Goal: Task Accomplishment & Management: Use online tool/utility

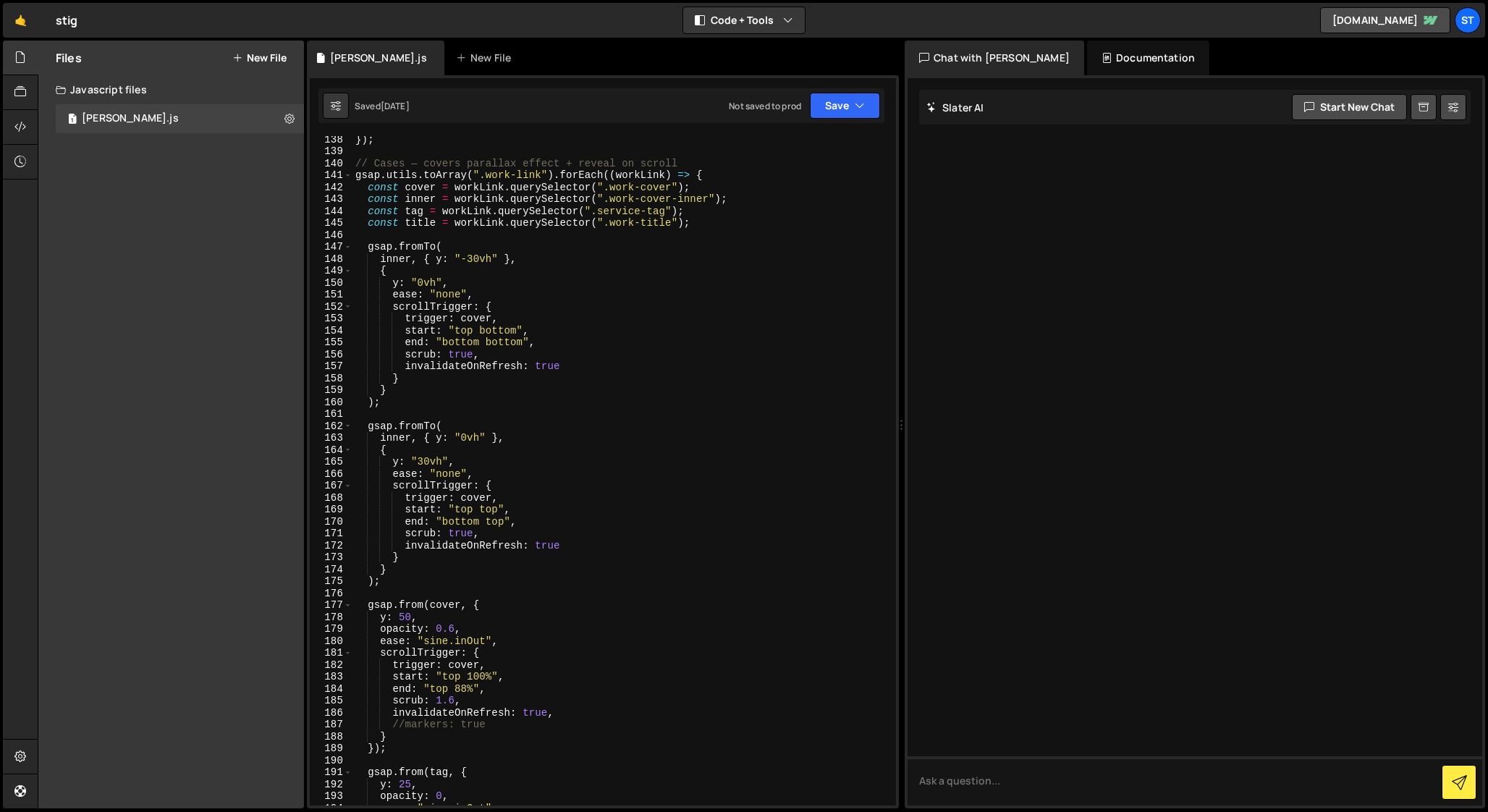
scroll to position [1634, 0]
click at [479, 264] on div "}) ; }) ; // Cases — covers parallax effect + reveal on scroll gsap . utils . t…" at bounding box center [621, 473] width 537 height 693
click at [425, 288] on div "}) ; }) ; // Cases — covers parallax effect + reveal on scroll gsap . utils . t…" at bounding box center [621, 473] width 537 height 693
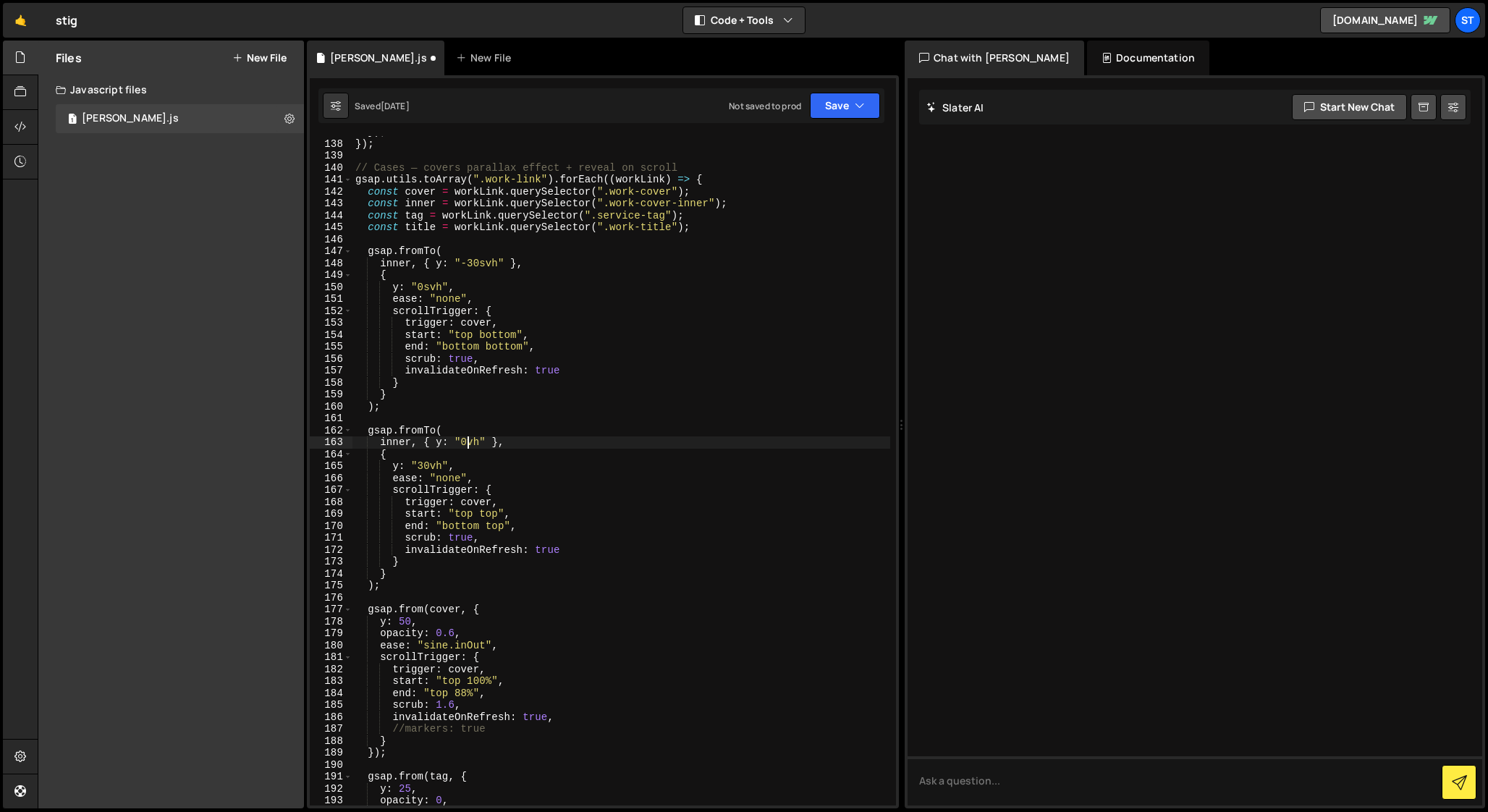
click at [466, 443] on div "}) ; }) ; // Cases — covers parallax effect + reveal on scroll gsap . utils . t…" at bounding box center [621, 473] width 537 height 693
click at [428, 467] on div "}) ; }) ; // Cases — covers parallax effect + reveal on scroll gsap . utils . t…" at bounding box center [621, 473] width 537 height 693
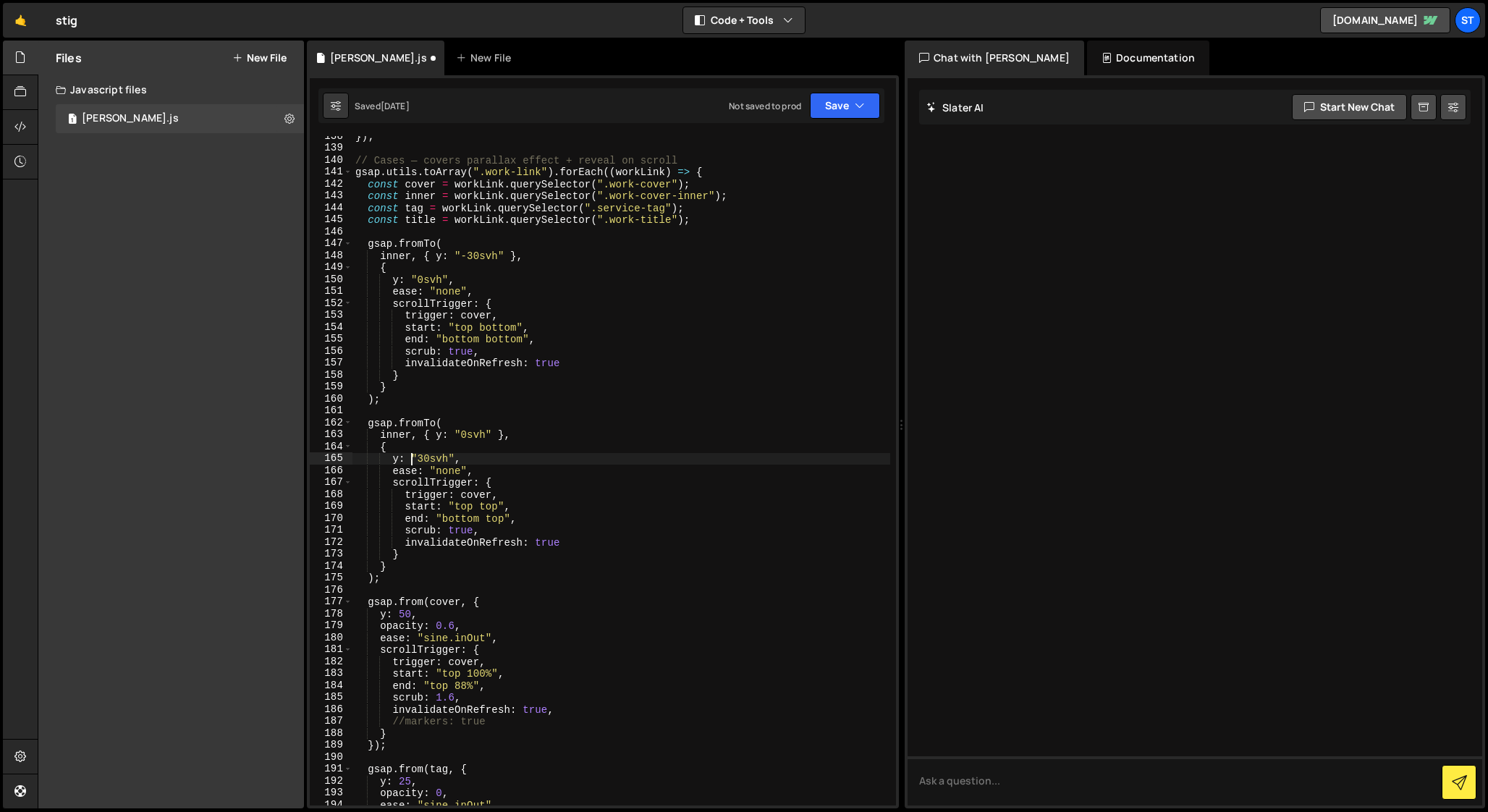
scroll to position [1641, 0]
click at [403, 357] on div "}) ; // Cases — covers parallax effect + reveal on scroll gsap . utils . toArra…" at bounding box center [621, 477] width 537 height 693
click at [403, 366] on div "}) ; // Cases — covers parallax effect + reveal on scroll gsap . utils . toArra…" at bounding box center [621, 477] width 537 height 693
click at [404, 543] on div "}) ; // Cases — covers parallax effect + reveal on scroll gsap . utils . toArra…" at bounding box center [621, 477] width 537 height 693
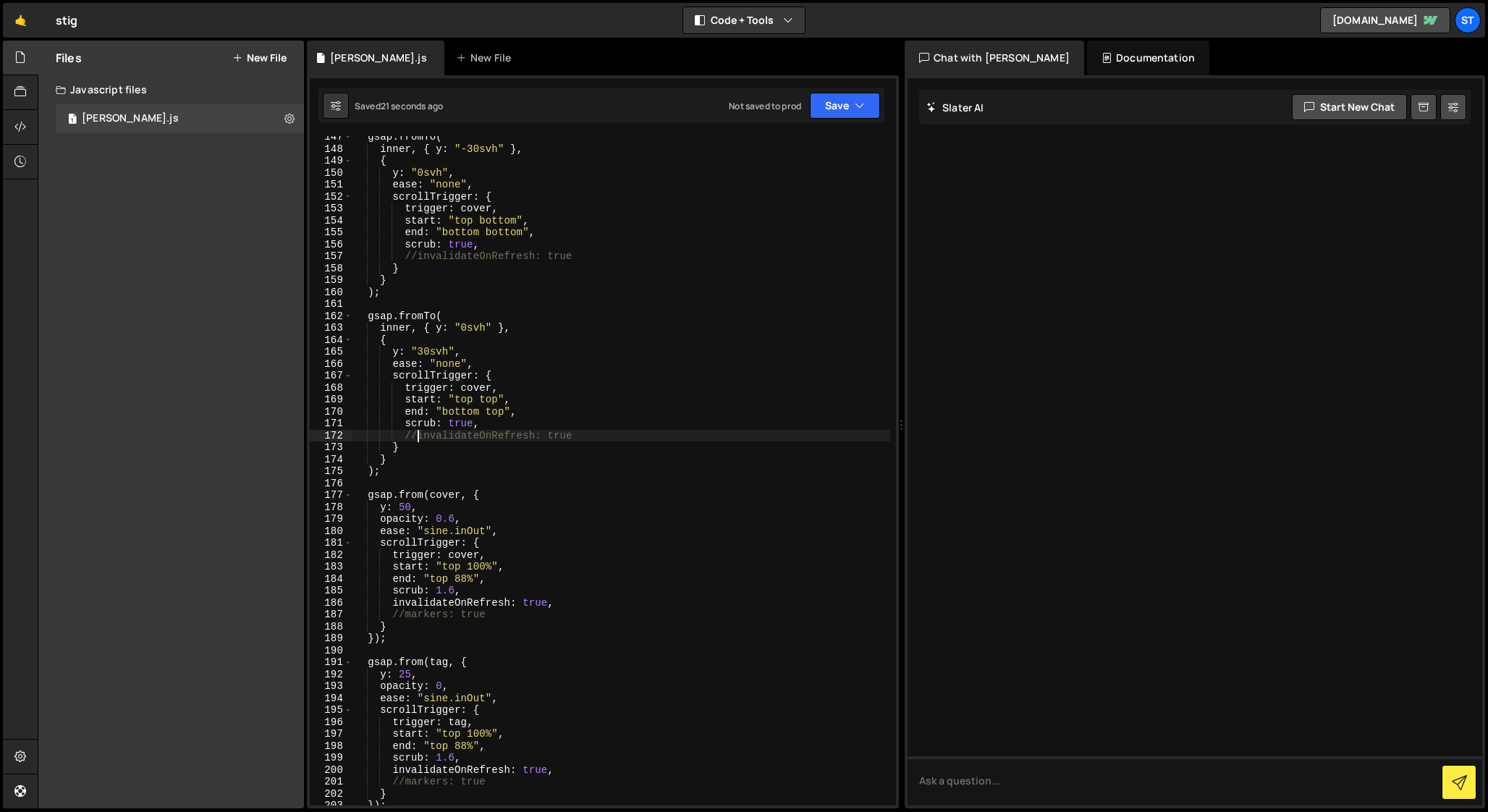
scroll to position [1751, 0]
drag, startPoint x: 492, startPoint y: 779, endPoint x: 401, endPoint y: 780, distance: 91.0
click at [401, 780] on div "gsap . fromTo ( inner , { y : "-30svh" } , { y : "0svh" , ease : "none" , scrol…" at bounding box center [621, 474] width 537 height 693
click at [423, 779] on div "gsap . fromTo ( inner , { y : "-30svh" } , { y : "0svh" , ease : "none" , scrol…" at bounding box center [621, 470] width 537 height 669
drag, startPoint x: 403, startPoint y: 779, endPoint x: 493, endPoint y: 779, distance: 90.0
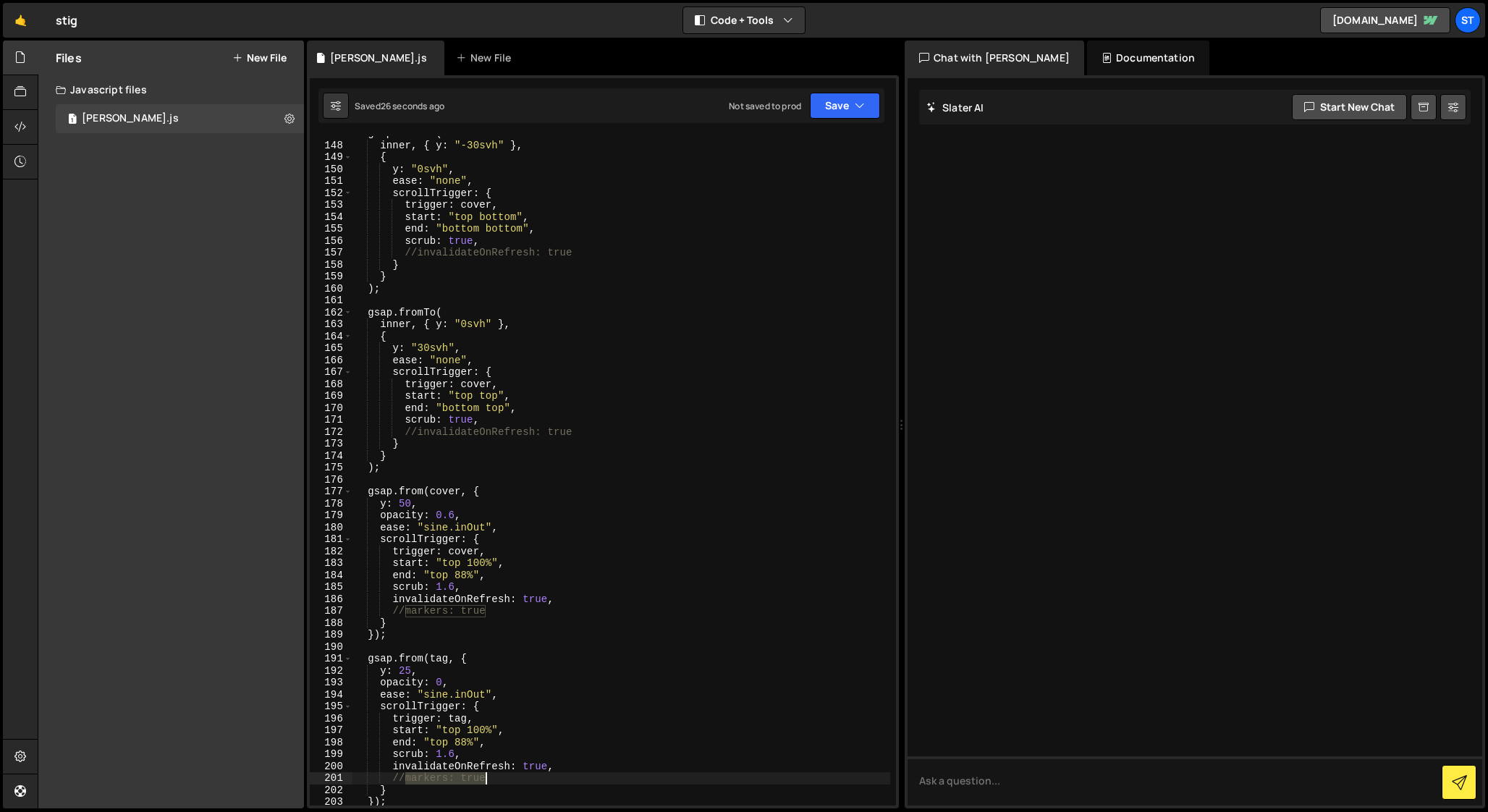
click at [493, 779] on div "gsap . fromTo ( inner , { y : "-30svh" } , { y : "0svh" , ease : "none" , scrol…" at bounding box center [621, 474] width 537 height 693
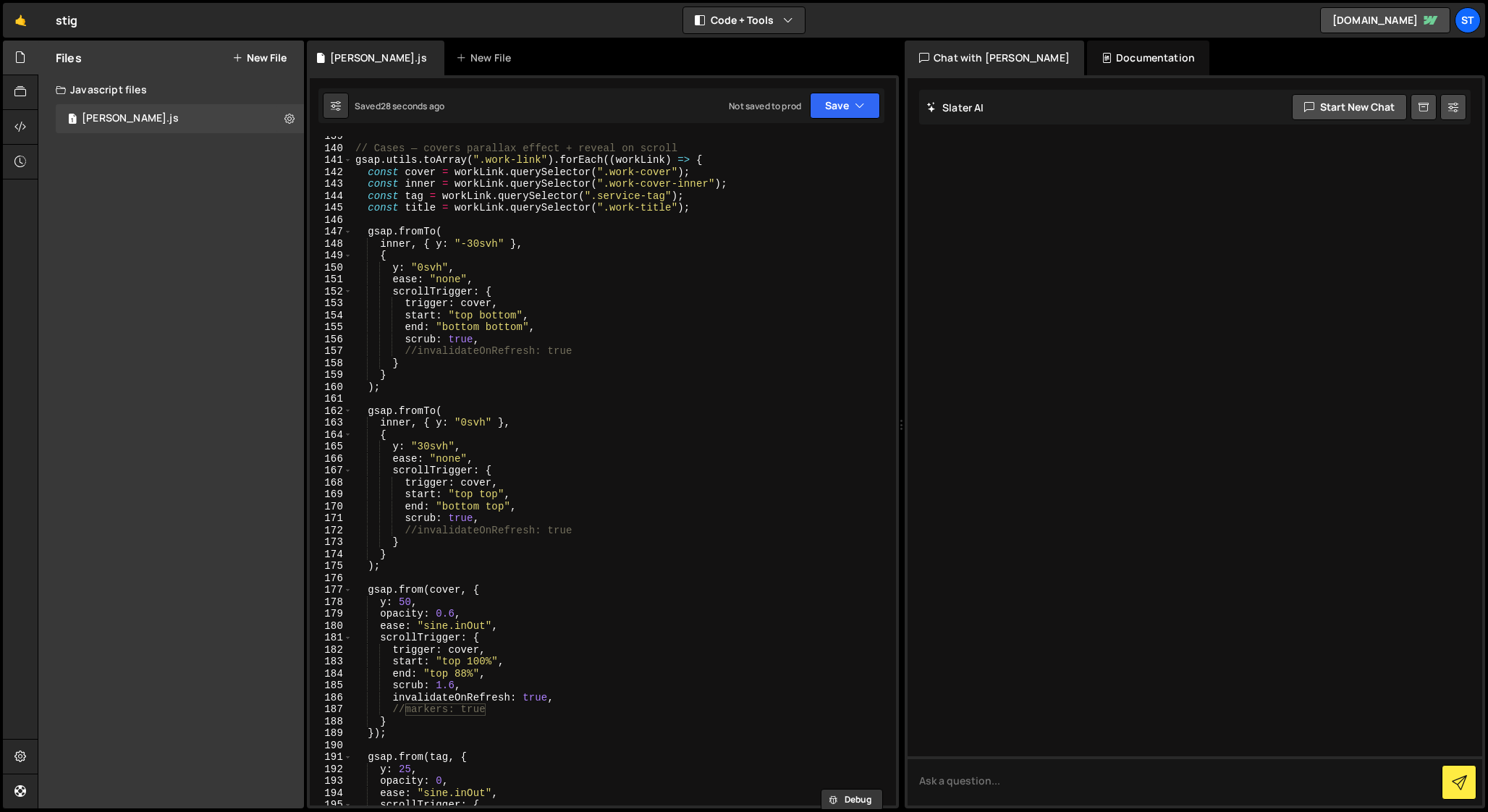
scroll to position [1653, 0]
click at [486, 342] on div "// Cases — covers parallax effect + reveal on scroll gsap . utils . toArray ( "…" at bounding box center [621, 477] width 537 height 693
type textarea "scrub: true,"
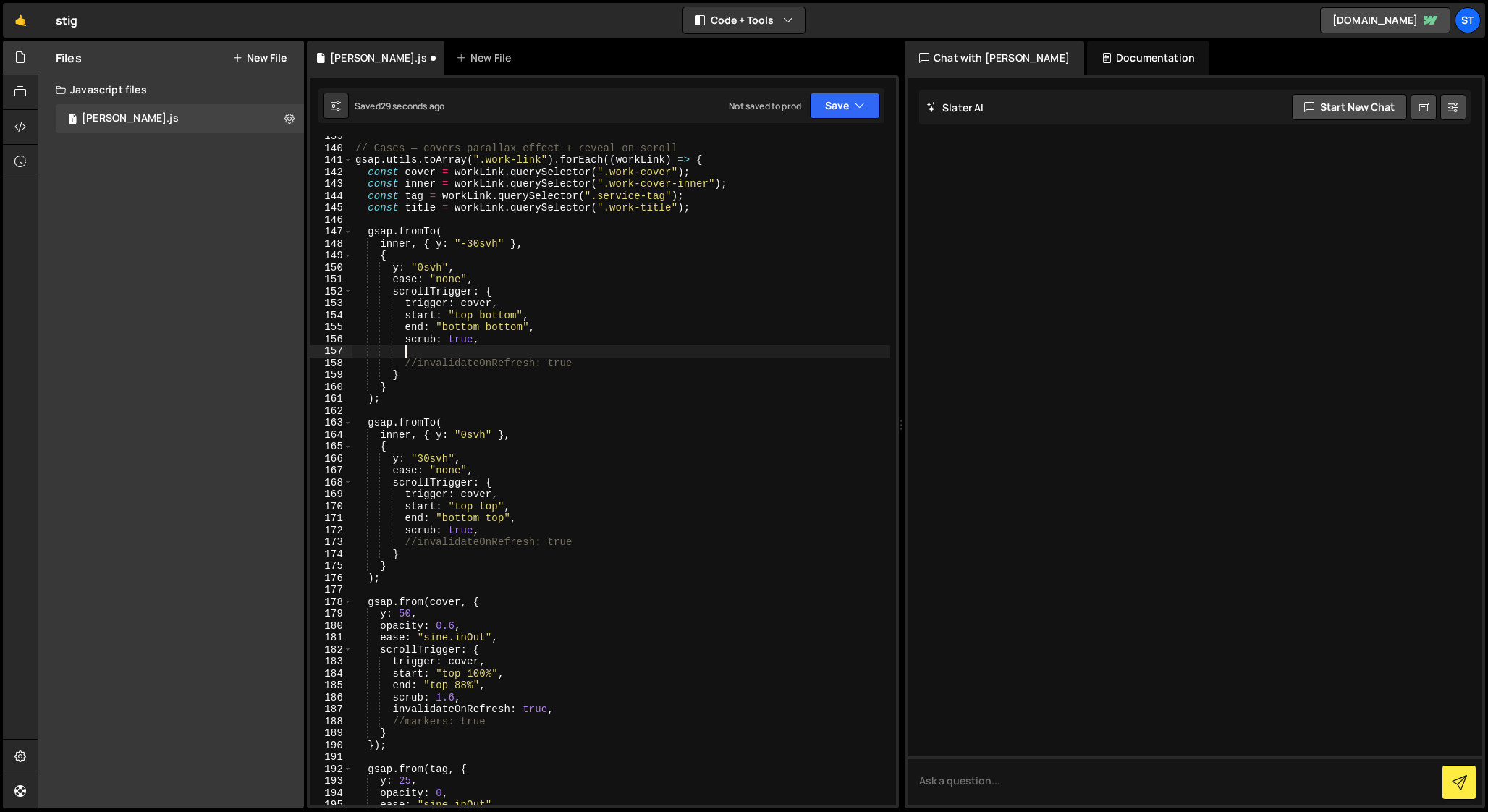
scroll to position [0, 3]
paste textarea "markers: true"
click at [485, 529] on div "// Cases — covers parallax effect + reveal on scroll gsap . utils . toArray ( "…" at bounding box center [621, 477] width 537 height 693
type textarea "scrub: true,"
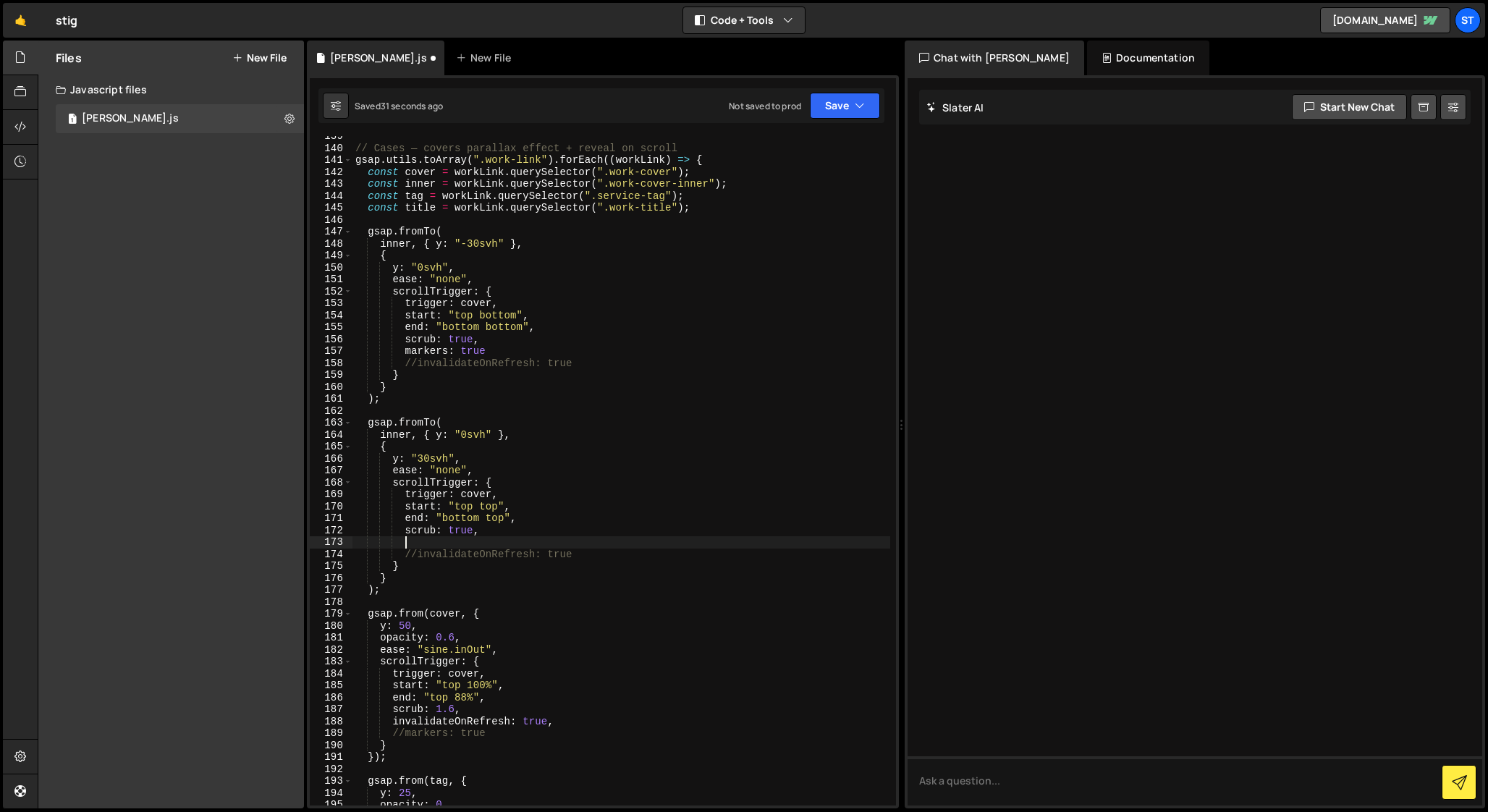
paste textarea "markers: true"
click at [496, 346] on div "// Cases — covers parallax effect + reveal on scroll gsap . utils . toArray ( "…" at bounding box center [621, 477] width 537 height 693
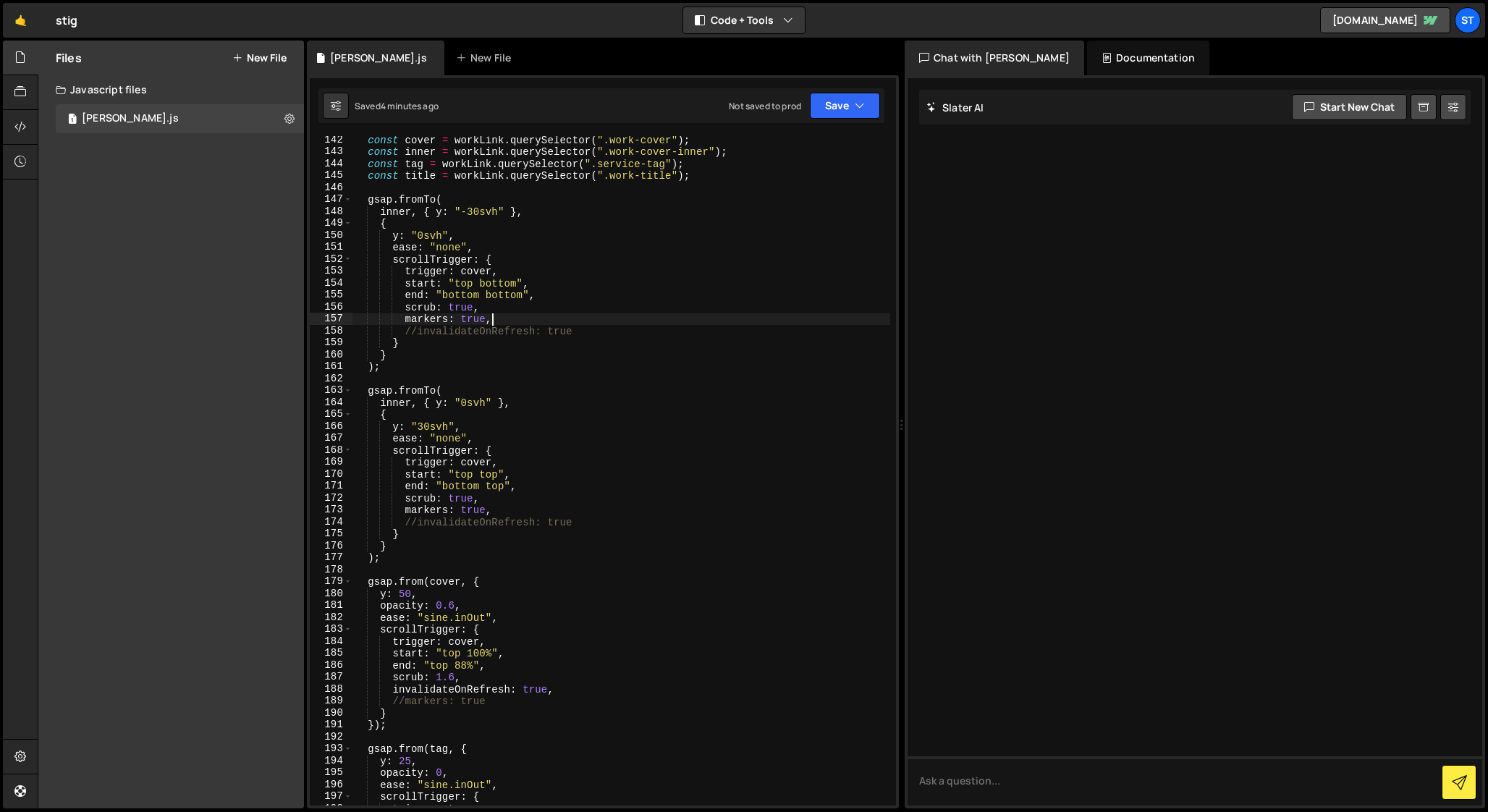
scroll to position [1686, 0]
click at [391, 684] on div "const cover = workLink . querySelector ( ".work-cover" ) ; const inner = workLi…" at bounding box center [621, 481] width 537 height 693
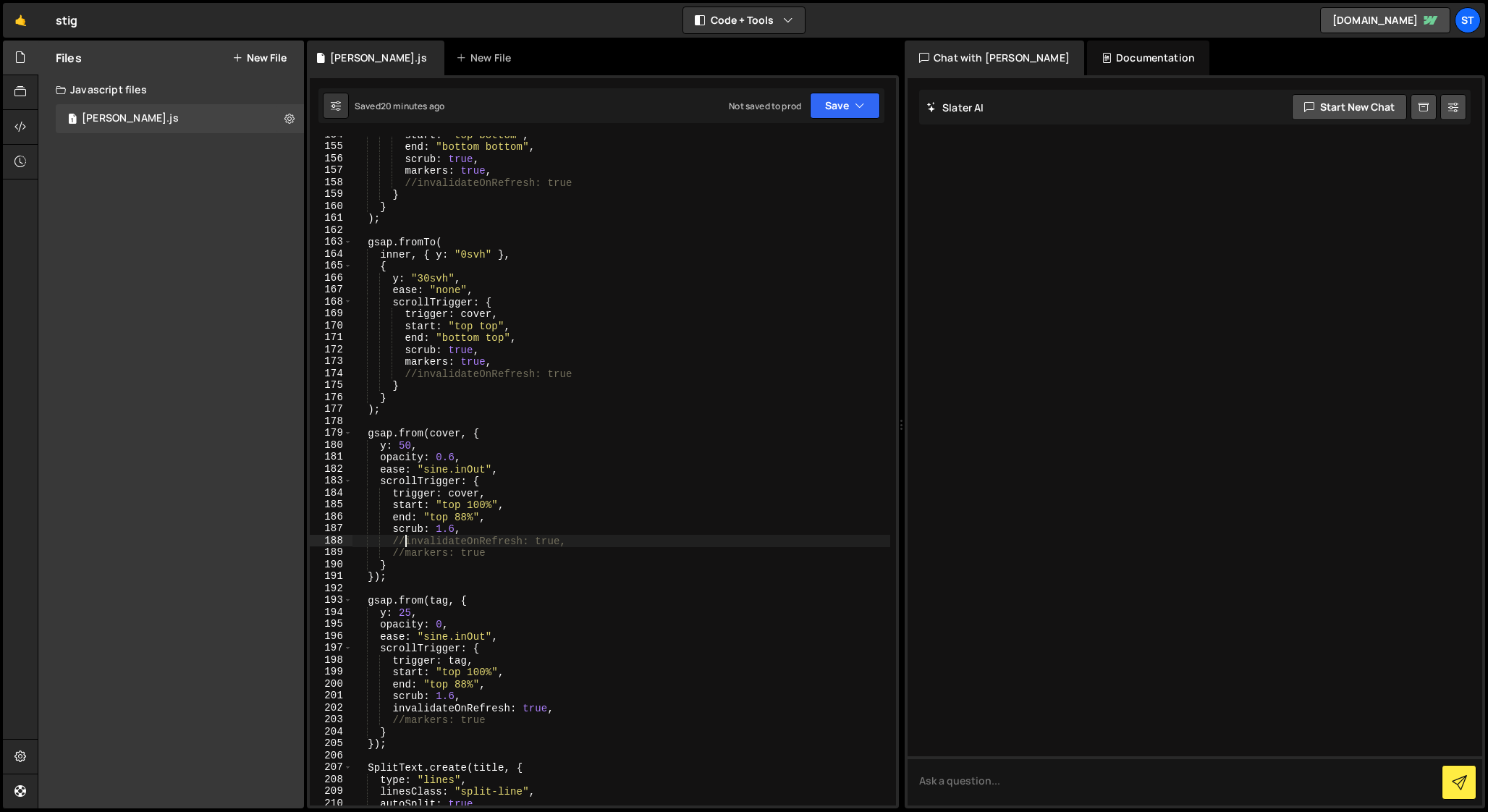
scroll to position [1822, 0]
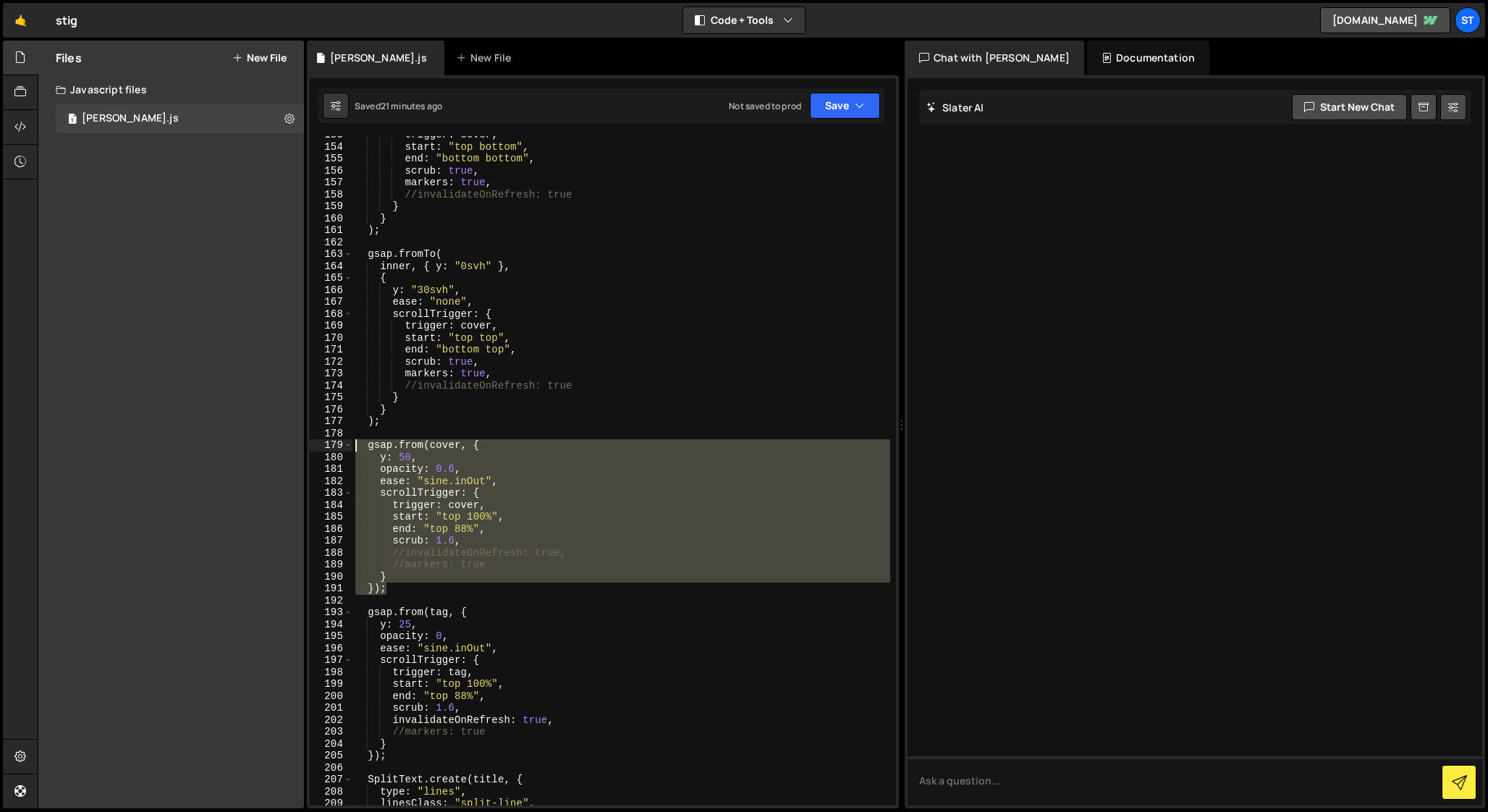
drag, startPoint x: 392, startPoint y: 590, endPoint x: 306, endPoint y: 440, distance: 172.9
click at [307, 440] on div "//invalidateOnRefresh: true, 153 154 155 156 157 158 159 160 161 162 163 164 16…" at bounding box center [603, 442] width 592 height 733
drag, startPoint x: 412, startPoint y: 586, endPoint x: 290, endPoint y: 442, distance: 188.7
click at [290, 442] on div "Files New File Javascript files 1 [PERSON_NAME].js 0 CSS files Copy share link …" at bounding box center [763, 425] width 1450 height 769
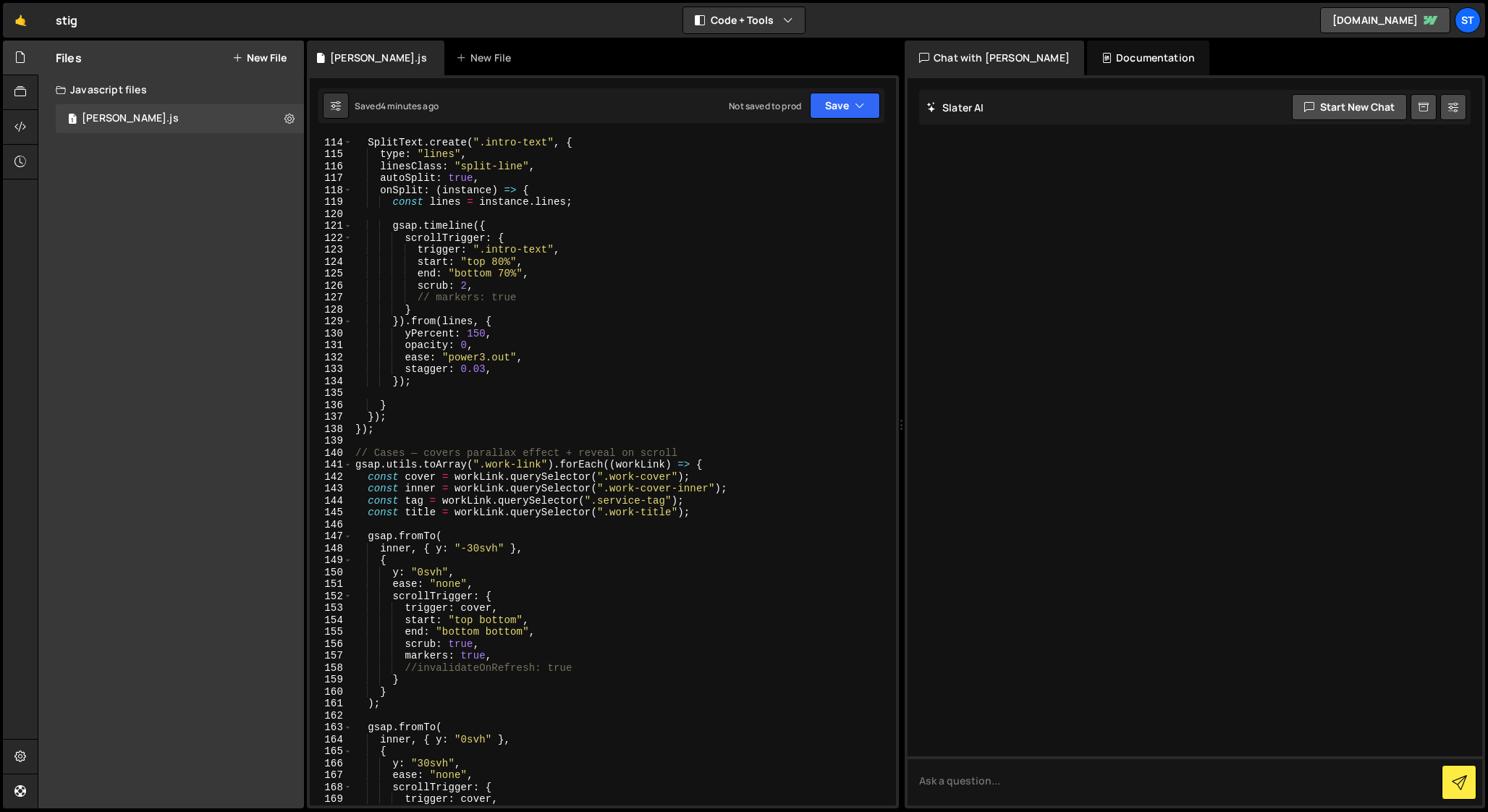
scroll to position [1343, 0]
click at [706, 455] on div "document . fonts . ready . then (( ) => { SplitText . create ( ".intro-text" , …" at bounding box center [621, 477] width 537 height 693
type textarea "// Cases — covers parallax effect + reveal on scroll"
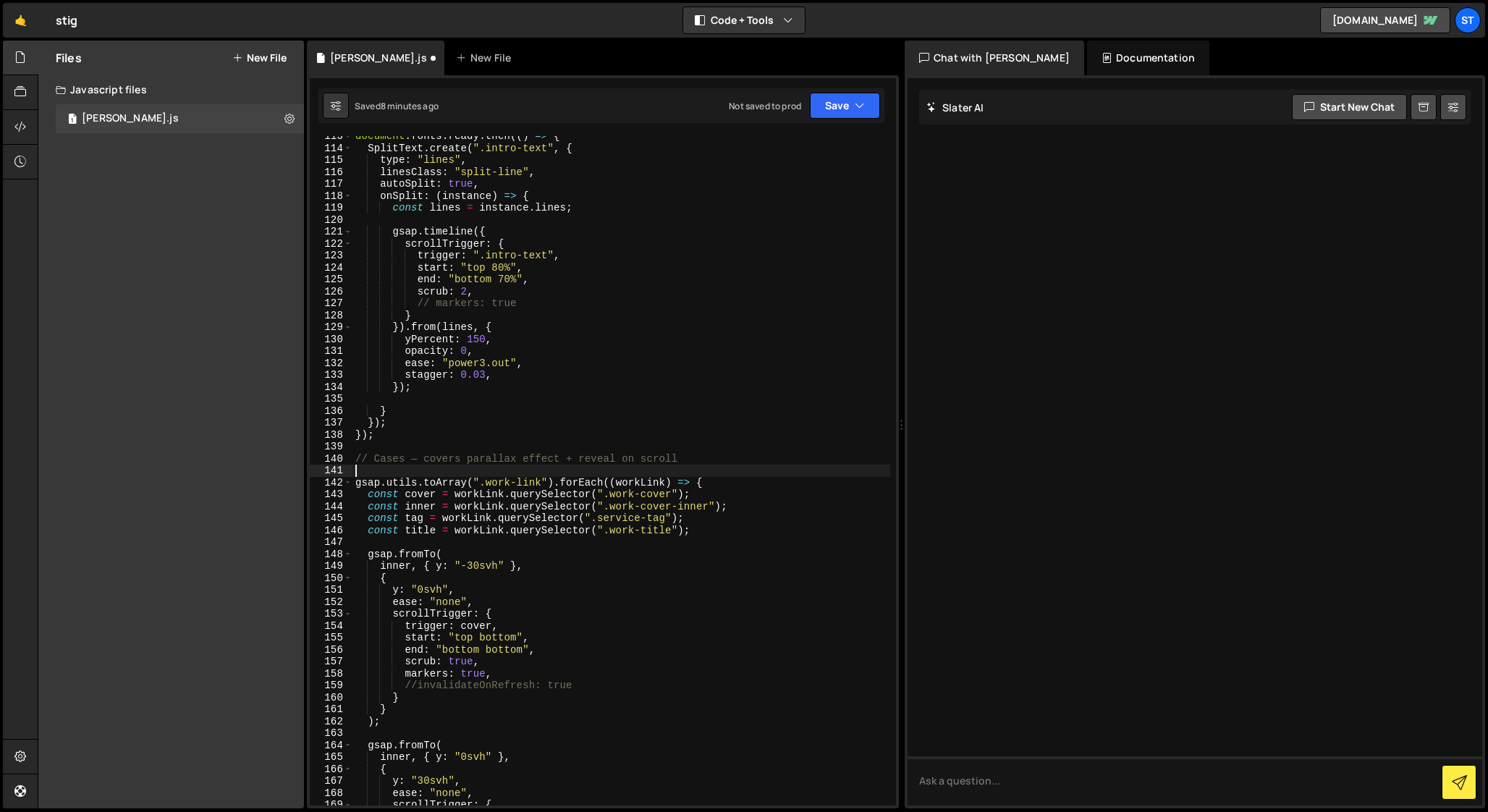
paste textarea "});"
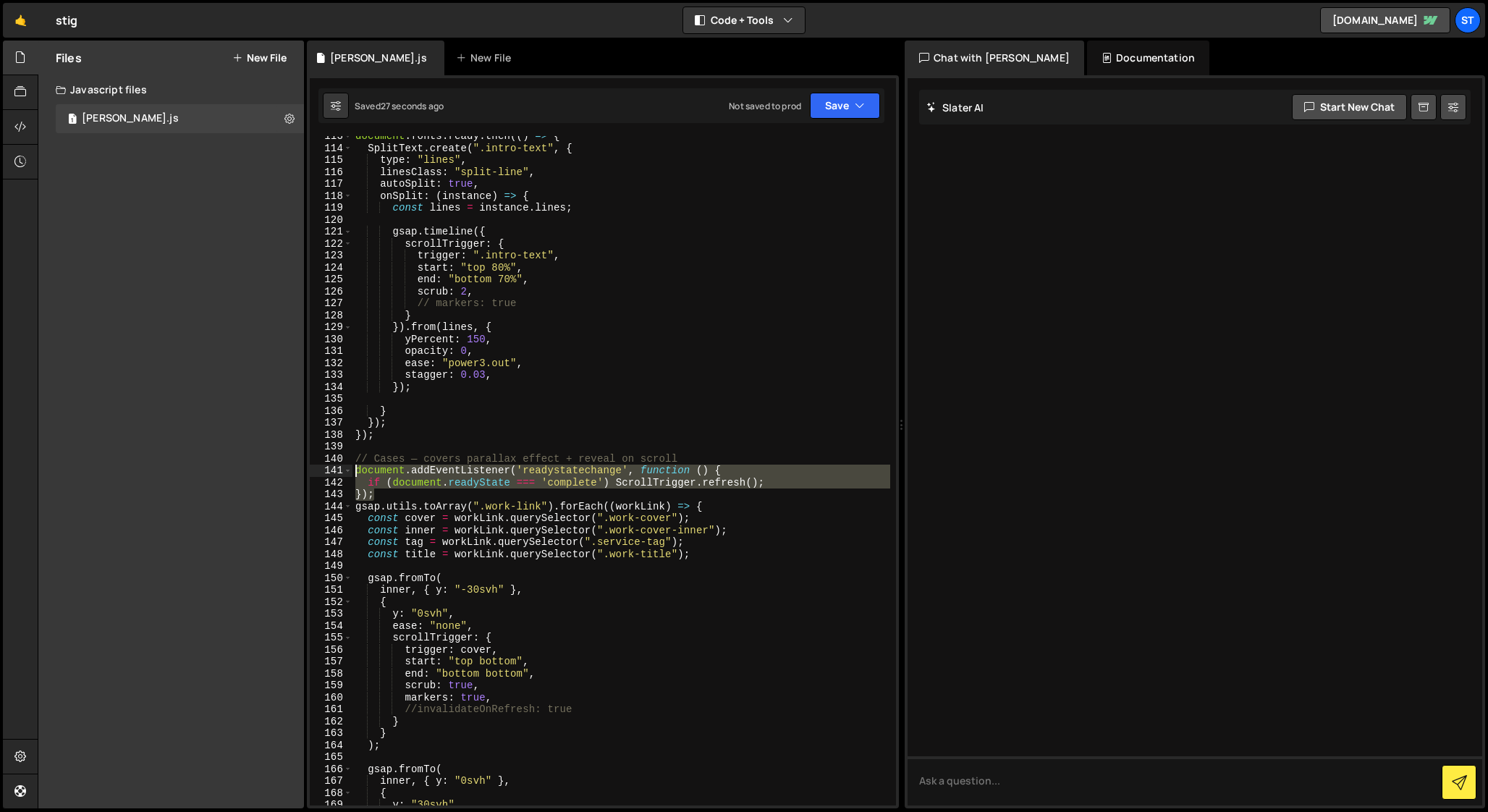
drag, startPoint x: 381, startPoint y: 493, endPoint x: 323, endPoint y: 474, distance: 61.0
click at [323, 474] on div "}); 113 114 115 116 117 118 119 120 121 122 123 124 125 126 127 128 129 130 131…" at bounding box center [603, 470] width 586 height 669
type textarea "document.addEventListener('readystatechange', function () { if (document.readyS…"
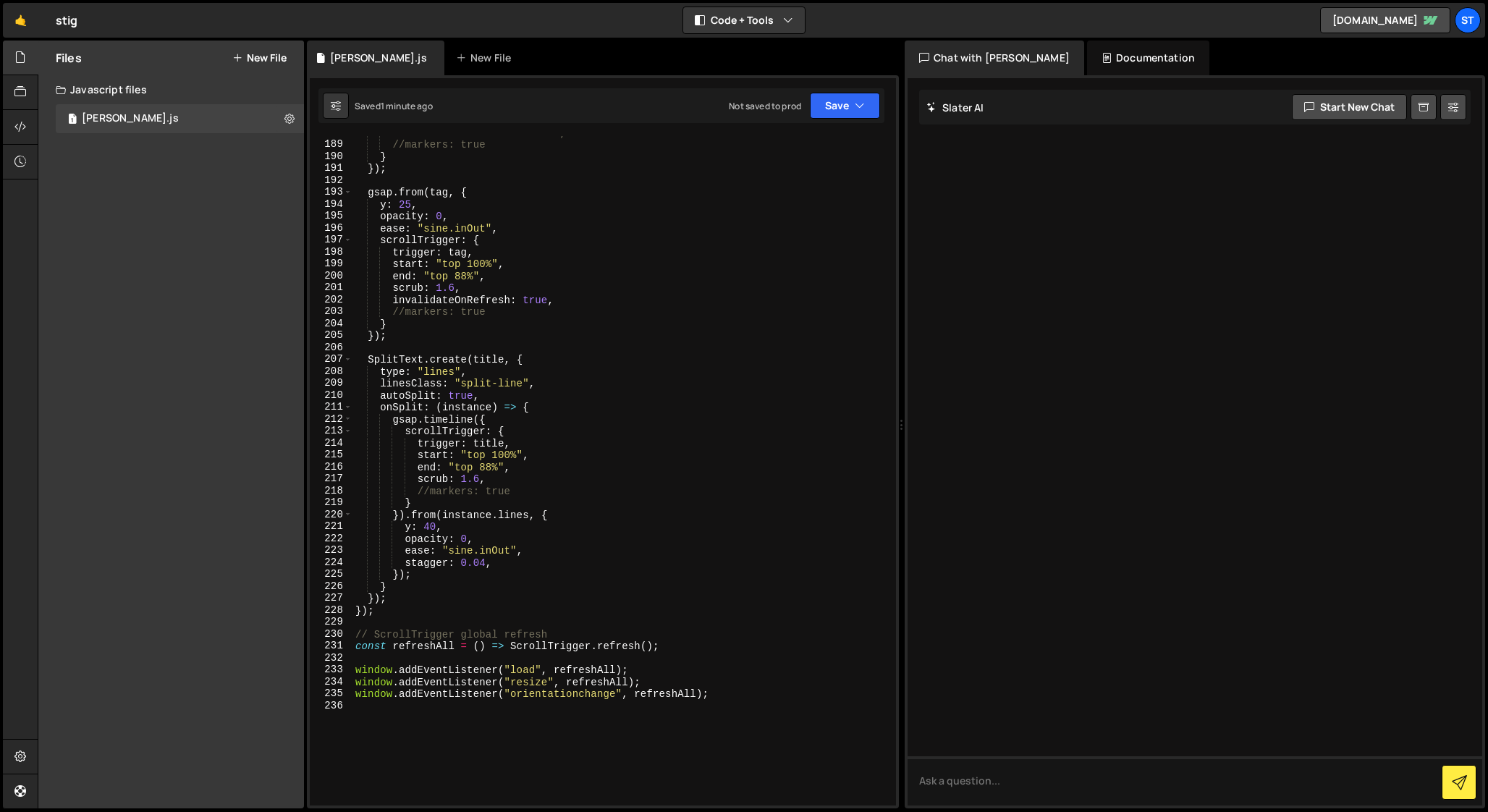
scroll to position [2242, 0]
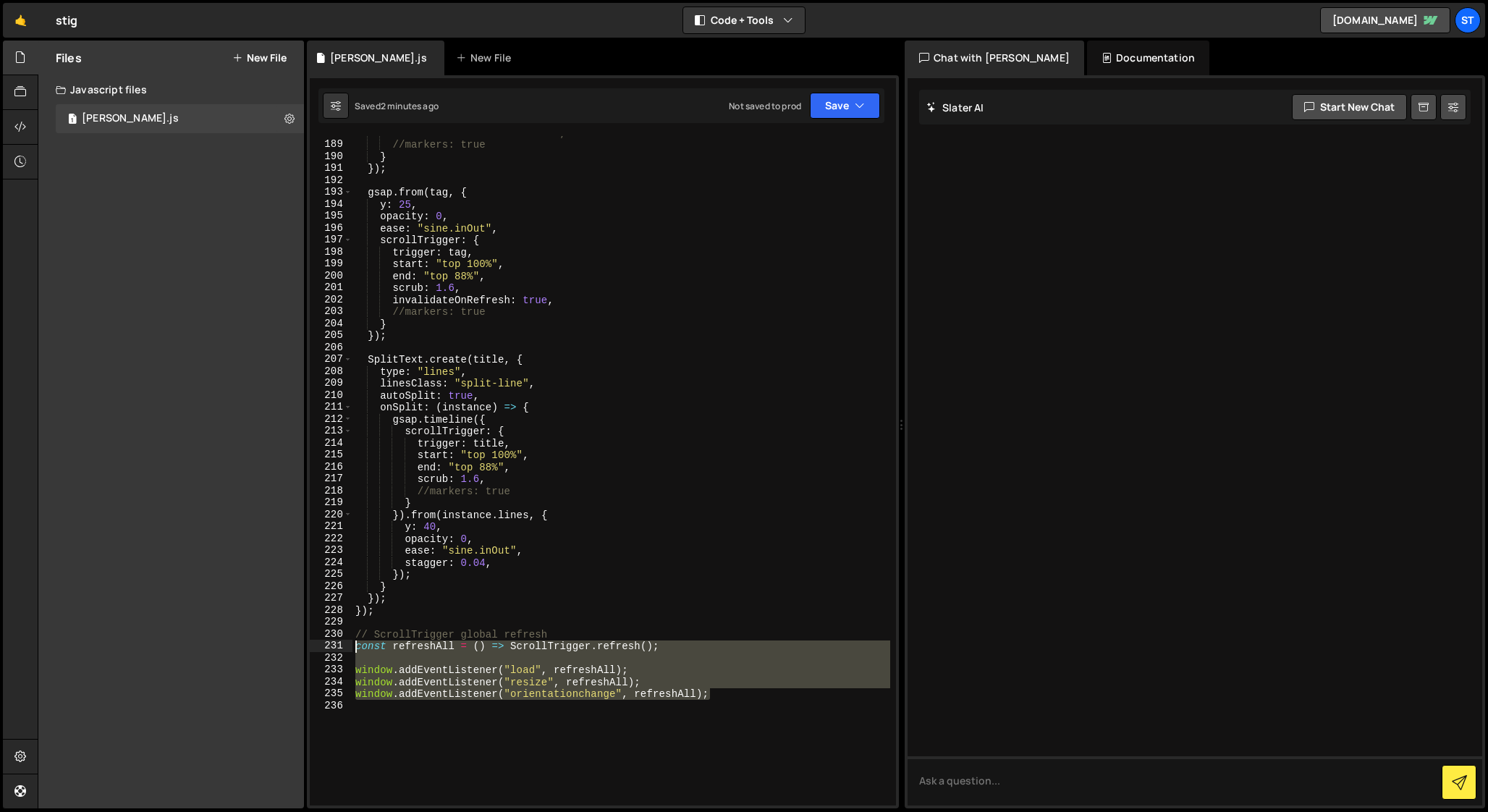
drag, startPoint x: 724, startPoint y: 694, endPoint x: 311, endPoint y: 649, distance: 415.4
click at [311, 649] on div "// Cases — covers parallax effect + reveal on scroll 188 189 190 191 192 193 19…" at bounding box center [603, 470] width 586 height 669
drag, startPoint x: 759, startPoint y: 695, endPoint x: 324, endPoint y: 647, distance: 437.6
click at [324, 647] on div "// const refreshAll = () => ScrollTrigger.refresh(); 188 189 190 191 192 193 19…" at bounding box center [603, 470] width 586 height 669
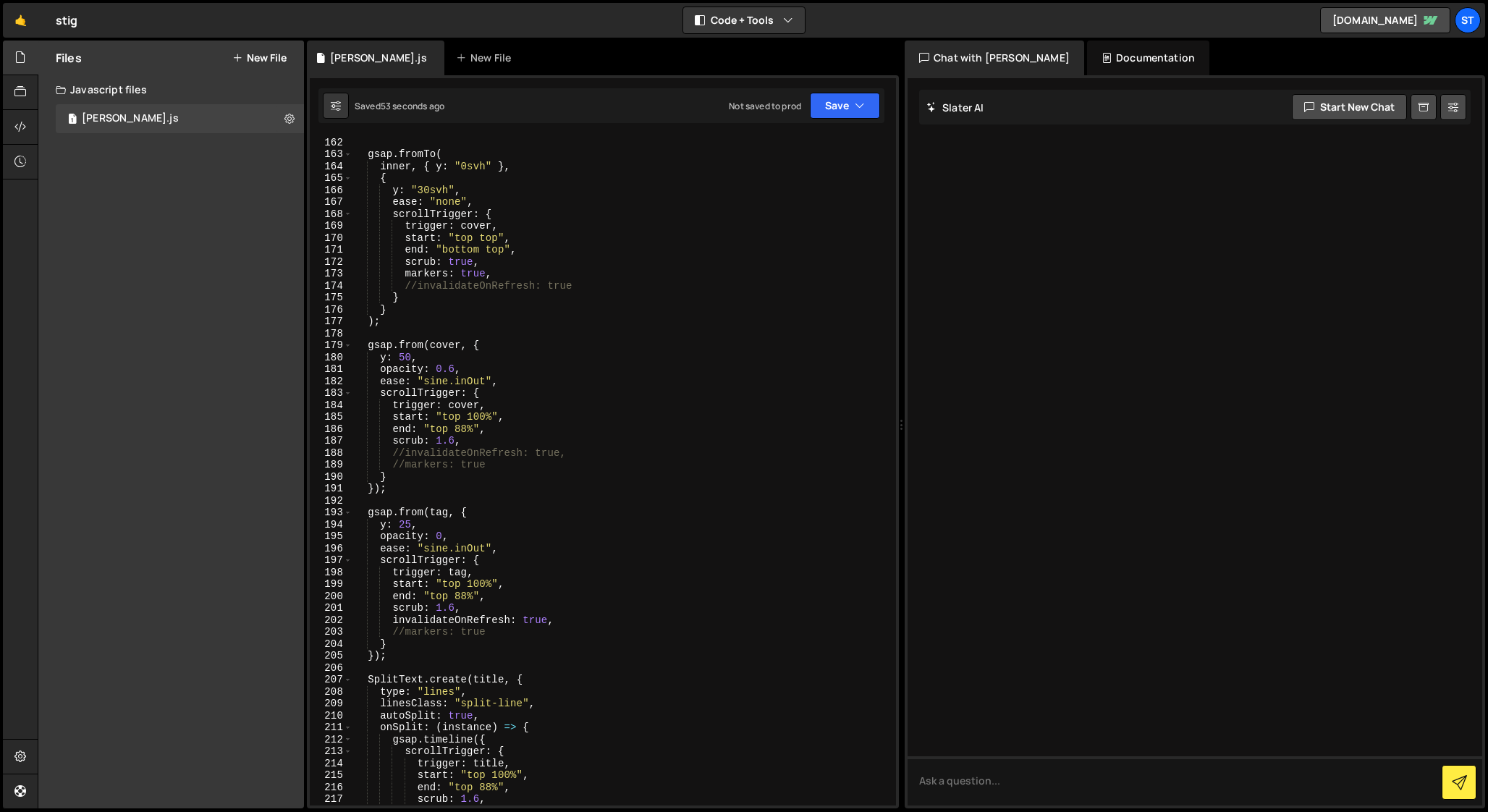
scroll to position [1851, 0]
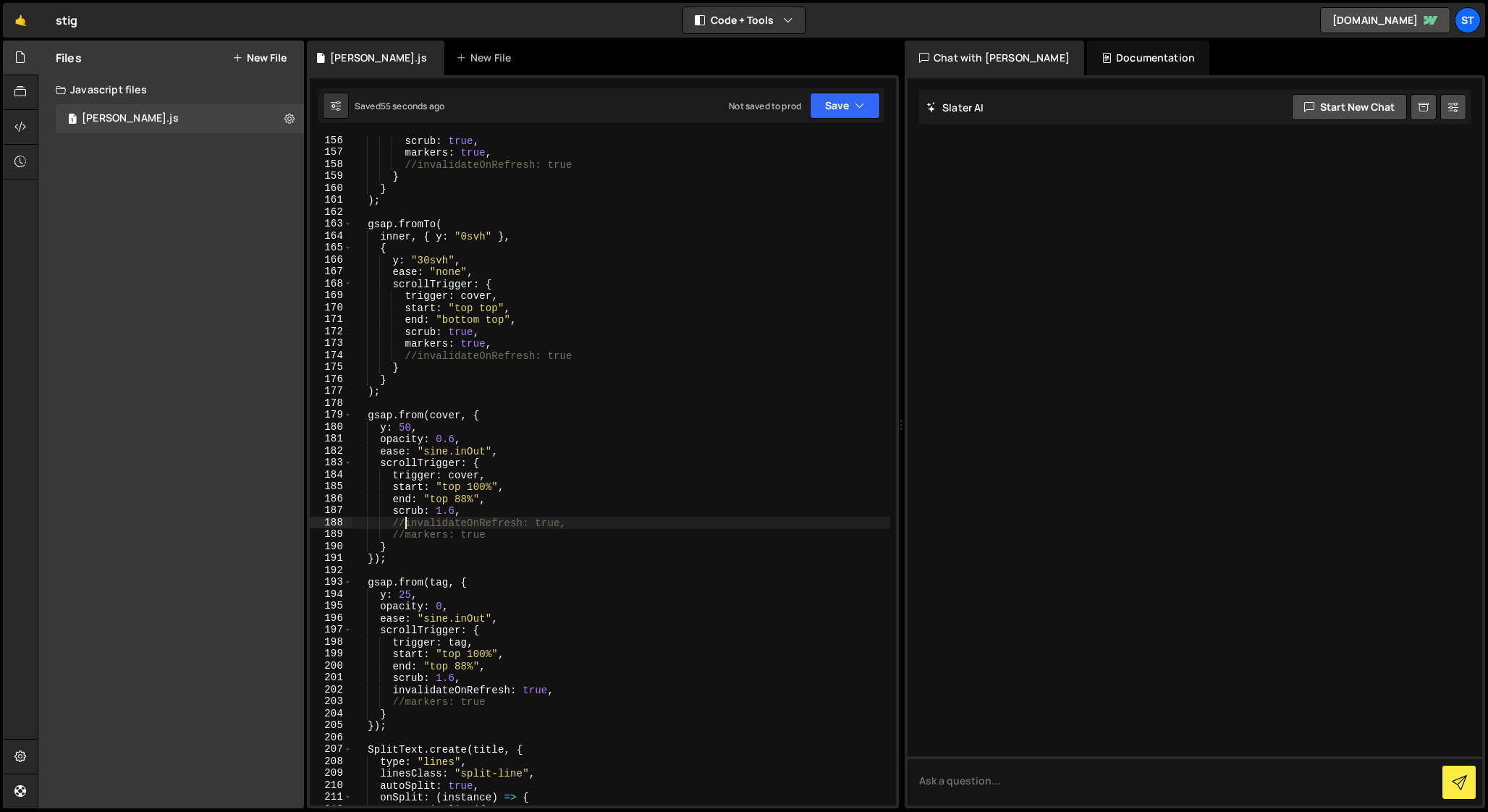
click at [403, 524] on div "scrub : true , markers : true , //invalidateOnRefresh: true } } ) ; gsap . from…" at bounding box center [621, 481] width 537 height 693
click at [416, 357] on div "scrub : true , markers : true , //invalidateOnRefresh: true } } ) ; gsap . from…" at bounding box center [621, 481] width 537 height 693
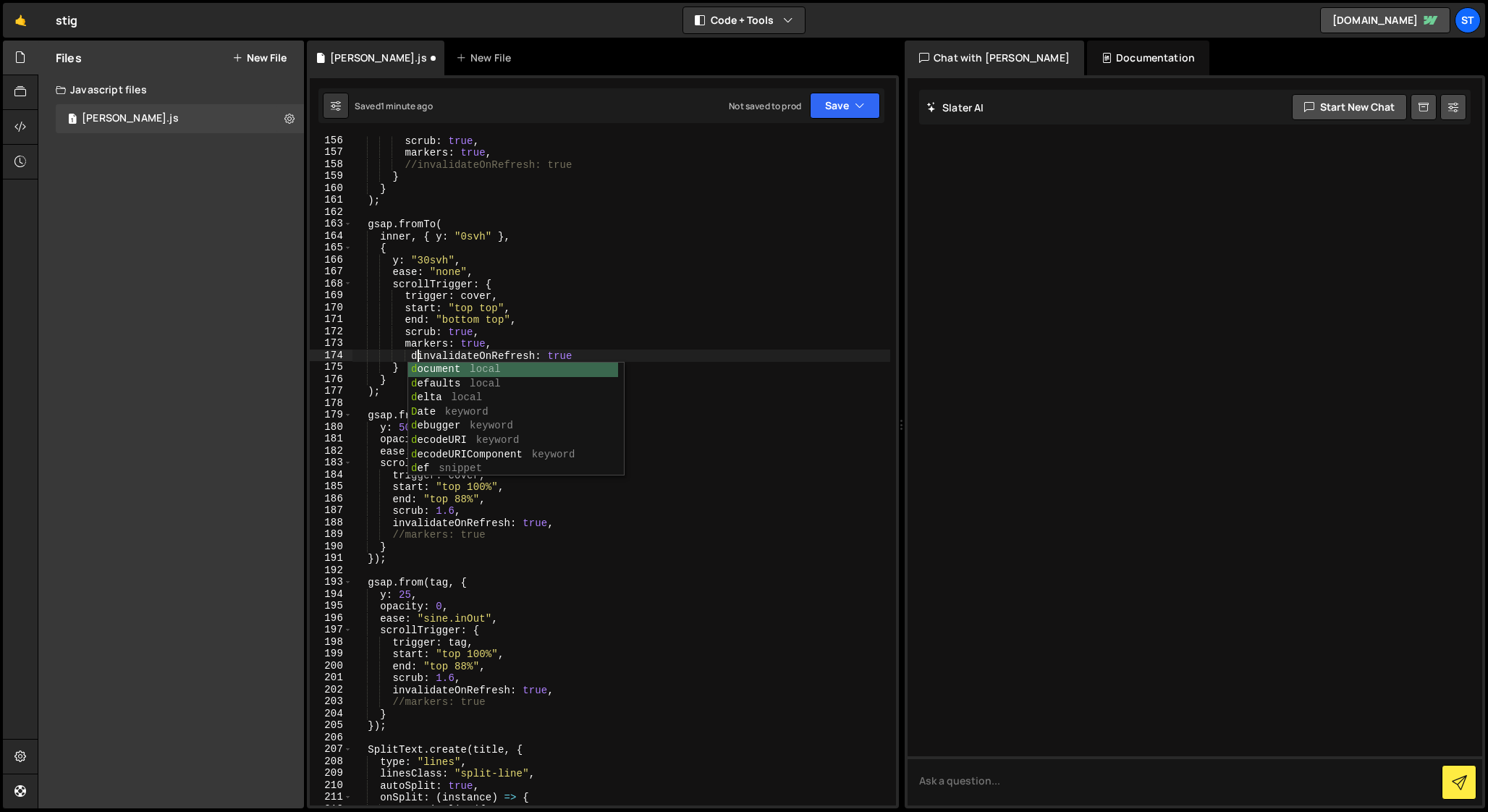
scroll to position [0, 4]
click at [391, 525] on div "scrub : true , markers : true , //invalidateOnRefresh: true } } ) ; gsap . from…" at bounding box center [621, 481] width 537 height 693
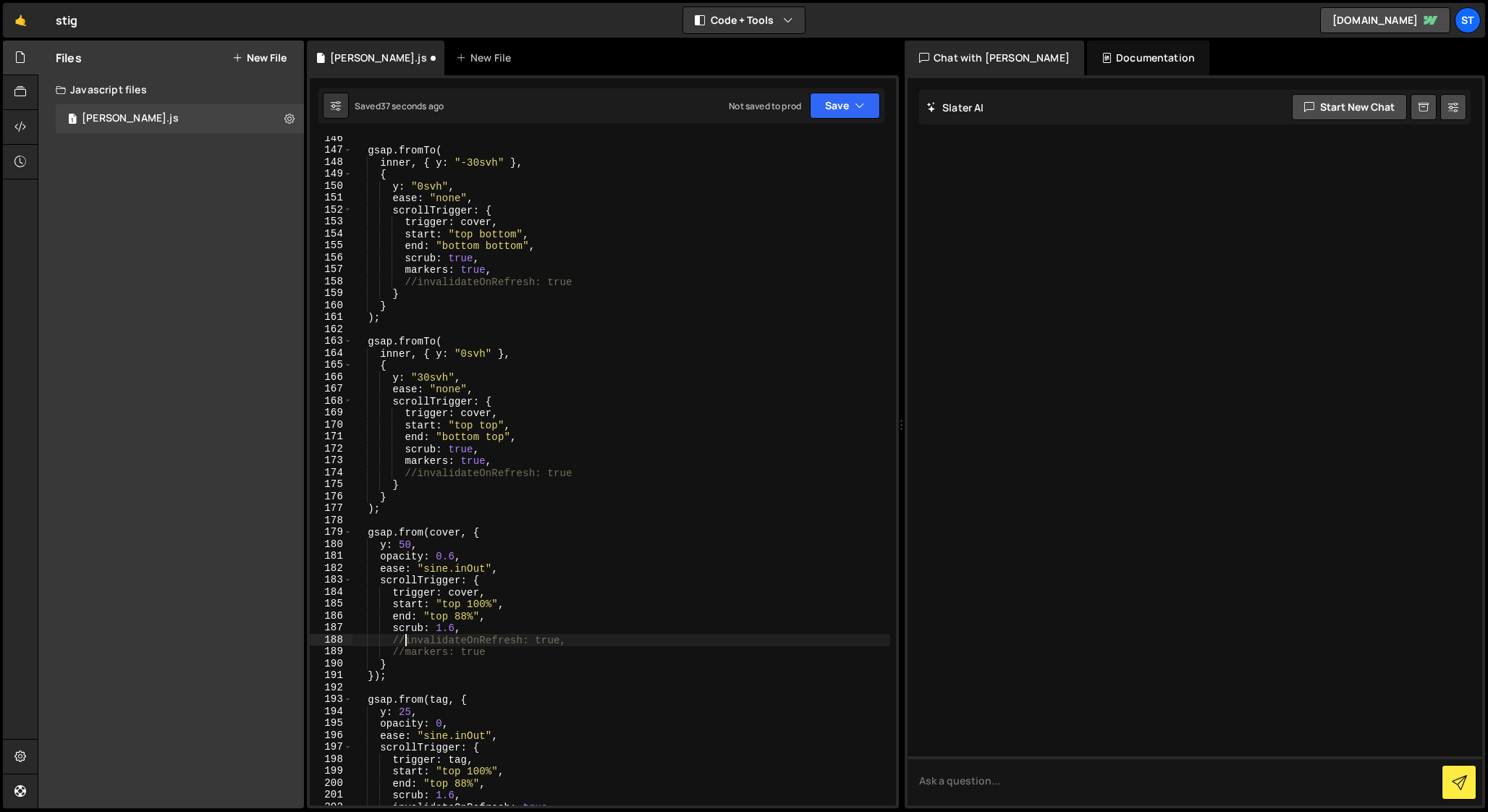
scroll to position [1734, 0]
click at [415, 476] on div "gsap . fromTo ( inner , { y : "-30svh" } , { y : "0svh" , ease : "none" , scrol…" at bounding box center [621, 480] width 537 height 693
click at [413, 282] on div "gsap . fromTo ( inner , { y : "-30svh" } , { y : "0svh" , ease : "none" , scrol…" at bounding box center [621, 480] width 537 height 693
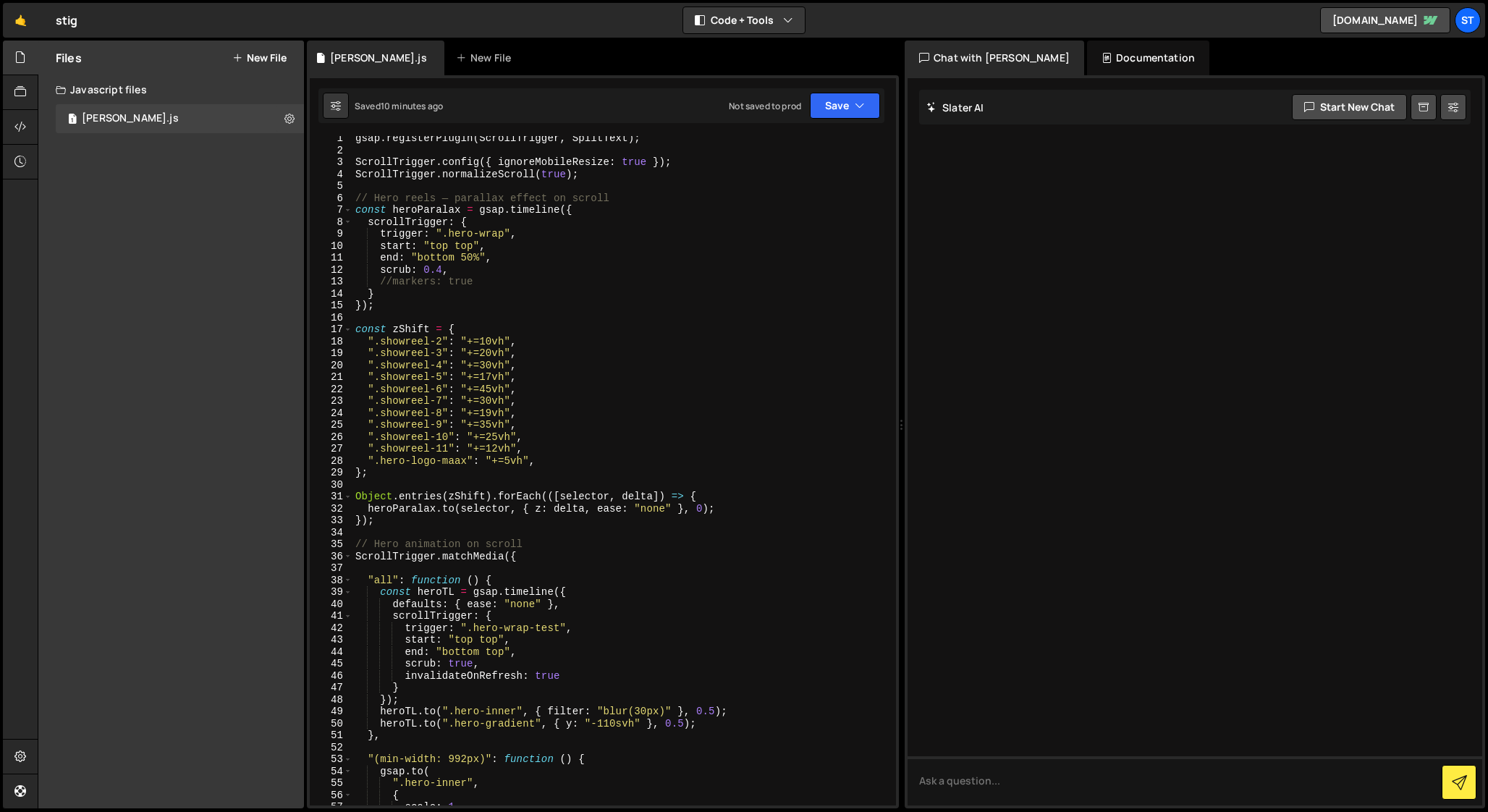
scroll to position [0, 0]
click at [355, 179] on div "gsap . registerPlugin ( ScrollTrigger , SplitText ) ; ScrollTrigger . config ({…" at bounding box center [621, 483] width 537 height 693
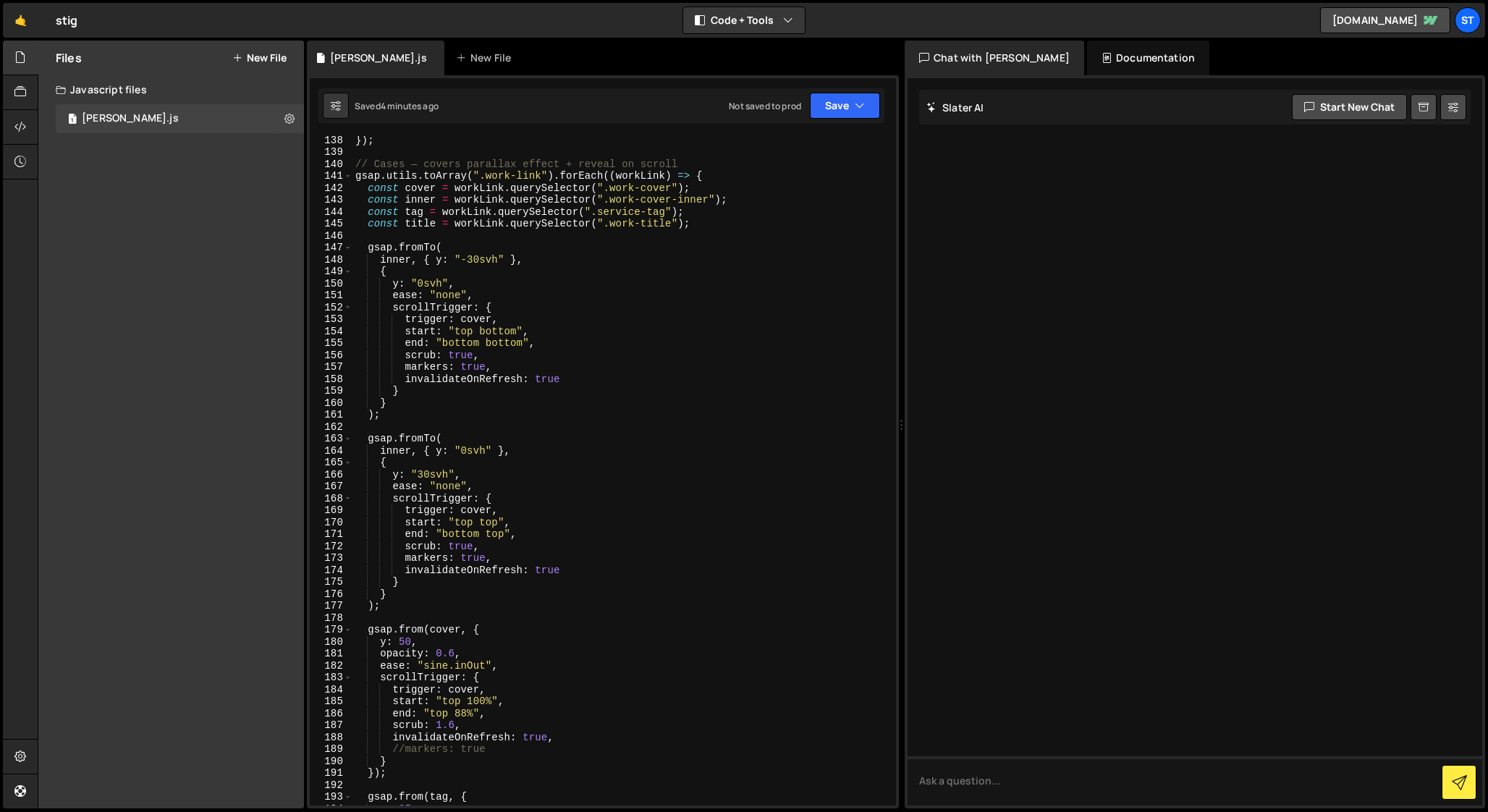
scroll to position [1625, 0]
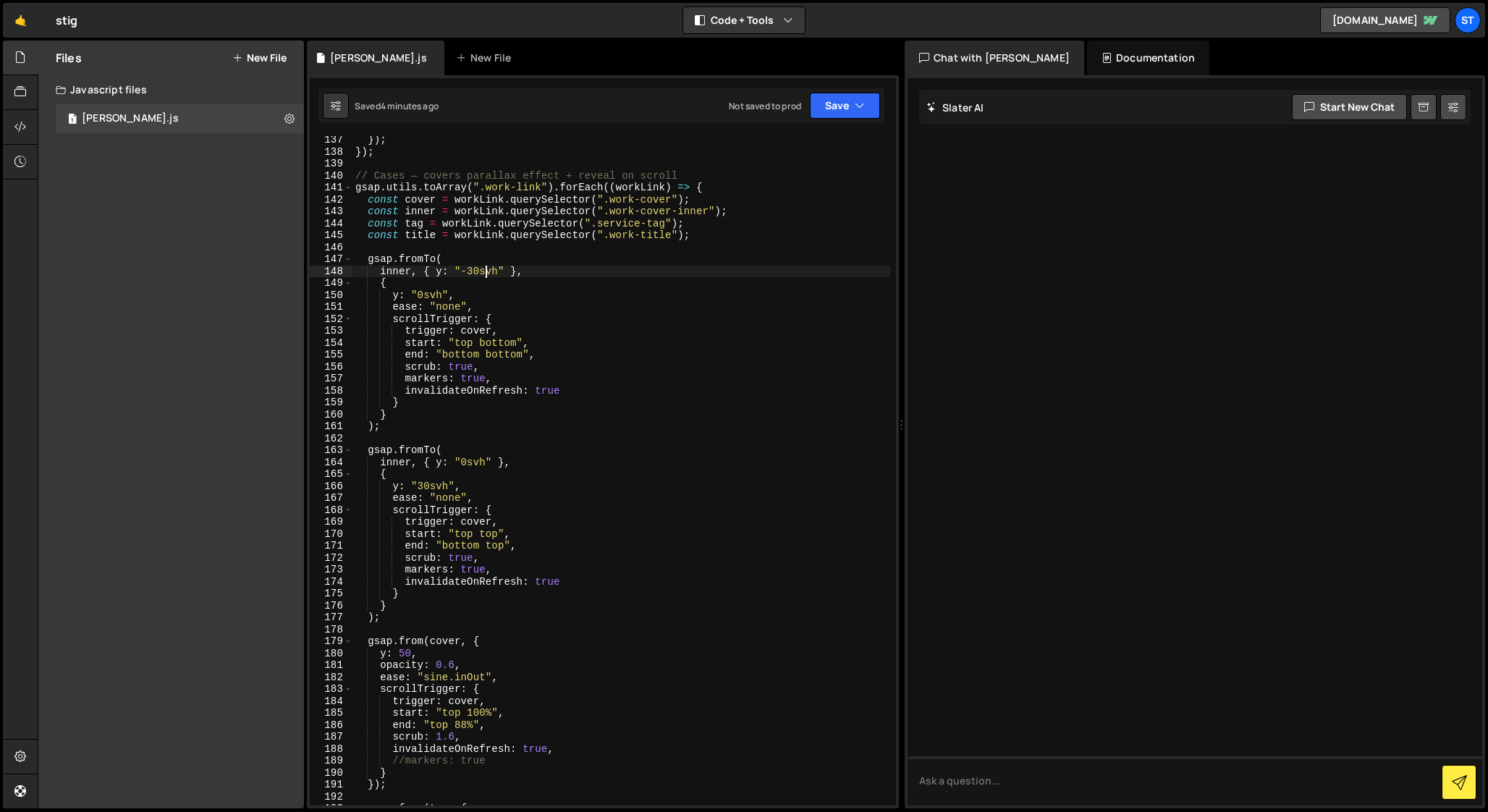
click at [485, 271] on div "}) ; }) ; // Cases — covers parallax effect + reveal on scroll gsap . utils . t…" at bounding box center [621, 481] width 537 height 693
click at [430, 296] on div "}) ; }) ; // Cases — covers parallax effect + reveal on scroll gsap . utils . t…" at bounding box center [621, 481] width 537 height 693
click at [472, 464] on div "}) ; }) ; // Cases — covers parallax effect + reveal on scroll gsap . utils . t…" at bounding box center [621, 481] width 537 height 693
click at [433, 484] on div "}) ; }) ; // Cases — covers parallax effect + reveal on scroll gsap . utils . t…" at bounding box center [621, 481] width 537 height 693
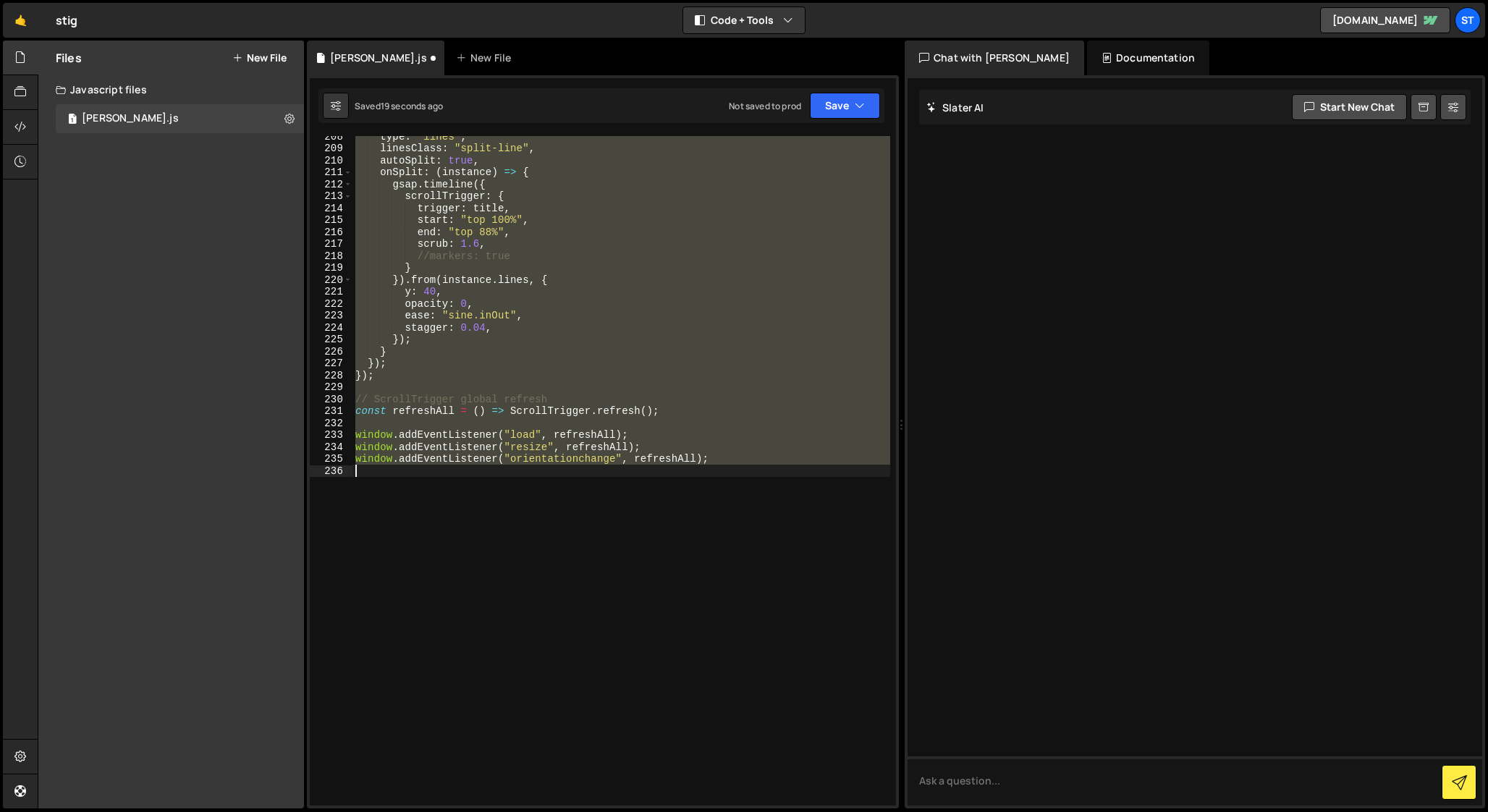
scroll to position [1635, 0]
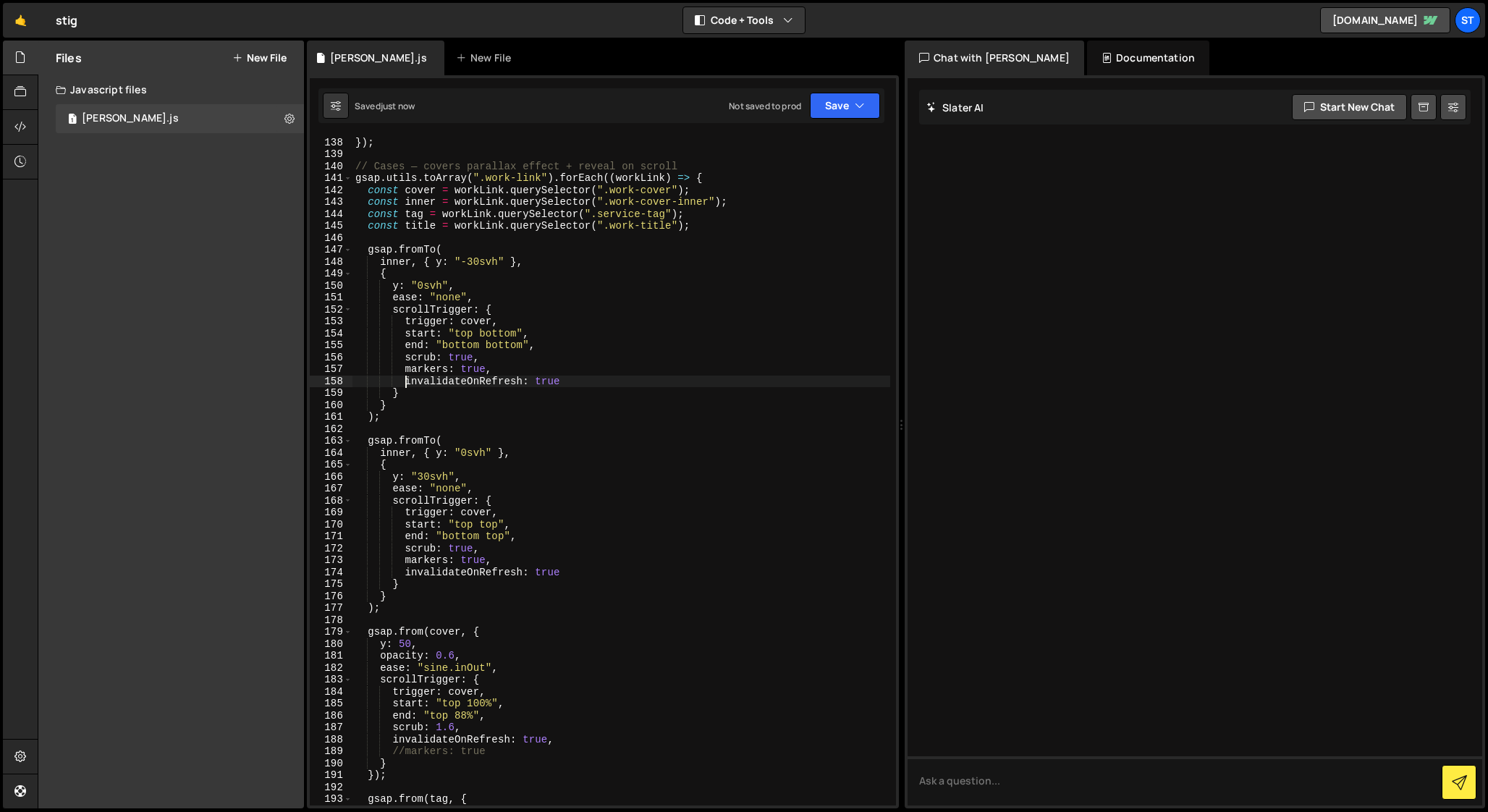
click at [404, 380] on div "}) ; }) ; // Cases — covers parallax effect + reveal on scroll gsap . utils . t…" at bounding box center [621, 471] width 537 height 693
click at [404, 574] on div "}) ; }) ; // Cases — covers parallax effect + reveal on scroll gsap . utils . t…" at bounding box center [621, 471] width 537 height 693
click at [388, 738] on div "}) ; }) ; // Cases — covers parallax effect + reveal on scroll gsap . utils . t…" at bounding box center [621, 471] width 537 height 693
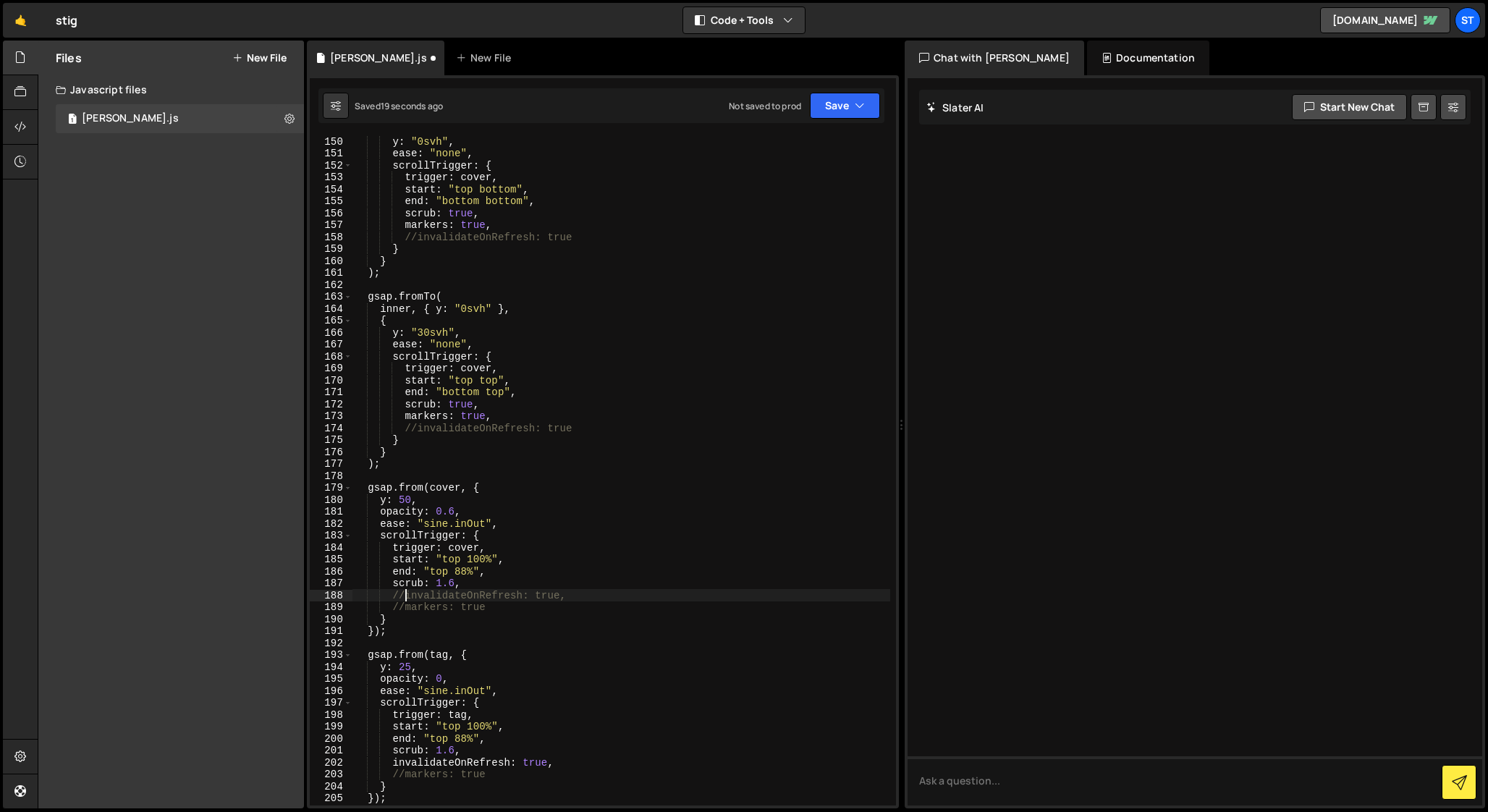
scroll to position [1783, 0]
click at [390, 759] on div "y : "0svh" , ease : "none" , scrollTrigger : { trigger : cover , start : "top b…" at bounding box center [621, 479] width 537 height 693
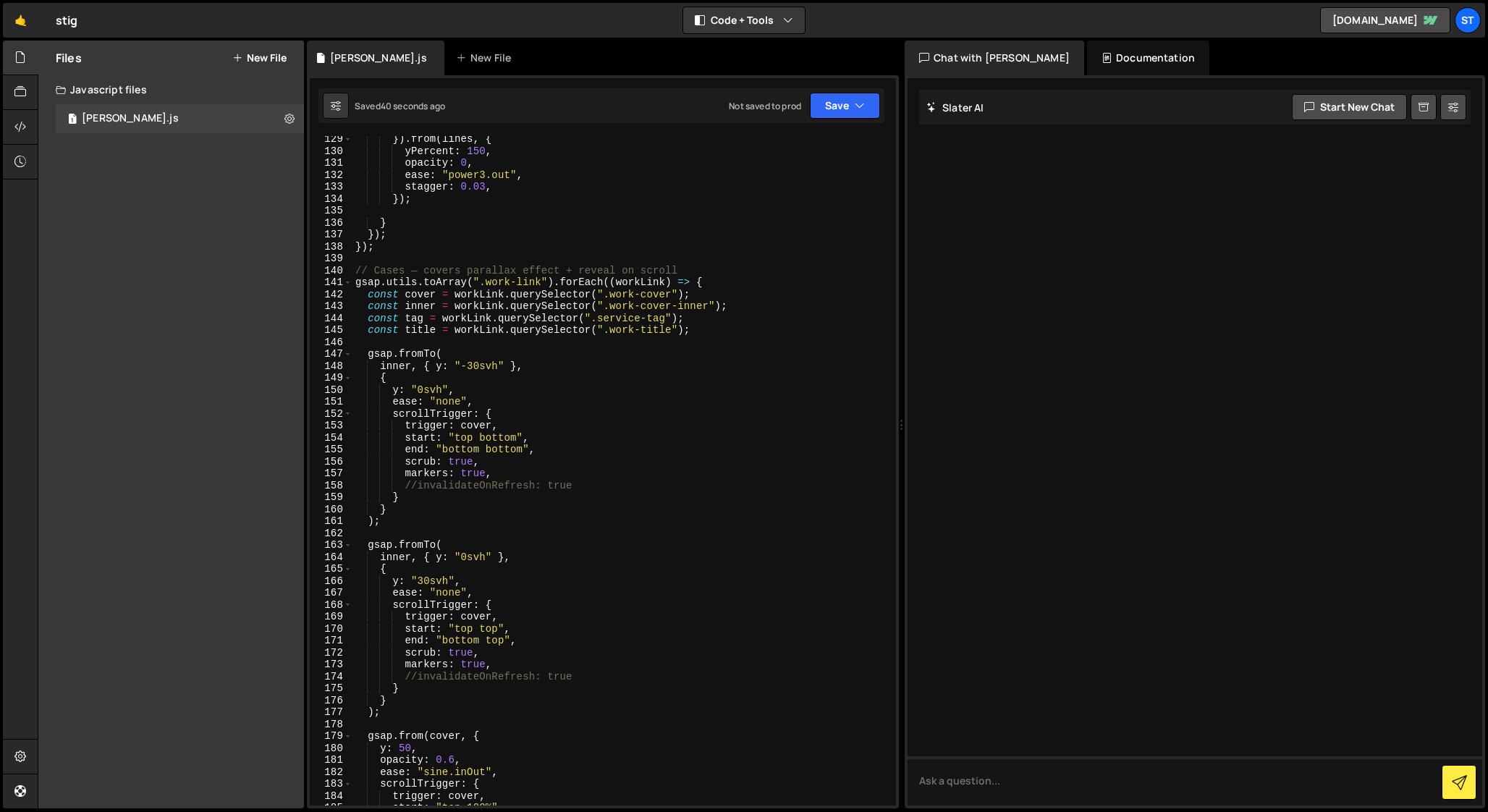
scroll to position [1581, 0]
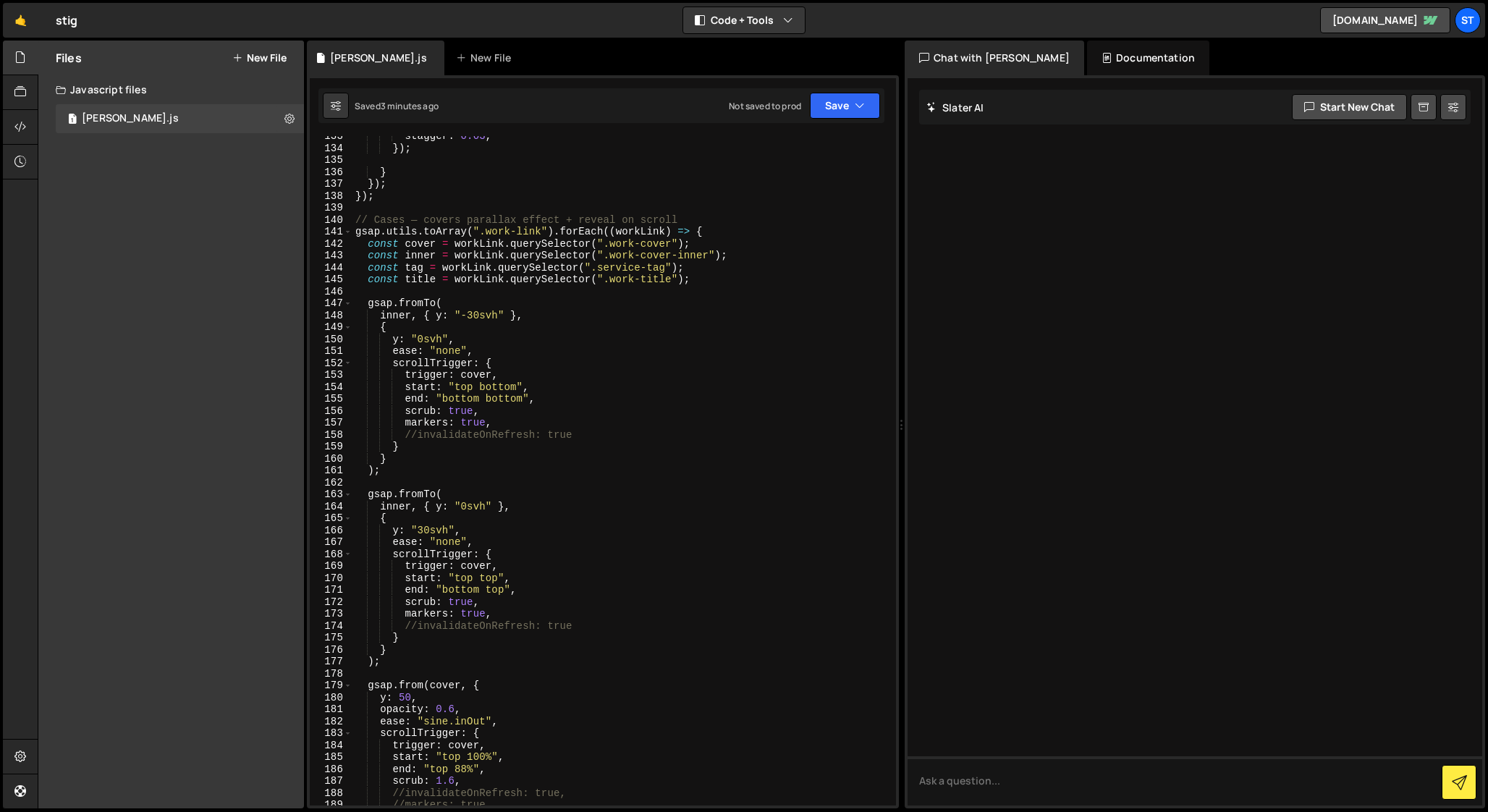
click at [406, 423] on div "stagger : 0.03 , }) ; } }) ; }) ; // Cases — covers parallax effect + reveal on…" at bounding box center [621, 477] width 537 height 693
click at [403, 615] on div "stagger : 0.03 , }) ; } }) ; }) ; // Cases — covers parallax effect + reveal on…" at bounding box center [621, 477] width 537 height 693
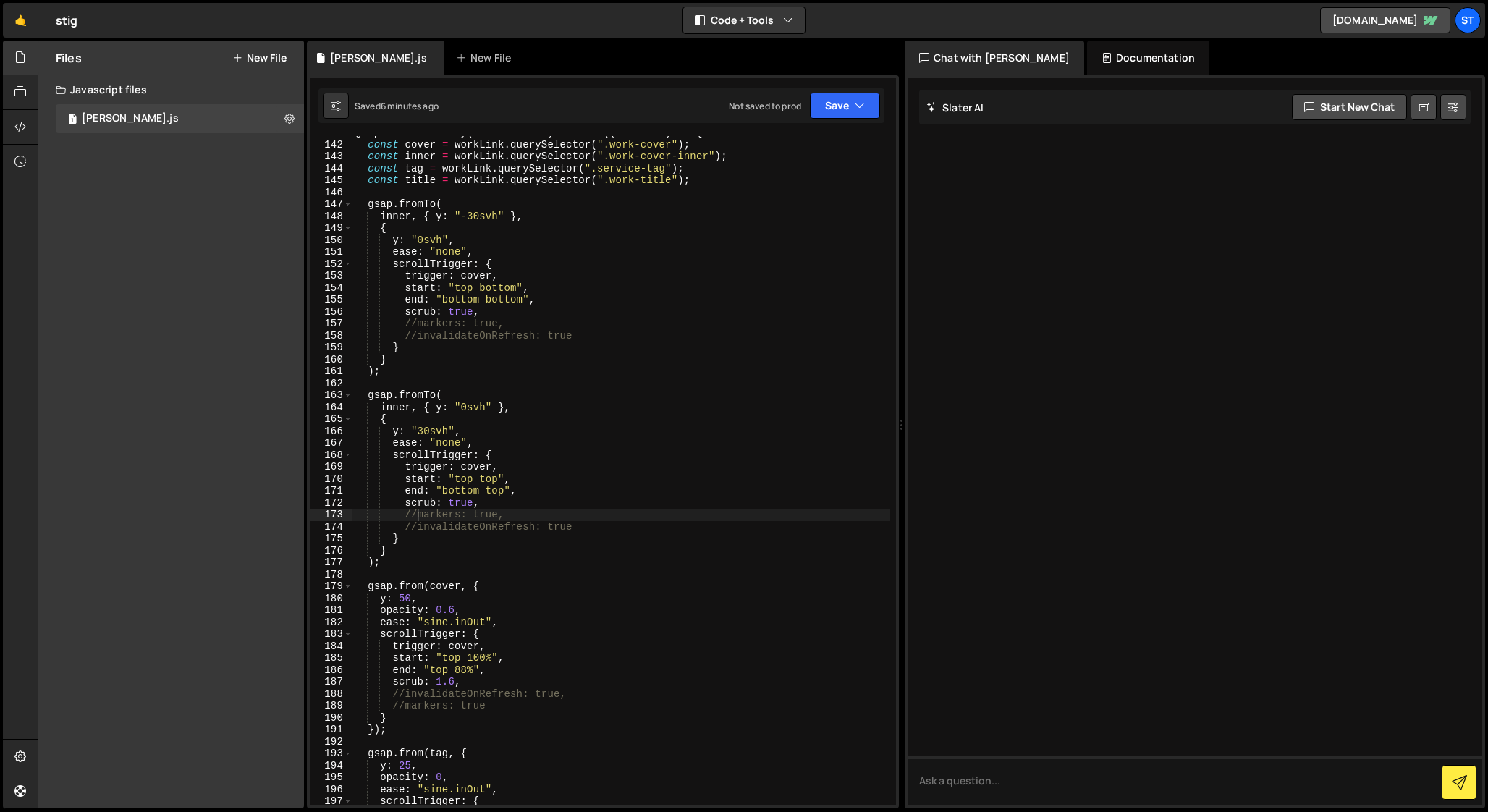
scroll to position [1681, 0]
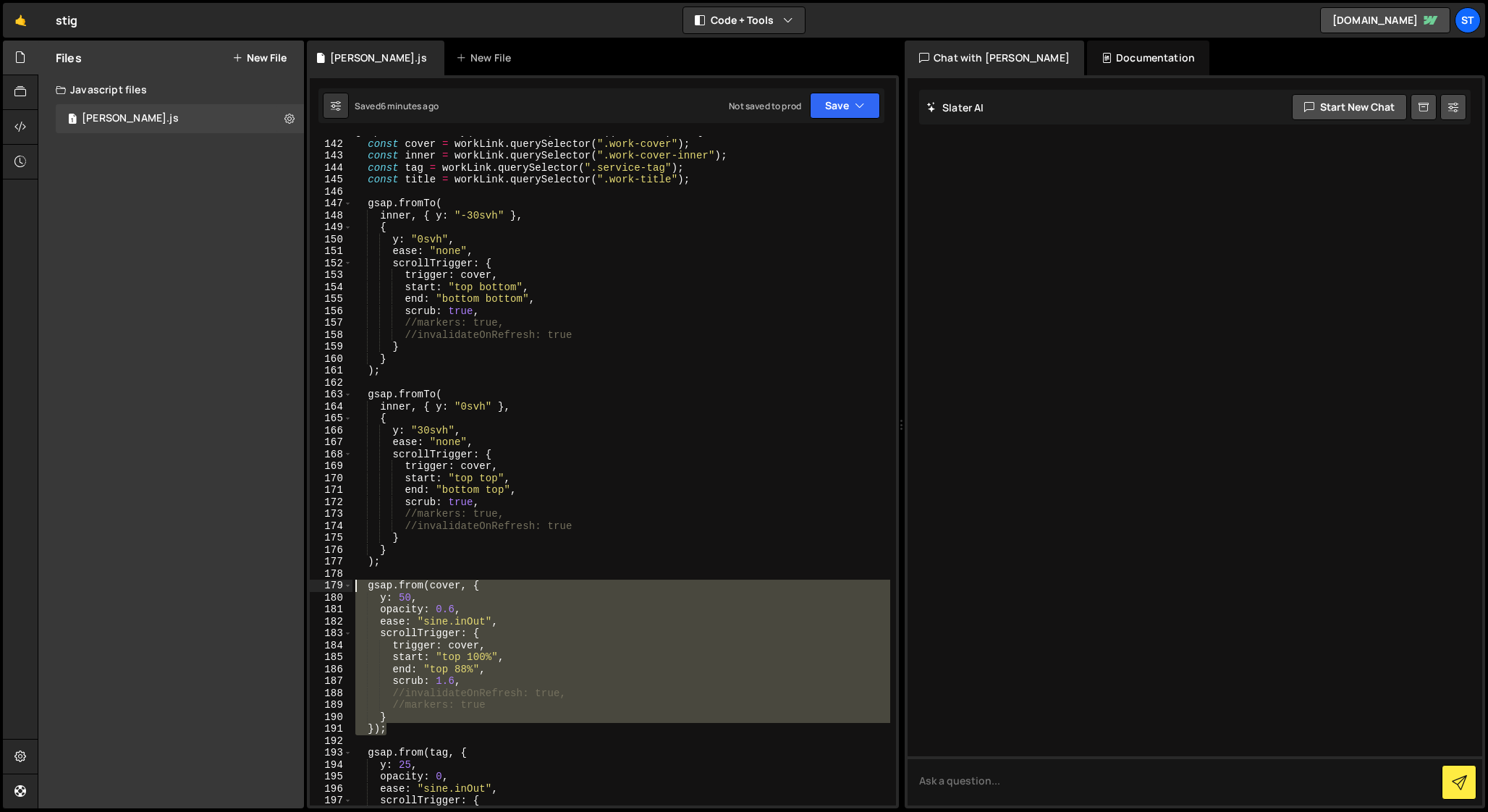
drag, startPoint x: 396, startPoint y: 729, endPoint x: 325, endPoint y: 582, distance: 163.2
click at [325, 582] on div "//markers: true, 141 142 143 144 145 146 147 148 149 150 151 152 153 154 155 15…" at bounding box center [603, 470] width 586 height 669
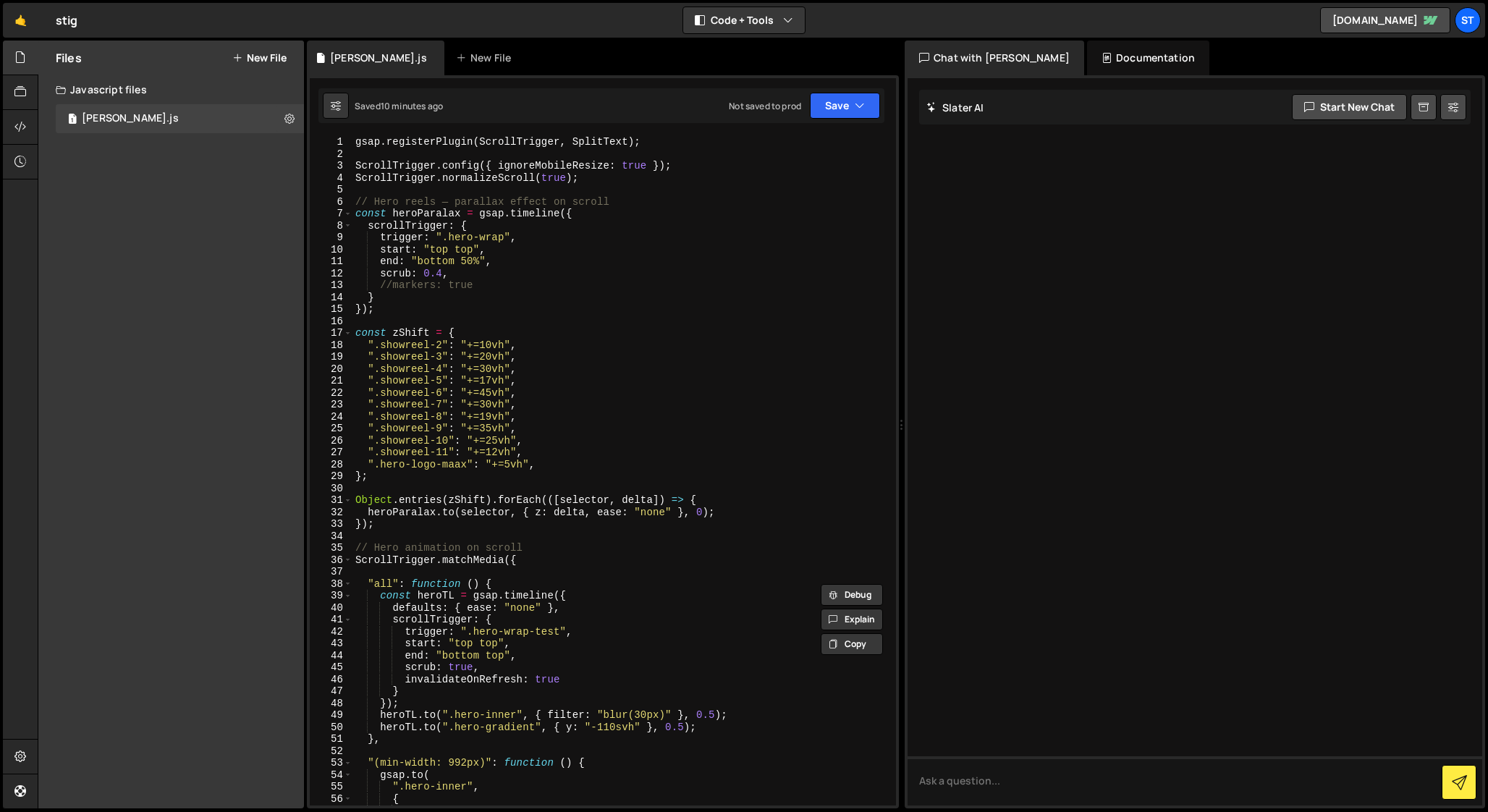
scroll to position [0, 0]
click at [540, 361] on div "gsap . registerPlugin ( ScrollTrigger , SplitText ) ; ScrollTrigger . config ({…" at bounding box center [621, 483] width 537 height 693
type textarea "window.addEventListener("orientationchange", refreshAll);"
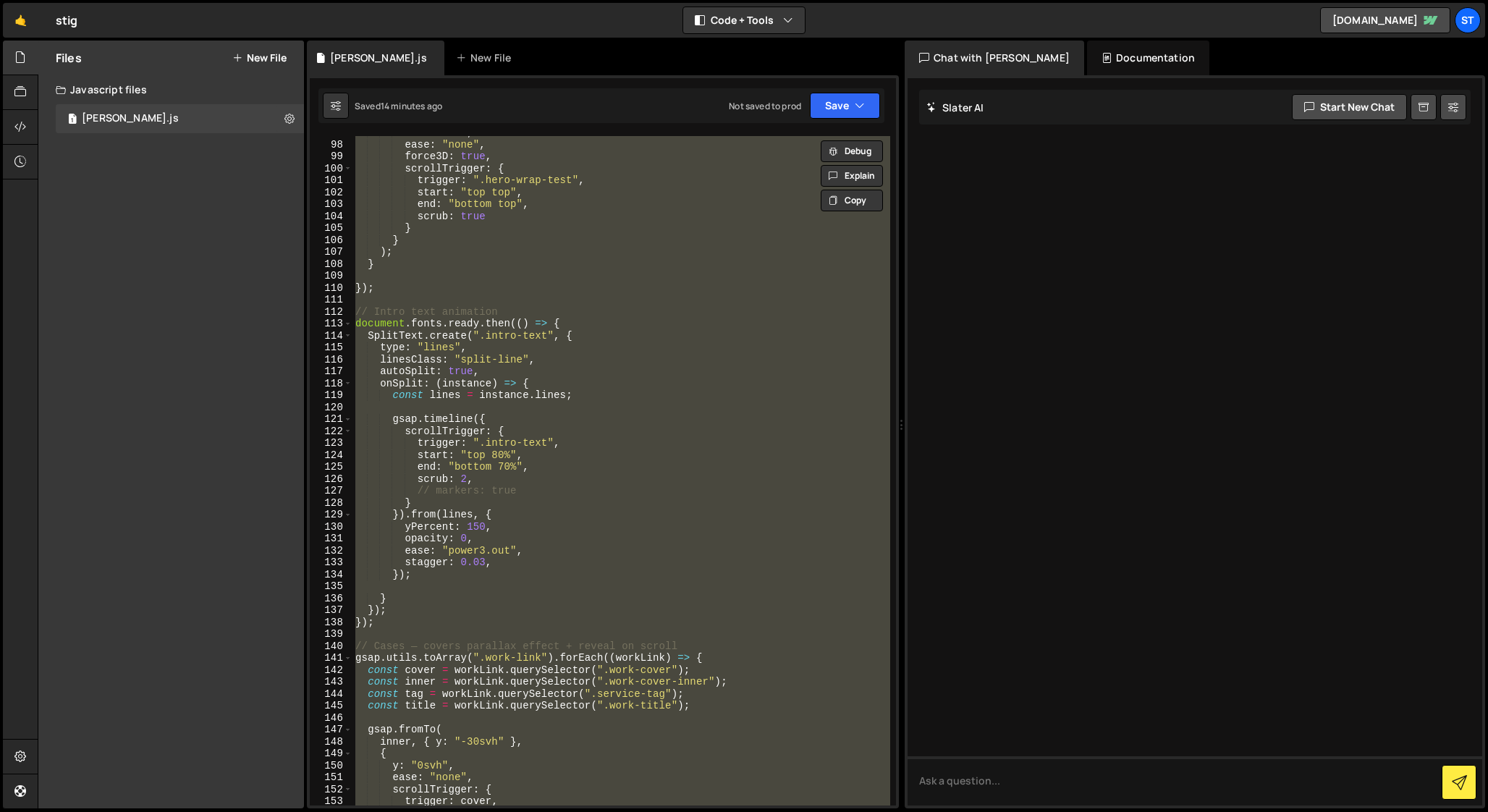
scroll to position [1325, 0]
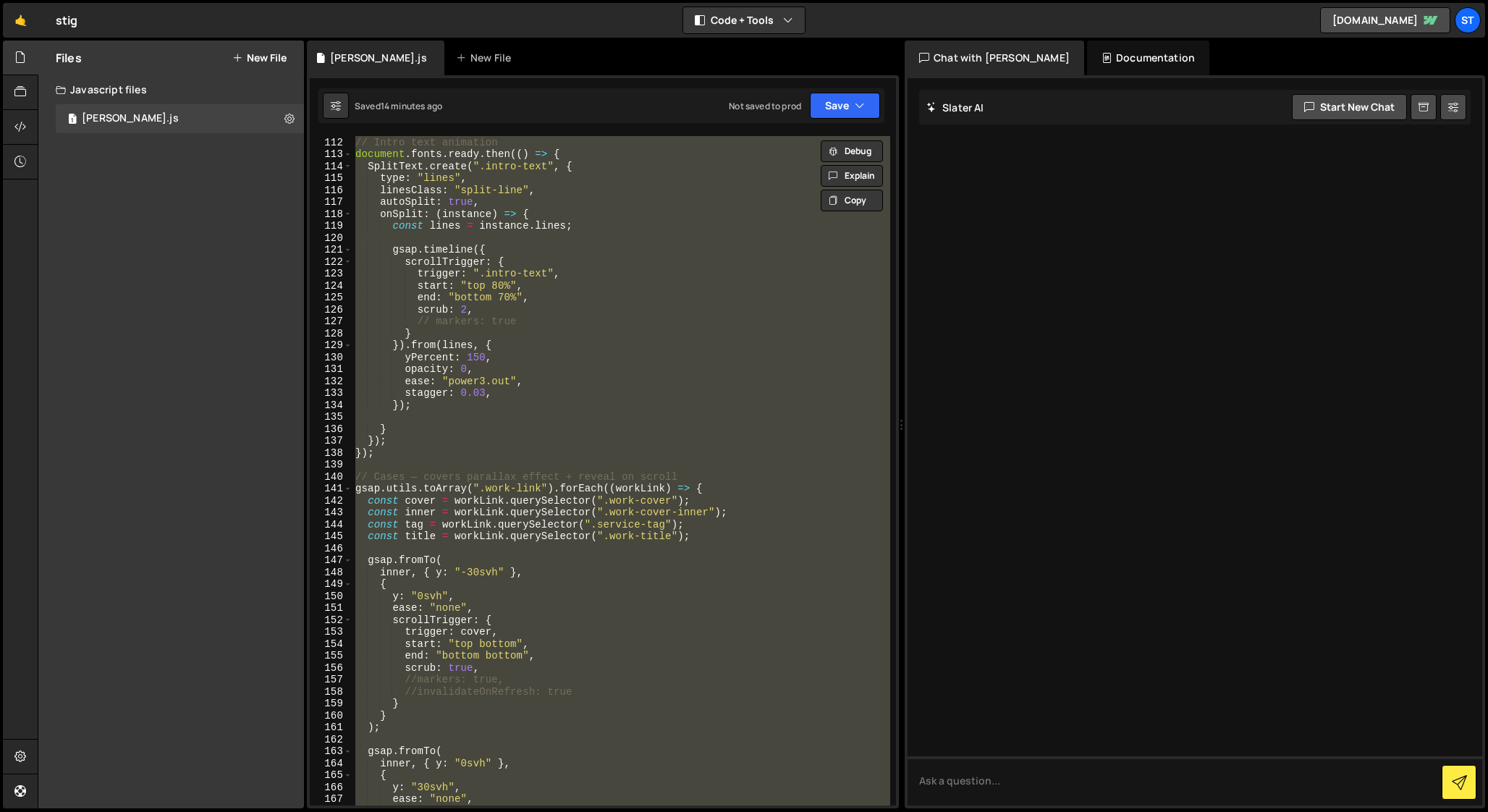
click at [540, 470] on div "// Intro text animation document . fonts . ready . then (( ) => { SplitText . c…" at bounding box center [621, 470] width 537 height 669
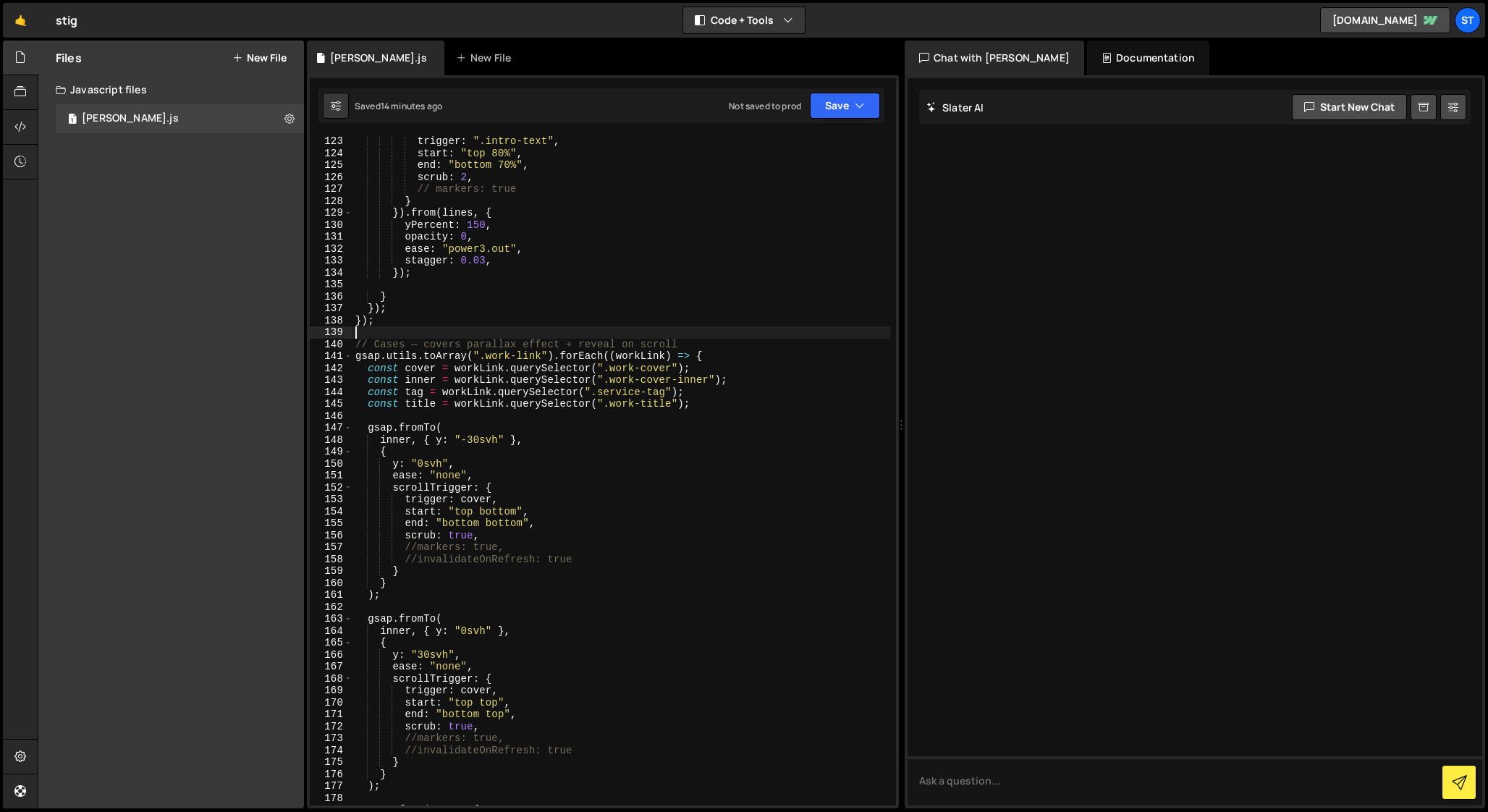
scroll to position [1458, 0]
click at [416, 546] on div "trigger : ".intro-text" , start : "top 80%" , end : "bottom 70%" , scrub : 2 , …" at bounding box center [621, 481] width 537 height 693
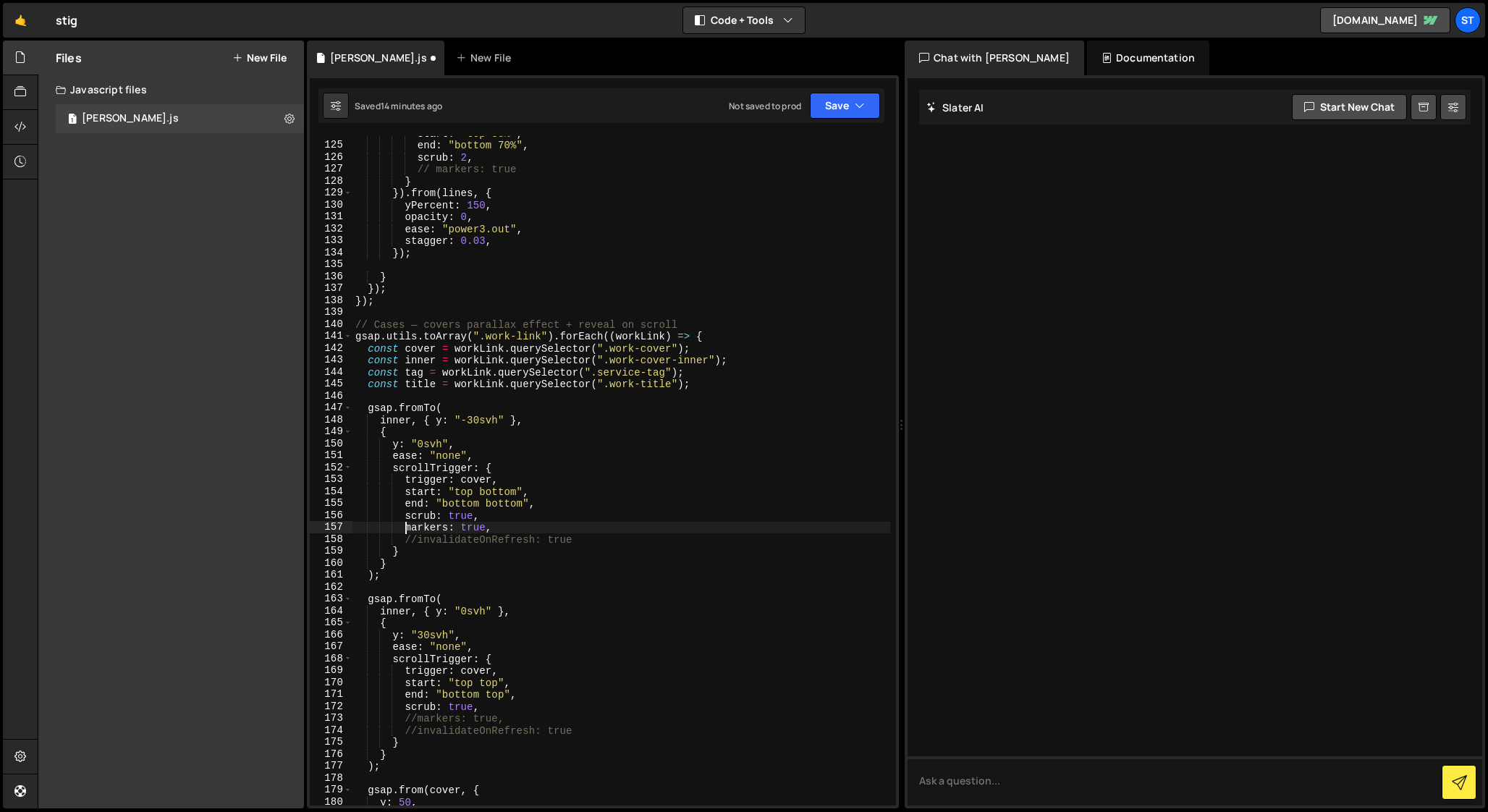
scroll to position [1528, 0]
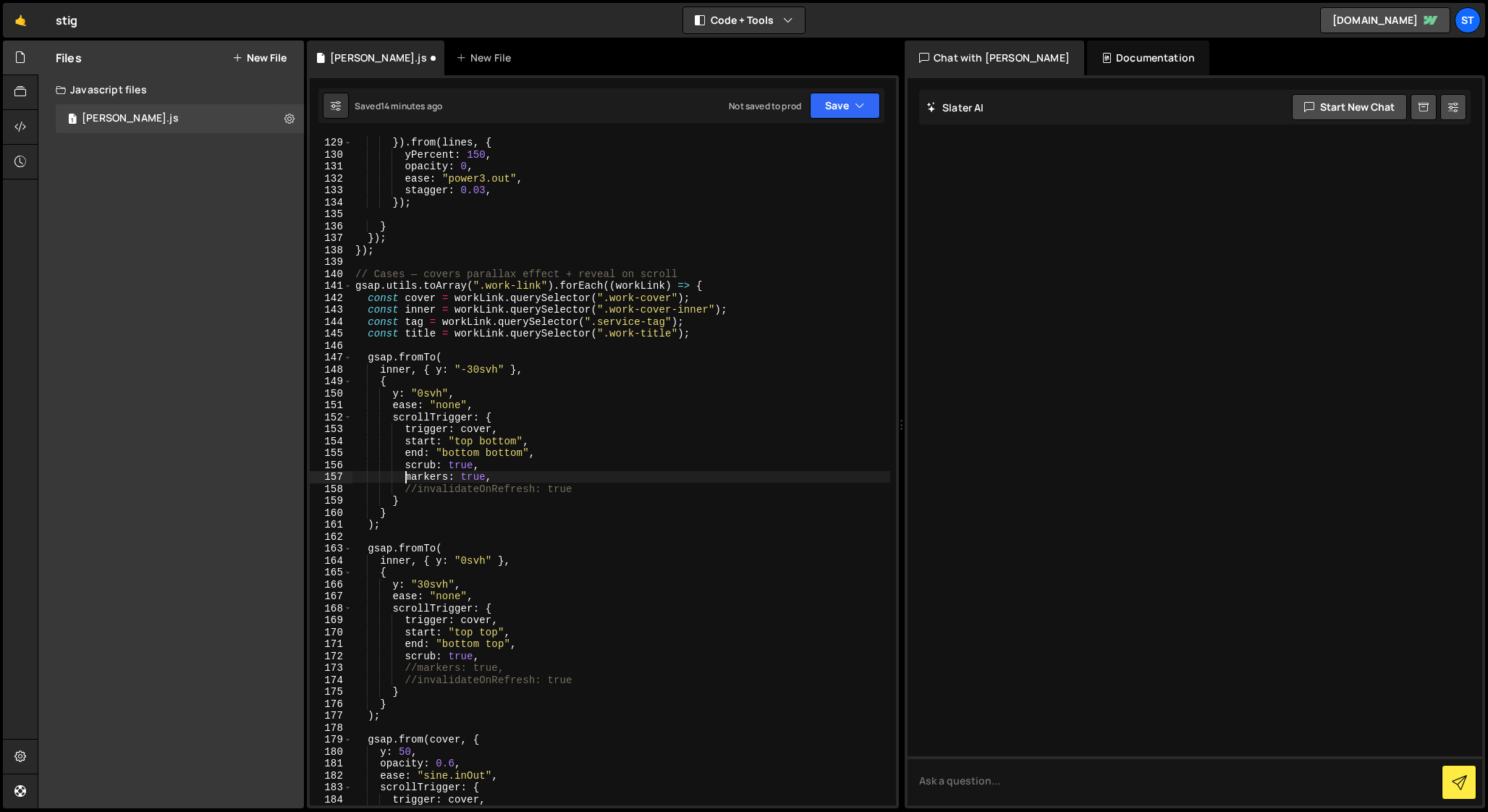
click at [417, 668] on div "} }) . from ( lines , { yPercent : 150 , opacity : 0 , ease : "power3.out" , st…" at bounding box center [621, 471] width 537 height 693
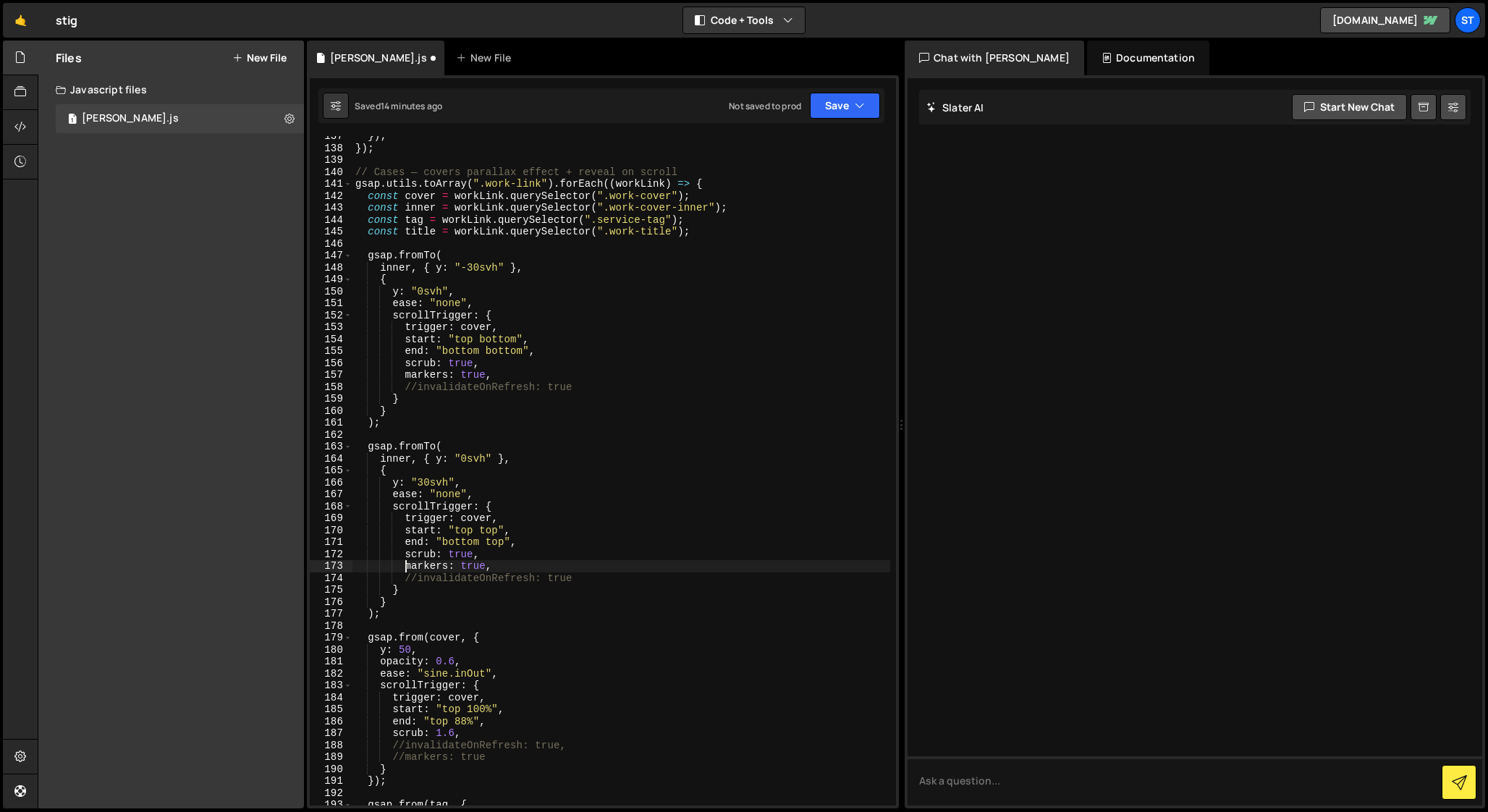
scroll to position [1629, 0]
click at [405, 758] on div "}) ; }) ; // Cases — covers parallax effect + reveal on scroll gsap . utils . t…" at bounding box center [621, 477] width 537 height 693
drag, startPoint x: 436, startPoint y: 710, endPoint x: 497, endPoint y: 710, distance: 61.0
click at [497, 710] on div "}) ; }) ; // Cases — covers parallax effect + reveal on scroll gsap . utils . t…" at bounding box center [621, 477] width 537 height 693
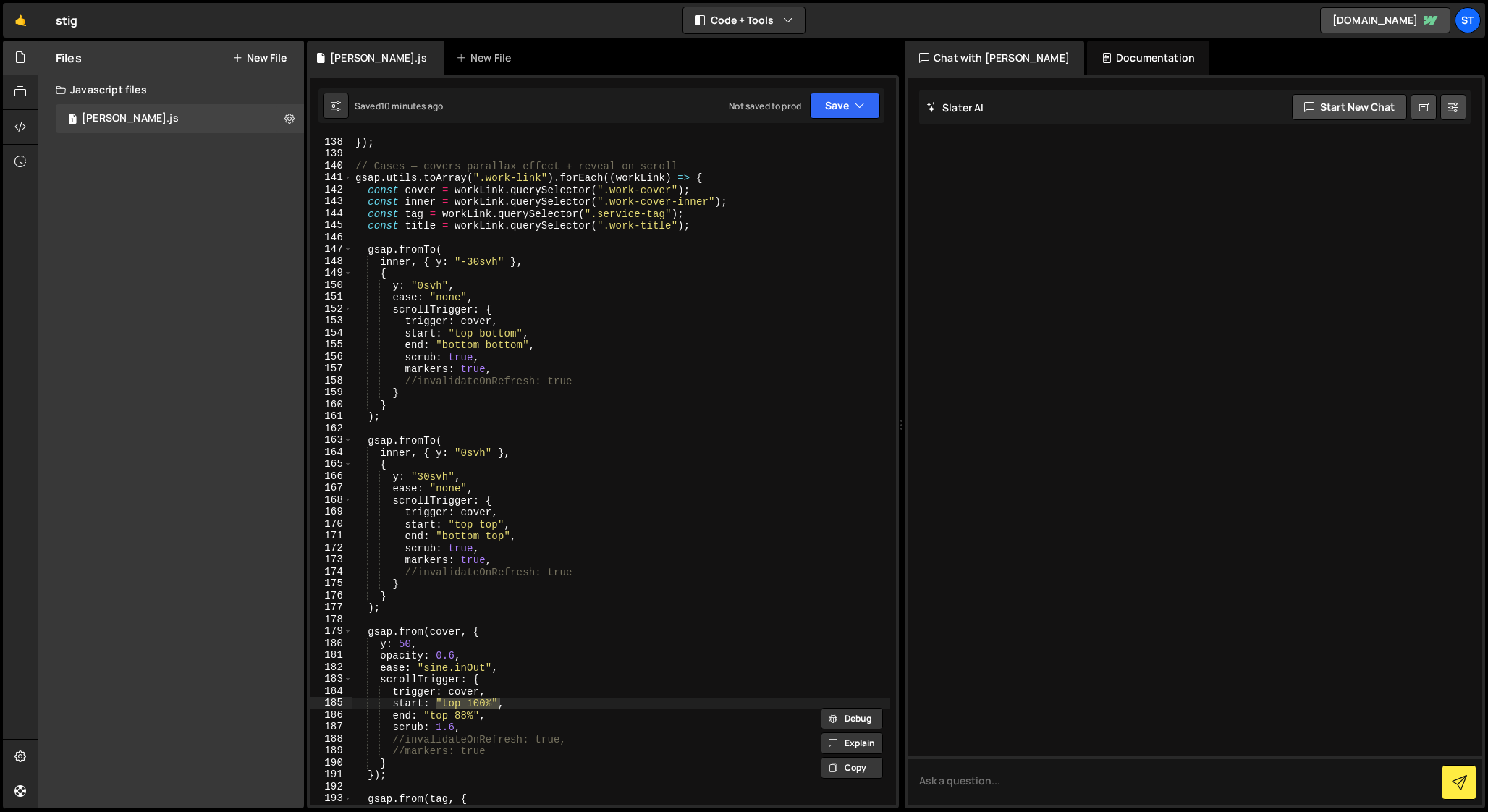
scroll to position [1653, 0]
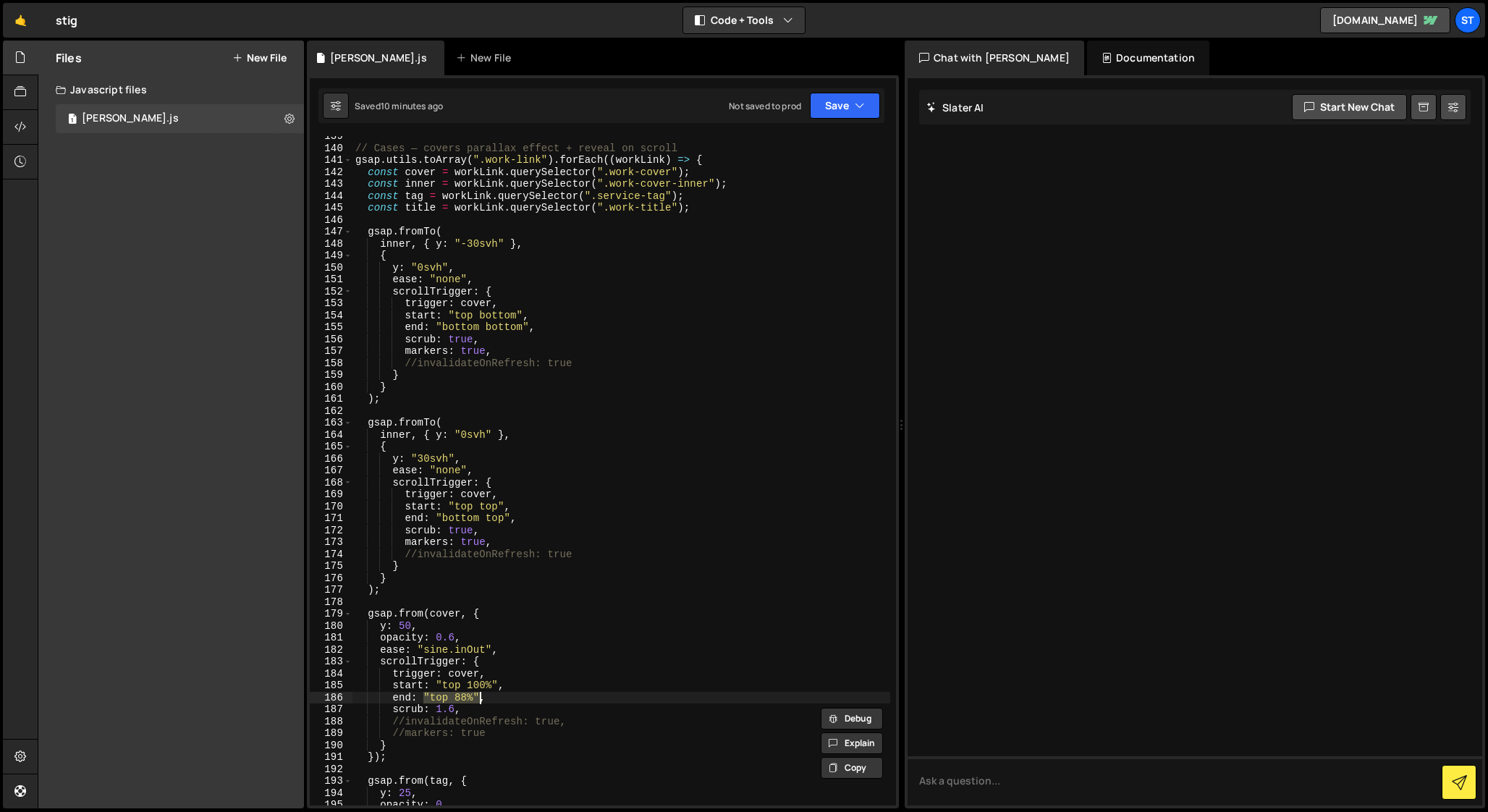
drag, startPoint x: 423, startPoint y: 697, endPoint x: 478, endPoint y: 696, distance: 55.0
click at [478, 696] on div "// Cases — covers parallax effect + reveal on scroll gsap . utils . toArray ( "…" at bounding box center [621, 477] width 537 height 693
click at [705, 170] on div "// Cases — covers parallax effect + reveal on scroll gsap . utils . toArray ( "…" at bounding box center [621, 477] width 537 height 693
type textarea "const cover = workLink.querySelector(".work-cover");"
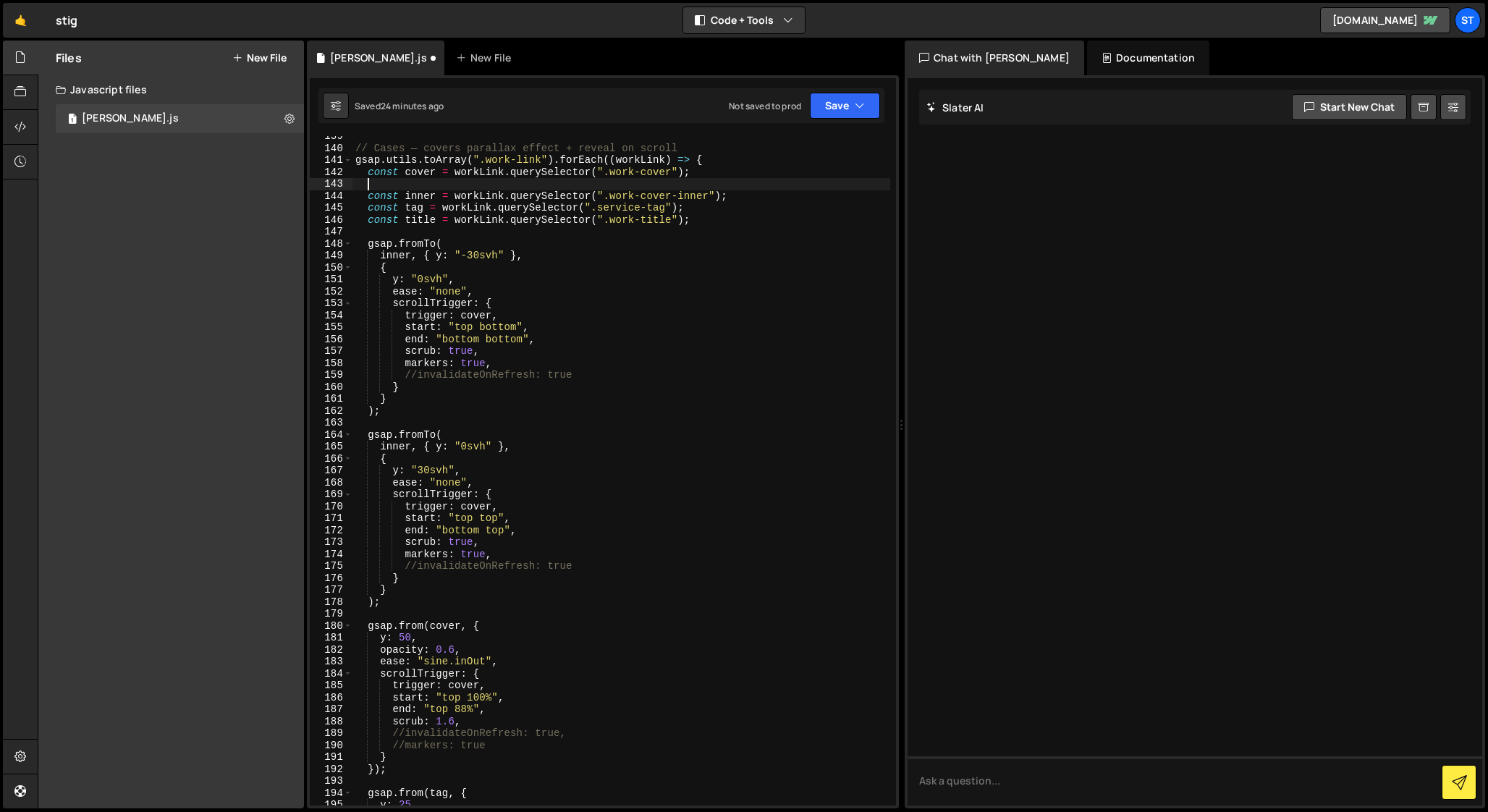
paste textarea "const mover = workLink.querySelector(".work-cover-mover");"
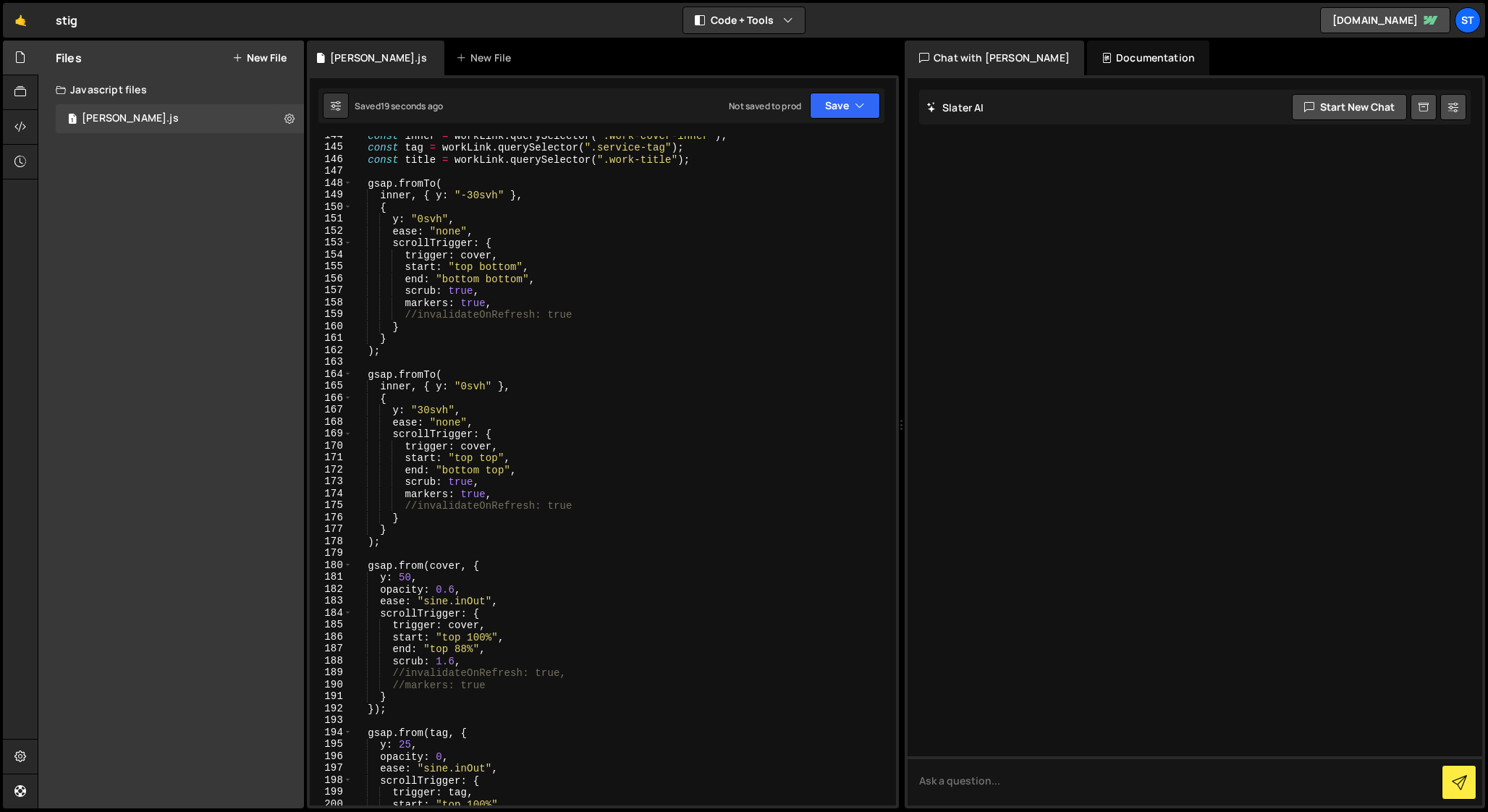
scroll to position [1722, 0]
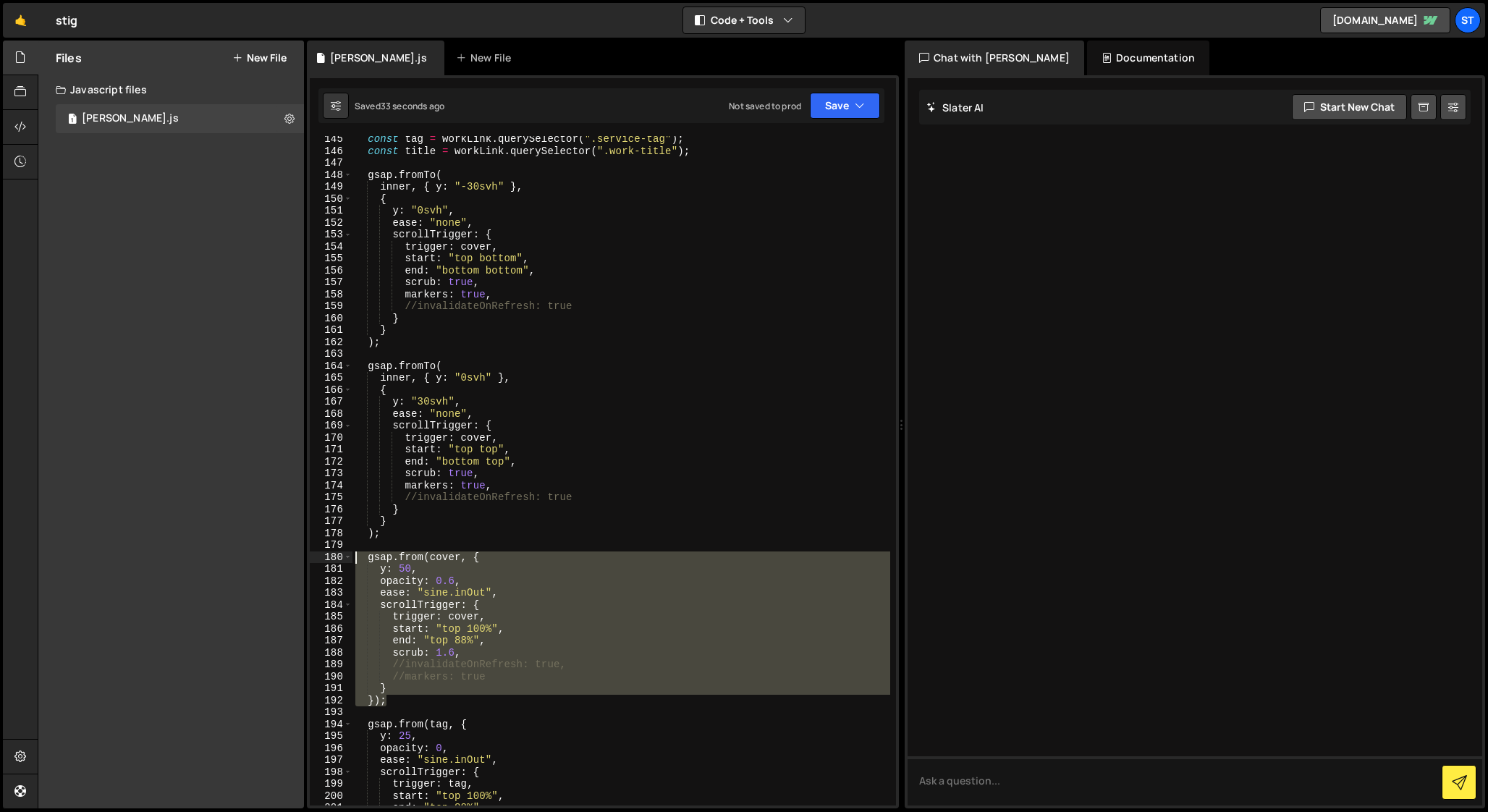
drag, startPoint x: 394, startPoint y: 701, endPoint x: 315, endPoint y: 557, distance: 164.2
click at [315, 555] on div "const mover = workLink.querySelector(".work-cover-mover"); 145 146 147 148 149 …" at bounding box center [603, 470] width 586 height 669
type textarea "// });"
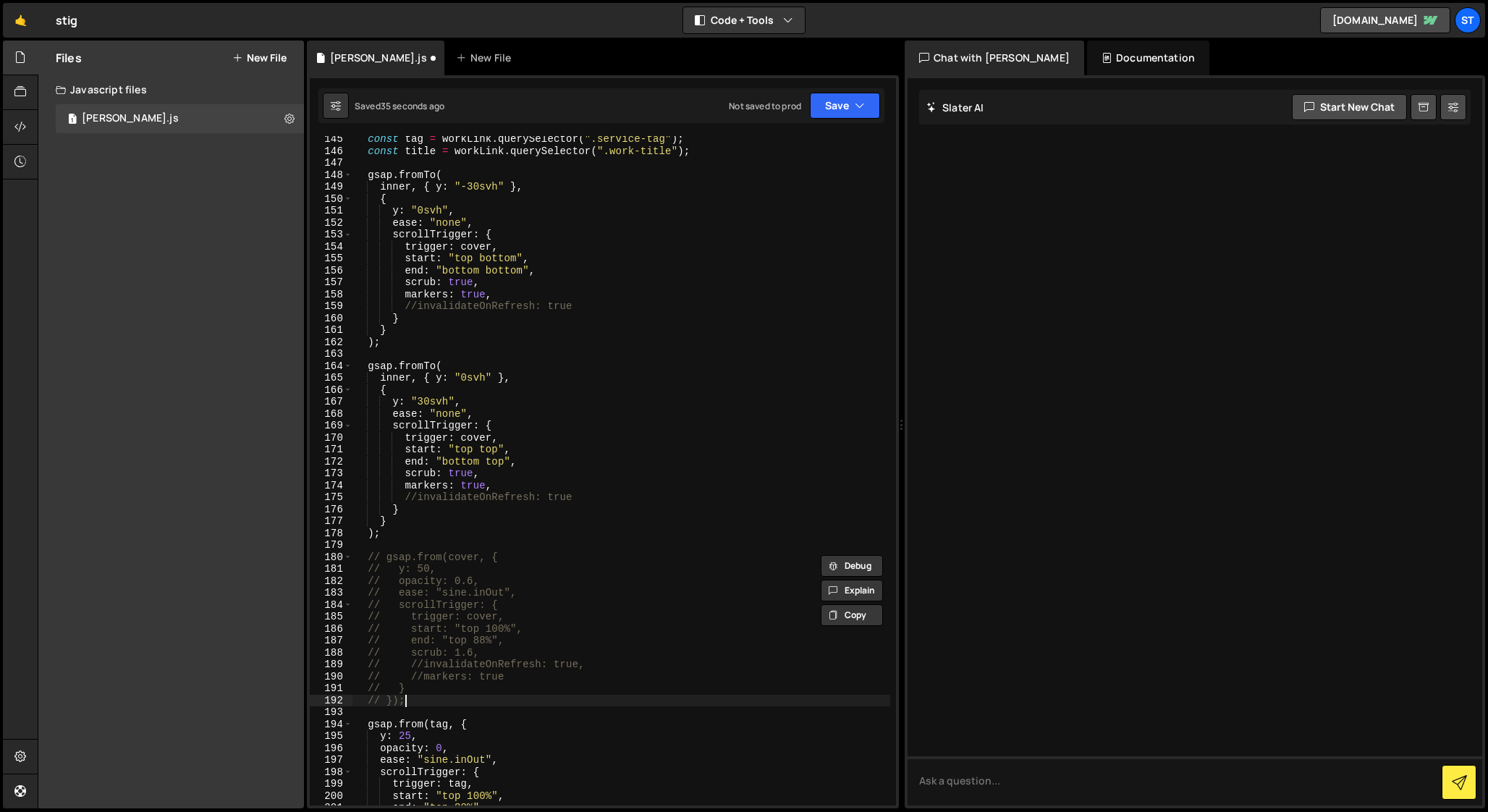
click at [417, 699] on div "const tag = workLink . querySelector ( ".service-tag" ) ; const title = workLin…" at bounding box center [621, 480] width 537 height 693
paste textarea "});"
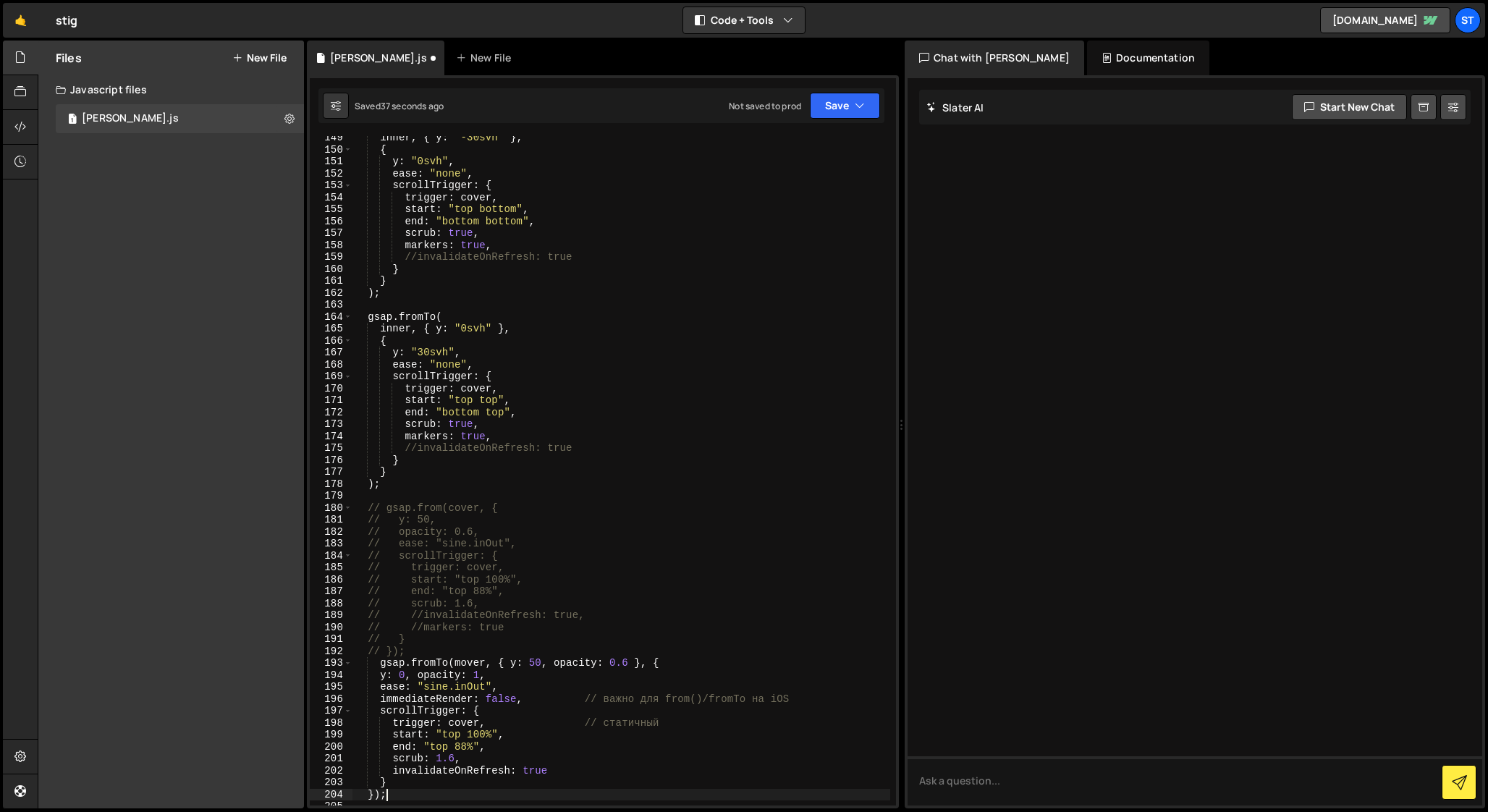
scroll to position [1805, 0]
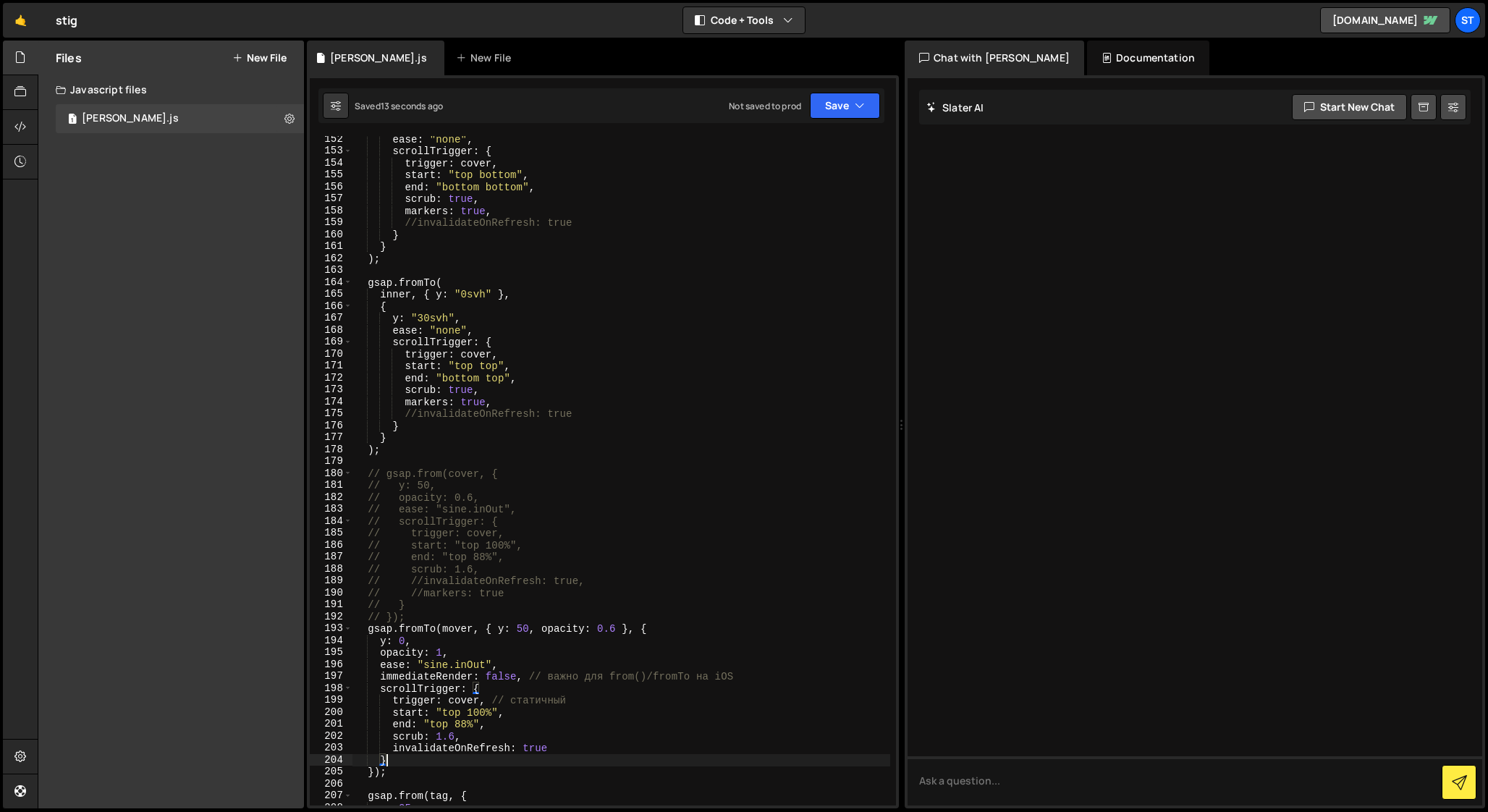
click at [441, 629] on div "ease : "none" , scrollTrigger : { trigger : cover , start : "top bottom" , end …" at bounding box center [621, 480] width 537 height 693
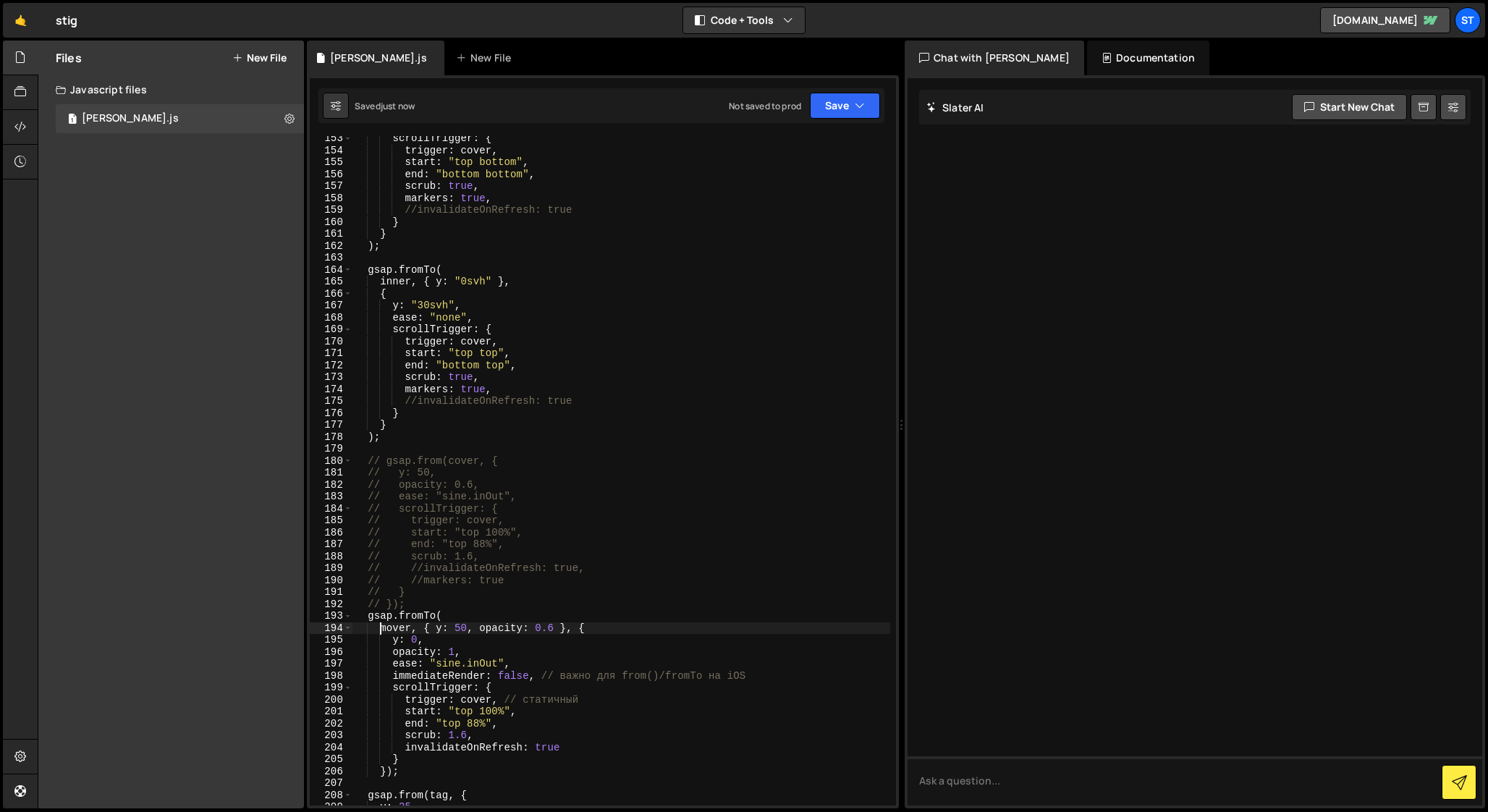
scroll to position [1840, 0]
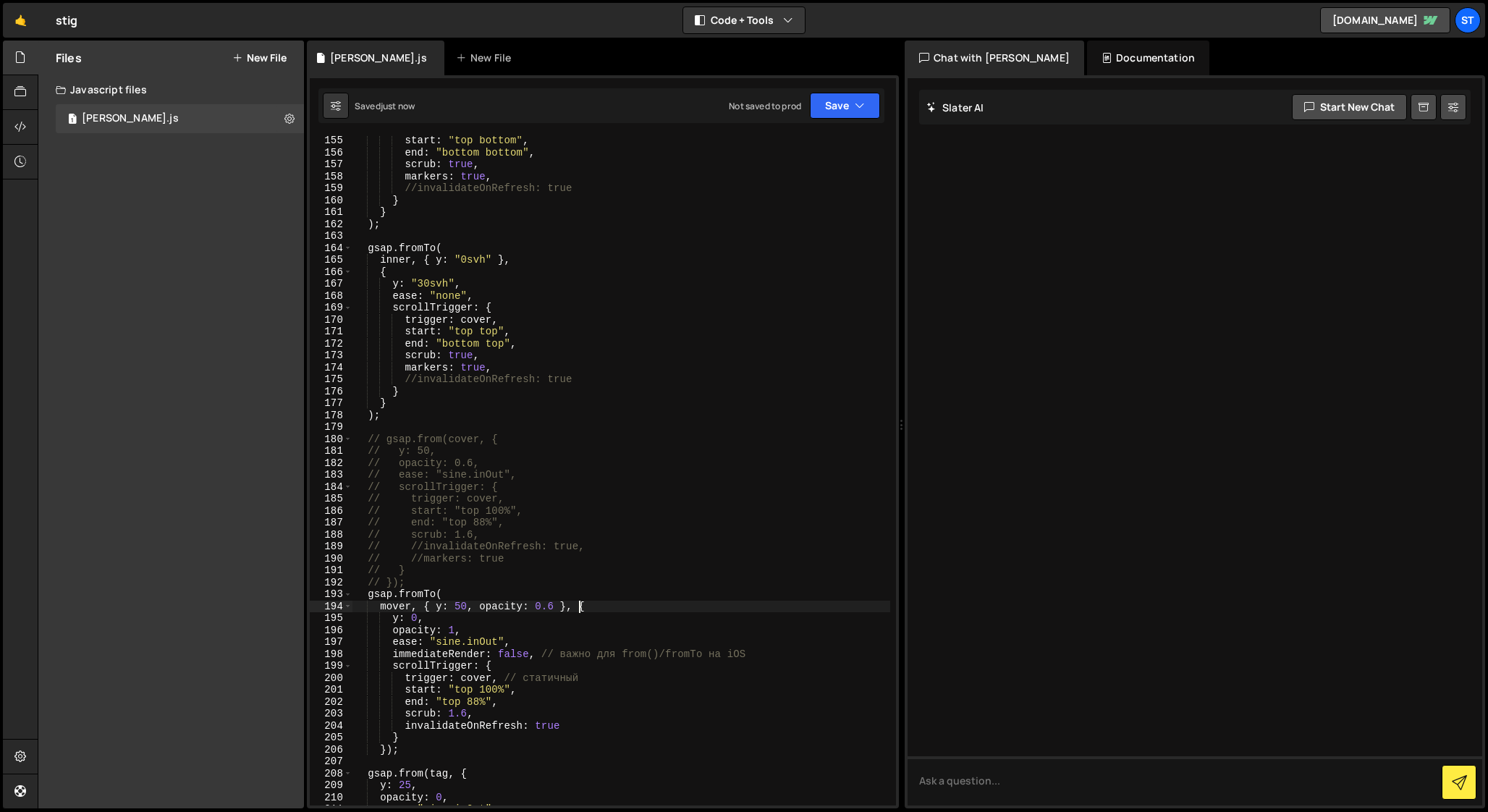
click at [582, 607] on div "start : "top bottom" , end : "bottom bottom" , scrub : true , markers : true , …" at bounding box center [621, 481] width 537 height 693
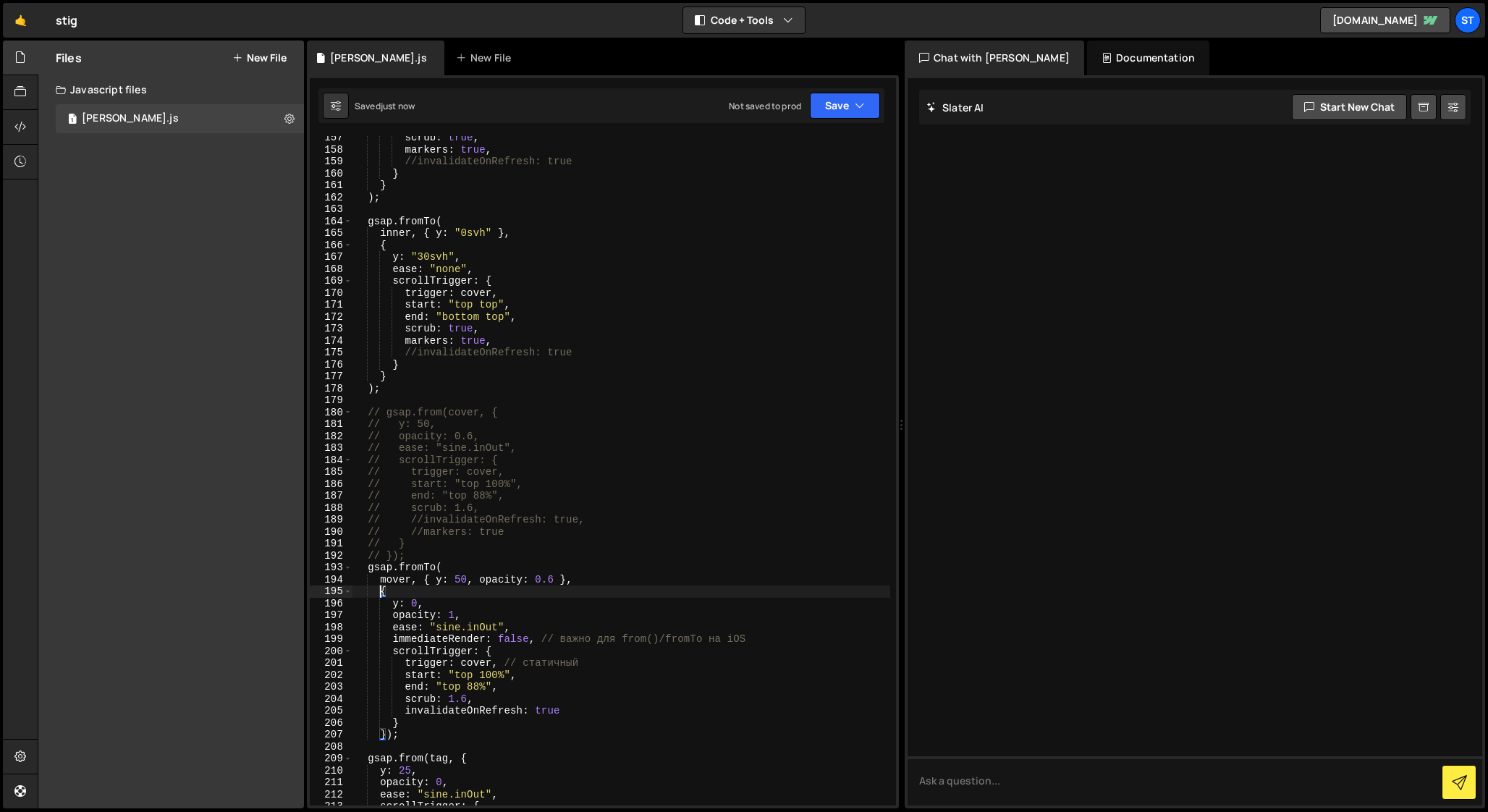
scroll to position [1865, 0]
drag, startPoint x: 541, startPoint y: 640, endPoint x: 786, endPoint y: 646, distance: 245.1
click at [786, 646] on div "scrub : true , markers : true , //invalidateOnRefresh: true } } ) ; gsap . from…" at bounding box center [621, 480] width 537 height 693
drag, startPoint x: 506, startPoint y: 665, endPoint x: 590, endPoint y: 663, distance: 84.0
click at [590, 663] on div "scrub : true , markers : true , //invalidateOnRefresh: true } } ) ; gsap . from…" at bounding box center [621, 480] width 537 height 693
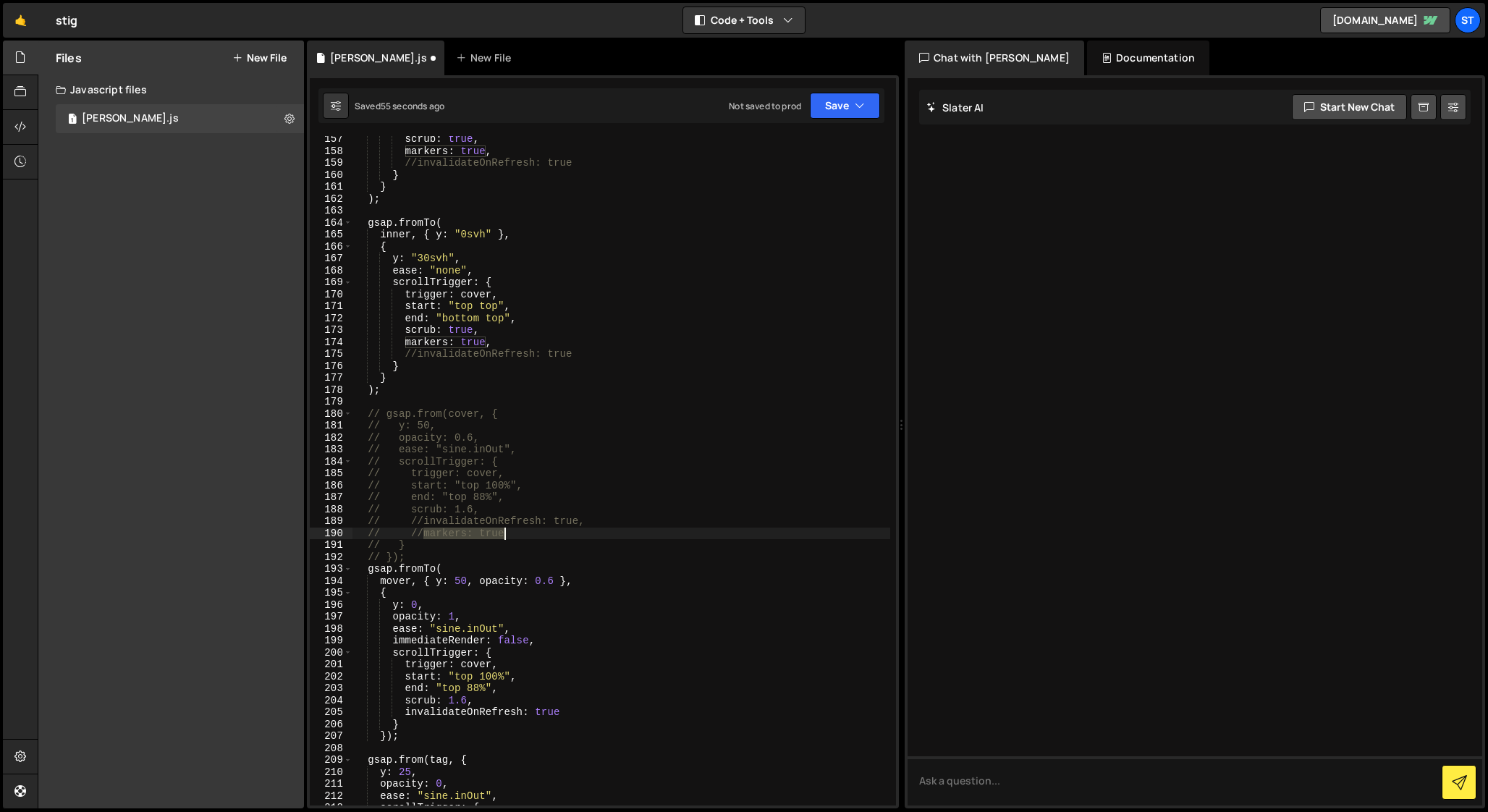
drag, startPoint x: 421, startPoint y: 535, endPoint x: 520, endPoint y: 532, distance: 99.0
click at [520, 532] on div "scrub : true , markers : true , //invalidateOnRefresh: true } } ) ; gsap . from…" at bounding box center [621, 480] width 537 height 693
click at [573, 707] on div "scrub : true , markers : true , //invalidateOnRefresh: true } } ) ; gsap . from…" at bounding box center [621, 480] width 537 height 693
type textarea "invalidateOnRefresh: true,"
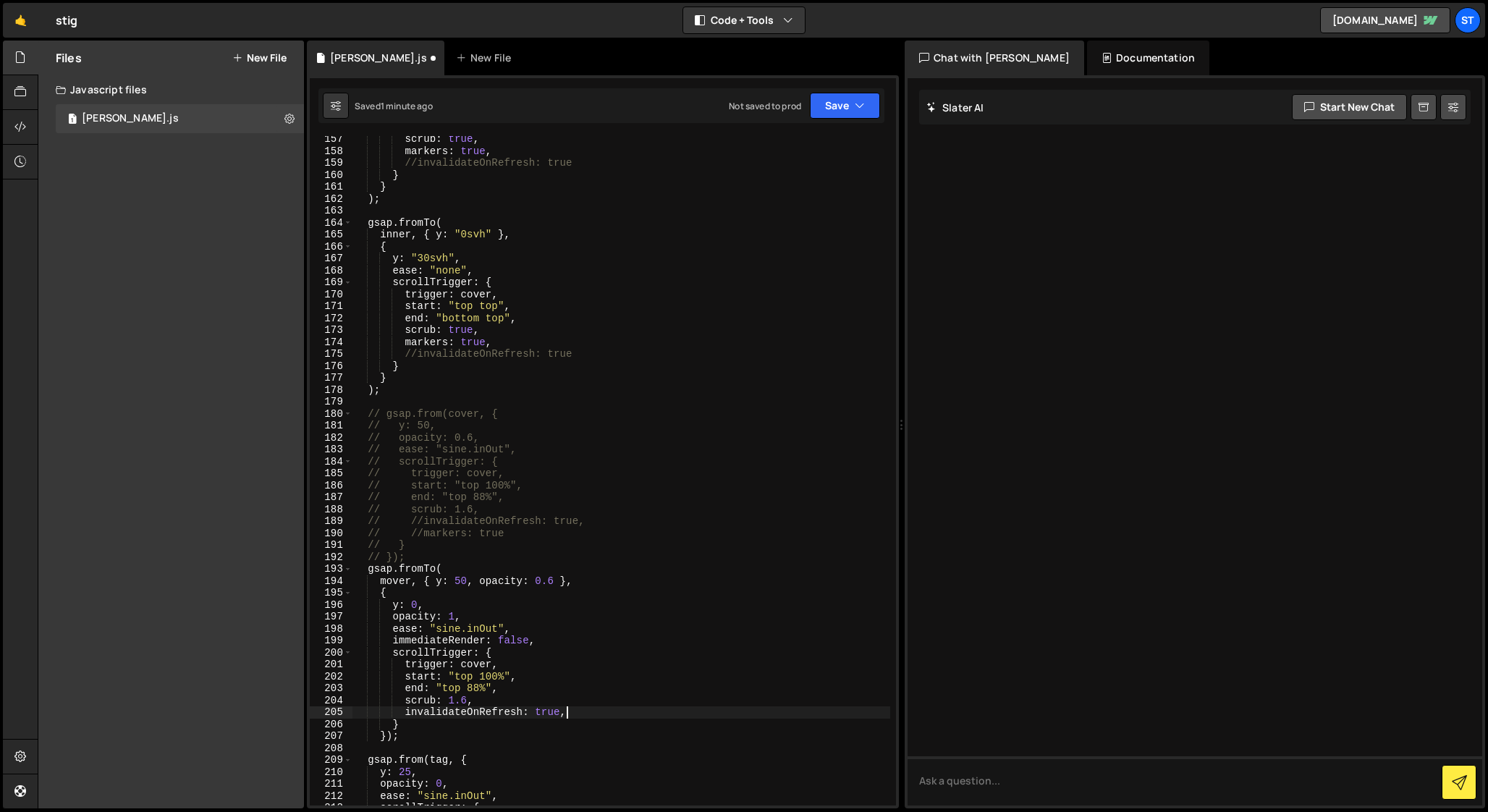
scroll to position [0, 3]
paste textarea "markers: true"
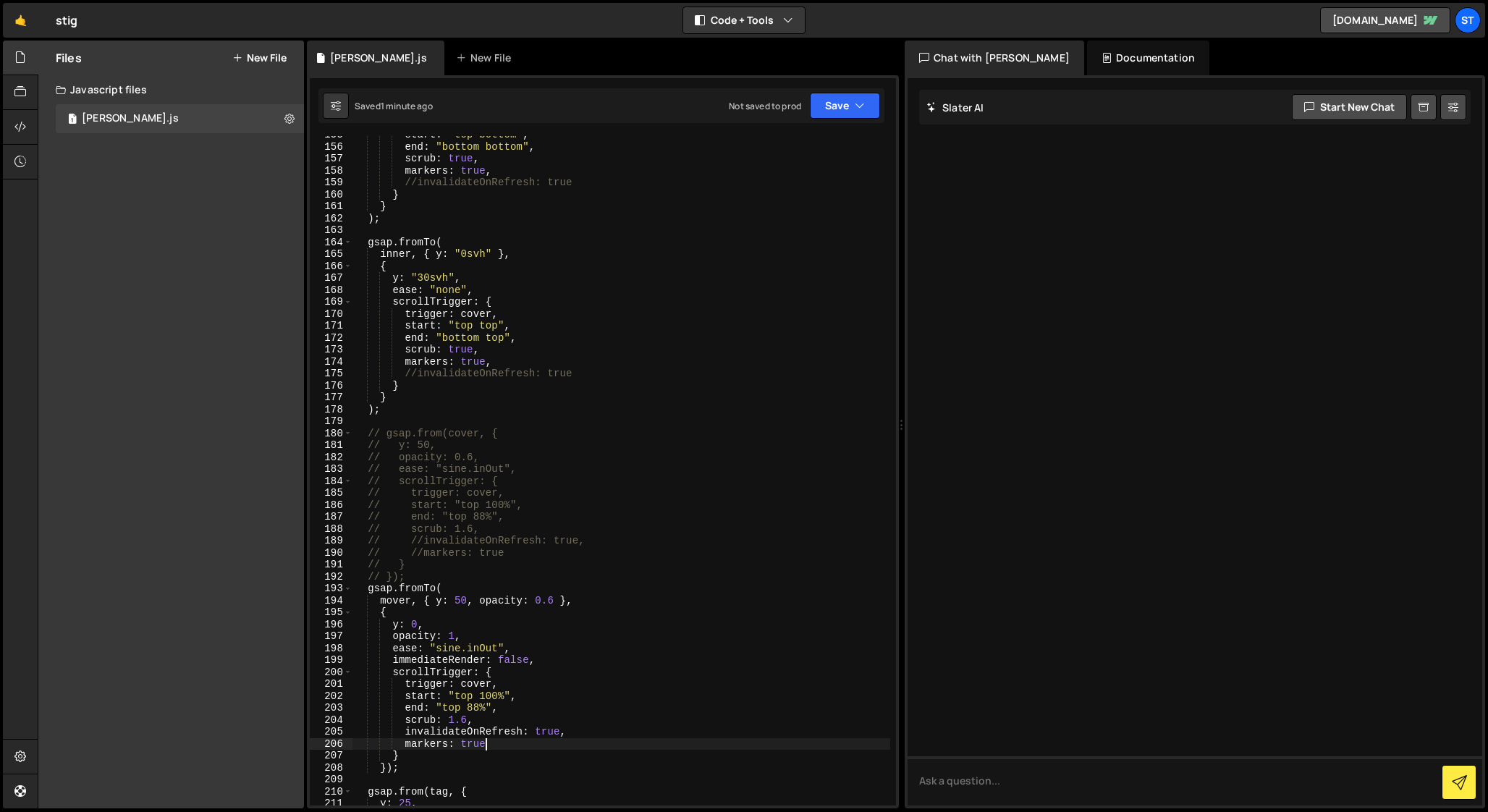
scroll to position [1847, 0]
click at [404, 741] on div "start : "top bottom" , end : "bottom bottom" , scrub : true , markers : true , …" at bounding box center [621, 474] width 537 height 693
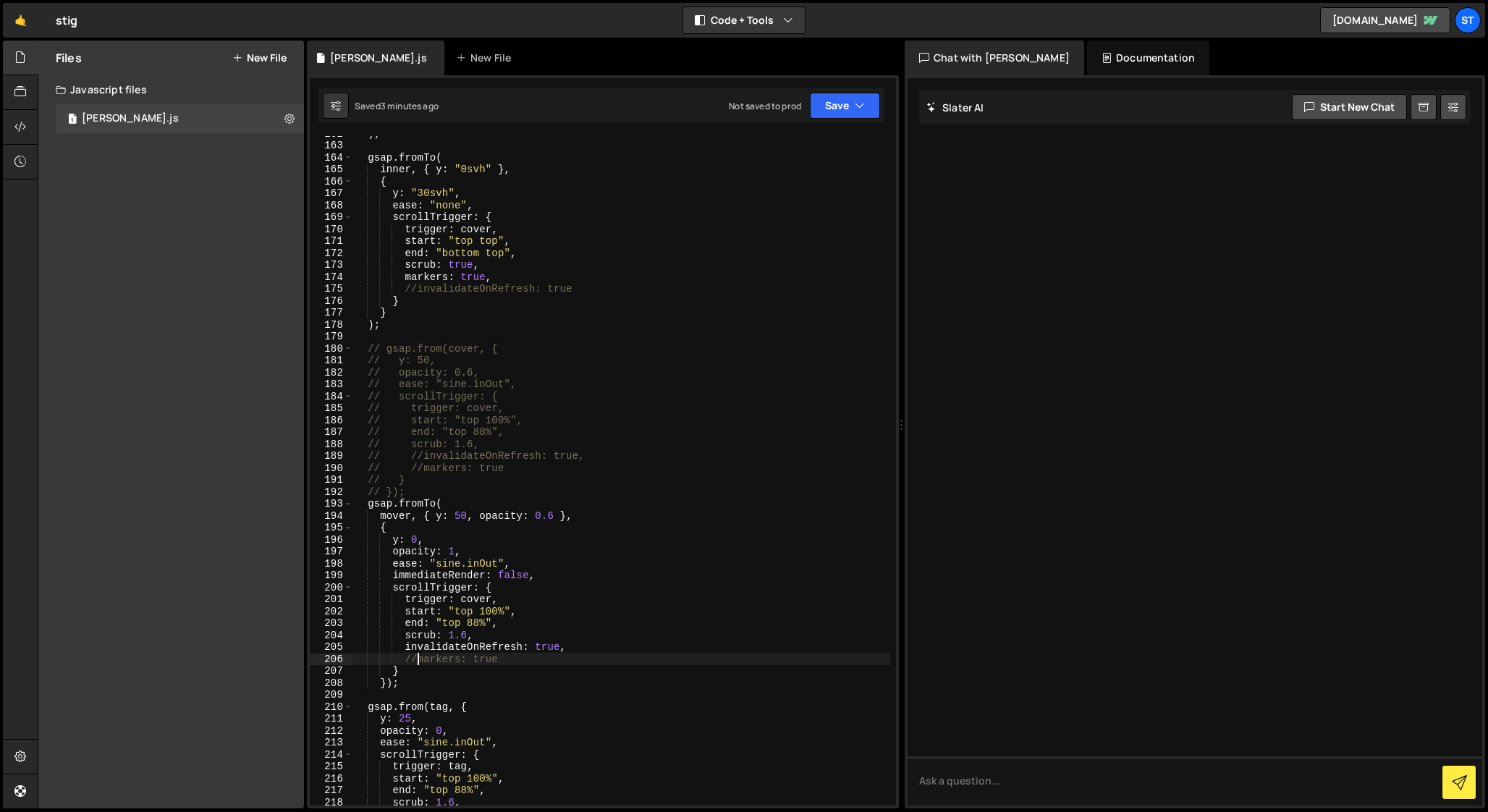
scroll to position [1926, 0]
click at [387, 688] on div ") ; gsap . fromTo ( inner , { y : "0svh" } , { y : "30svh" , ease : "none" , sc…" at bounding box center [621, 479] width 537 height 693
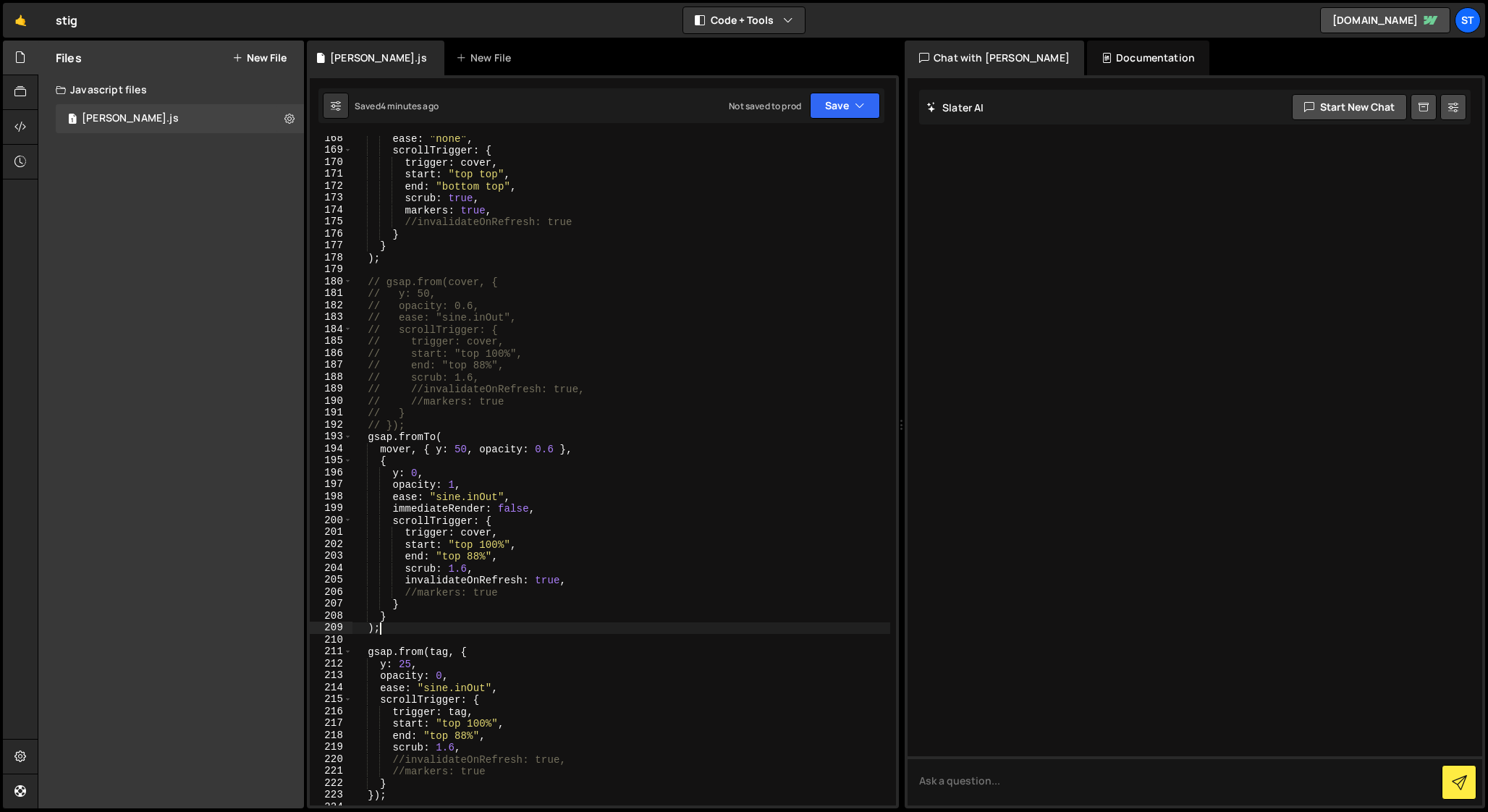
scroll to position [1958, 0]
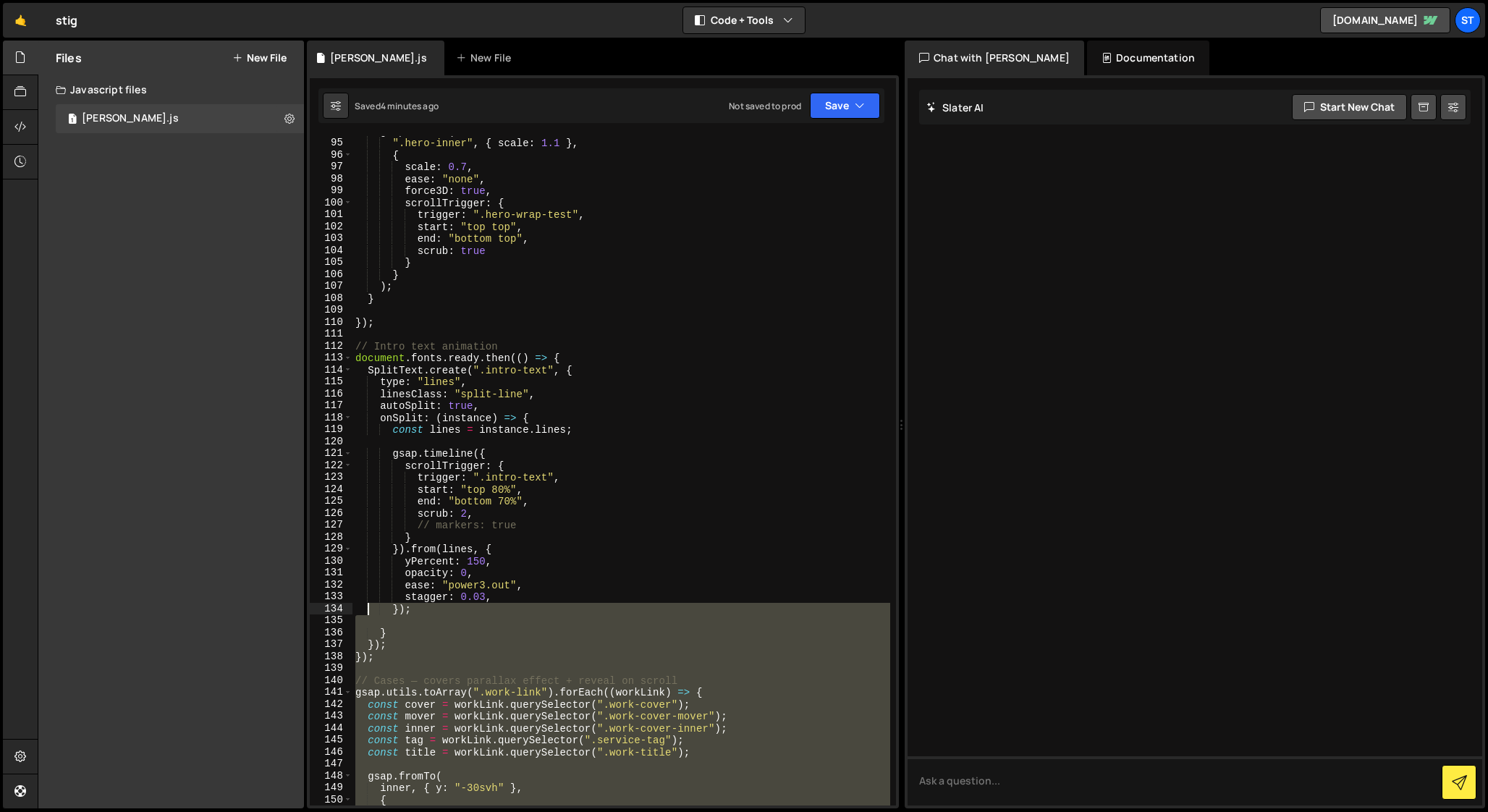
drag, startPoint x: 391, startPoint y: 668, endPoint x: 369, endPoint y: 591, distance: 80.1
click at [369, 591] on div "gsap . fromTo ( ".hero-inner" , { scale : 1.1 } , { scale : 0.7 , ease : "none"…" at bounding box center [621, 472] width 537 height 693
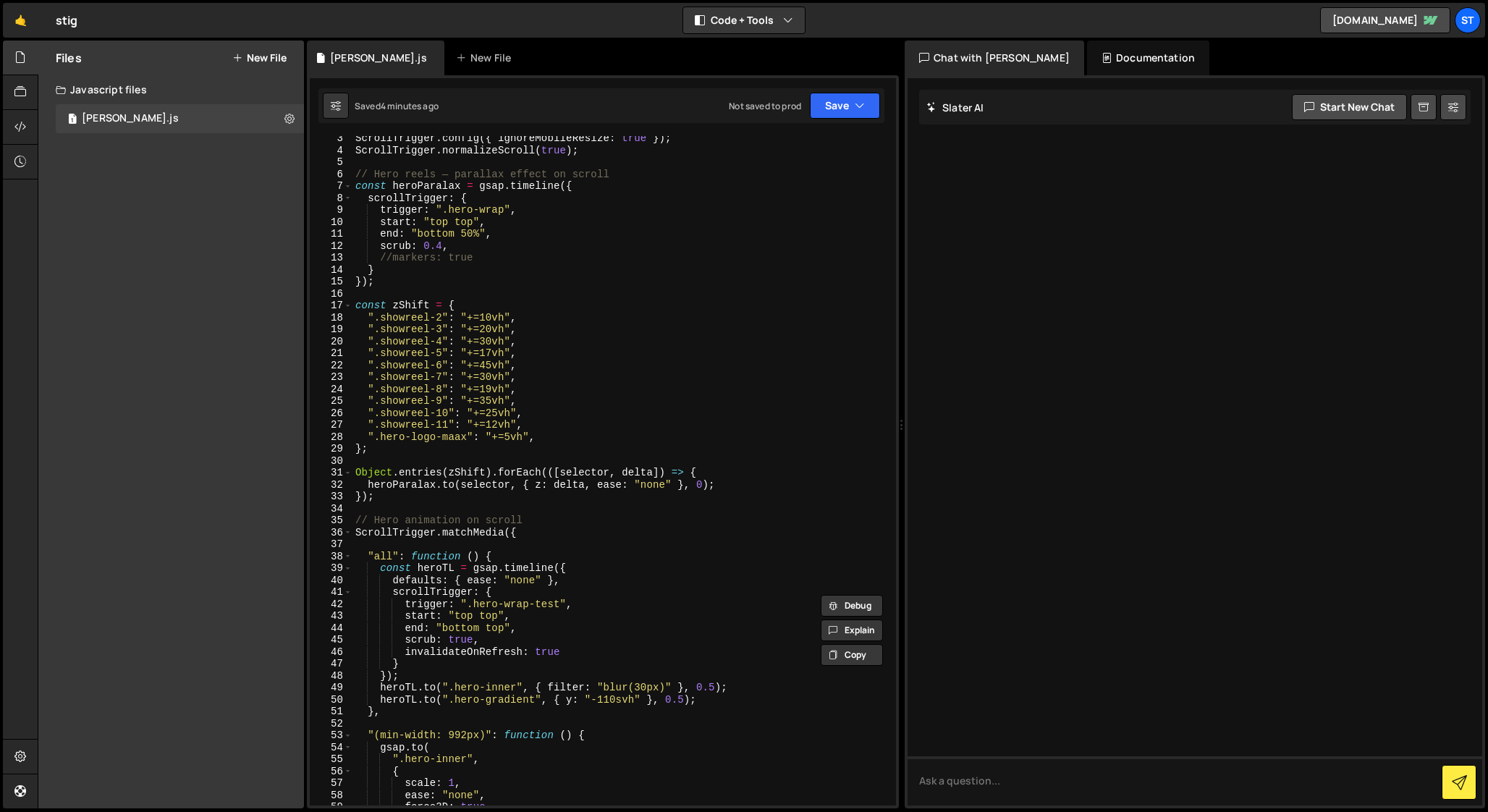
scroll to position [0, 0]
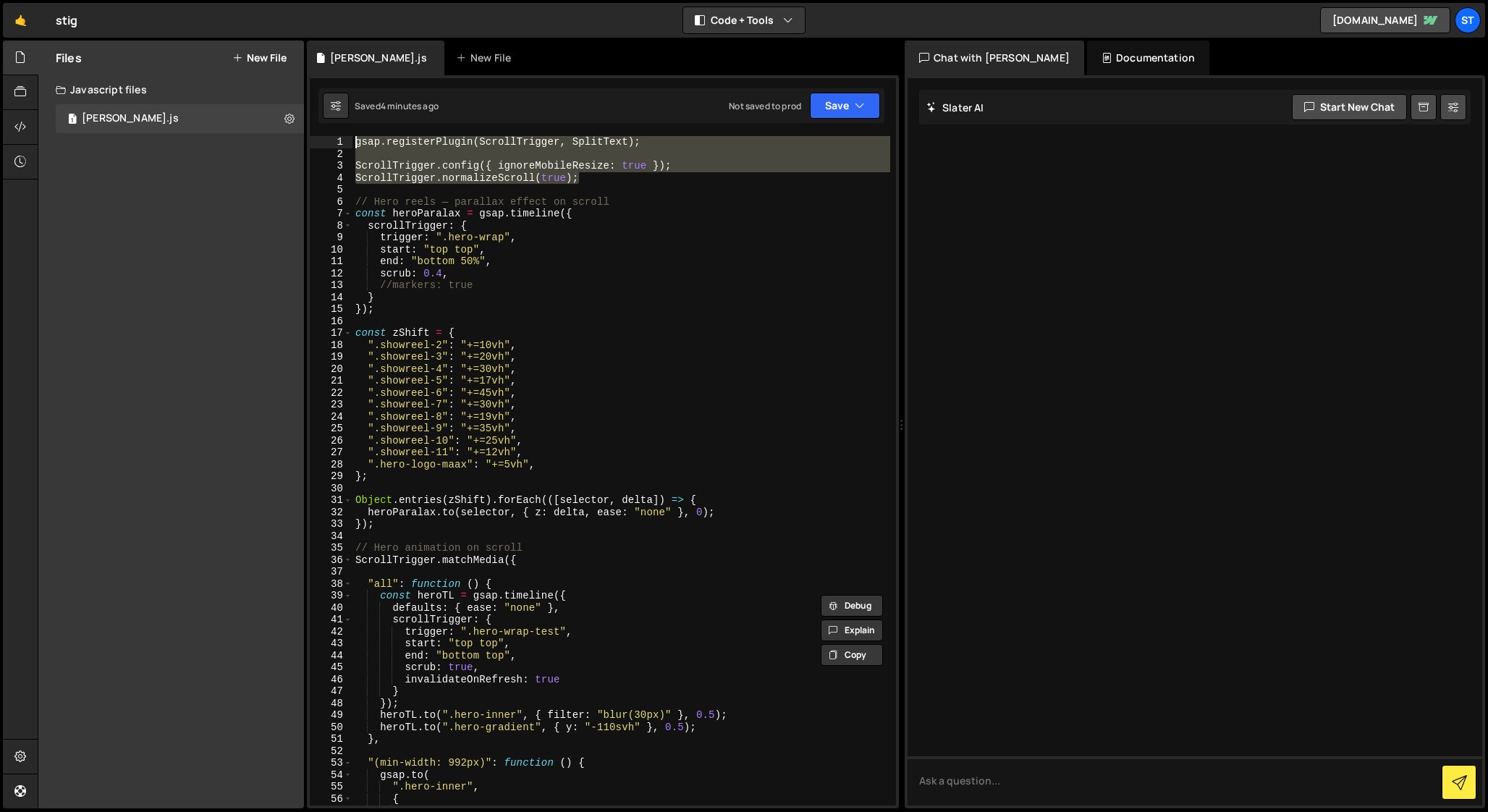
drag, startPoint x: 596, startPoint y: 179, endPoint x: 259, endPoint y: 145, distance: 338.7
click at [259, 145] on div "Files New File Javascript files 1 [PERSON_NAME].js 0 CSS files Copy share link …" at bounding box center [763, 425] width 1450 height 769
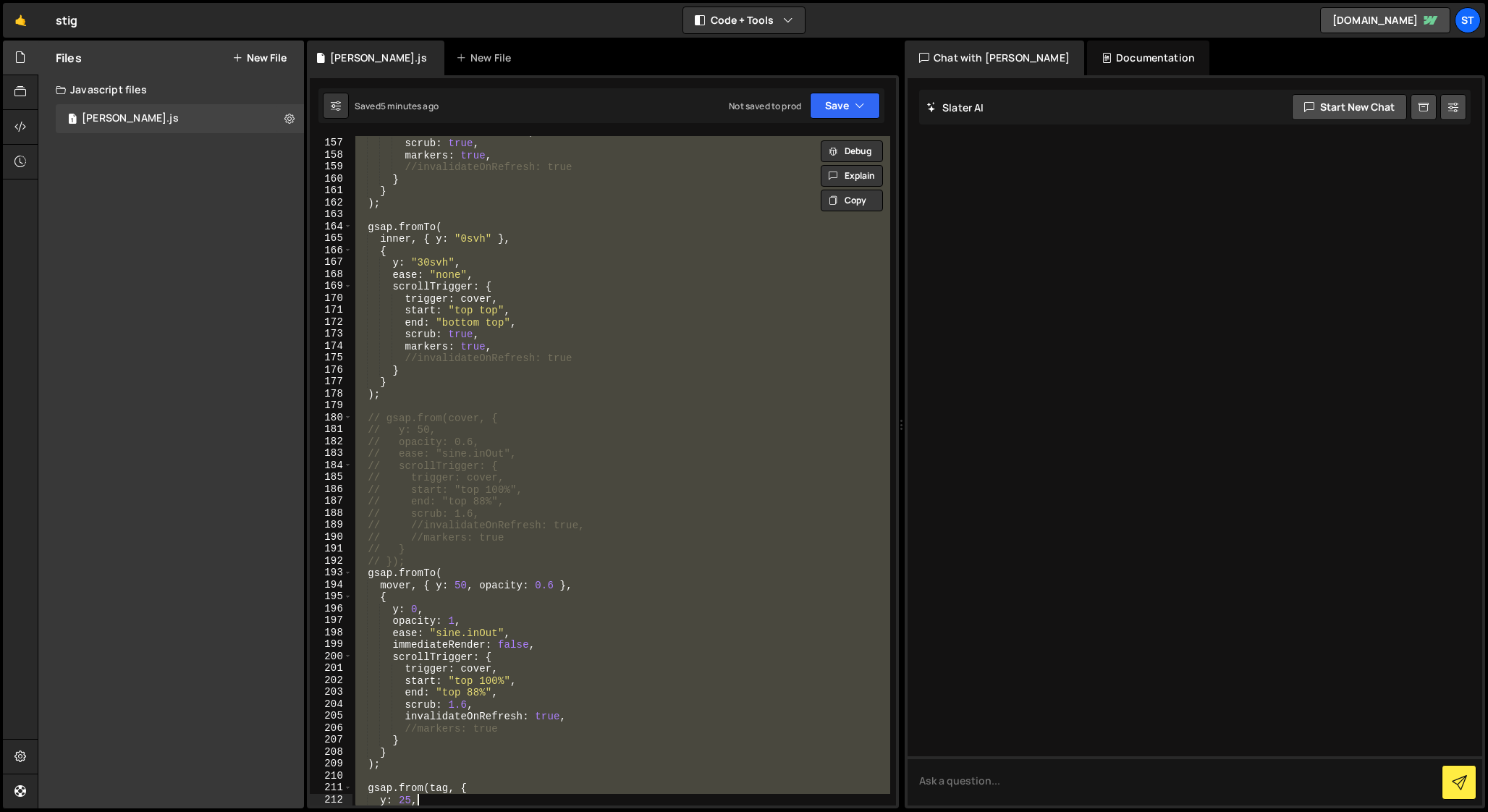
scroll to position [1957, 0]
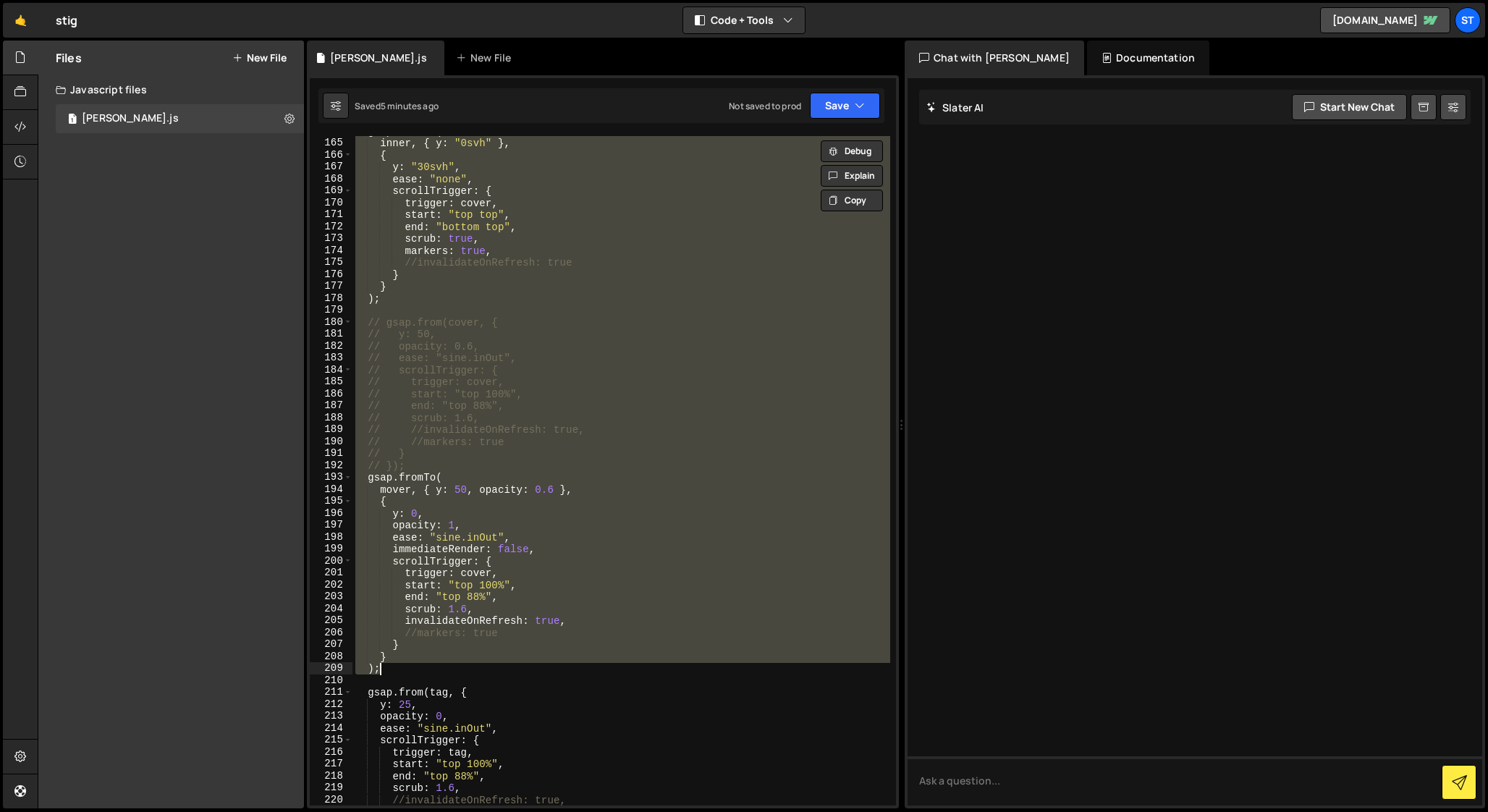
drag, startPoint x: 355, startPoint y: 348, endPoint x: 469, endPoint y: 663, distance: 335.0
click at [469, 663] on div "gsap . fromTo ( inner , { y : "0svh" } , { y : "30svh" , ease : "none" , scroll…" at bounding box center [621, 472] width 537 height 693
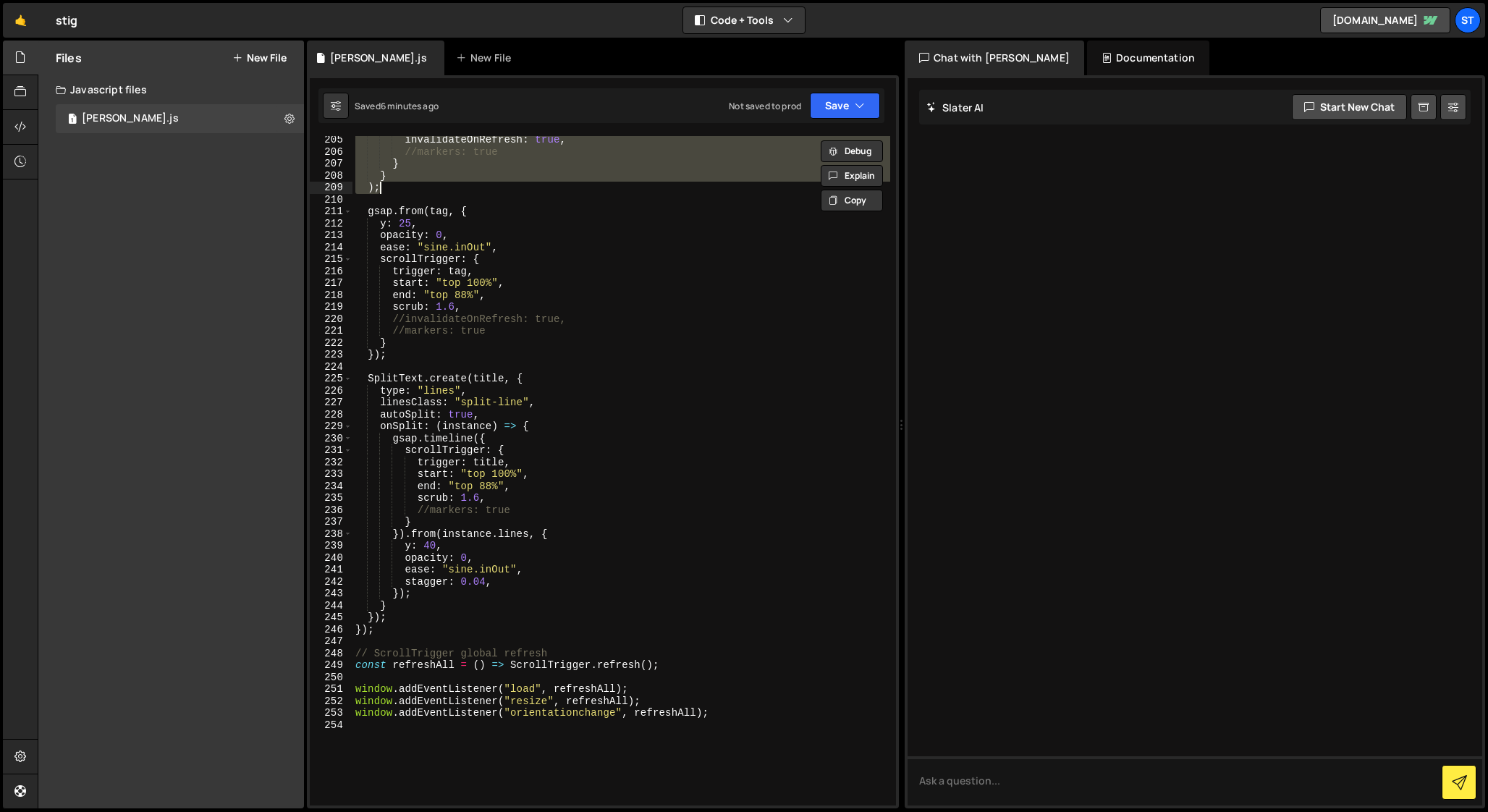
scroll to position [2437, 0]
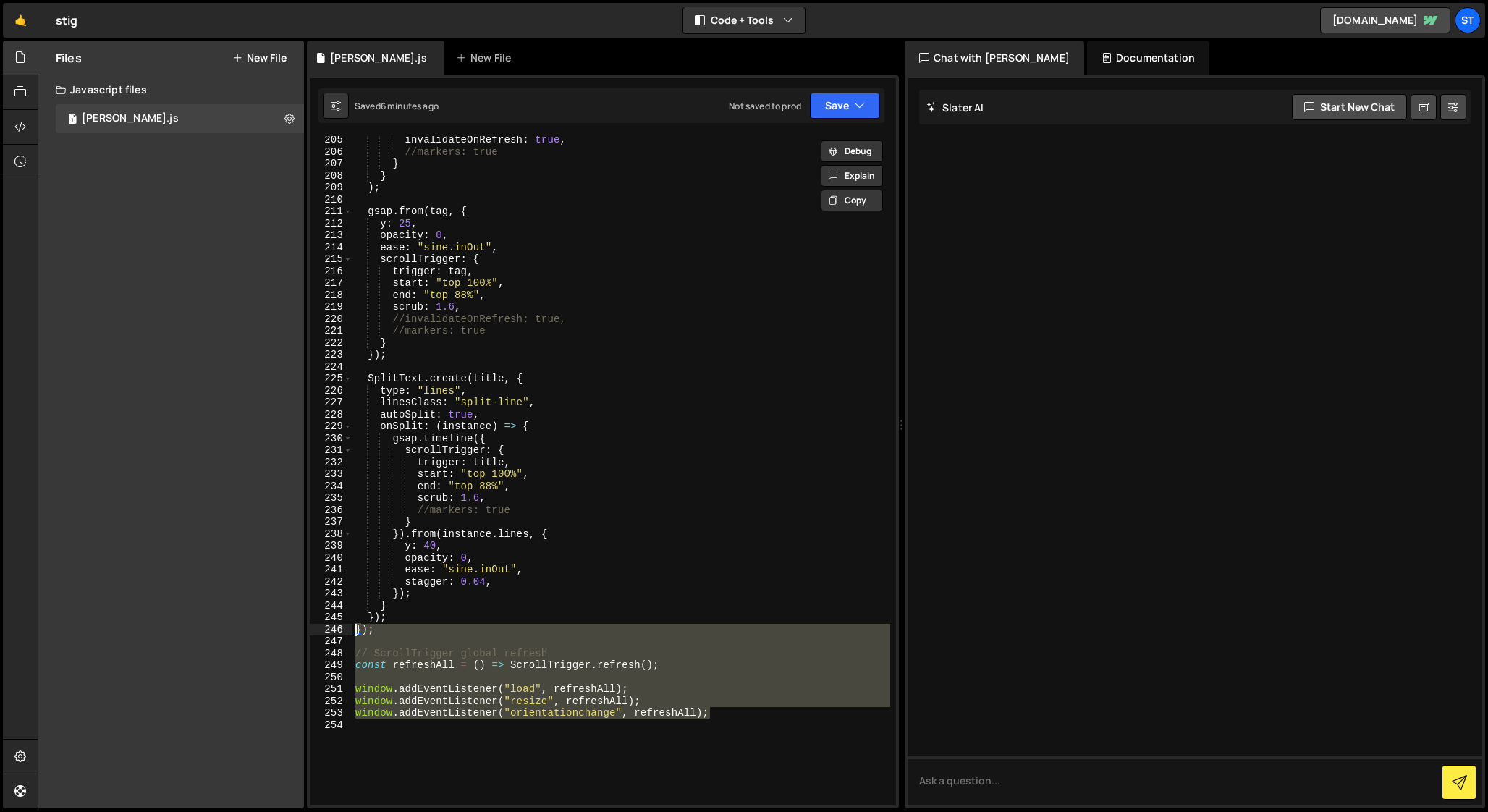
drag, startPoint x: 718, startPoint y: 712, endPoint x: 316, endPoint y: 631, distance: 410.1
click at [316, 631] on div "} ); 205 206 207 208 209 210 211 212 213 214 215 216 217 218 219 220 221 222 22…" at bounding box center [603, 470] width 586 height 669
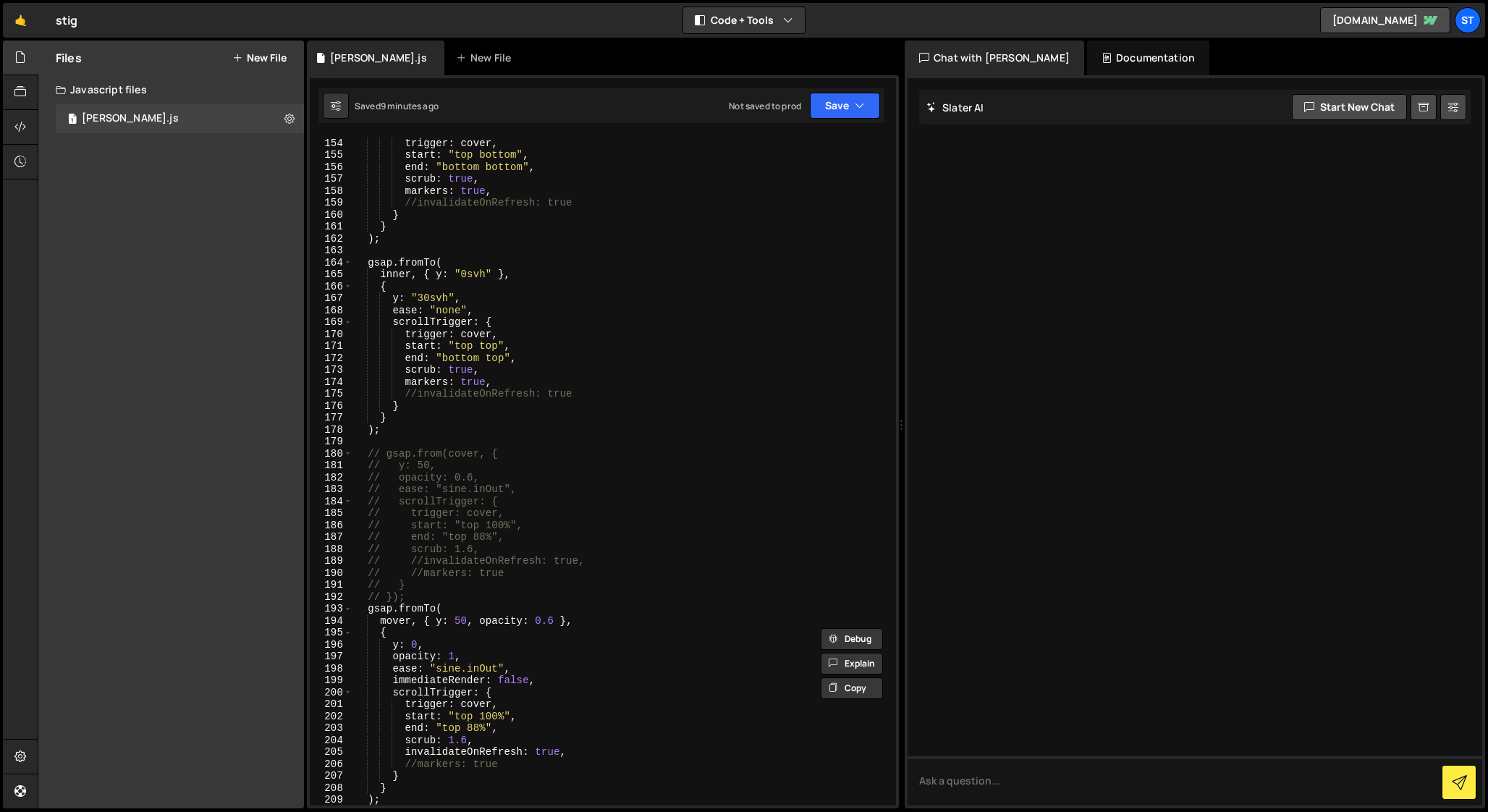
scroll to position [1843, 0]
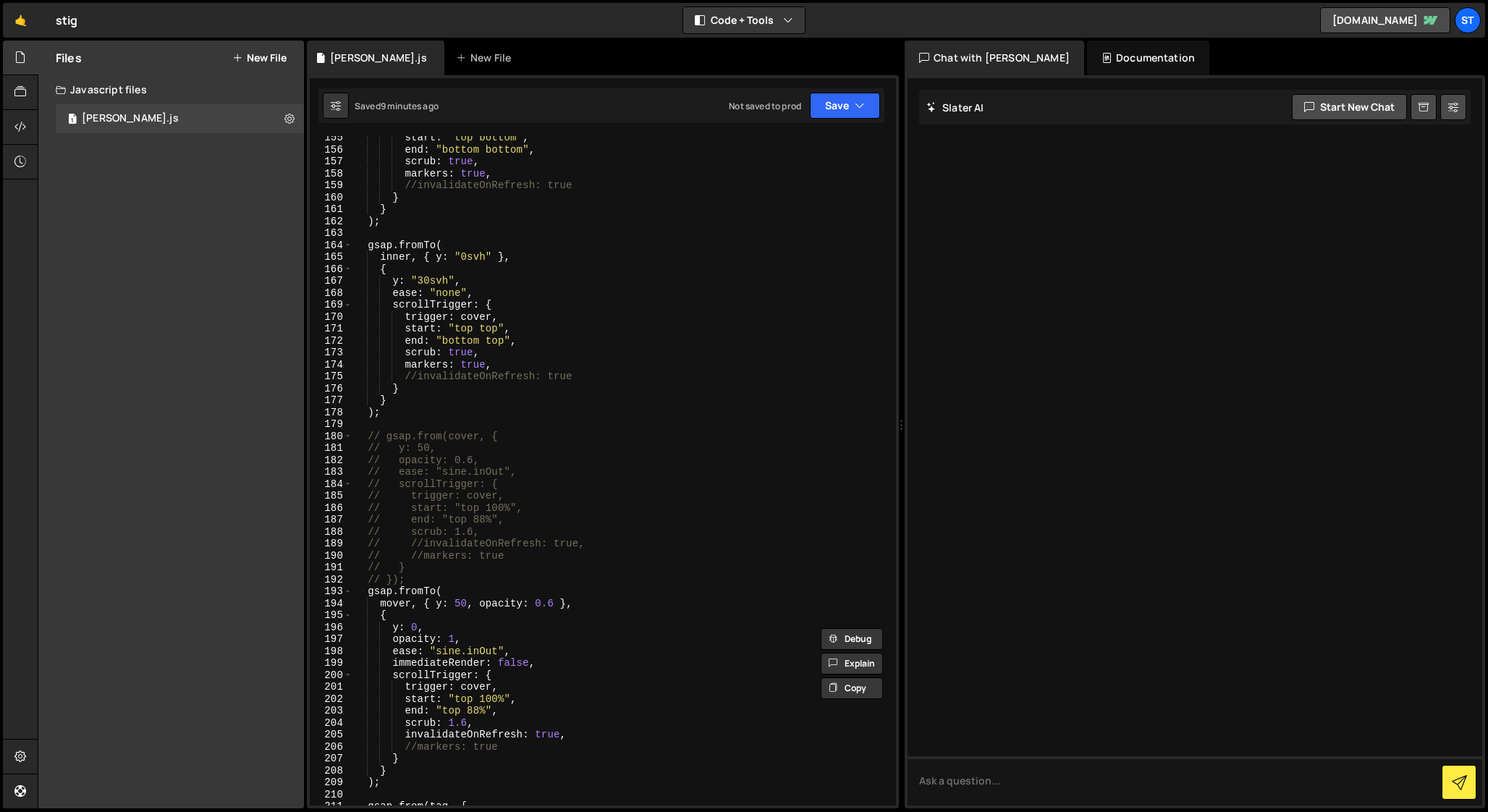
click at [415, 749] on div "start : "top bottom" , end : "bottom bottom" , scrub : true , markers : true , …" at bounding box center [621, 479] width 537 height 693
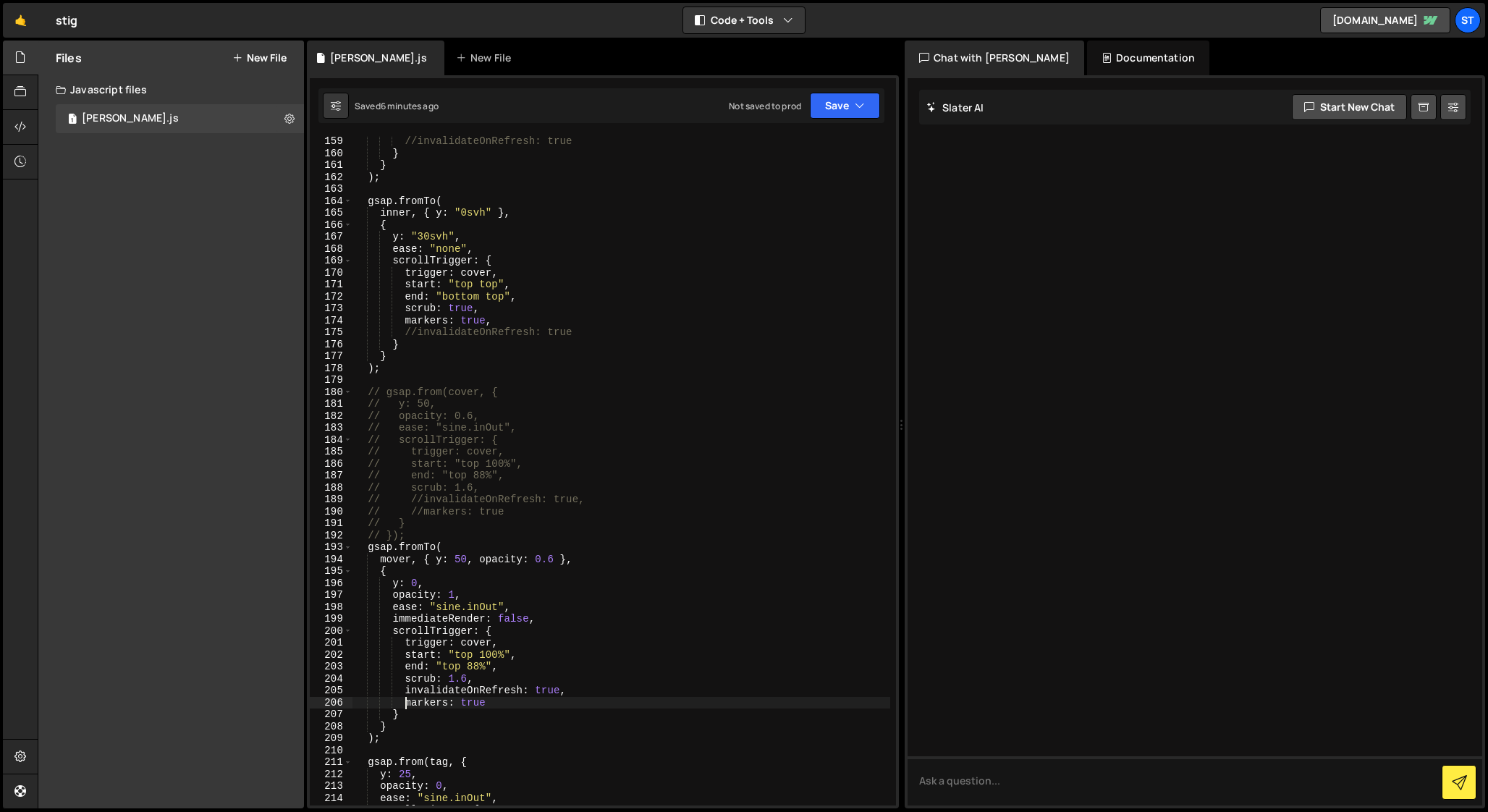
scroll to position [1893, 0]
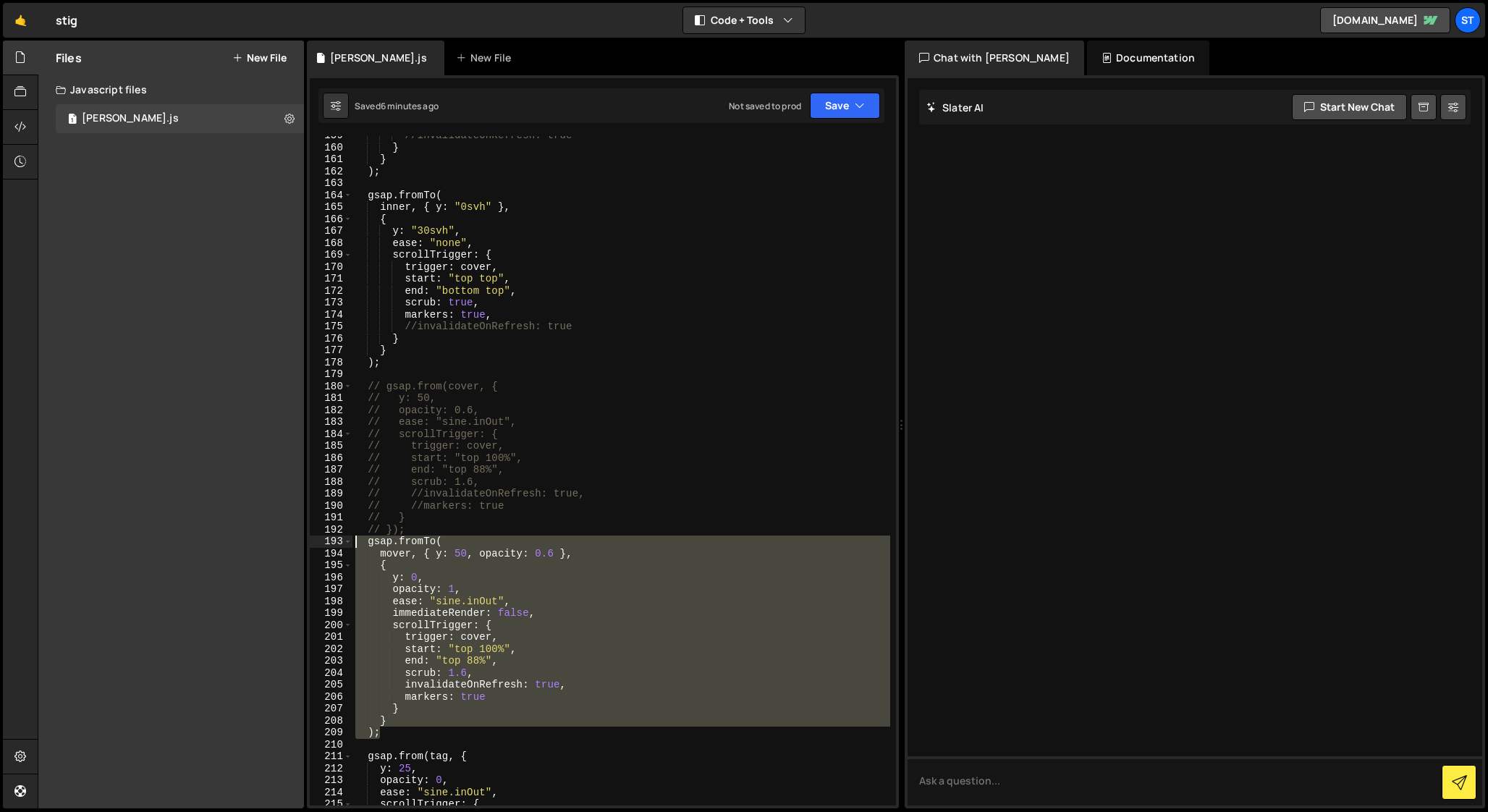
drag, startPoint x: 389, startPoint y: 732, endPoint x: 294, endPoint y: 546, distance: 208.9
click at [294, 546] on div "Files New File Javascript files 1 [PERSON_NAME].js 0 CSS files Copy share link …" at bounding box center [763, 425] width 1450 height 769
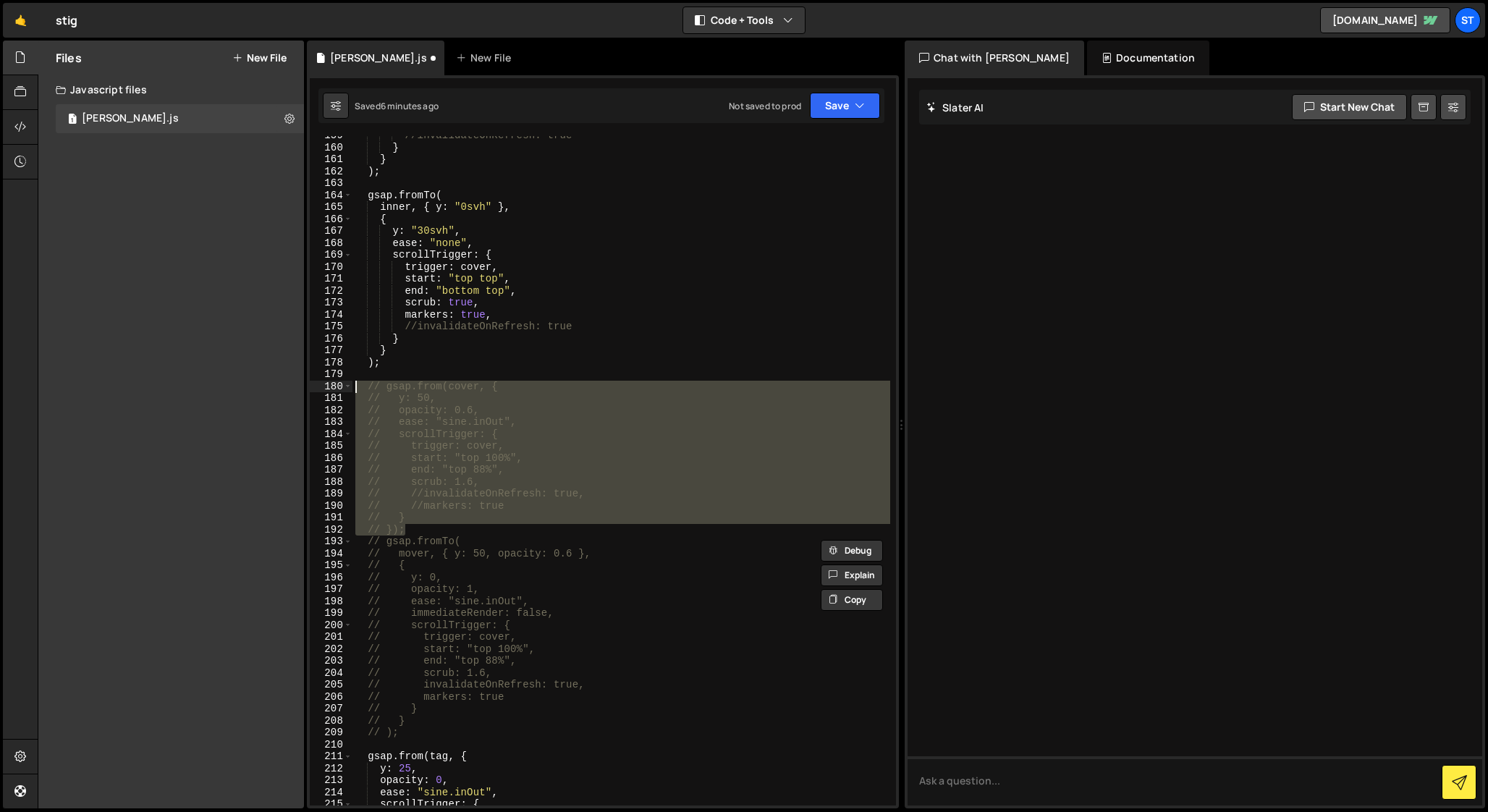
drag, startPoint x: 412, startPoint y: 527, endPoint x: 275, endPoint y: 384, distance: 198.0
click at [275, 384] on div "Files New File Javascript files 1 [PERSON_NAME].js 0 CSS files Copy share link …" at bounding box center [763, 425] width 1450 height 769
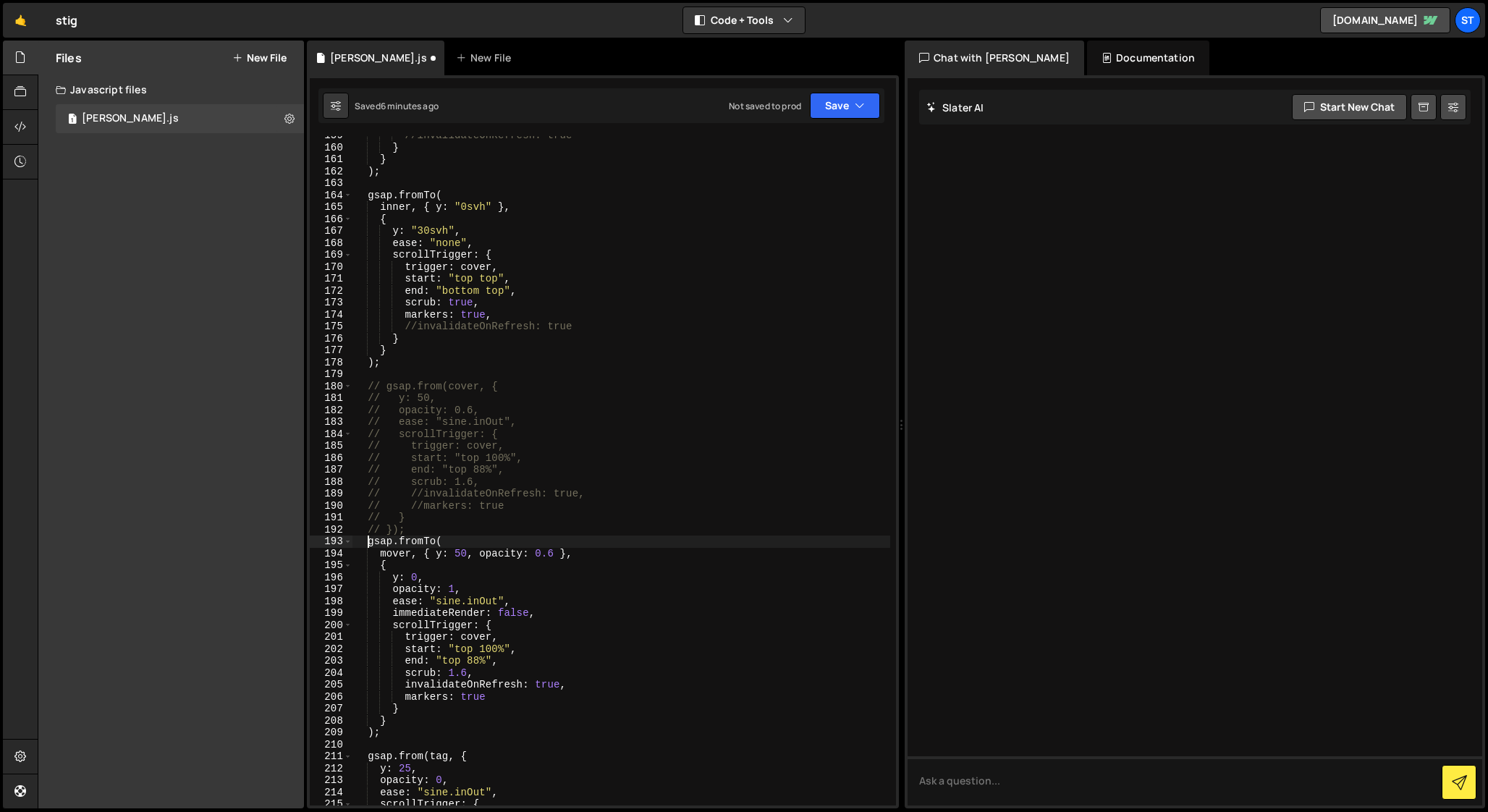
click at [470, 565] on div "//invalidateOnRefresh: true } } ) ; gsap . fromTo ( inner , { y : "0svh" } , { …" at bounding box center [621, 476] width 537 height 693
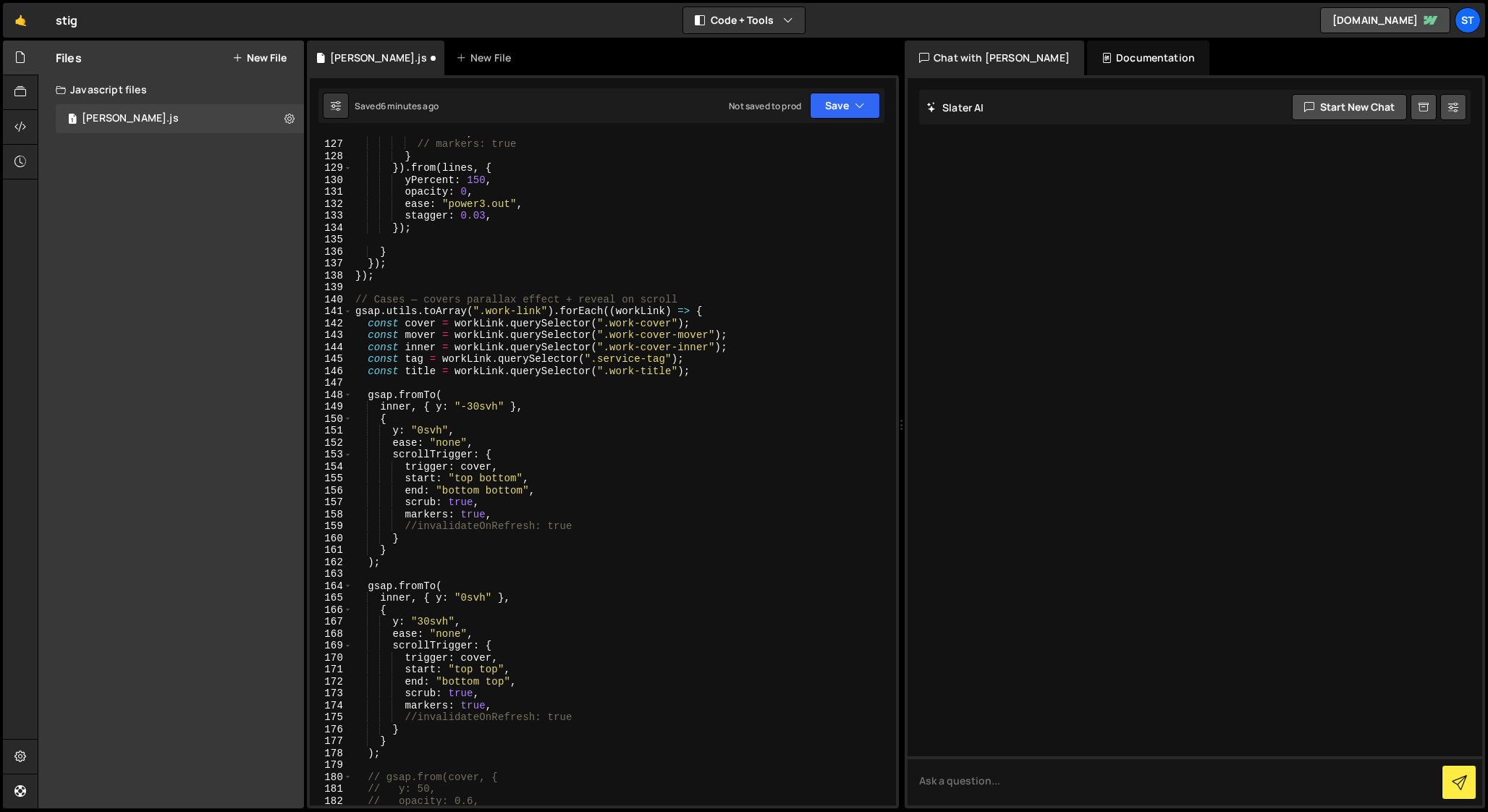
scroll to position [1334, 0]
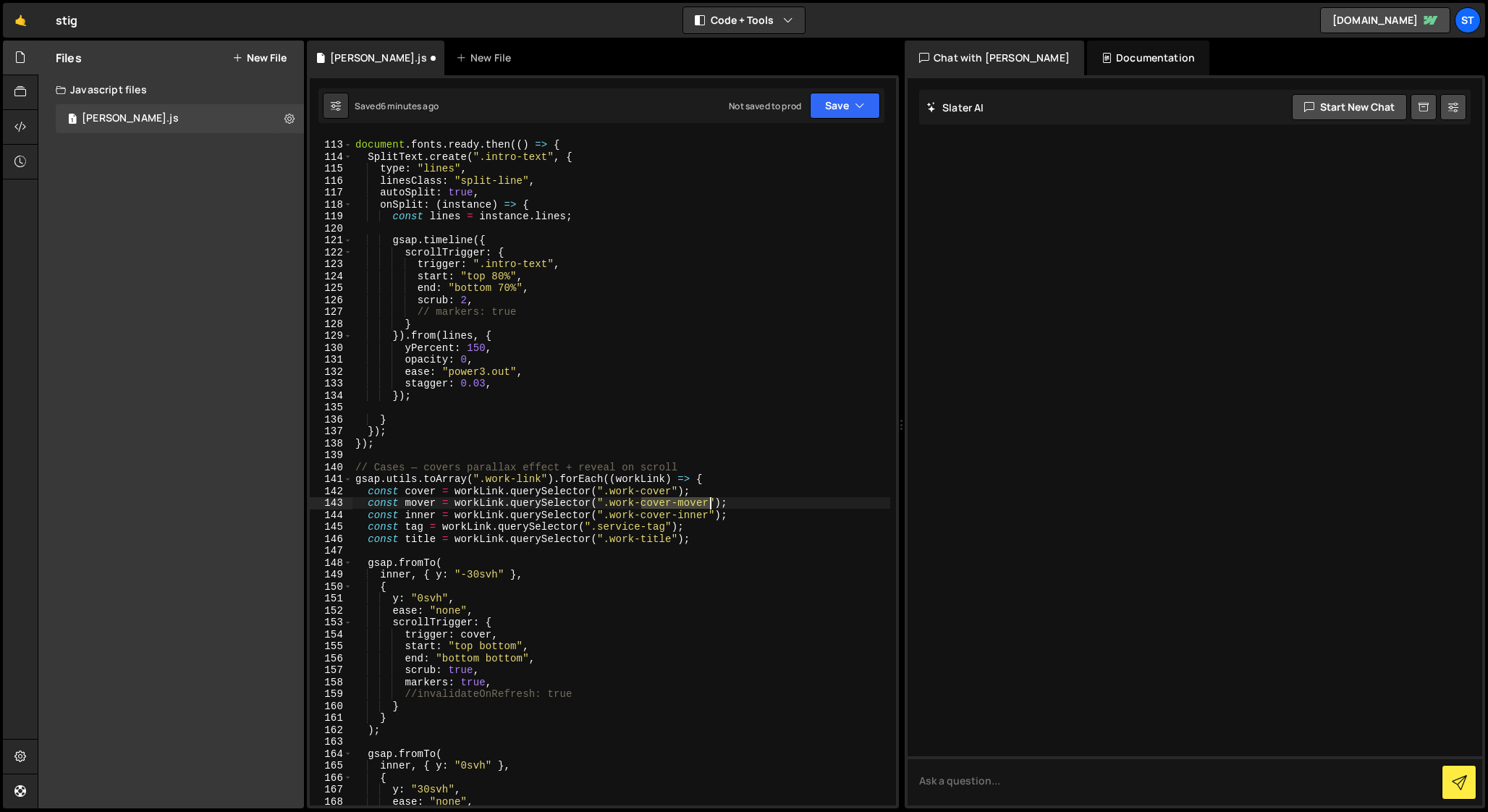
drag, startPoint x: 642, startPoint y: 503, endPoint x: 707, endPoint y: 503, distance: 65.0
click at [707, 503] on div "// Intro text animation document . fonts . ready . then (( ) => { SplitText . c…" at bounding box center [621, 473] width 537 height 693
click at [621, 504] on div "// Intro text animation document . fonts . ready . then (( ) => { SplitText . c…" at bounding box center [621, 473] width 537 height 693
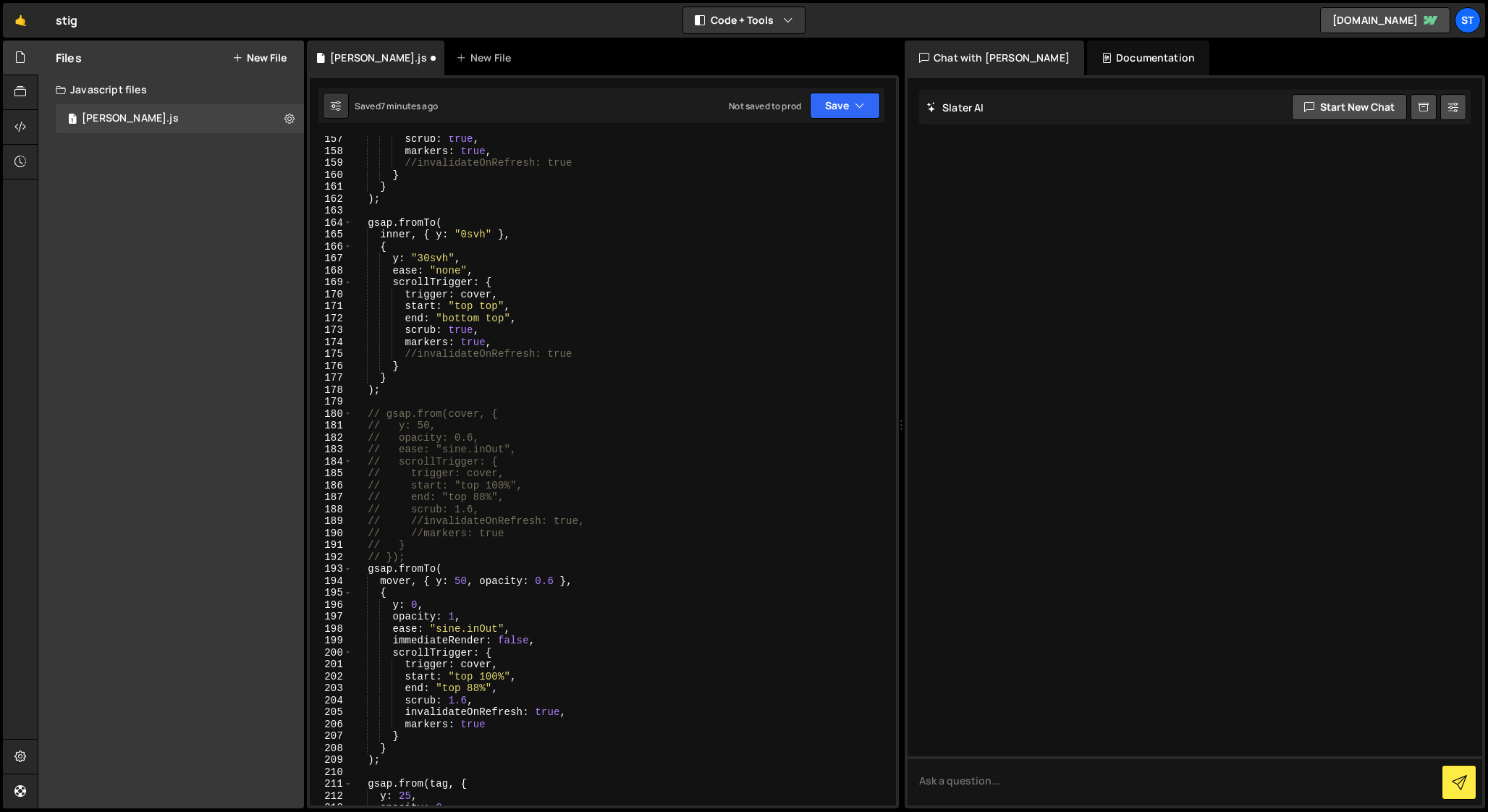
scroll to position [1863, 0]
click at [395, 583] on div "scrub : true , markers : true , //invalidateOnRefresh: true } } ) ; gsap . from…" at bounding box center [621, 482] width 537 height 693
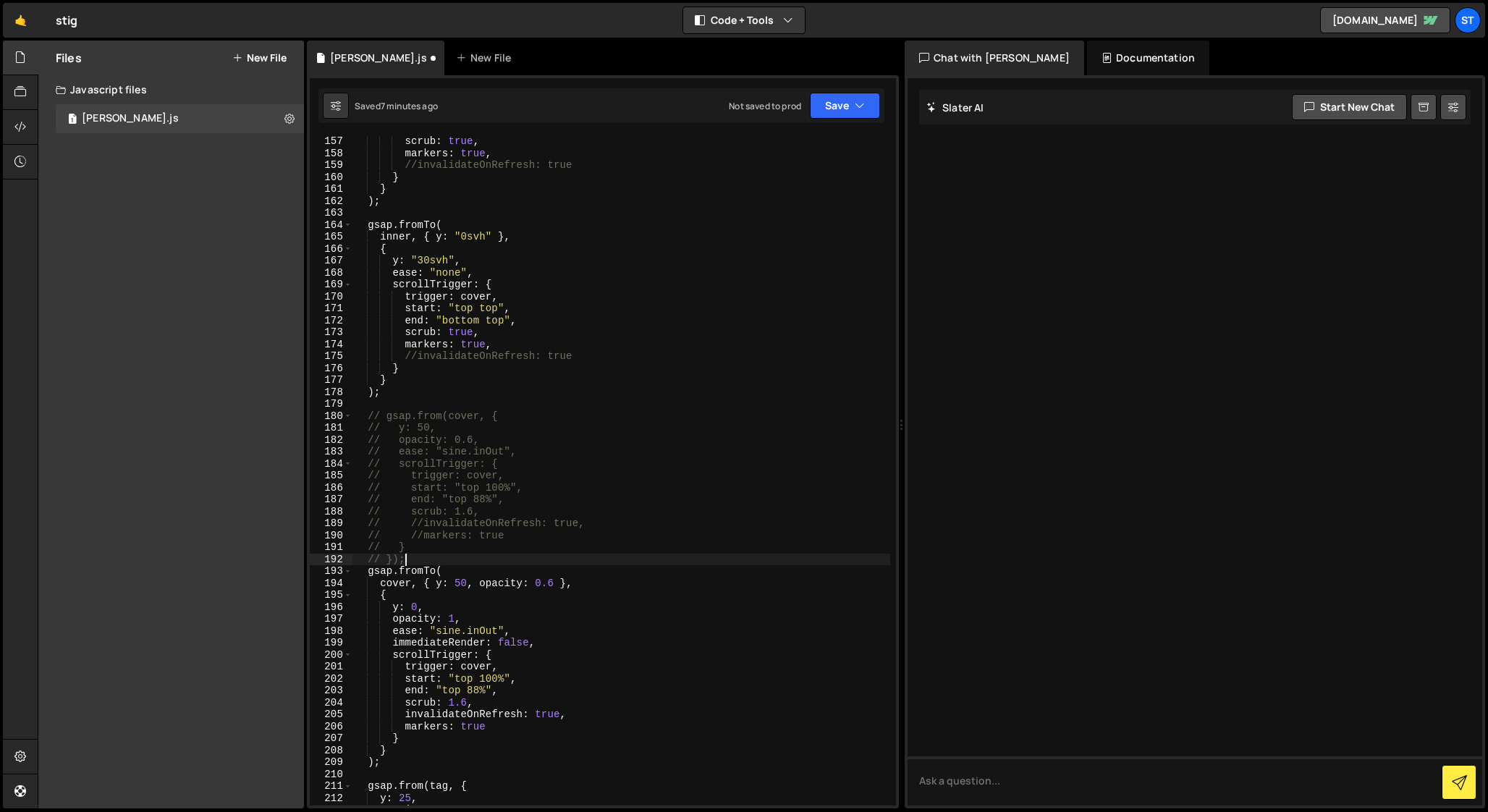
click at [438, 562] on div "scrub : true , markers : true , //invalidateOnRefresh: true } } ) ; gsap . from…" at bounding box center [621, 482] width 537 height 693
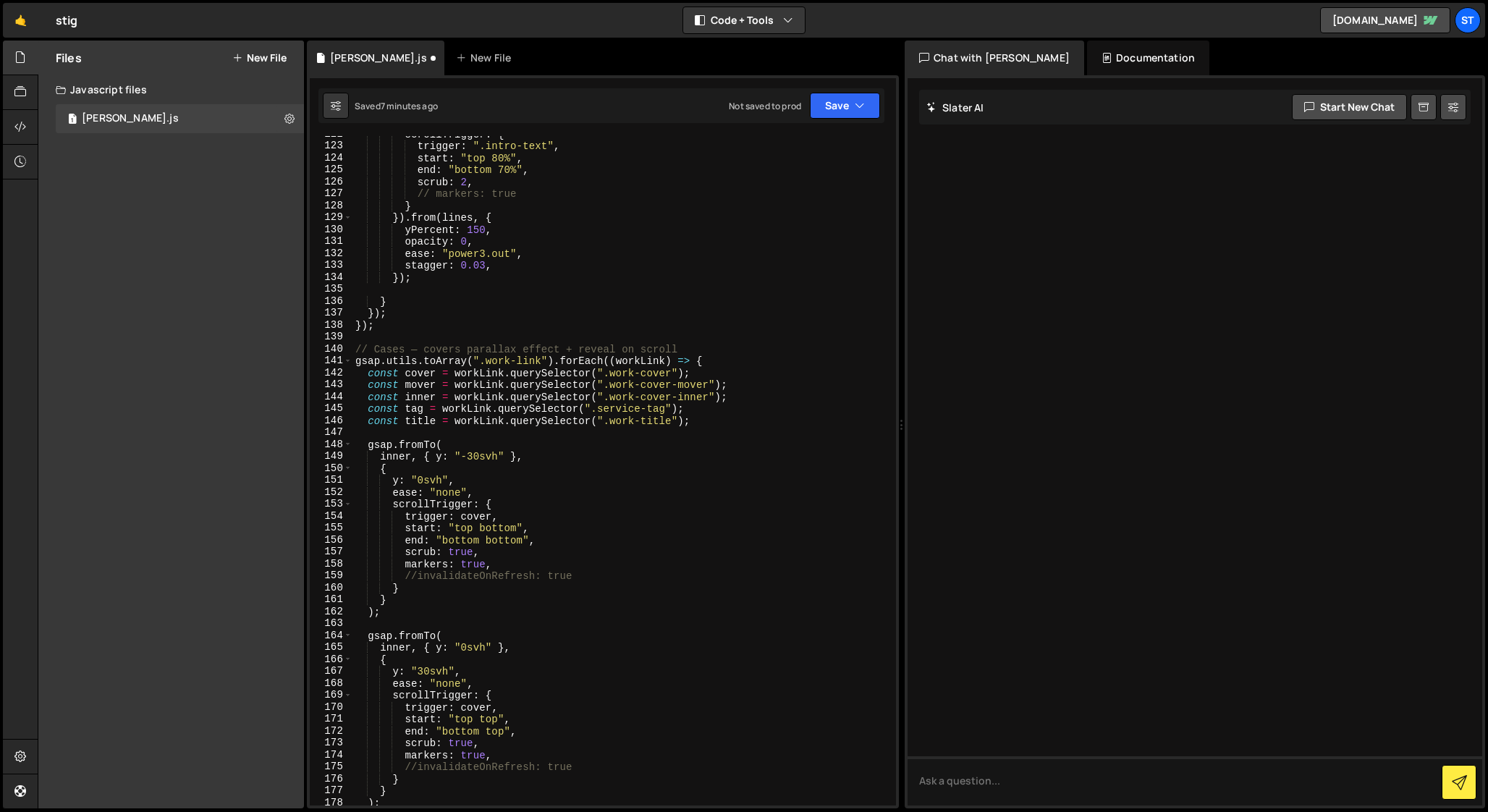
scroll to position [1412, 0]
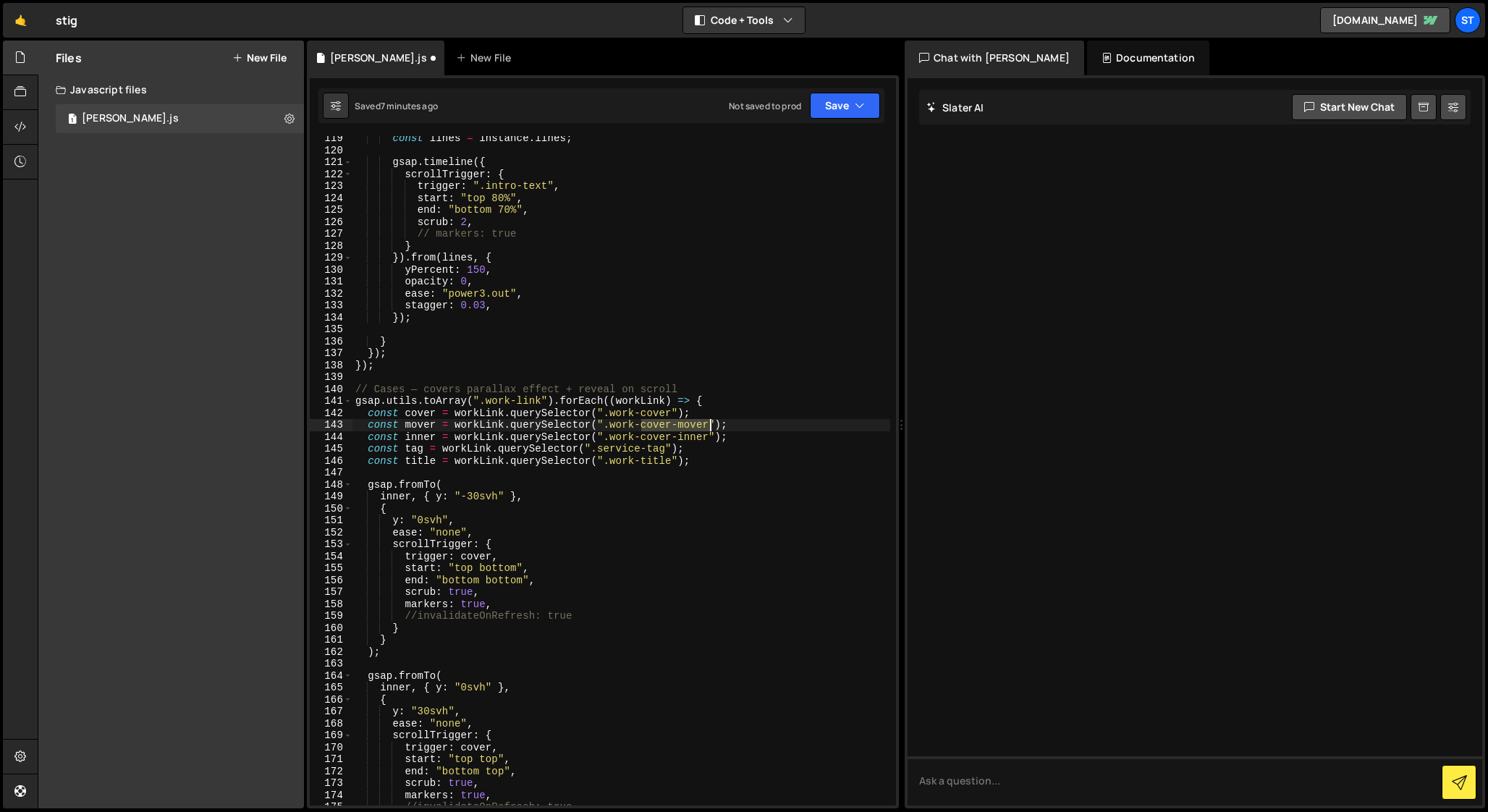
drag, startPoint x: 643, startPoint y: 423, endPoint x: 708, endPoint y: 420, distance: 65.1
click at [708, 420] on div "const lines = instance . lines ; gsap . timeline ({ scrollTrigger : { trigger :…" at bounding box center [621, 479] width 537 height 693
click at [423, 426] on div "const lines = instance . lines ; gsap . timeline ({ scrollTrigger : { trigger :…" at bounding box center [621, 479] width 537 height 693
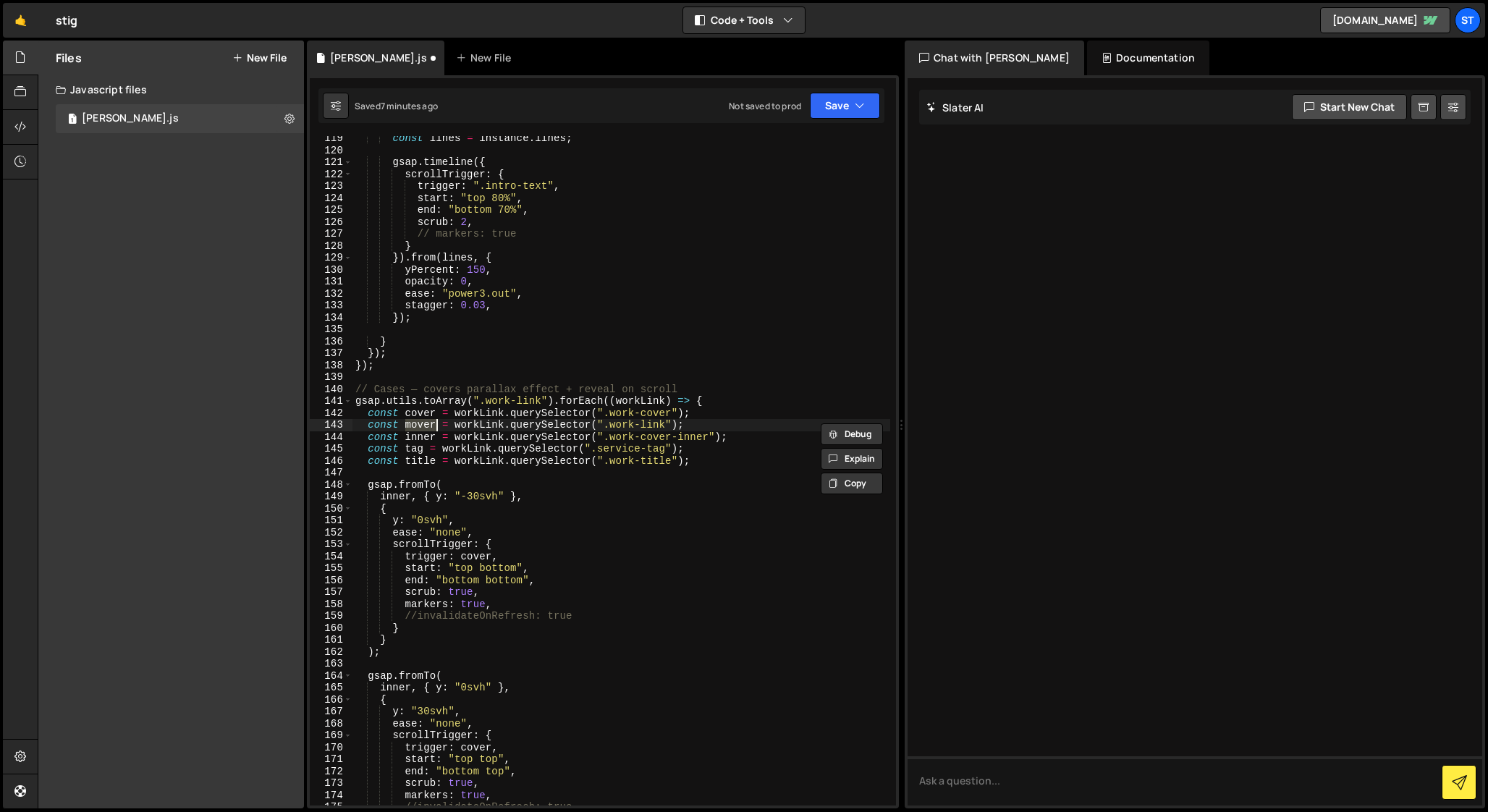
click at [484, 426] on div "const lines = instance . lines ; gsap . timeline ({ scrollTrigger : { trigger :…" at bounding box center [621, 479] width 537 height 693
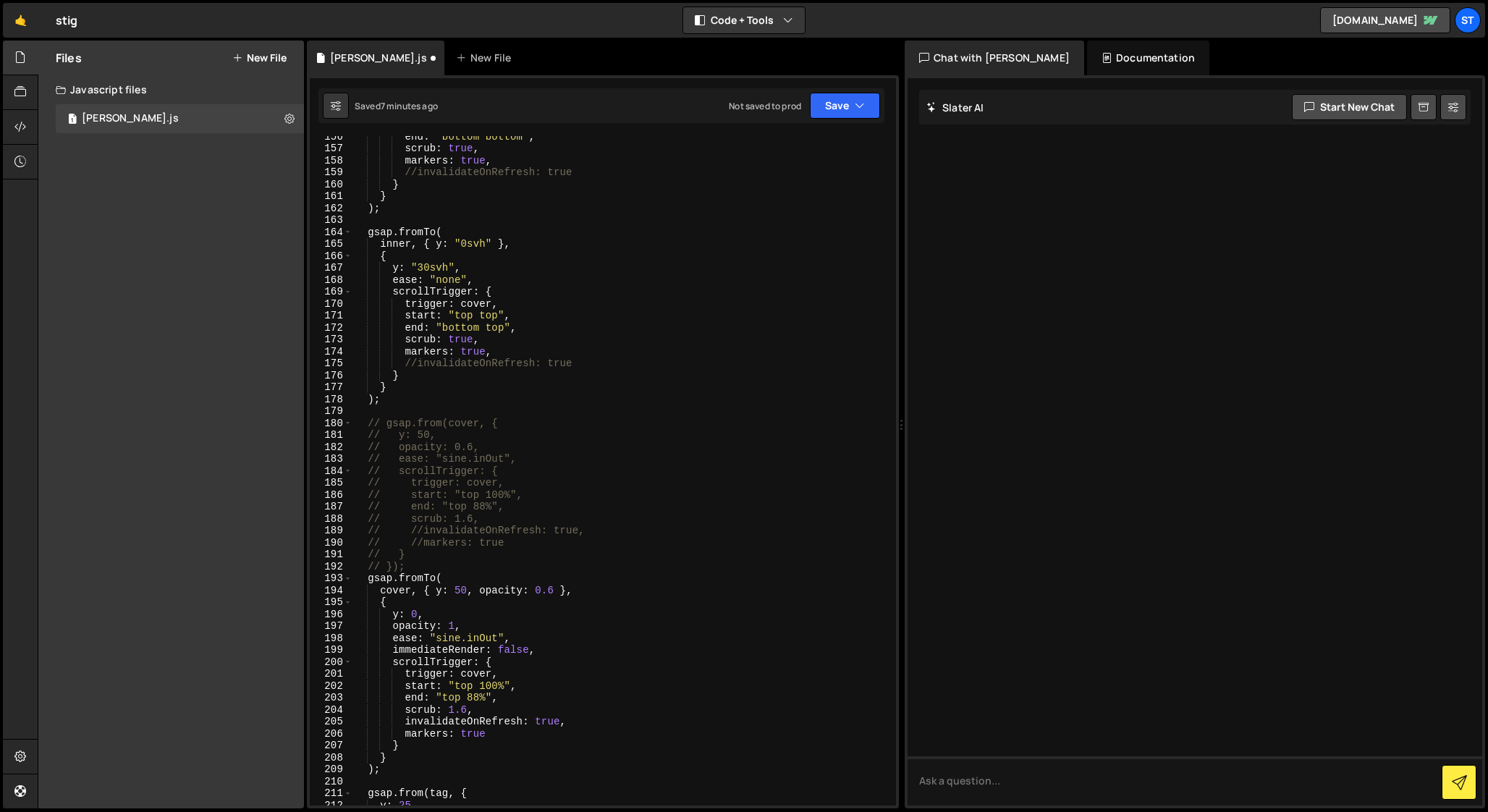
scroll to position [1859, 0]
click at [472, 673] on div "end : "bottom bottom" , scrub : true , markers : true , //invalidateOnRefresh: …" at bounding box center [621, 474] width 537 height 693
paste textarea "m"
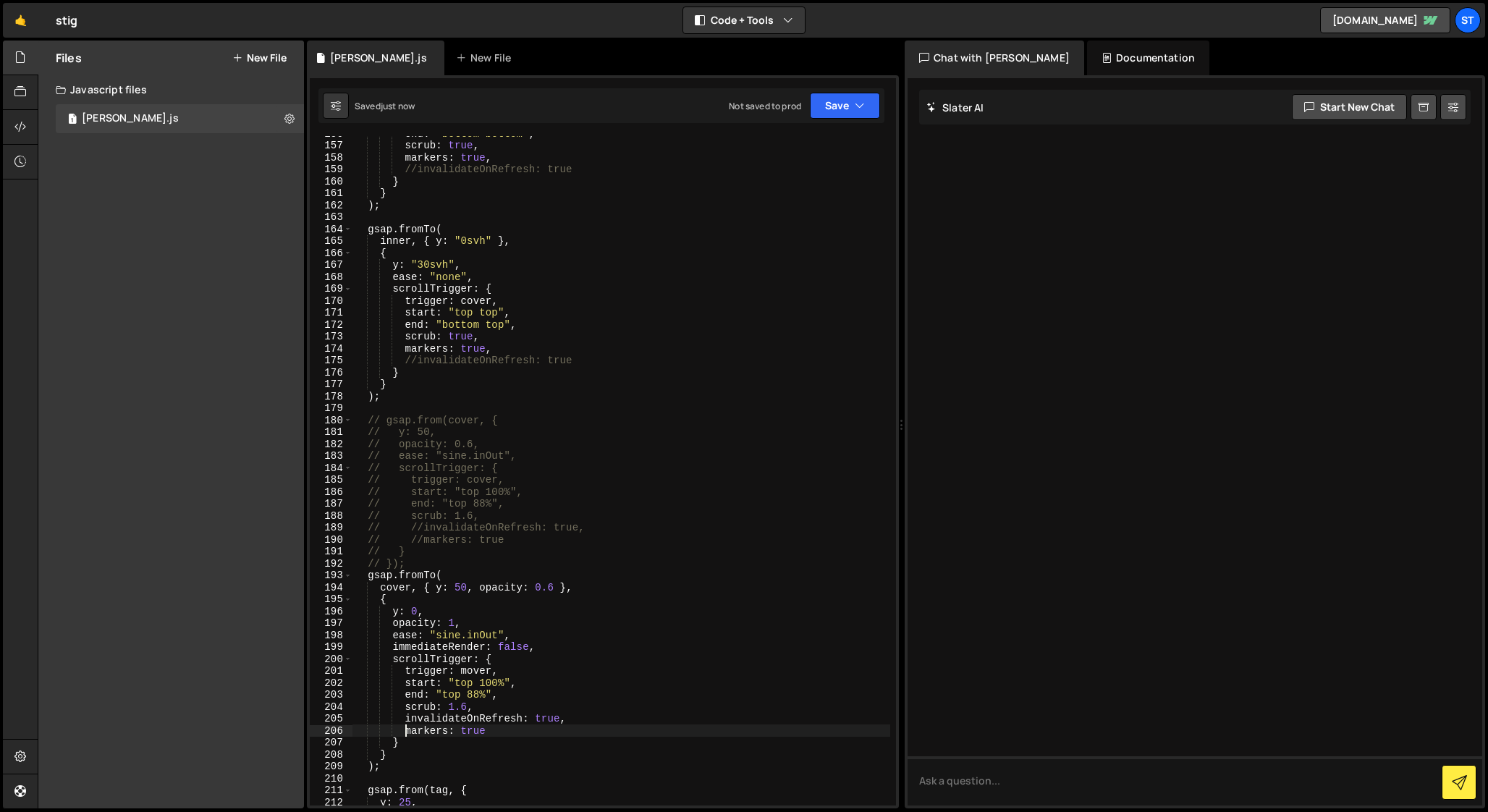
click at [404, 732] on div "end : "bottom bottom" , scrub : true , markers : true , //invalidateOnRefresh: …" at bounding box center [621, 474] width 537 height 693
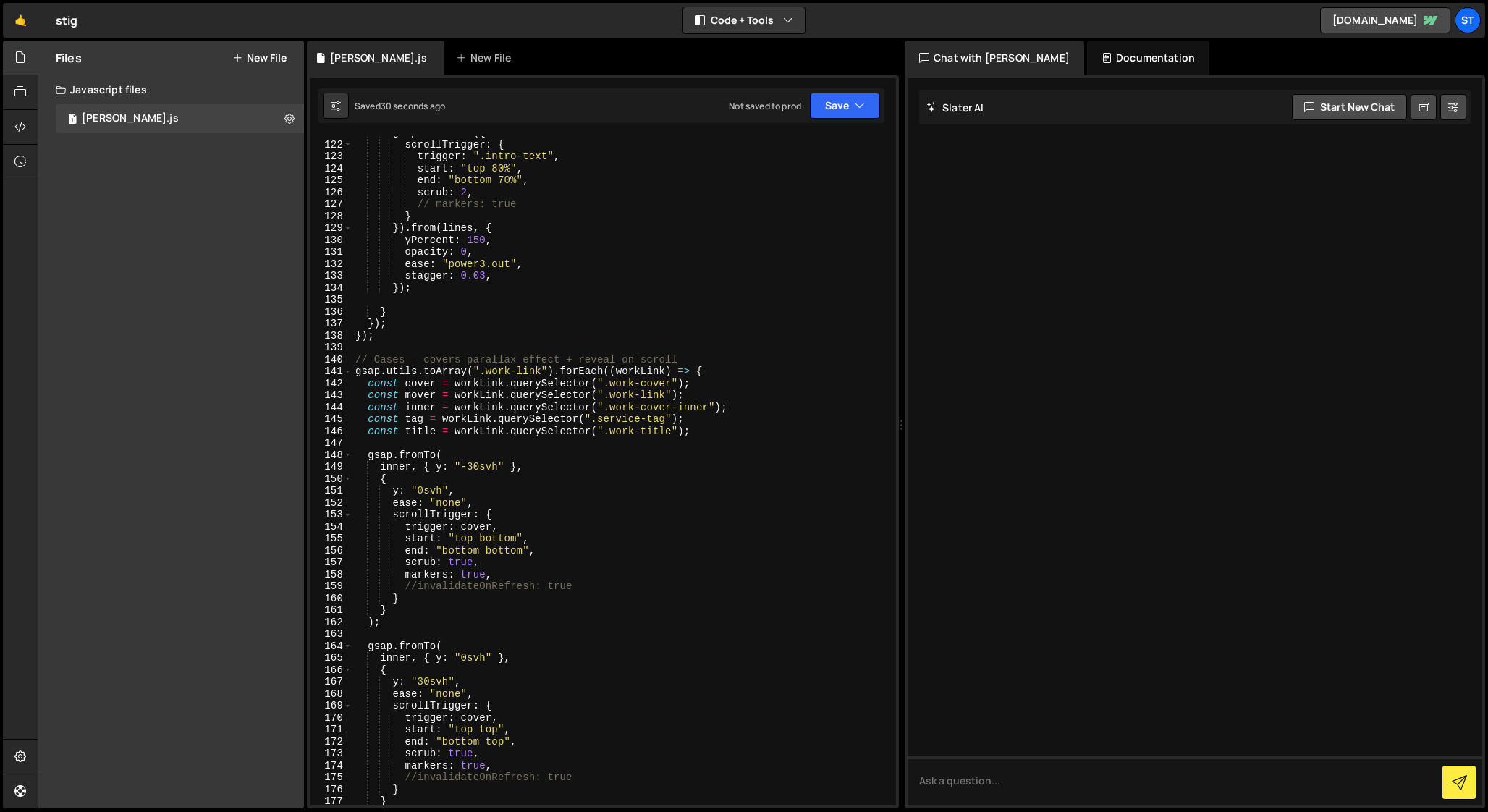
scroll to position [1441, 0]
click at [419, 384] on div "gsap . timeline ({ scrollTrigger : { trigger : ".intro-text" , start : "top 80%…" at bounding box center [621, 474] width 537 height 693
click at [420, 397] on div "gsap . timeline ({ scrollTrigger : { trigger : ".intro-text" , start : "top 80%…" at bounding box center [621, 474] width 537 height 693
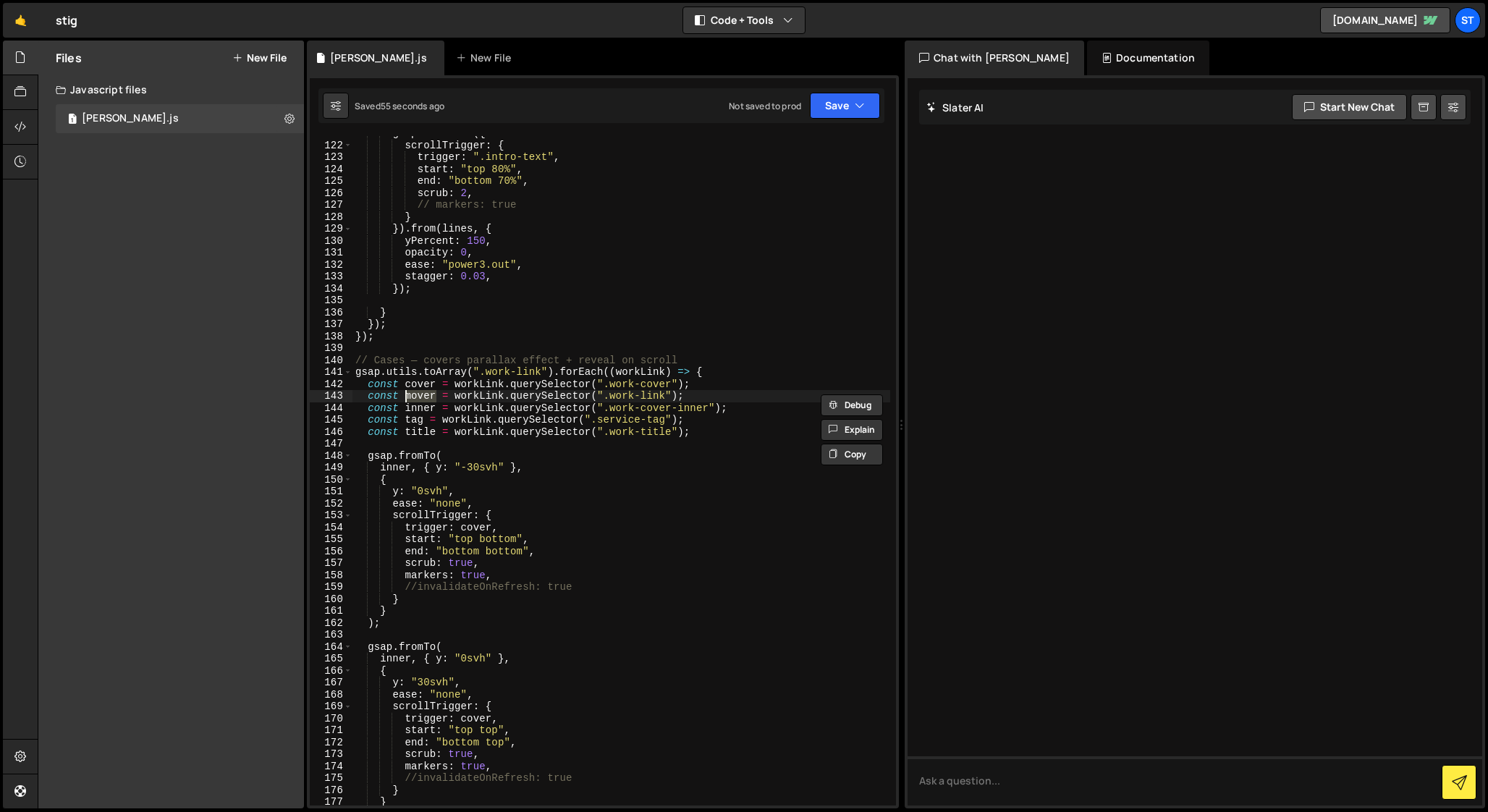
paste textarea "c"
click at [430, 395] on div "gsap . timeline ({ scrollTrigger : { trigger : ".intro-text" , start : "top 80%…" at bounding box center [621, 474] width 537 height 693
click at [447, 395] on div "gsap . timeline ({ scrollTrigger : { trigger : ".intro-text" , start : "top 80%…" at bounding box center [621, 470] width 537 height 669
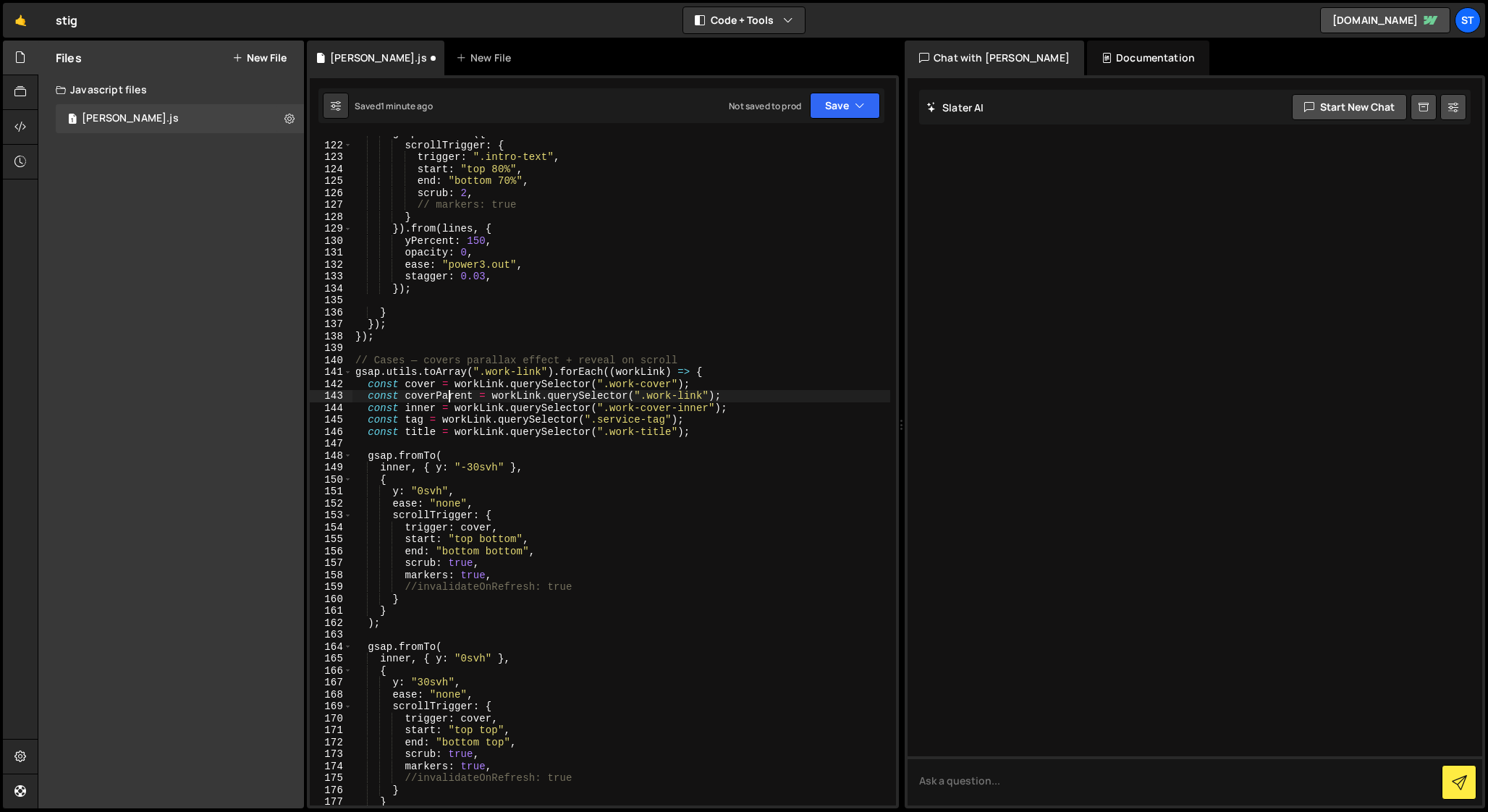
click at [447, 395] on div "gsap . timeline ({ scrollTrigger : { trigger : ".intro-text" , start : "top 80%…" at bounding box center [621, 474] width 537 height 693
click at [435, 394] on div "gsap . timeline ({ scrollTrigger : { trigger : ".intro-text" , start : "top 80%…" at bounding box center [621, 470] width 537 height 669
drag, startPoint x: 472, startPoint y: 394, endPoint x: 437, endPoint y: 394, distance: 35.0
click at [437, 394] on div "gsap . timeline ({ scrollTrigger : { trigger : ".intro-text" , start : "top 80%…" at bounding box center [621, 474] width 537 height 693
drag, startPoint x: 406, startPoint y: 395, endPoint x: 473, endPoint y: 392, distance: 67.1
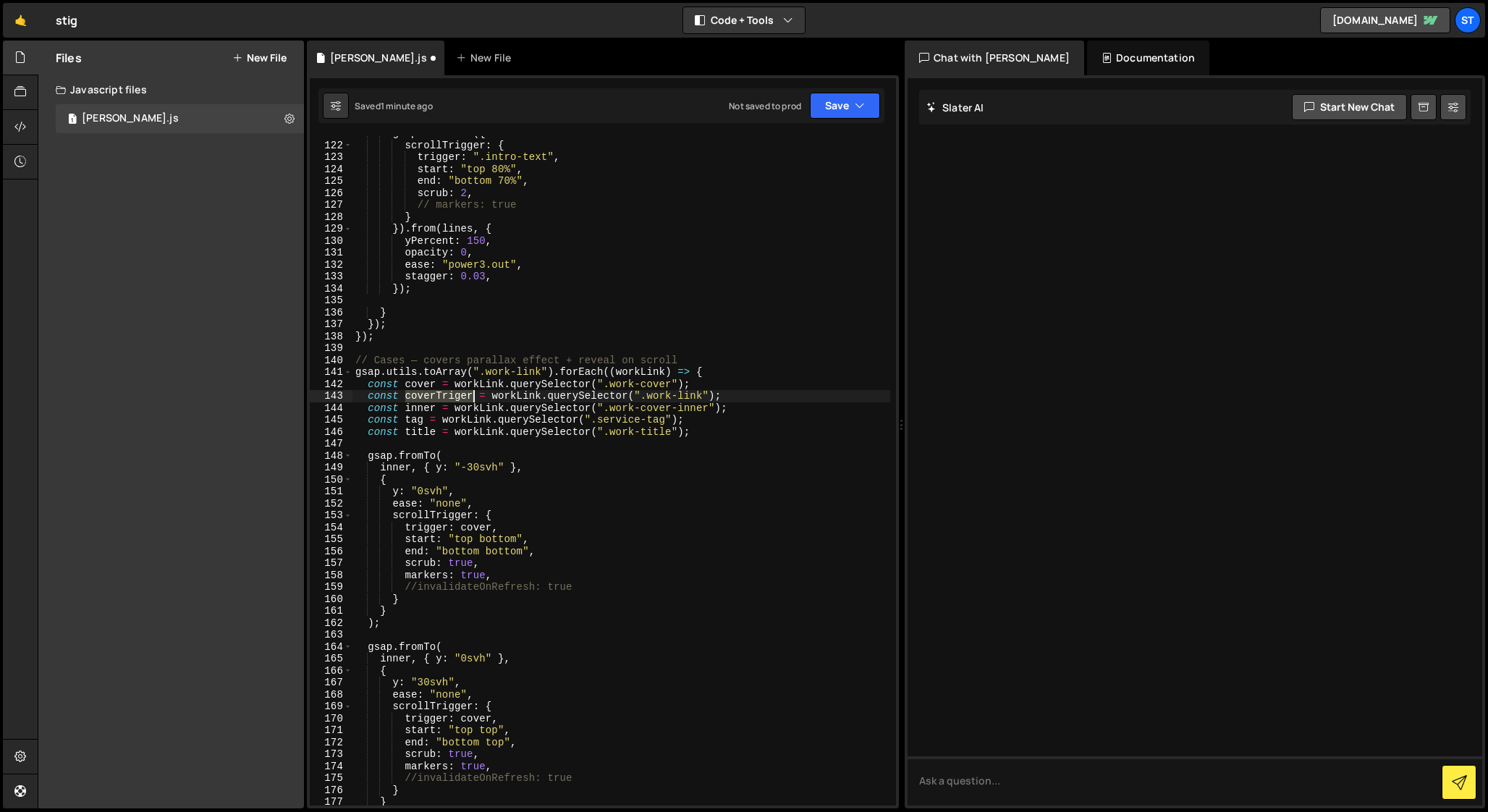
click at [473, 392] on div "gsap . timeline ({ scrollTrigger : { trigger : ".intro-text" , start : "top 80%…" at bounding box center [621, 474] width 537 height 693
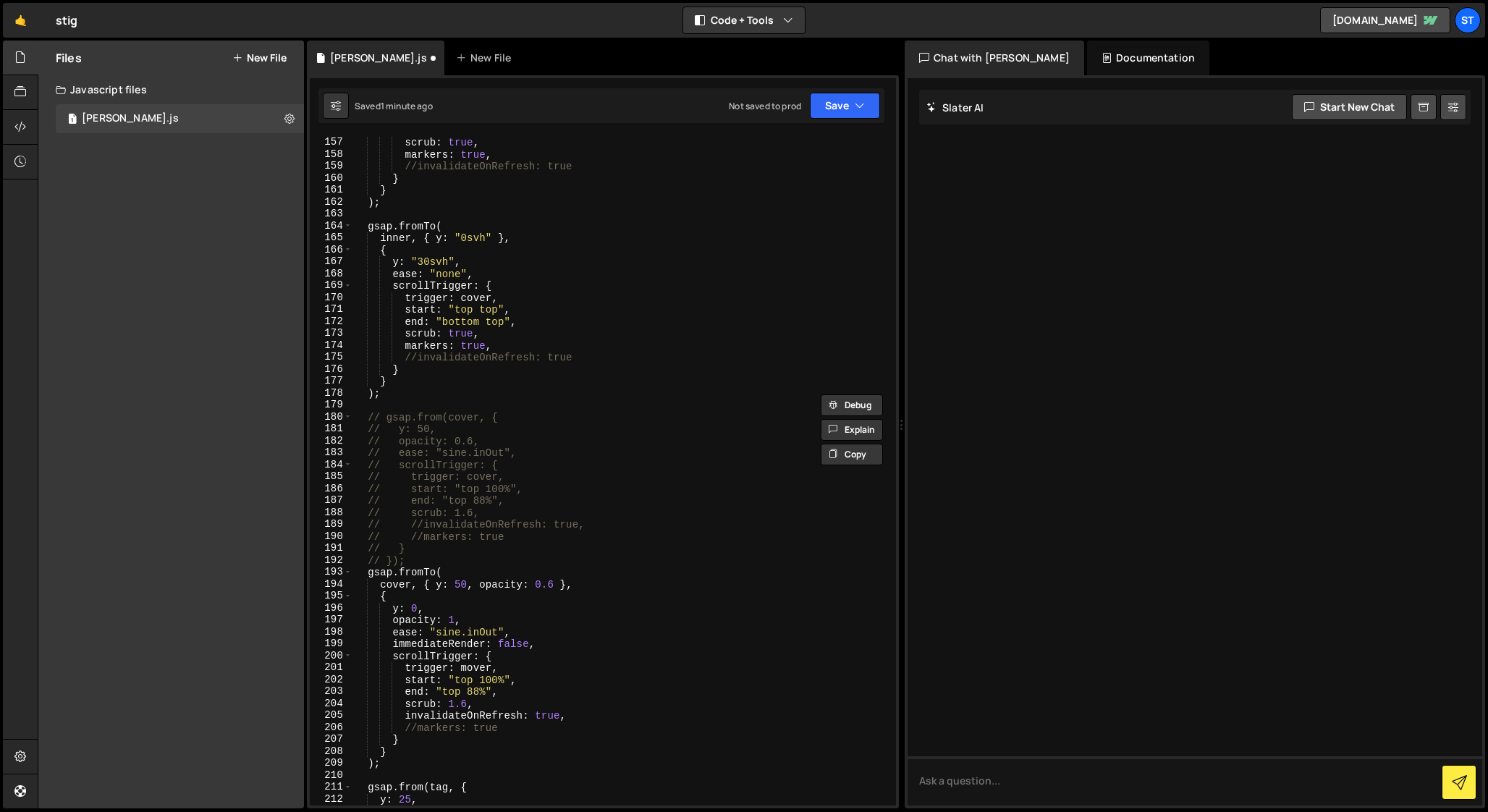
scroll to position [1867, 0]
click at [472, 663] on div "scrub : true , markers : true , //invalidateOnRefresh: true } } ) ; gsap . from…" at bounding box center [621, 479] width 537 height 693
paste textarea "coverTrig"
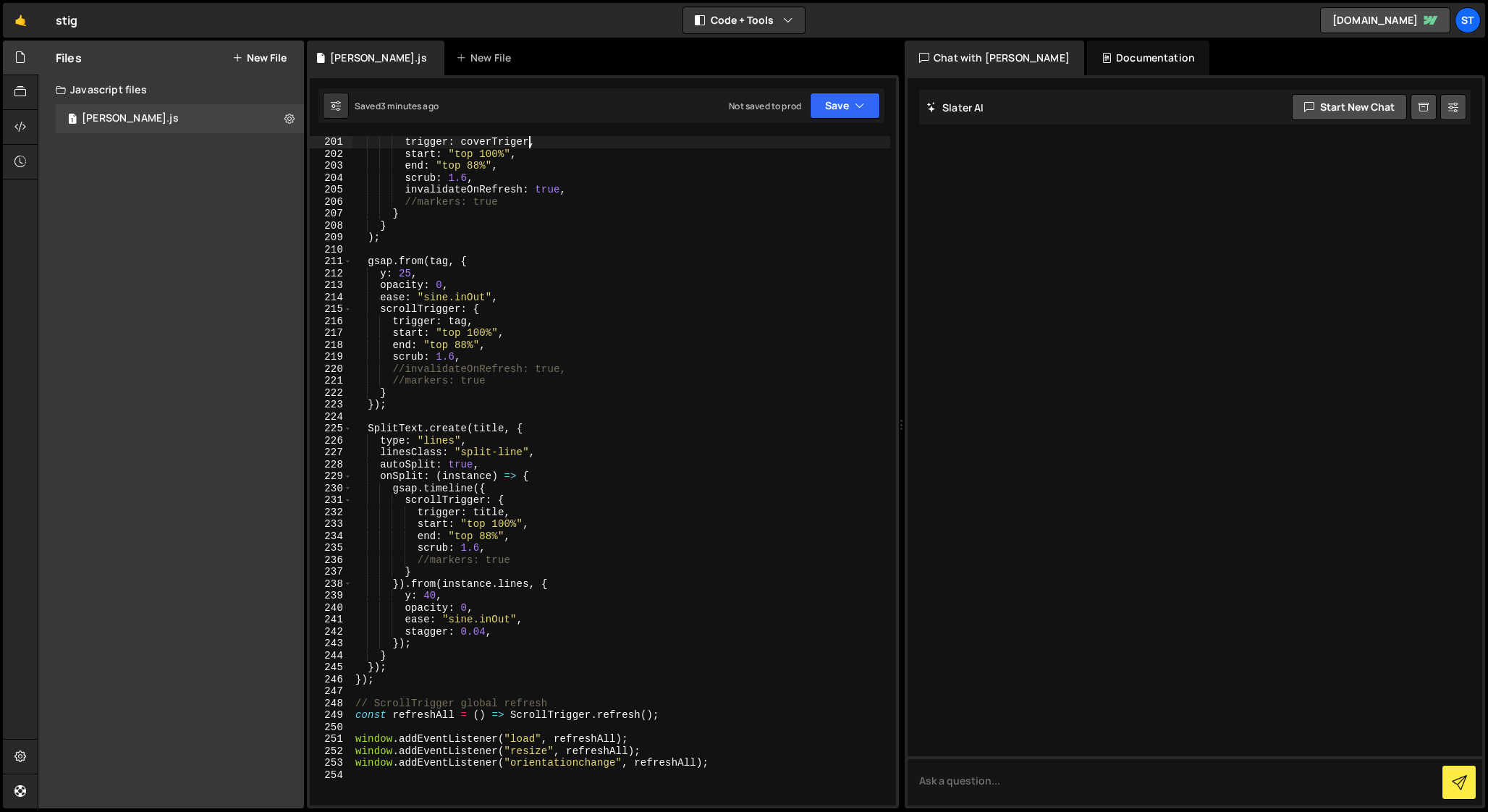
scroll to position [2482, 0]
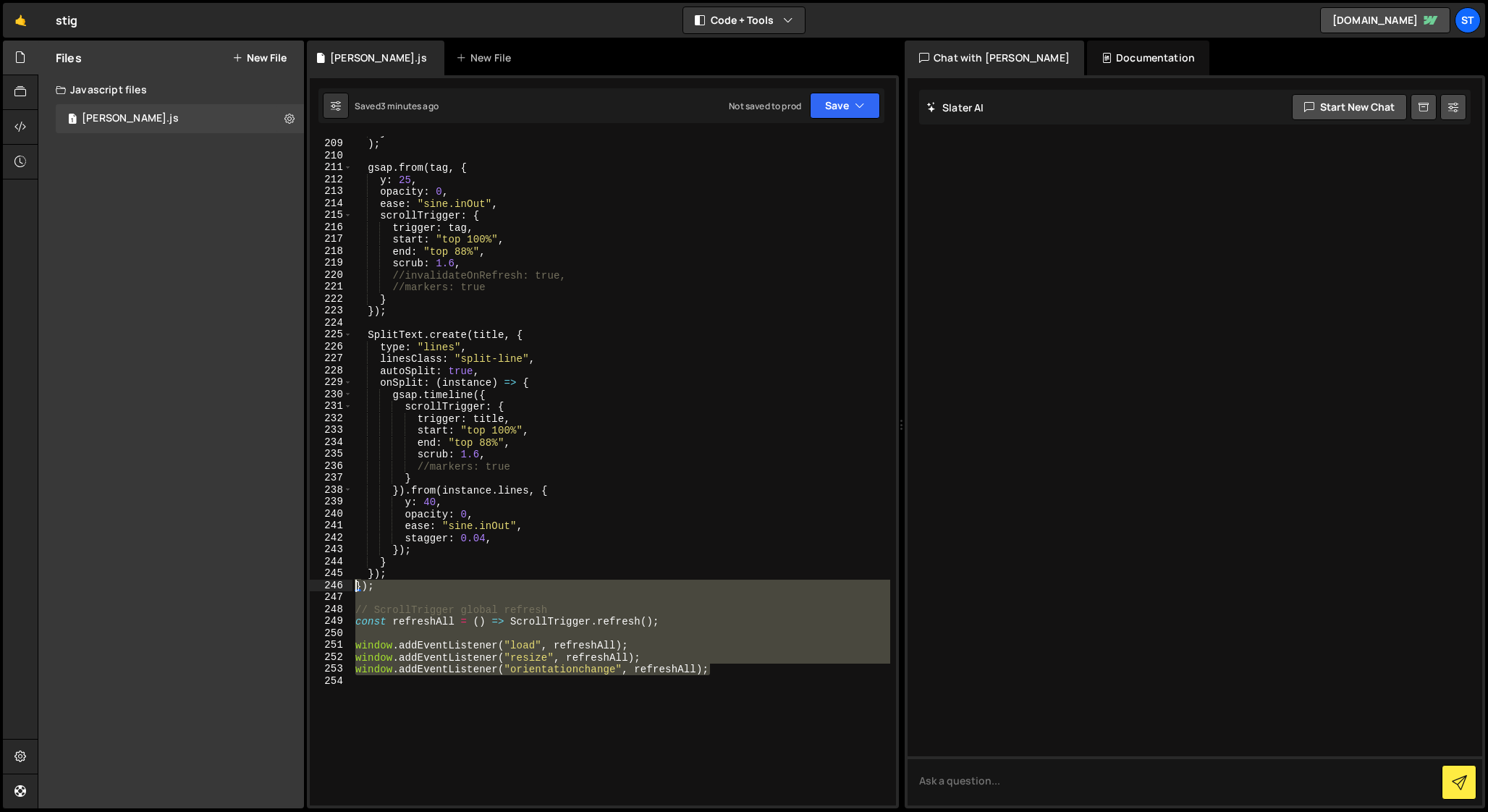
drag, startPoint x: 717, startPoint y: 670, endPoint x: 338, endPoint y: 587, distance: 388.0
click at [338, 587] on div "trigger: coverTriger, 208 209 210 211 212 213 214 215 216 217 218 219 220 221 2…" at bounding box center [603, 470] width 586 height 669
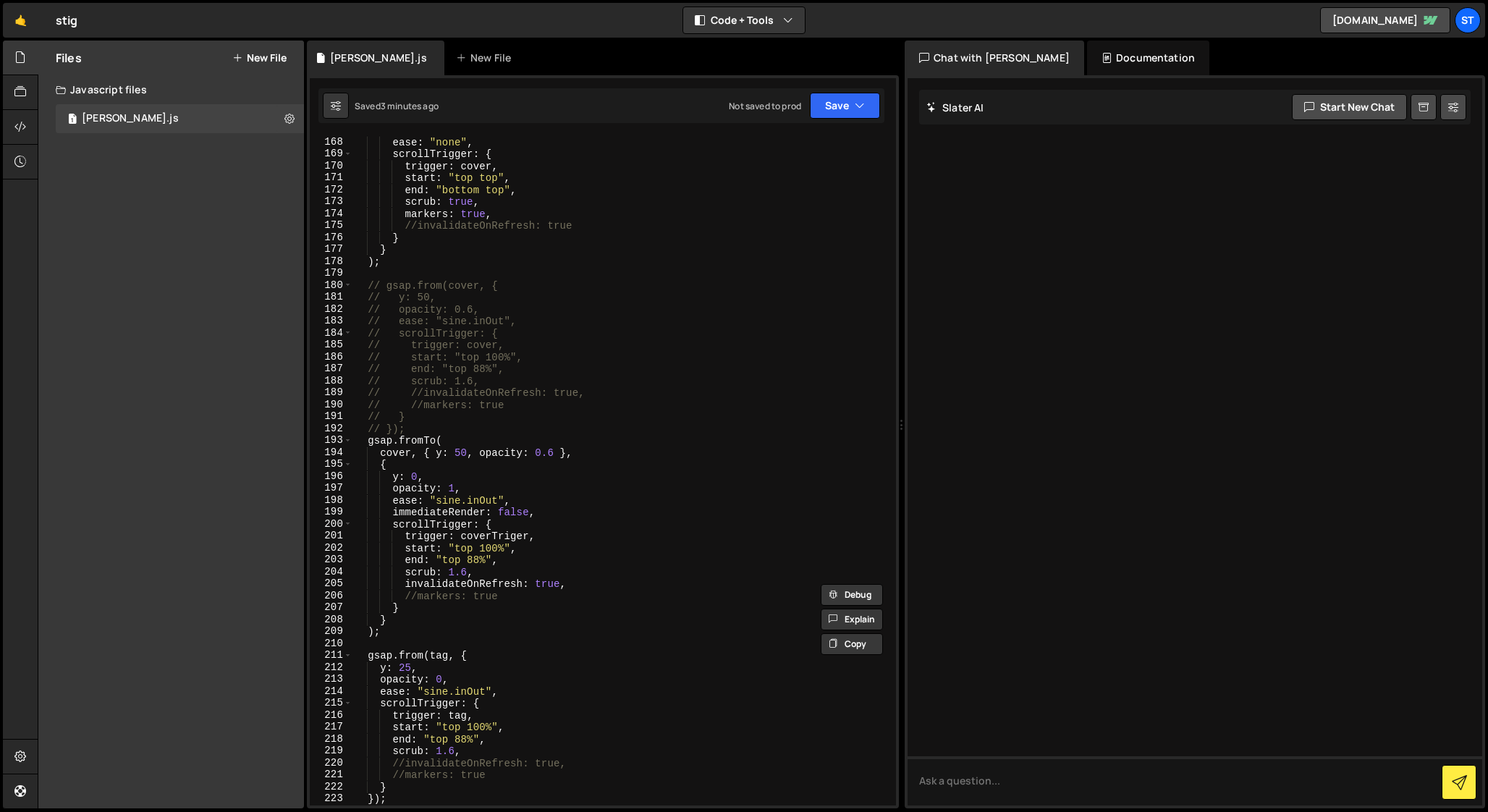
scroll to position [1991, 0]
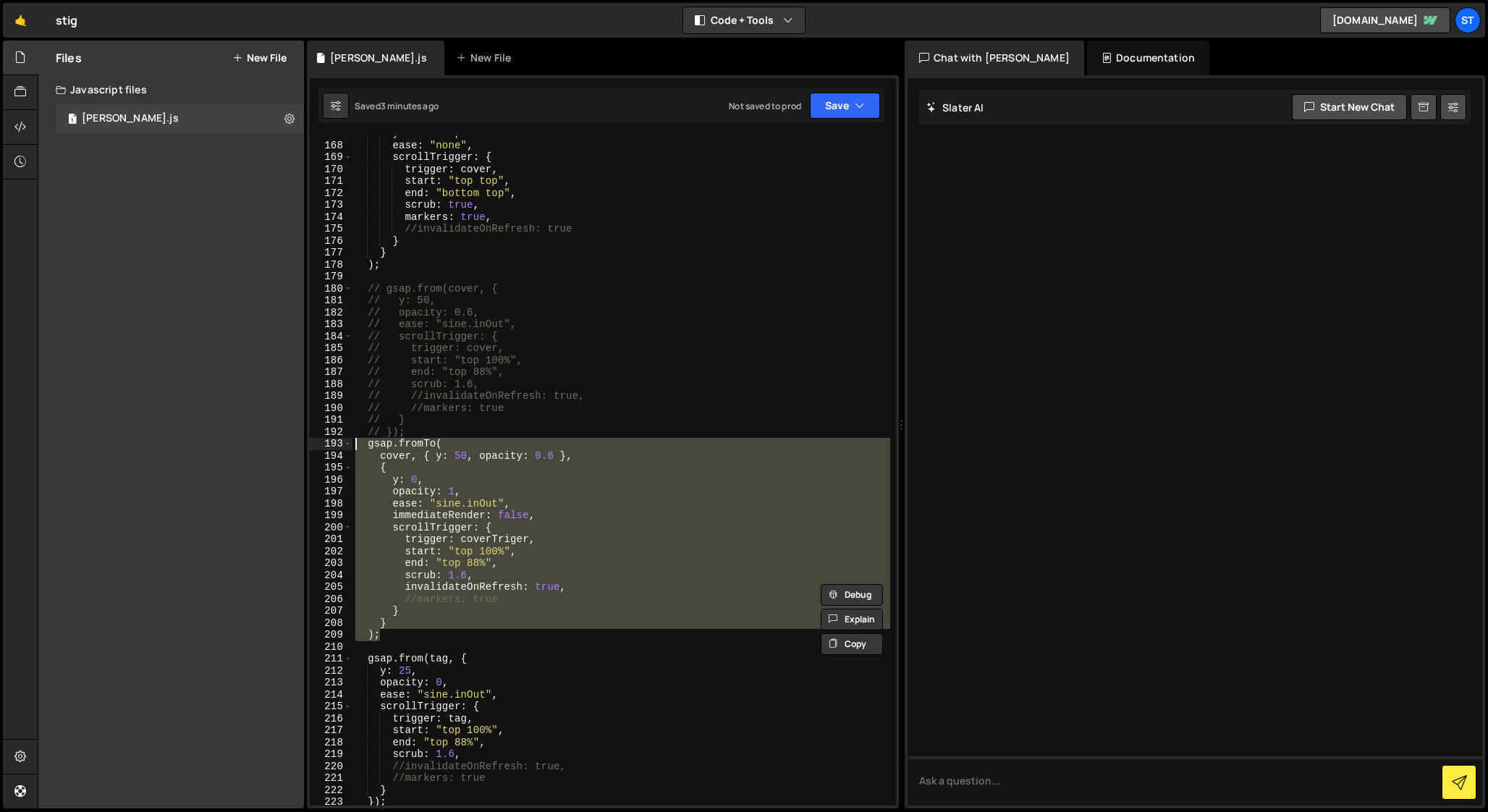
drag, startPoint x: 386, startPoint y: 634, endPoint x: 309, endPoint y: 442, distance: 206.9
click at [310, 442] on div "}); 167 168 169 170 171 172 173 174 175 176 177 178 179 180 181 182 183 184 185…" at bounding box center [603, 470] width 586 height 669
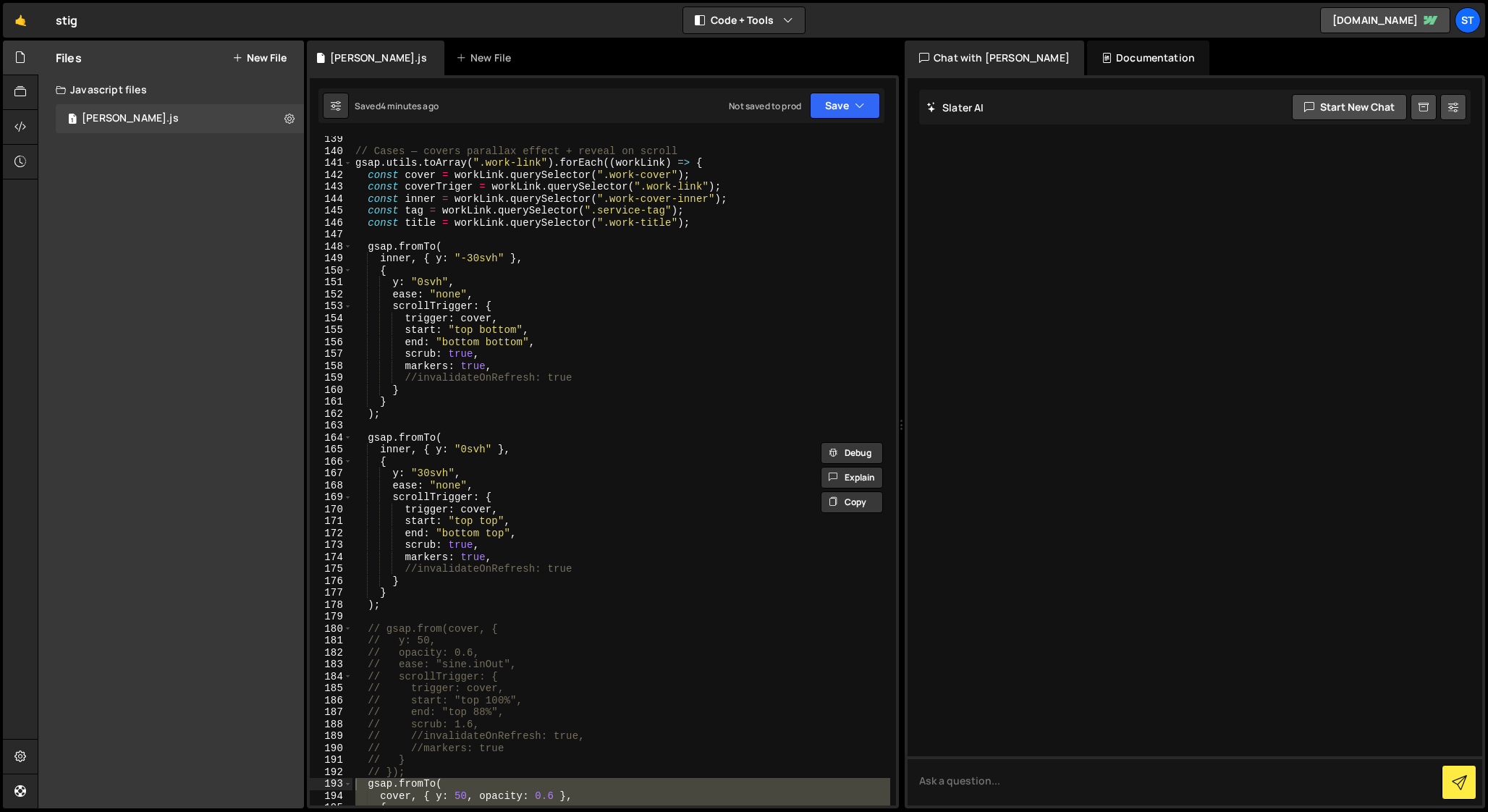
scroll to position [1621, 0]
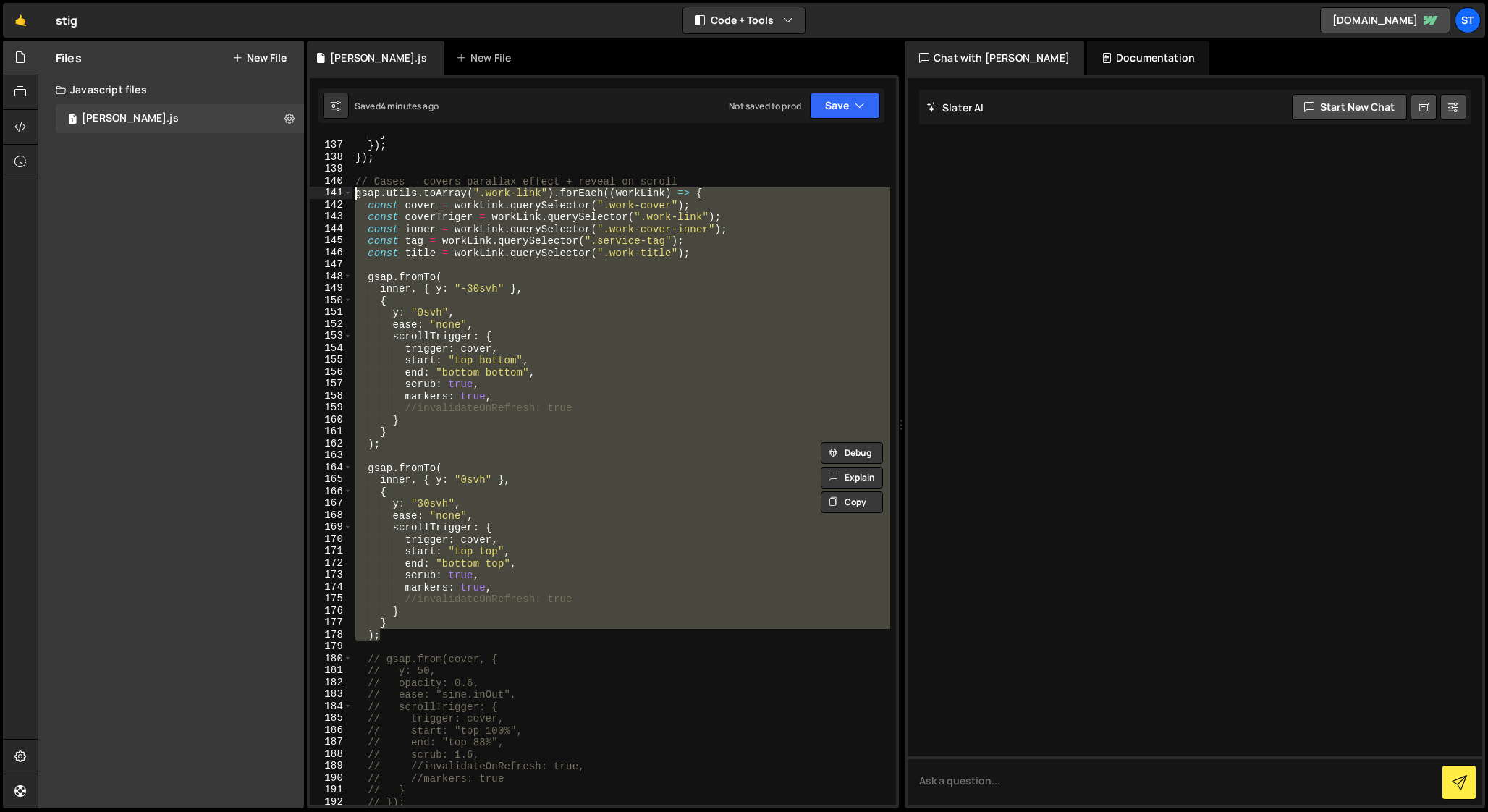
drag, startPoint x: 383, startPoint y: 635, endPoint x: 343, endPoint y: 195, distance: 441.8
click at [343, 195] on div "gsap.fromTo( cover, { y: 50, opacity: 0.6 }, 136 137 138 139 140 141 142 143 14…" at bounding box center [603, 470] width 586 height 669
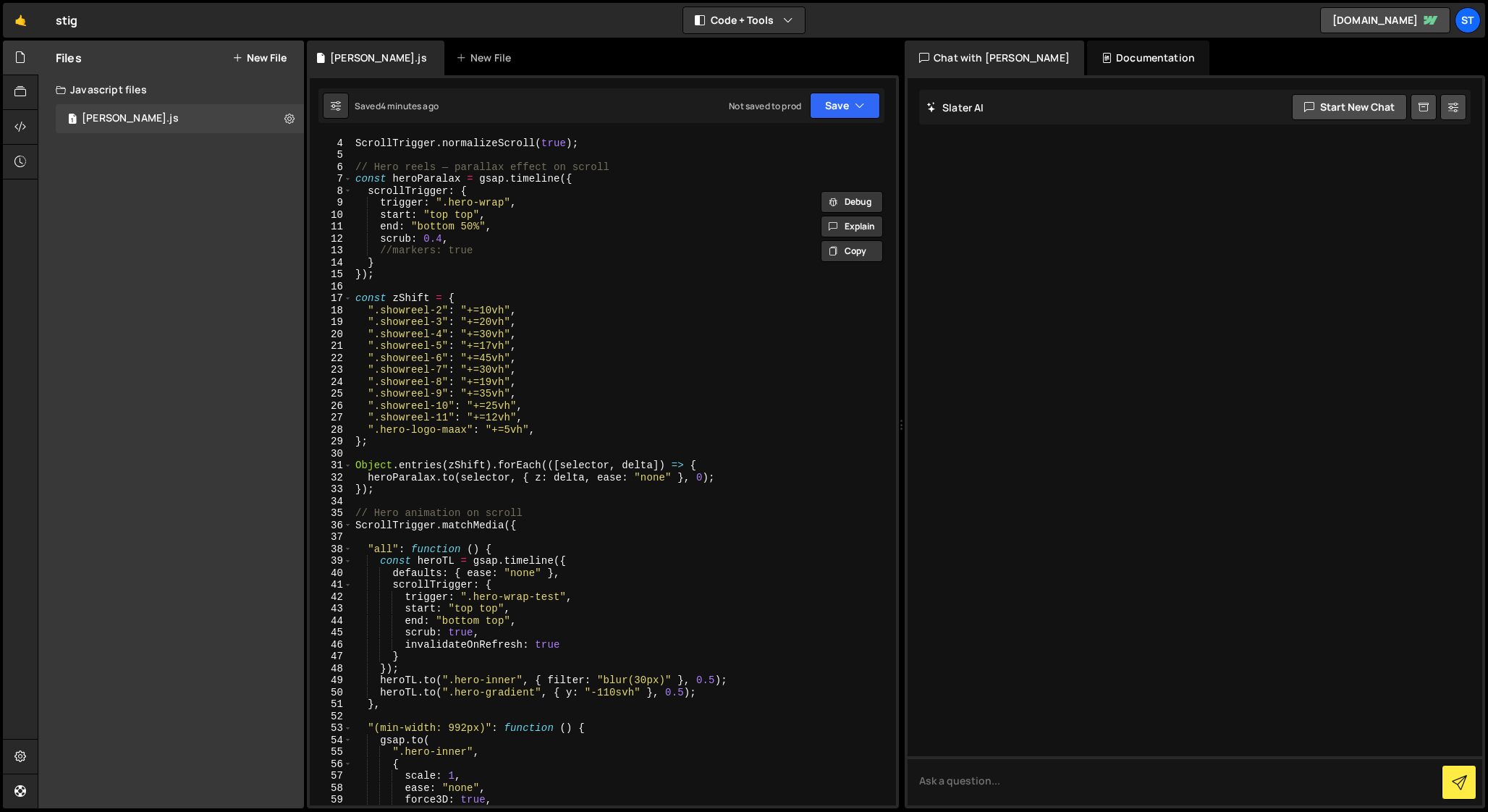
scroll to position [0, 0]
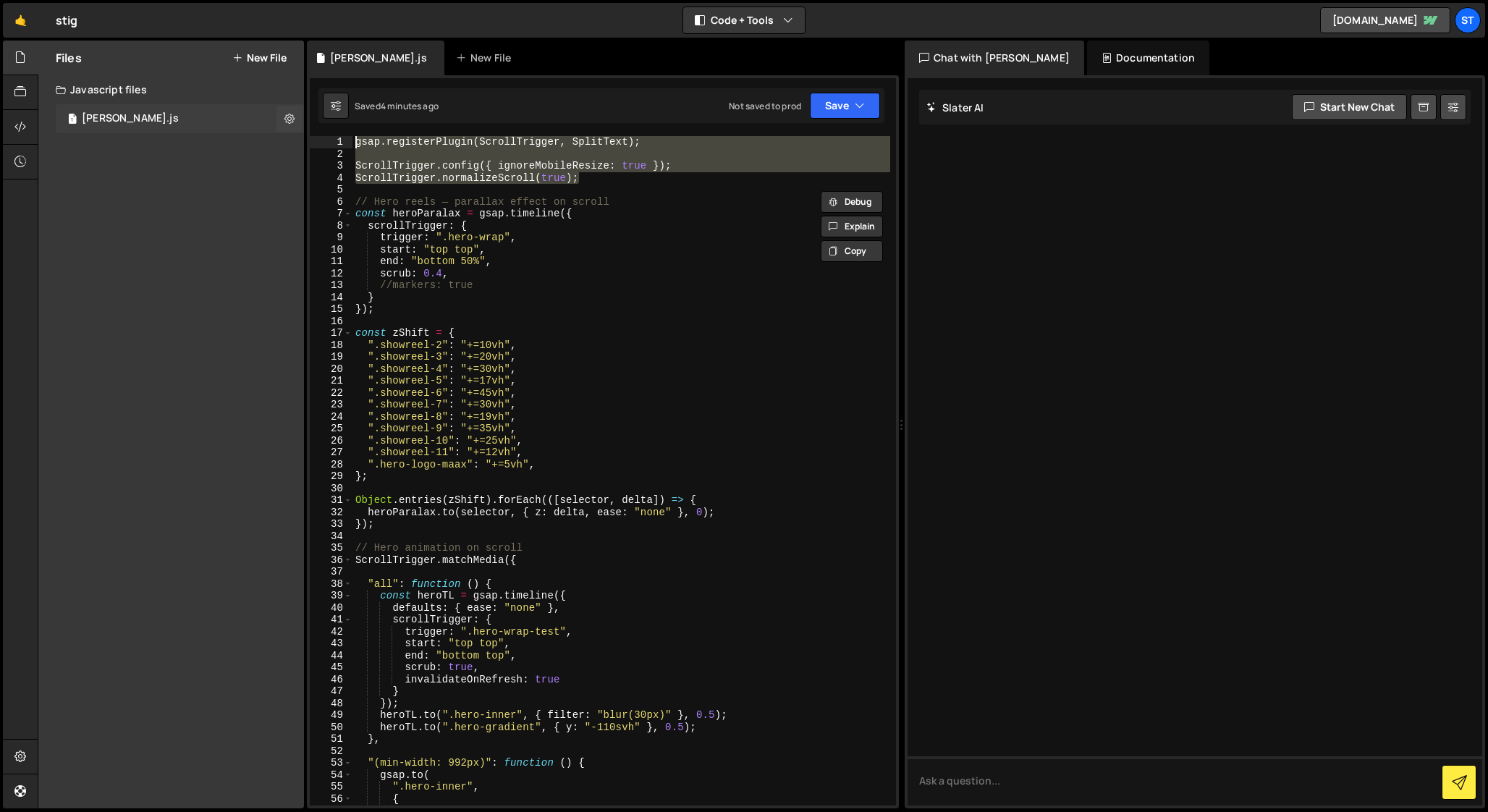
drag, startPoint x: 588, startPoint y: 180, endPoint x: 274, endPoint y: 132, distance: 317.6
click at [274, 132] on div "Files New File Javascript files 1 [PERSON_NAME].js 0 CSS files Copy share link …" at bounding box center [763, 425] width 1450 height 769
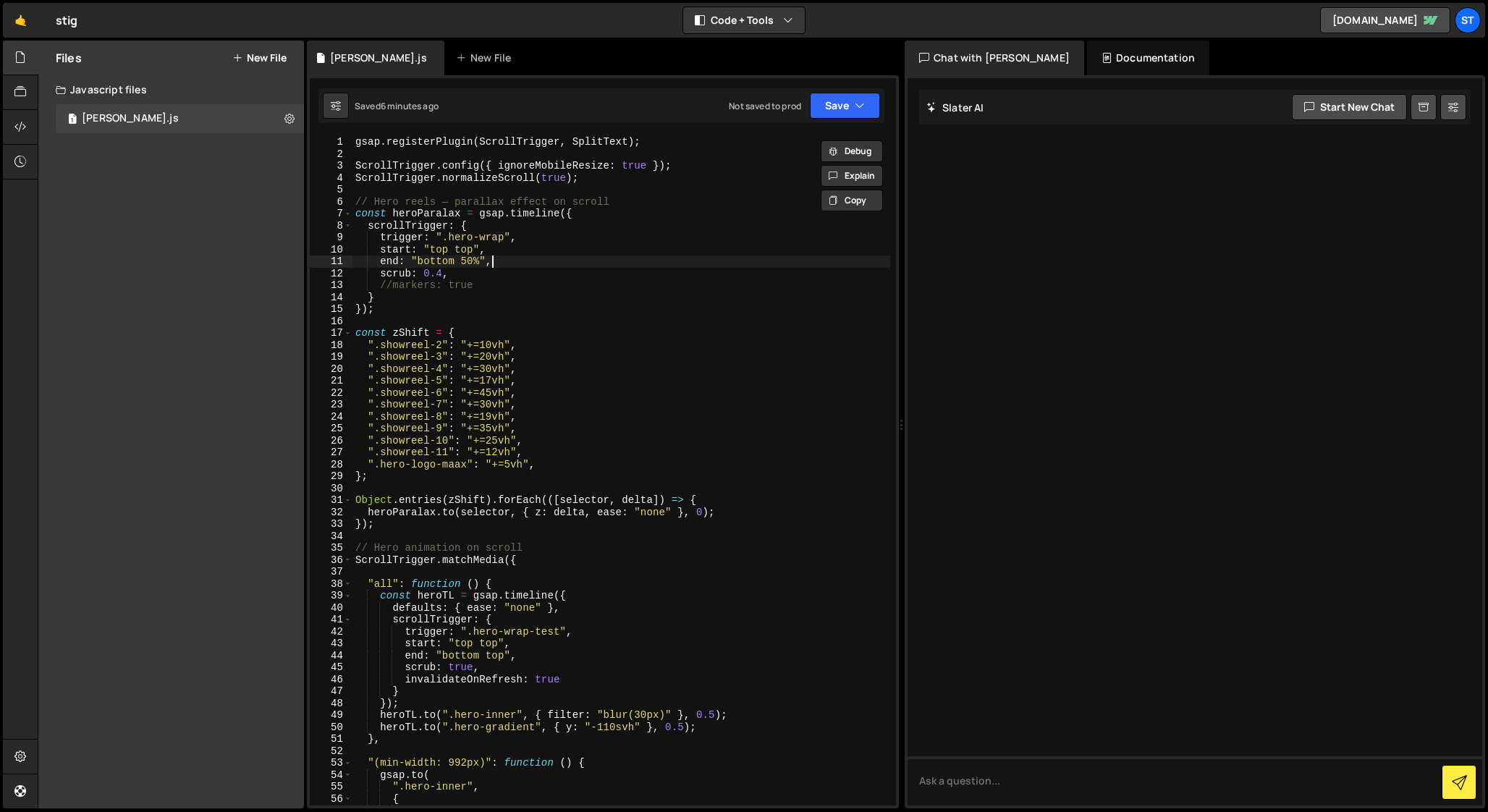
click at [684, 258] on div "gsap . registerPlugin ( ScrollTrigger , SplitText ) ; ScrollTrigger . config ({…" at bounding box center [621, 483] width 537 height 693
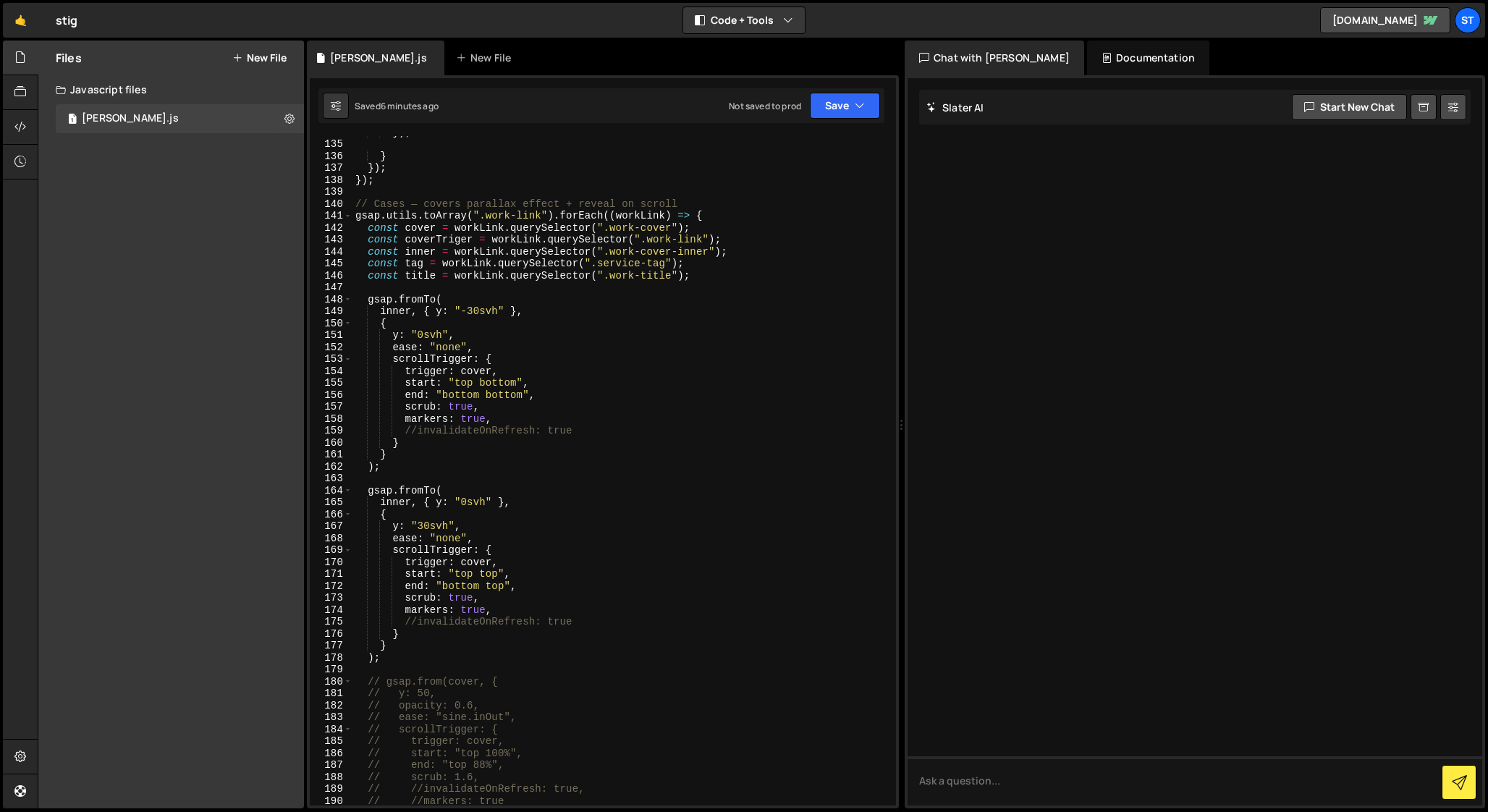
scroll to position [1641, 0]
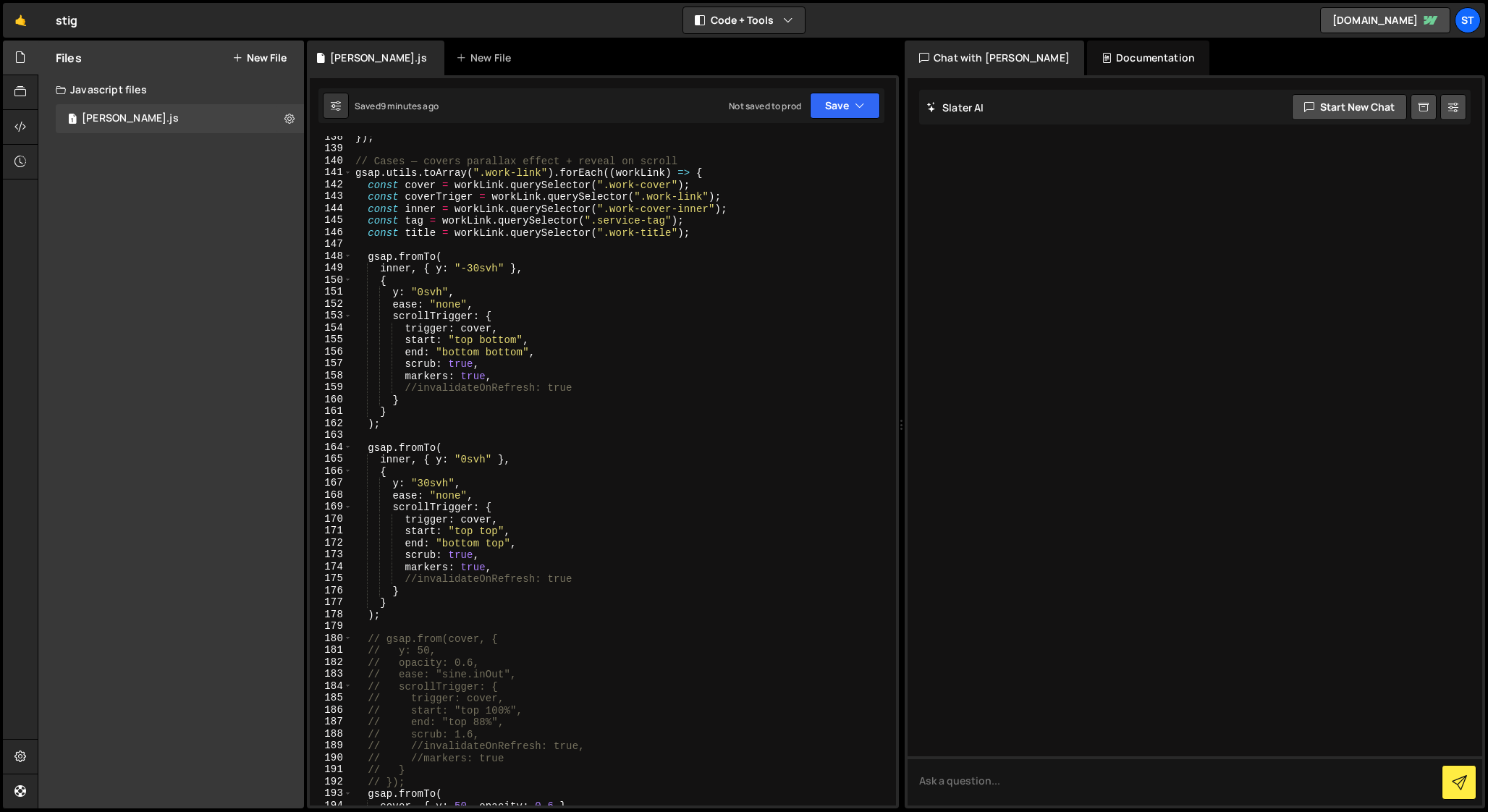
click at [367, 197] on div "}) ; // Cases — covers parallax effect + reveal on scroll gsap . utils . toArra…" at bounding box center [621, 478] width 537 height 693
type textarea "const coverTriger = workLink.querySelector(".work-link");"
drag, startPoint x: 733, startPoint y: 194, endPoint x: 367, endPoint y: 192, distance: 366.0
click at [367, 192] on div "}) ; // Cases — covers parallax effect + reveal on scroll gsap . utils . toArra…" at bounding box center [621, 478] width 537 height 693
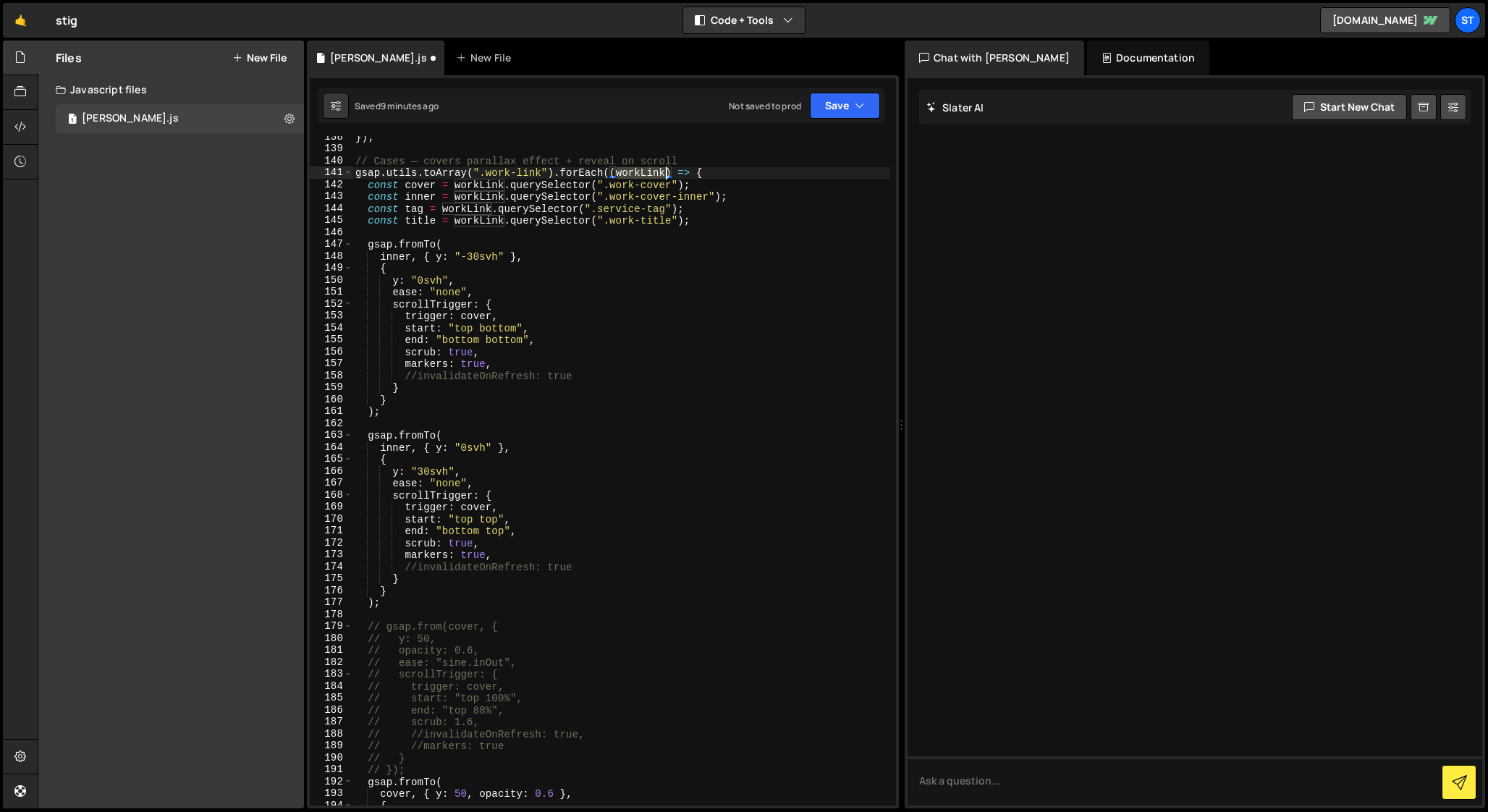
drag, startPoint x: 615, startPoint y: 170, endPoint x: 663, endPoint y: 172, distance: 48.0
click at [663, 172] on div "}) ; // Cases — covers parallax effect + reveal on scroll gsap . utils . toArra…" at bounding box center [621, 478] width 537 height 693
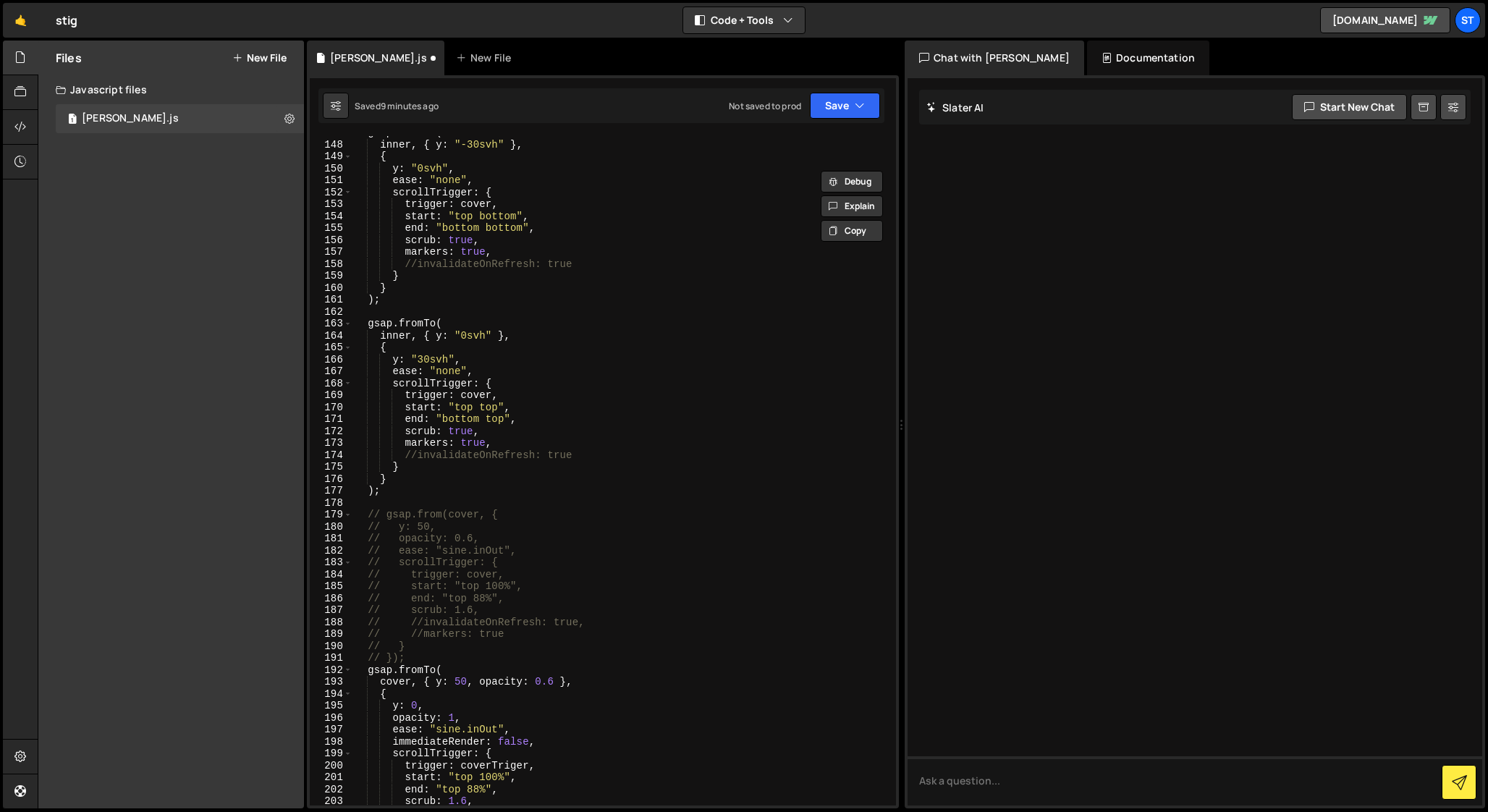
scroll to position [1752, 0]
click at [492, 764] on div "gsap . fromTo ( inner , { y : "-30svh" } , { y : "0svh" , ease : "none" , scrol…" at bounding box center [621, 473] width 537 height 693
paste textarea "workLink"
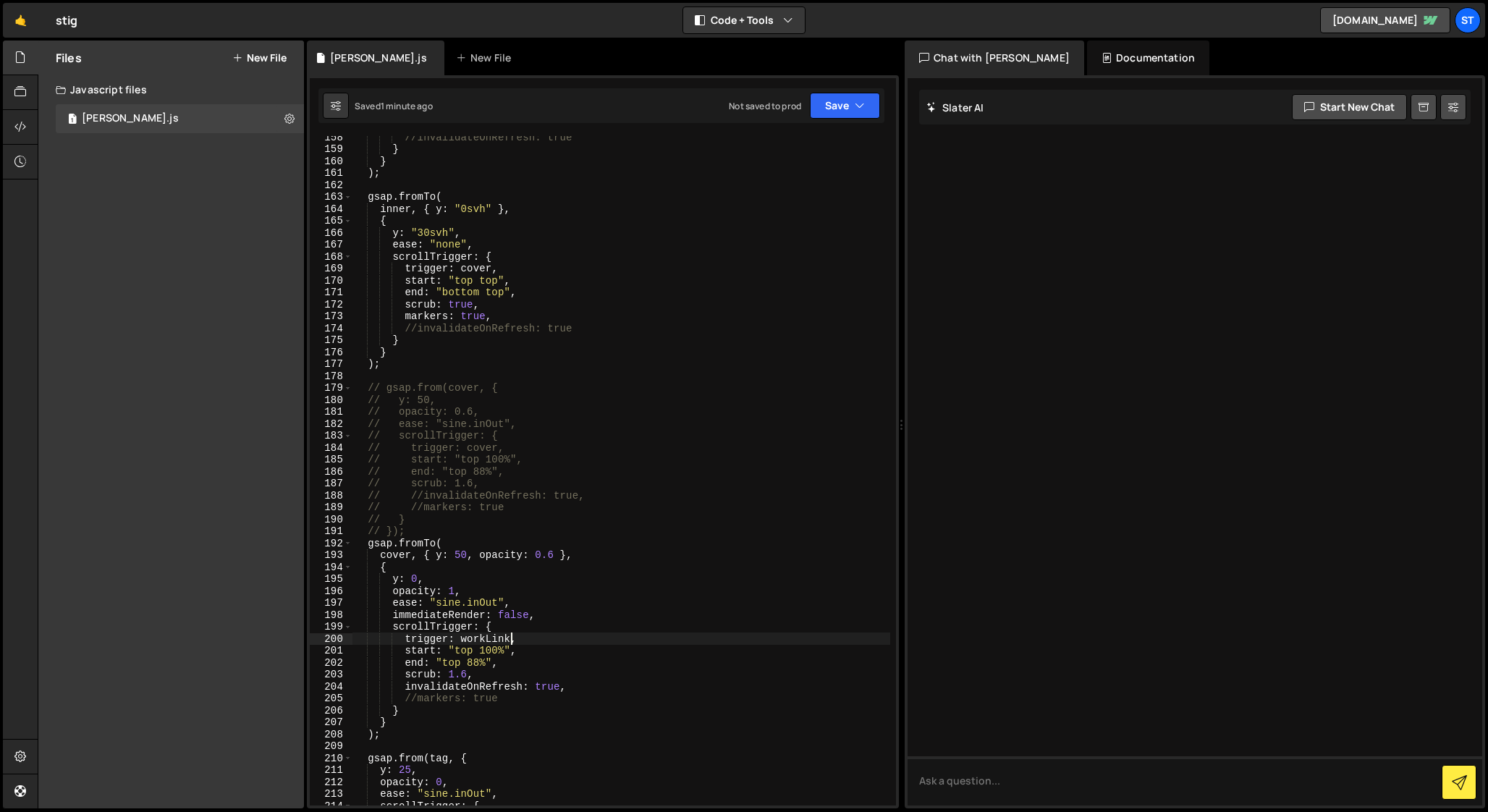
scroll to position [1879, 0]
click at [404, 687] on div "//invalidateOnRefresh: true } } ) ; gsap . fromTo ( inner , { y : "0svh" } , { …" at bounding box center [621, 477] width 537 height 693
click at [392, 615] on div "//invalidateOnRefresh: true } } ) ; gsap . fromTo ( inner , { y : "0svh" } , { …" at bounding box center [621, 477] width 537 height 693
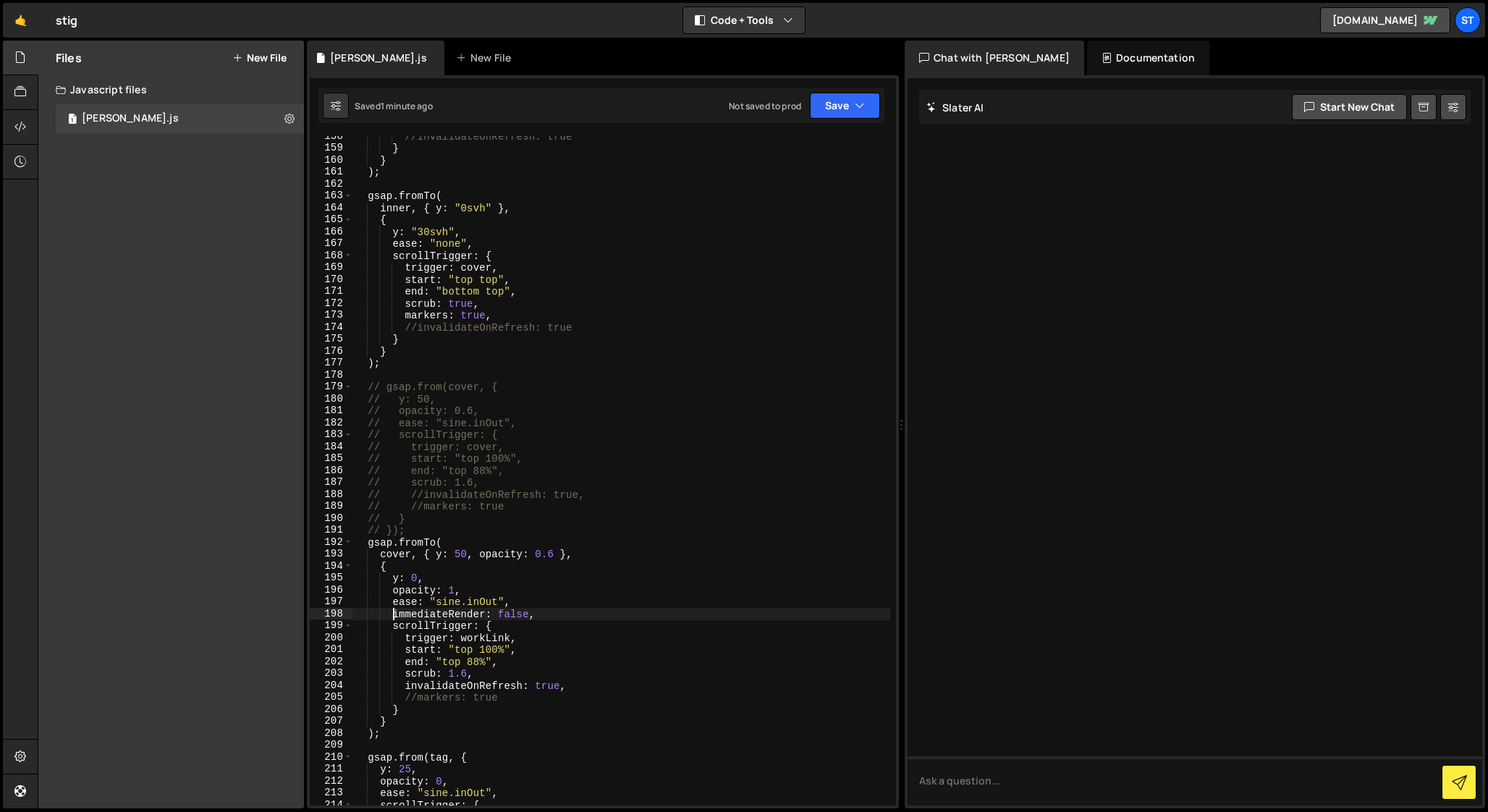
click at [437, 540] on div "//invalidateOnRefresh: true } } ) ; gsap . fromTo ( inner , { y : "0svh" } , { …" at bounding box center [621, 477] width 537 height 693
click at [381, 556] on div "//invalidateOnRefresh: true } } ) ; gsap . fromTo ( inner , { y : "0svh" } , { …" at bounding box center [621, 477] width 537 height 693
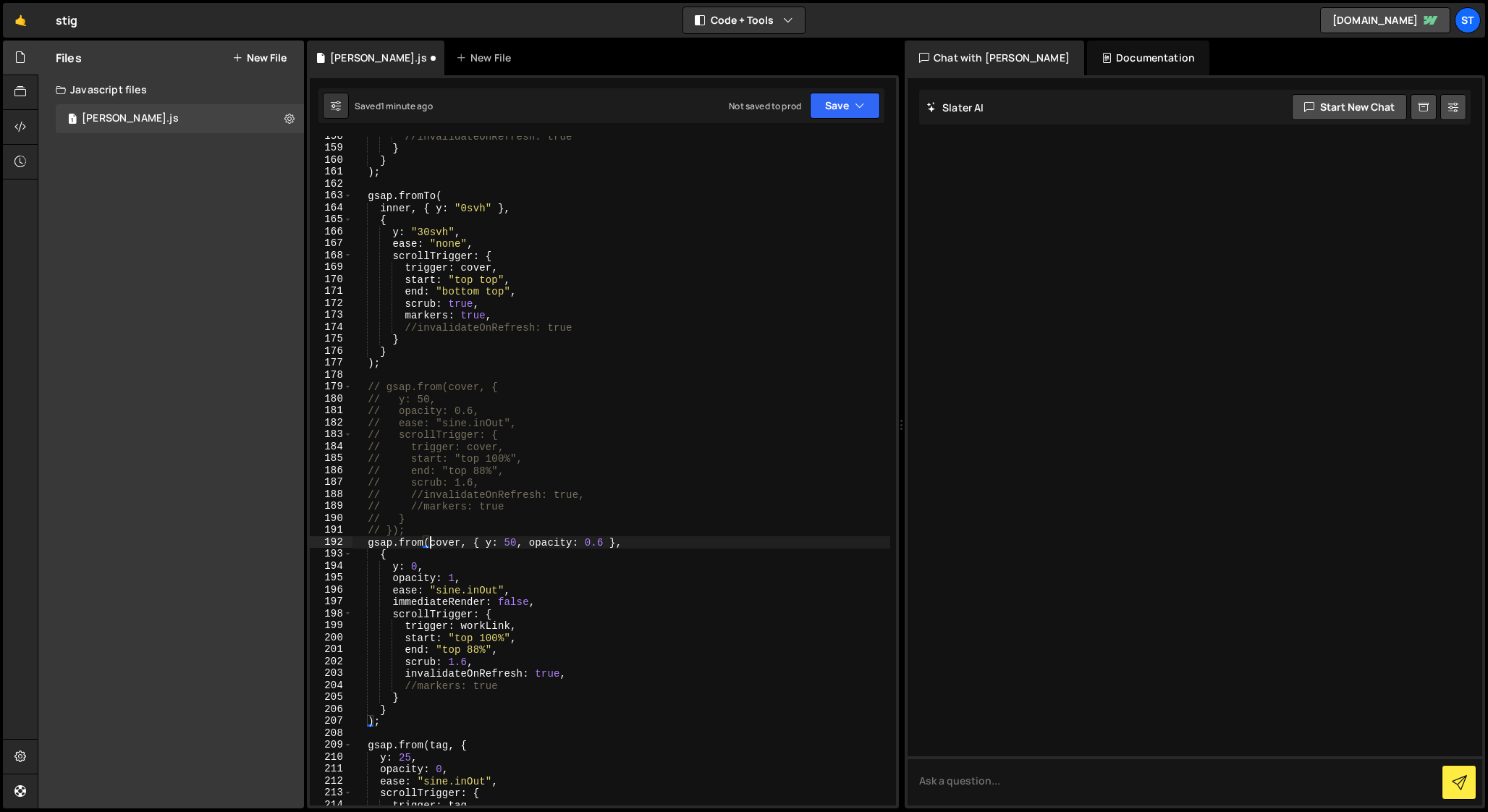
click at [474, 541] on div "//invalidateOnRefresh: true } } ) ; gsap . fromTo ( inner , { y : "0svh" } , { …" at bounding box center [621, 477] width 537 height 693
click at [423, 559] on div "//invalidateOnRefresh: true } } ) ; gsap . fromTo ( inner , { y : "0svh" } , { …" at bounding box center [621, 477] width 537 height 693
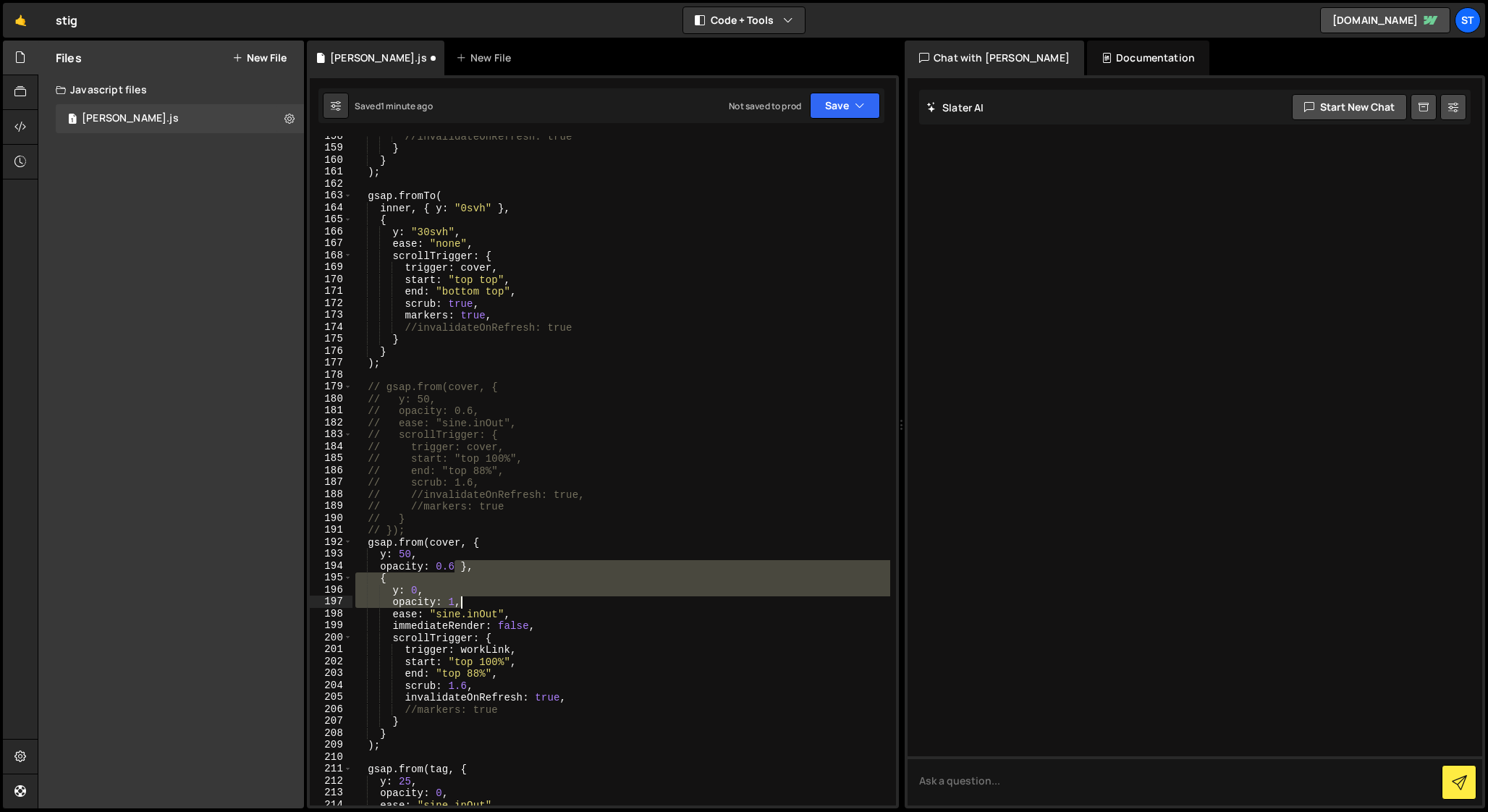
drag, startPoint x: 456, startPoint y: 565, endPoint x: 463, endPoint y: 601, distance: 36.7
click at [463, 601] on div "//invalidateOnRefresh: true } } ) ; gsap . fromTo ( inner , { y : "0svh" } , { …" at bounding box center [621, 477] width 537 height 693
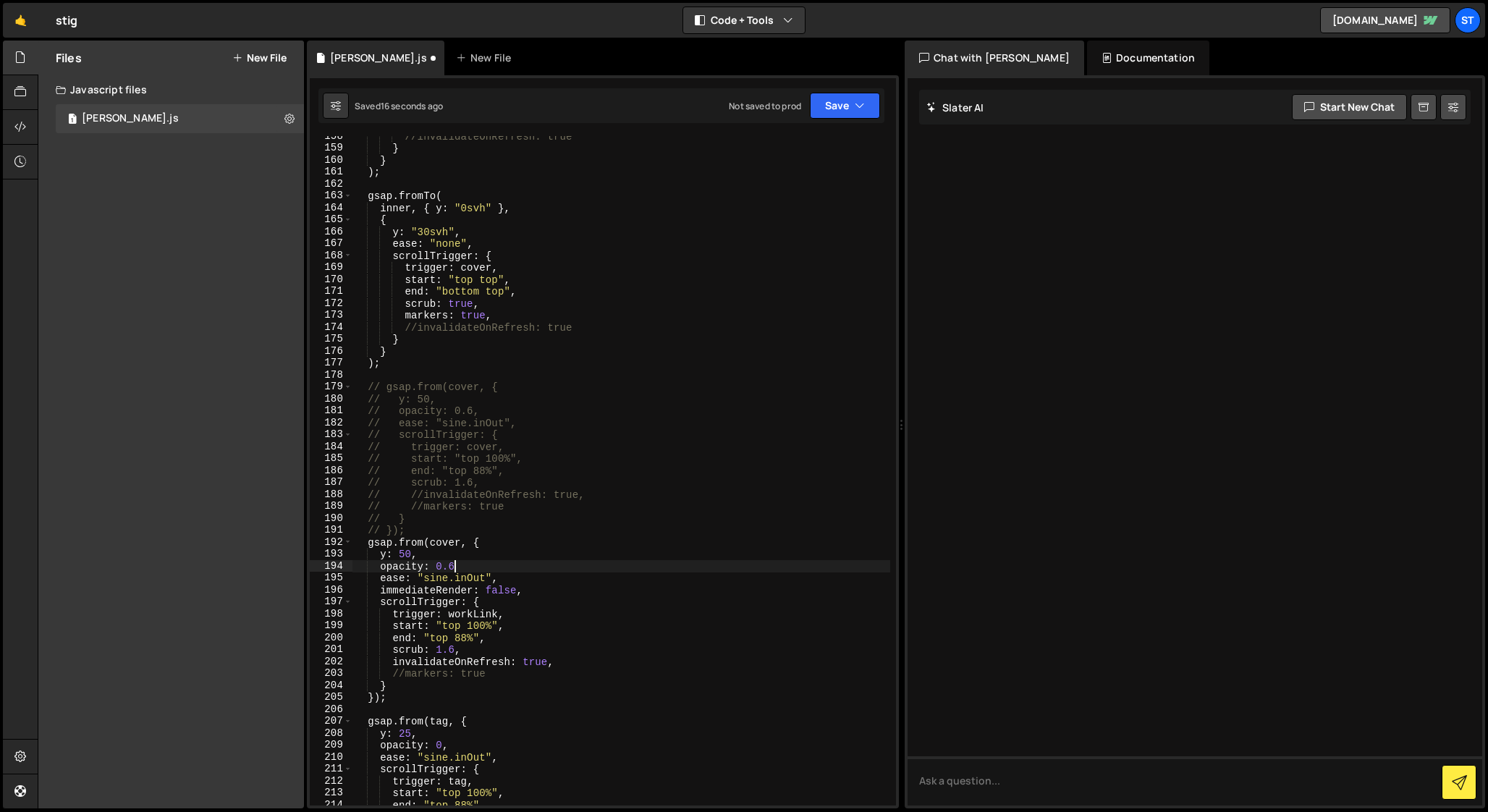
scroll to position [0, 7]
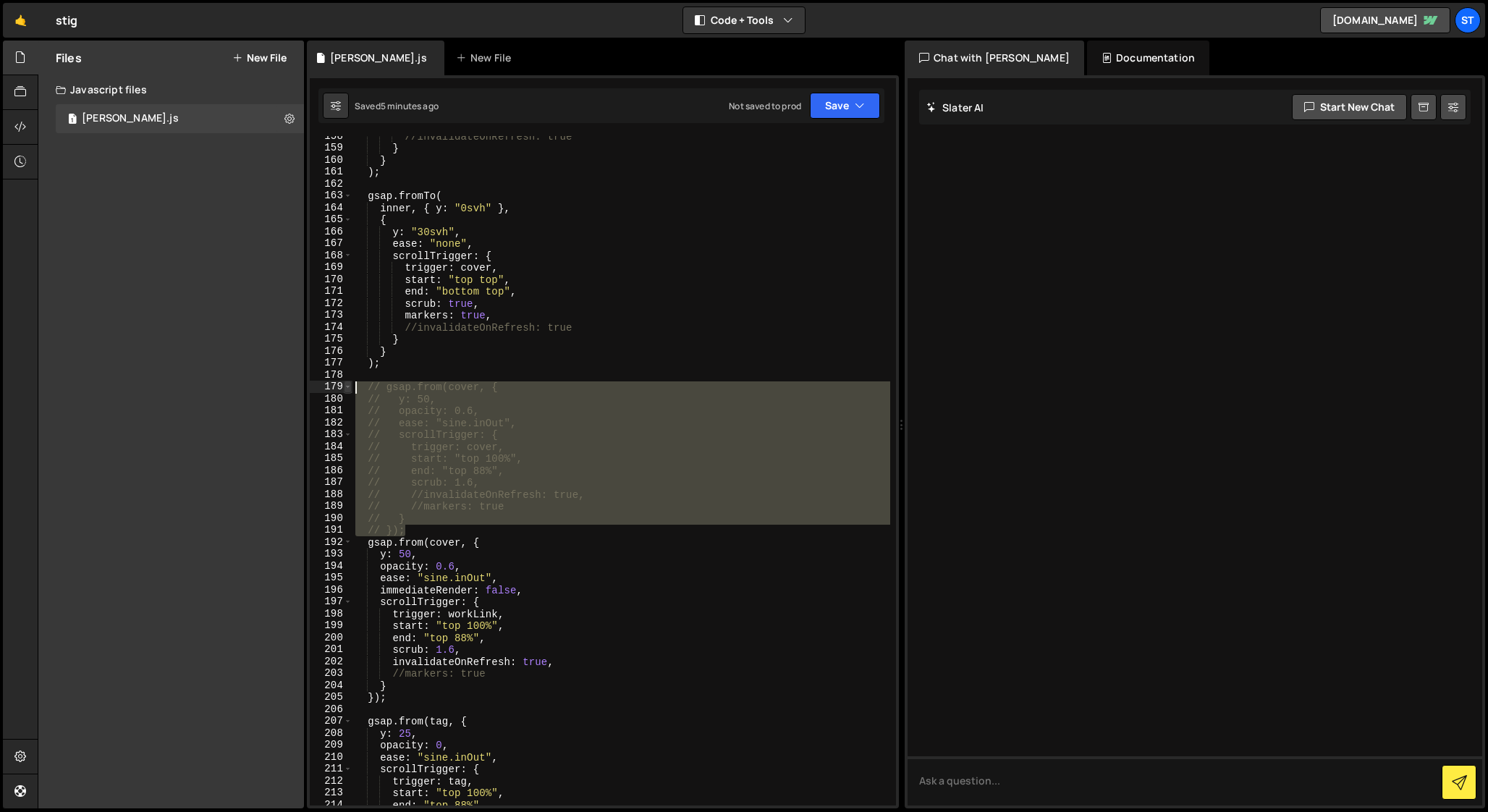
drag, startPoint x: 411, startPoint y: 528, endPoint x: 350, endPoint y: 383, distance: 157.3
click at [350, 383] on div "opacity: 0.6, 158 159 160 161 162 163 164 165 166 167 168 169 170 171 172 173 1…" at bounding box center [603, 470] width 586 height 669
type textarea "// gsap.from(cover, { // y: 50,"
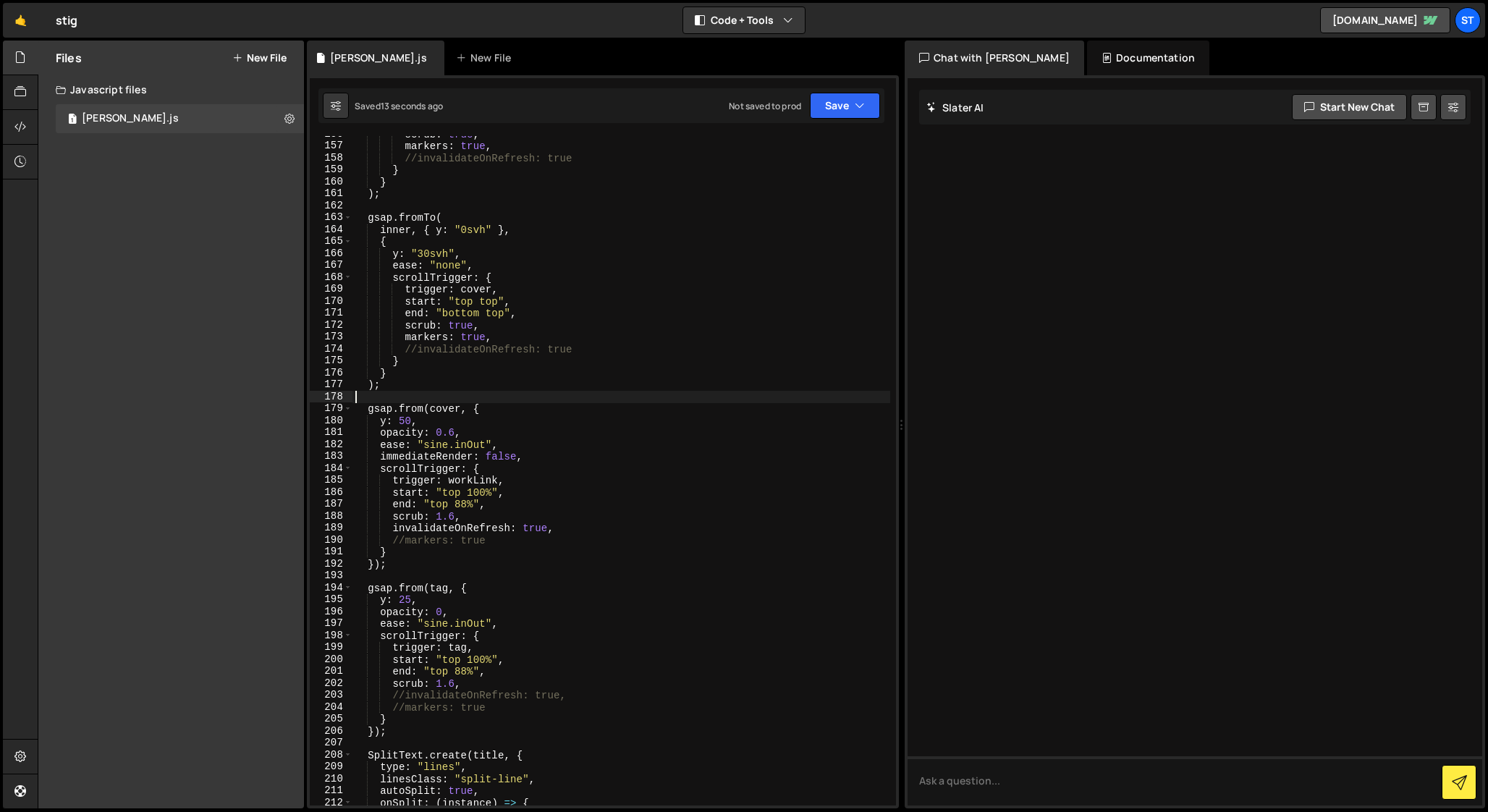
scroll to position [1857, 0]
drag, startPoint x: 512, startPoint y: 494, endPoint x: 398, endPoint y: 491, distance: 114.0
click at [397, 491] on div "scrub : true , markers : true , //invalidateOnRefresh: true } } ) ; gsap . from…" at bounding box center [621, 476] width 537 height 693
type textarea "start: "top 100%","
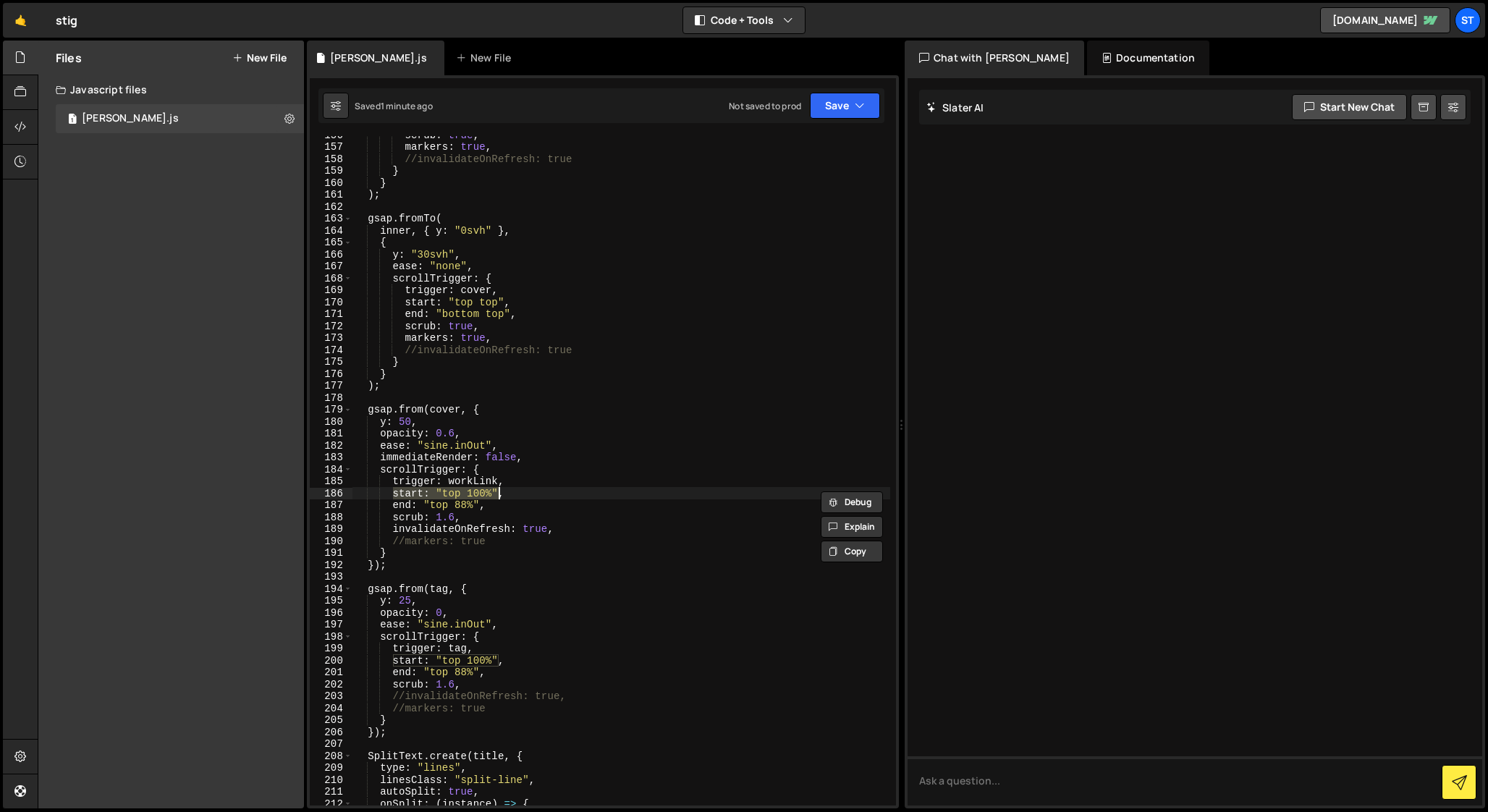
drag, startPoint x: 391, startPoint y: 491, endPoint x: 497, endPoint y: 490, distance: 106.0
click at [497, 490] on div "scrub : true , markers : true , //invalidateOnRefresh: true } } ) ; gsap . from…" at bounding box center [621, 476] width 537 height 693
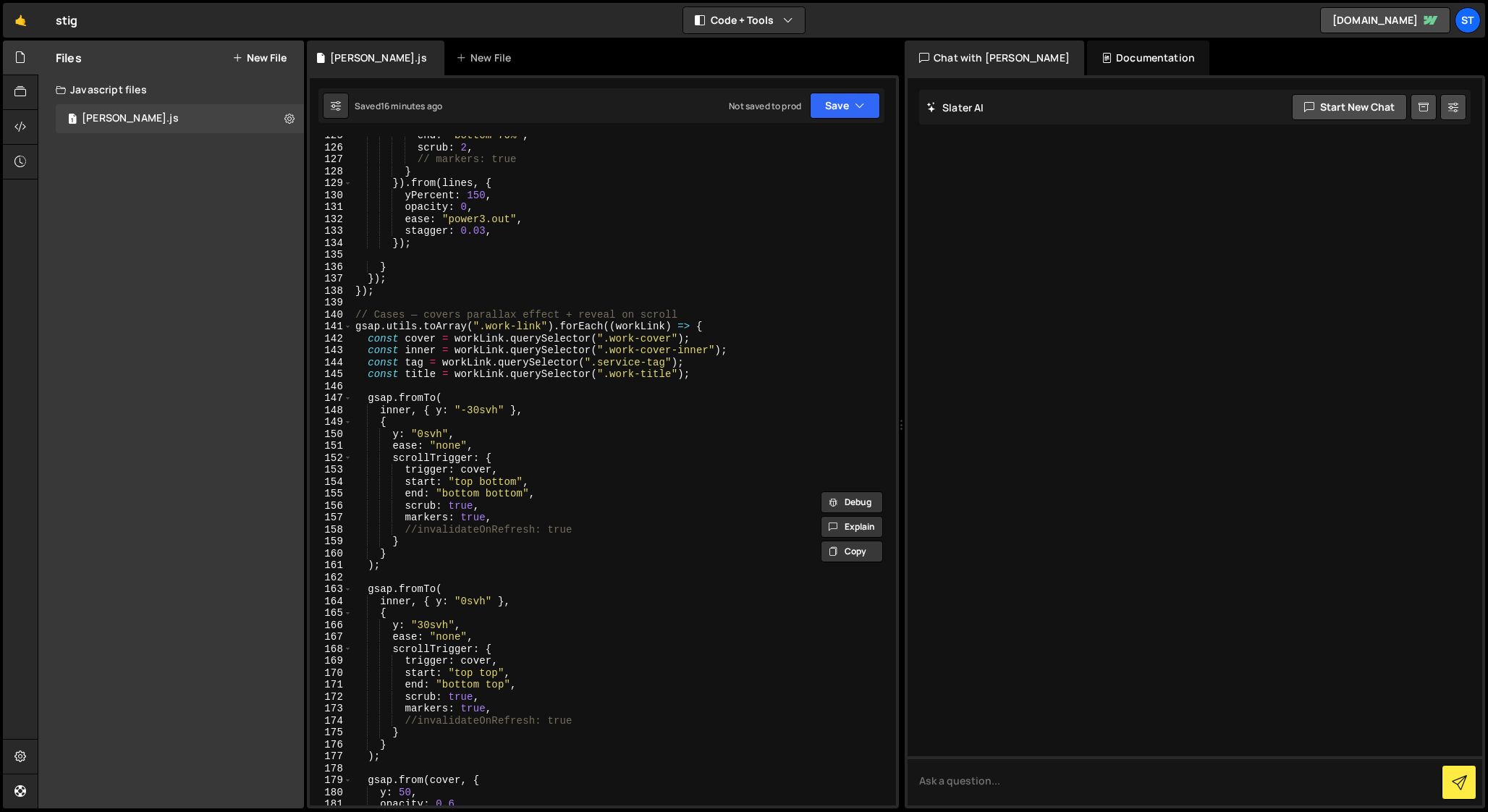
scroll to position [1485, 0]
click at [710, 309] on div "end : "bottom 70%" , scrub : 2 , // markers: true } }) . from ( lines , { yPerc…" at bounding box center [621, 478] width 537 height 693
click at [689, 313] on div "end : "bottom 70%" , scrub : 2 , // markers: true } }) . from ( lines , { yPerc…" at bounding box center [621, 478] width 537 height 693
type textarea "// Cases — covers parallax effect + reveal on scroll"
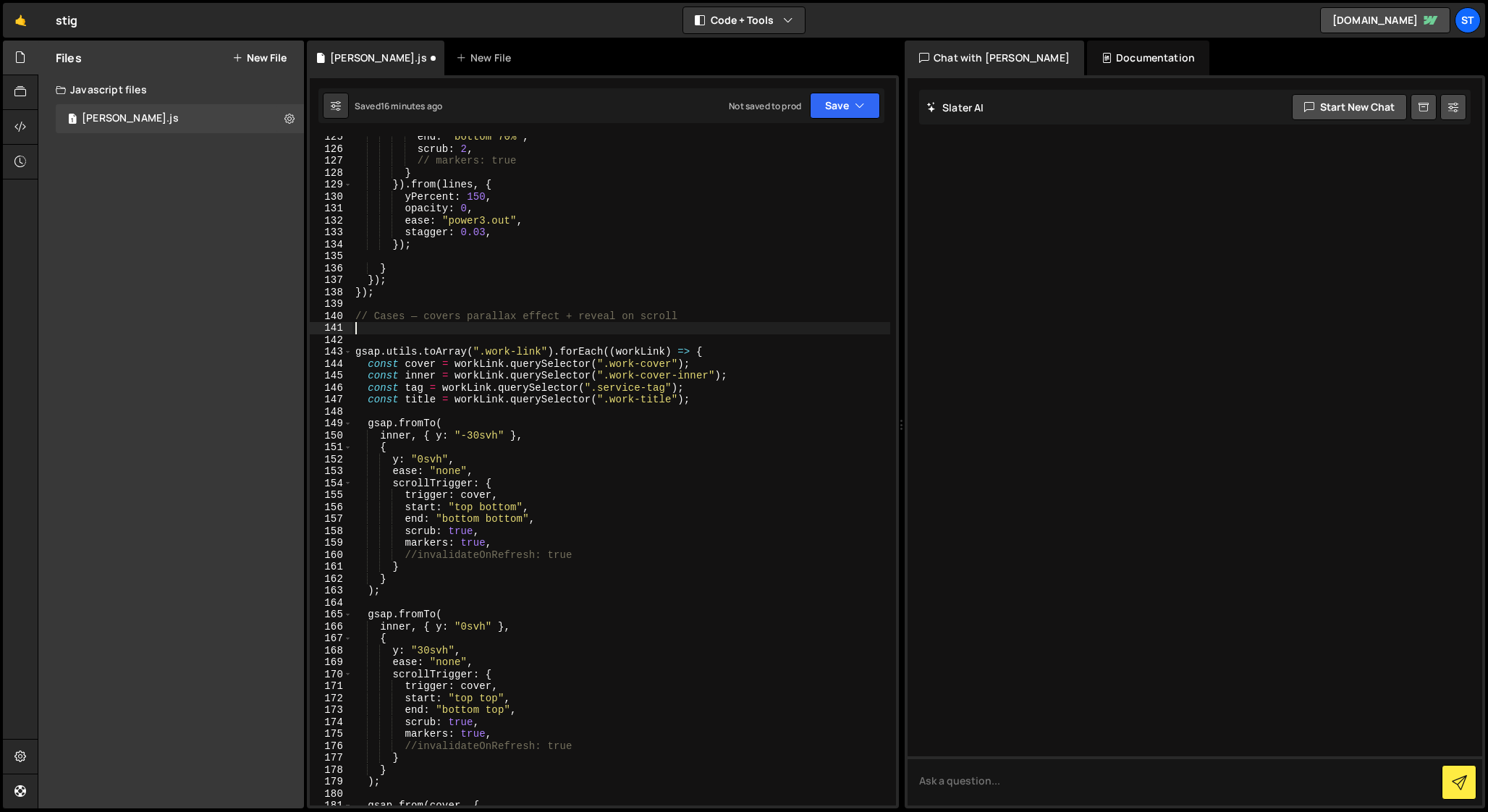
paste textarea "gsap.set(".work-link .work-cover", { y: 50, opacity: 0.6 });"
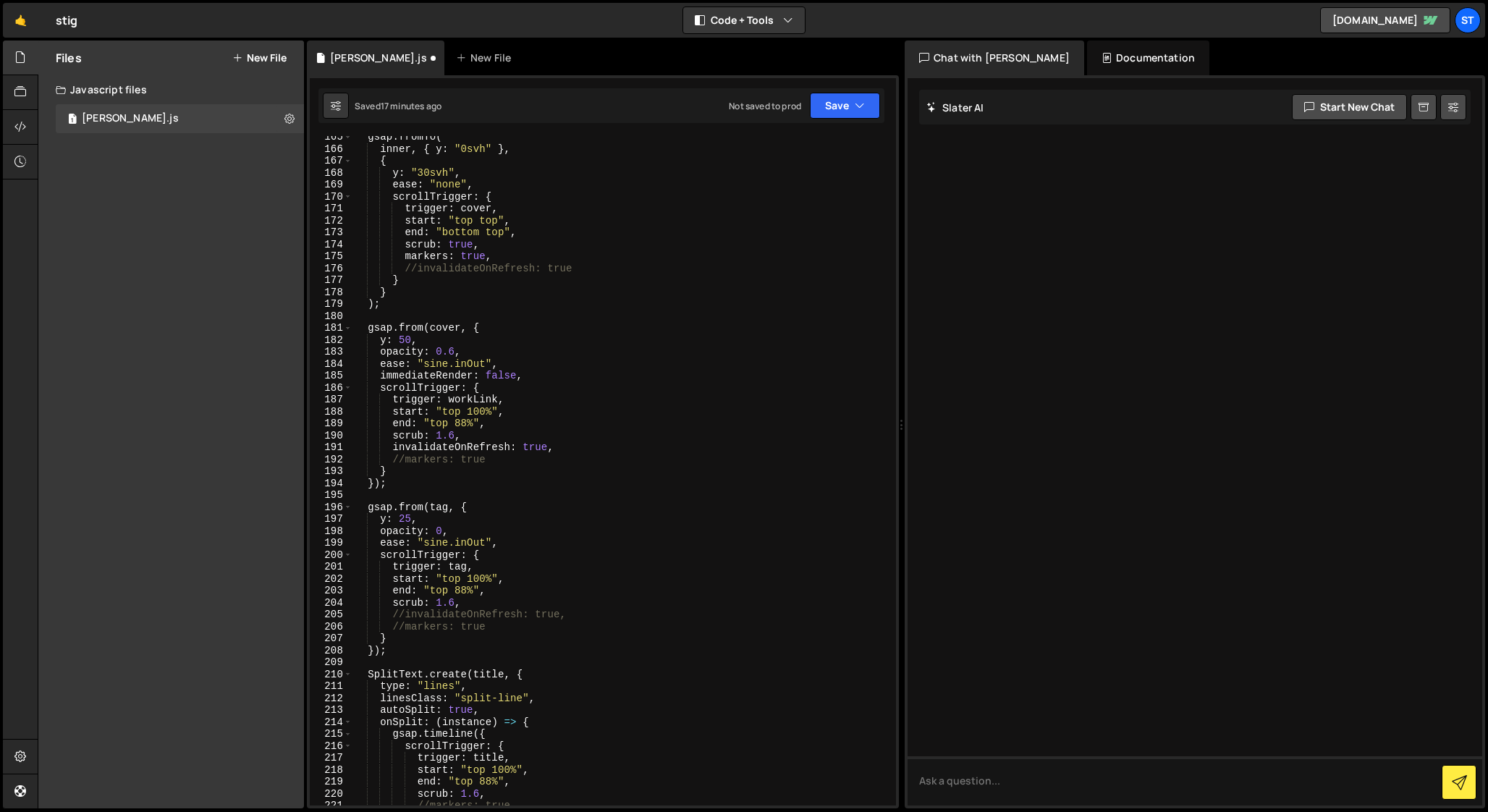
scroll to position [1966, 0]
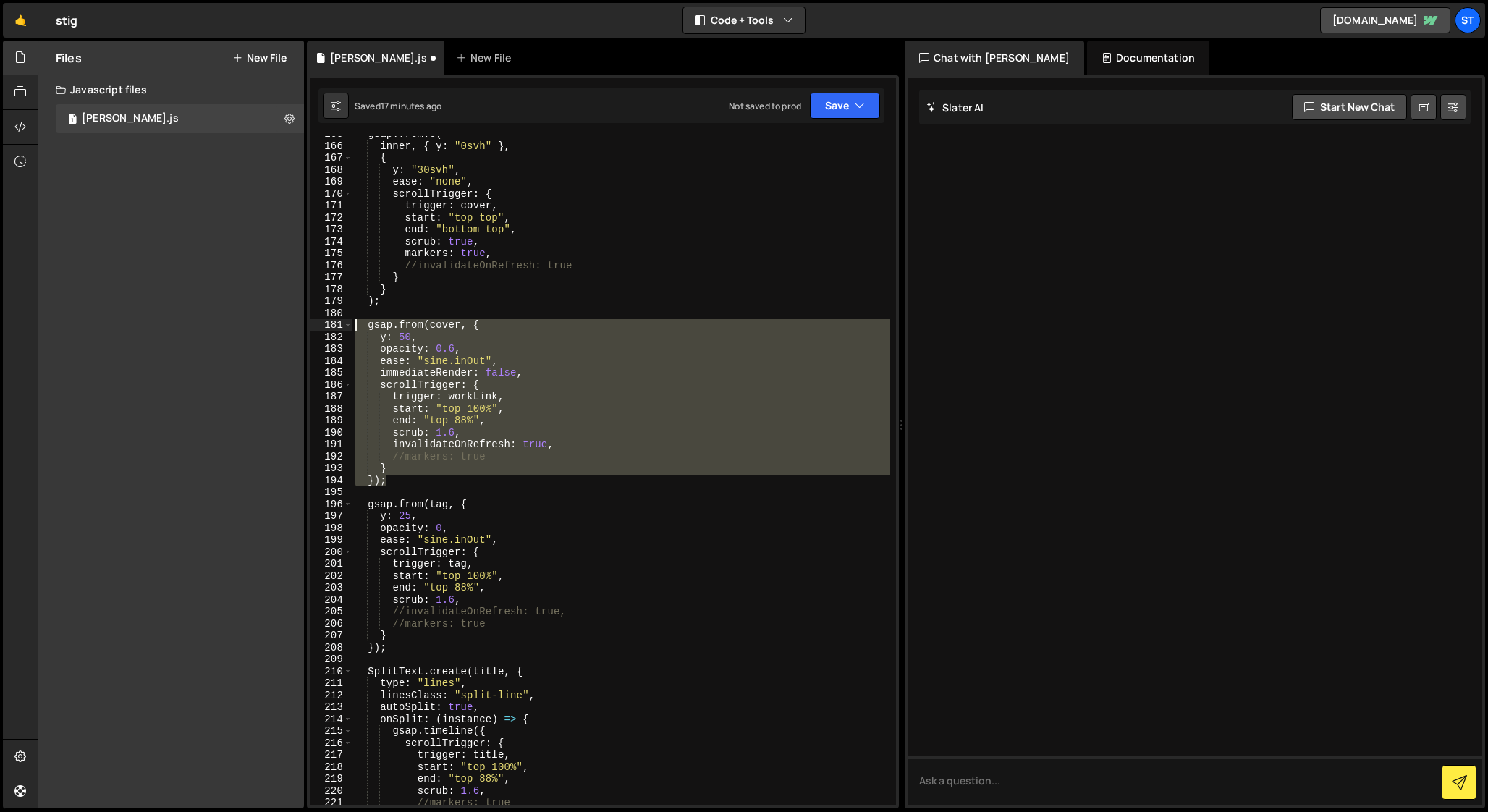
drag, startPoint x: 396, startPoint y: 481, endPoint x: 274, endPoint y: 331, distance: 193.3
click at [274, 331] on div "Files New File Javascript files 1 [PERSON_NAME].js 0 CSS files Copy share link …" at bounding box center [763, 425] width 1450 height 769
click at [422, 486] on div "gsap . fromTo ( inner , { y : "0svh" } , { y : "30svh" , ease : "none" , scroll…" at bounding box center [621, 470] width 537 height 669
type textarea "// });"
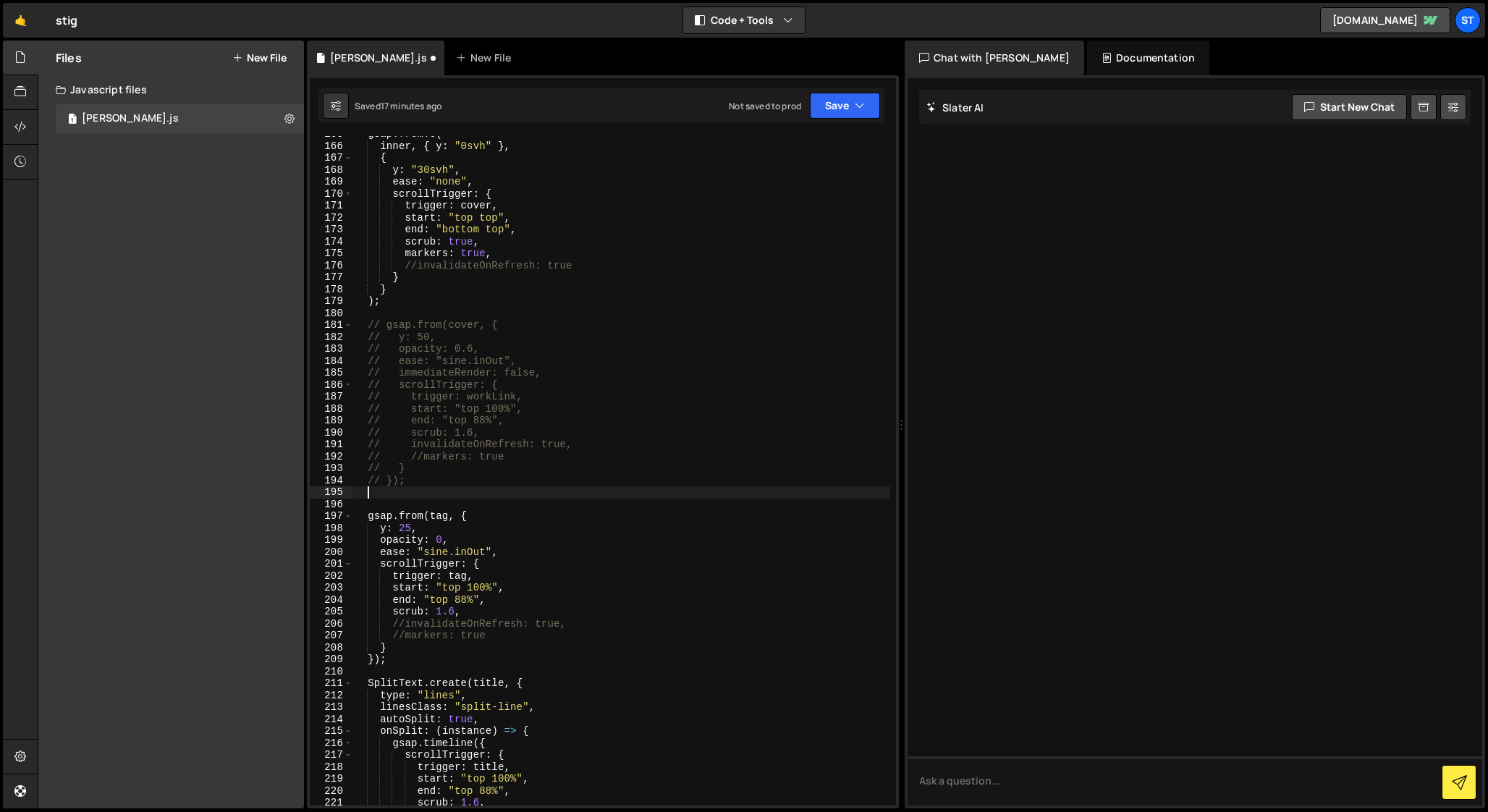
paste textarea "});"
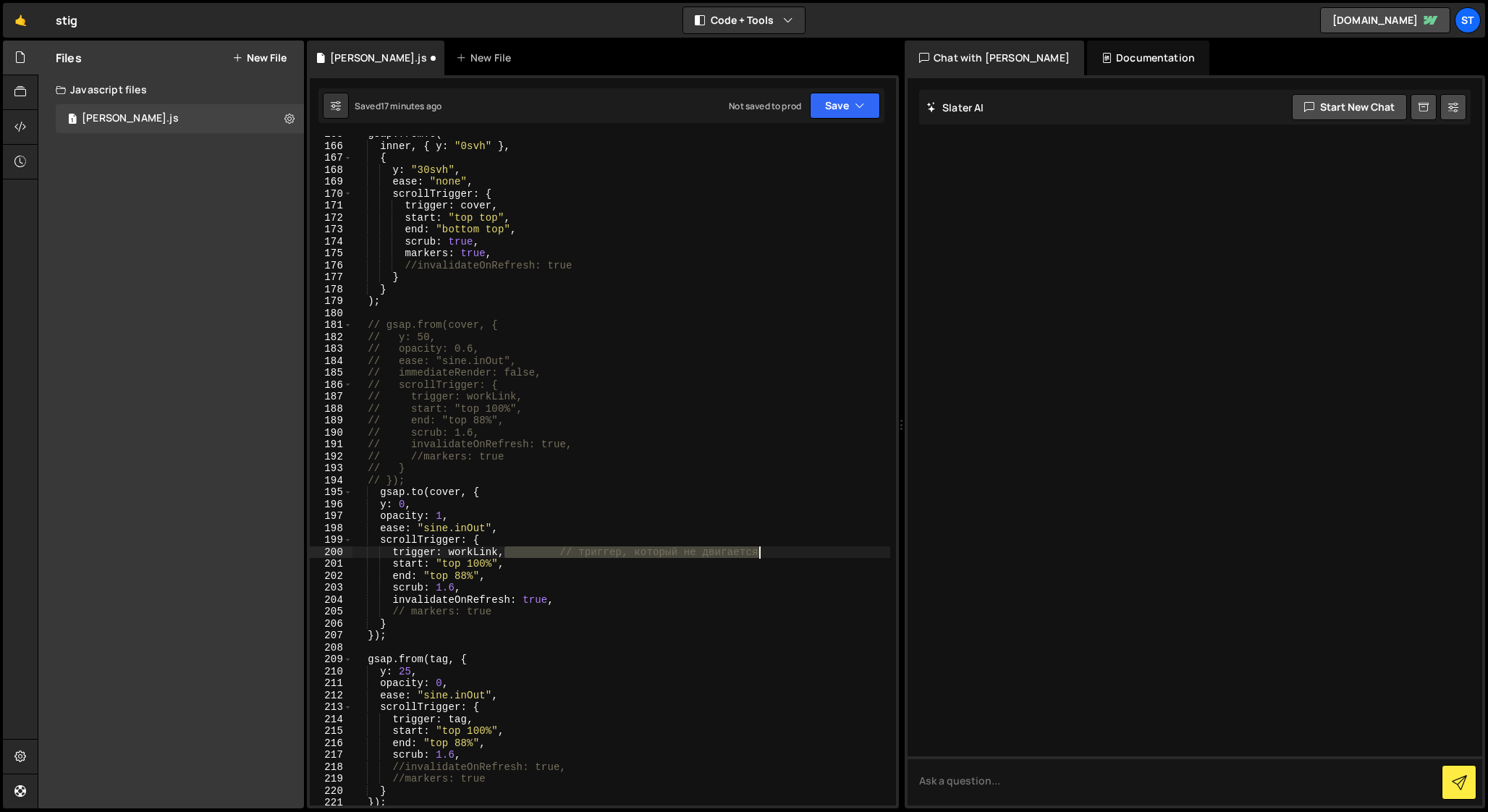
drag, startPoint x: 505, startPoint y: 553, endPoint x: 795, endPoint y: 553, distance: 290.0
click at [795, 553] on div "gsap . fromTo ( inner , { y : "0svh" } , { y : "30svh" , ease : "none" , scroll…" at bounding box center [621, 475] width 537 height 693
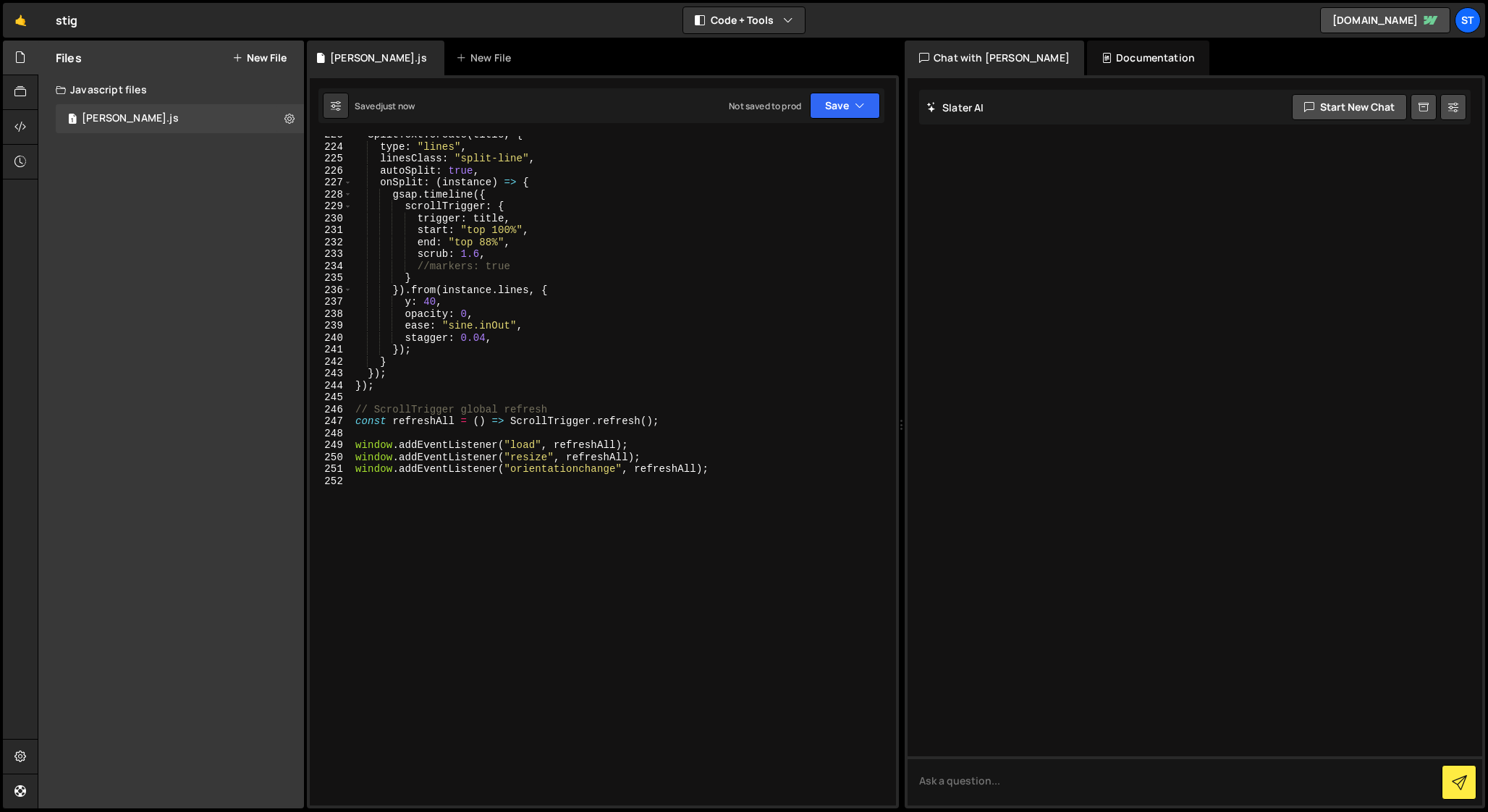
scroll to position [2661, 0]
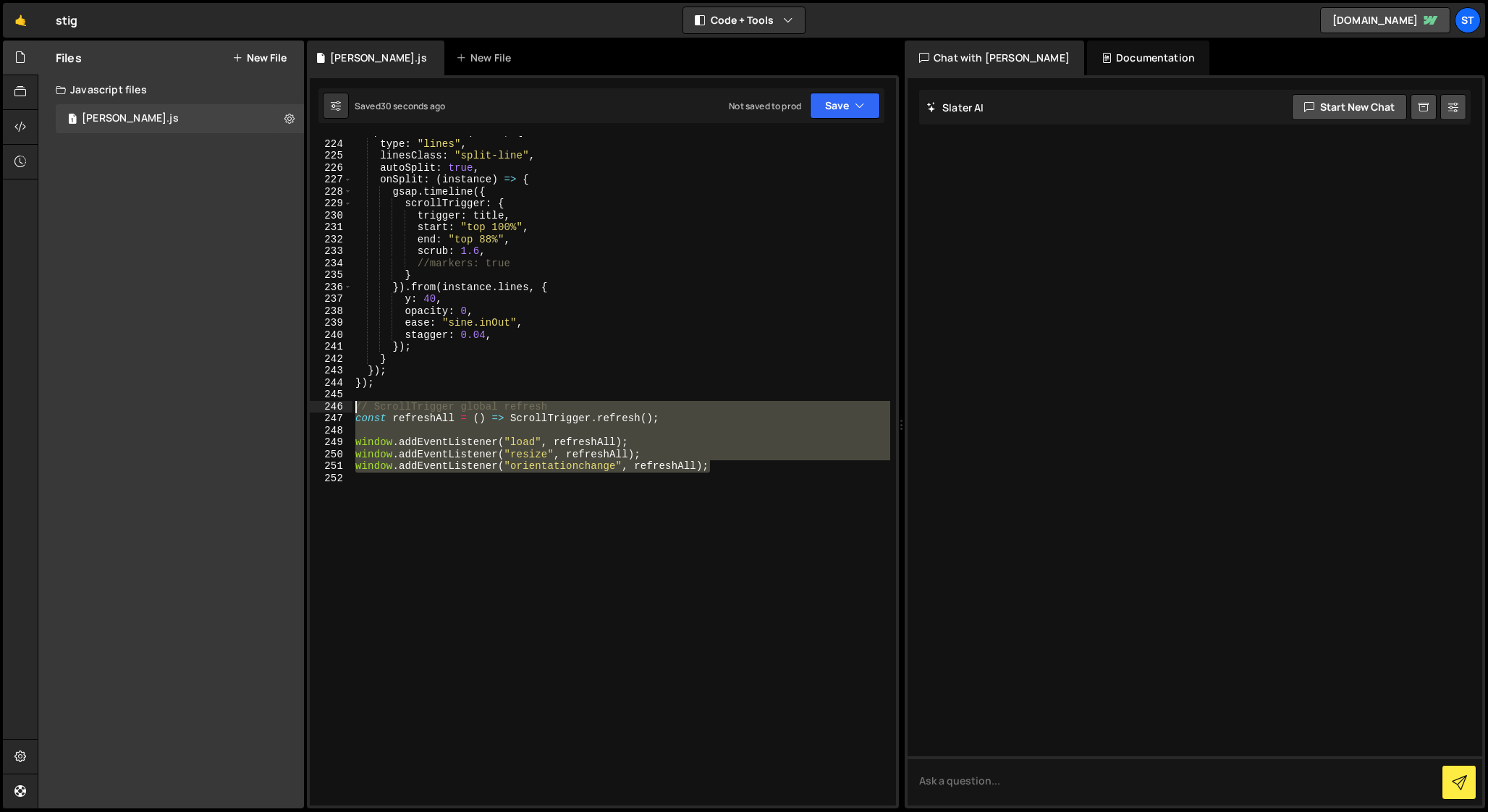
drag, startPoint x: 724, startPoint y: 467, endPoint x: 288, endPoint y: 403, distance: 440.7
click at [288, 403] on div "Files New File Javascript files 1 [PERSON_NAME].js 0 CSS files Copy share link …" at bounding box center [763, 425] width 1450 height 769
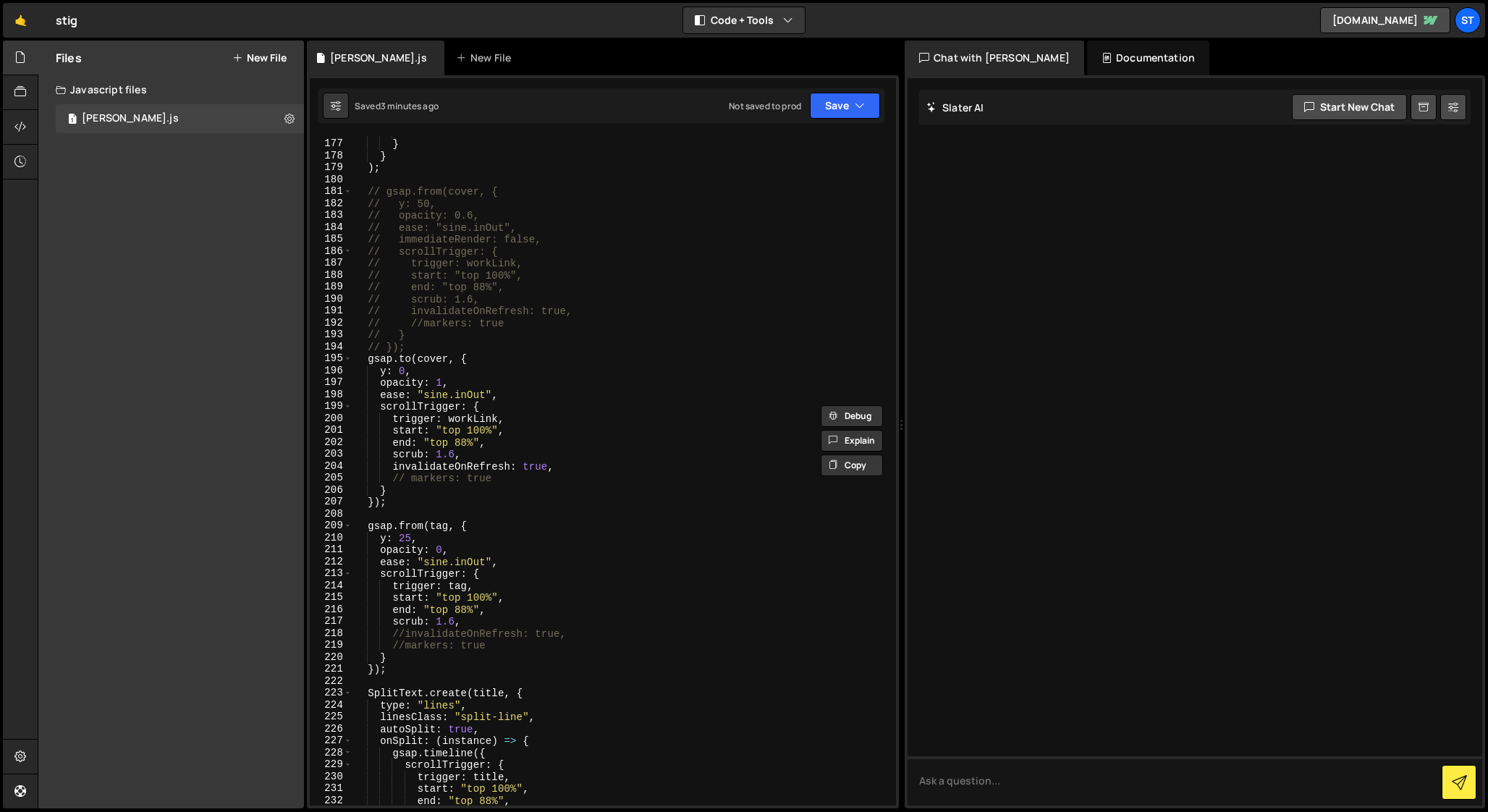
scroll to position [2098, 0]
click at [417, 500] on div "//invalidateOnRefresh: true } } ) ; // gsap.from(cover, { // y: 50, // opacity:…" at bounding box center [621, 474] width 537 height 693
type textarea "});"
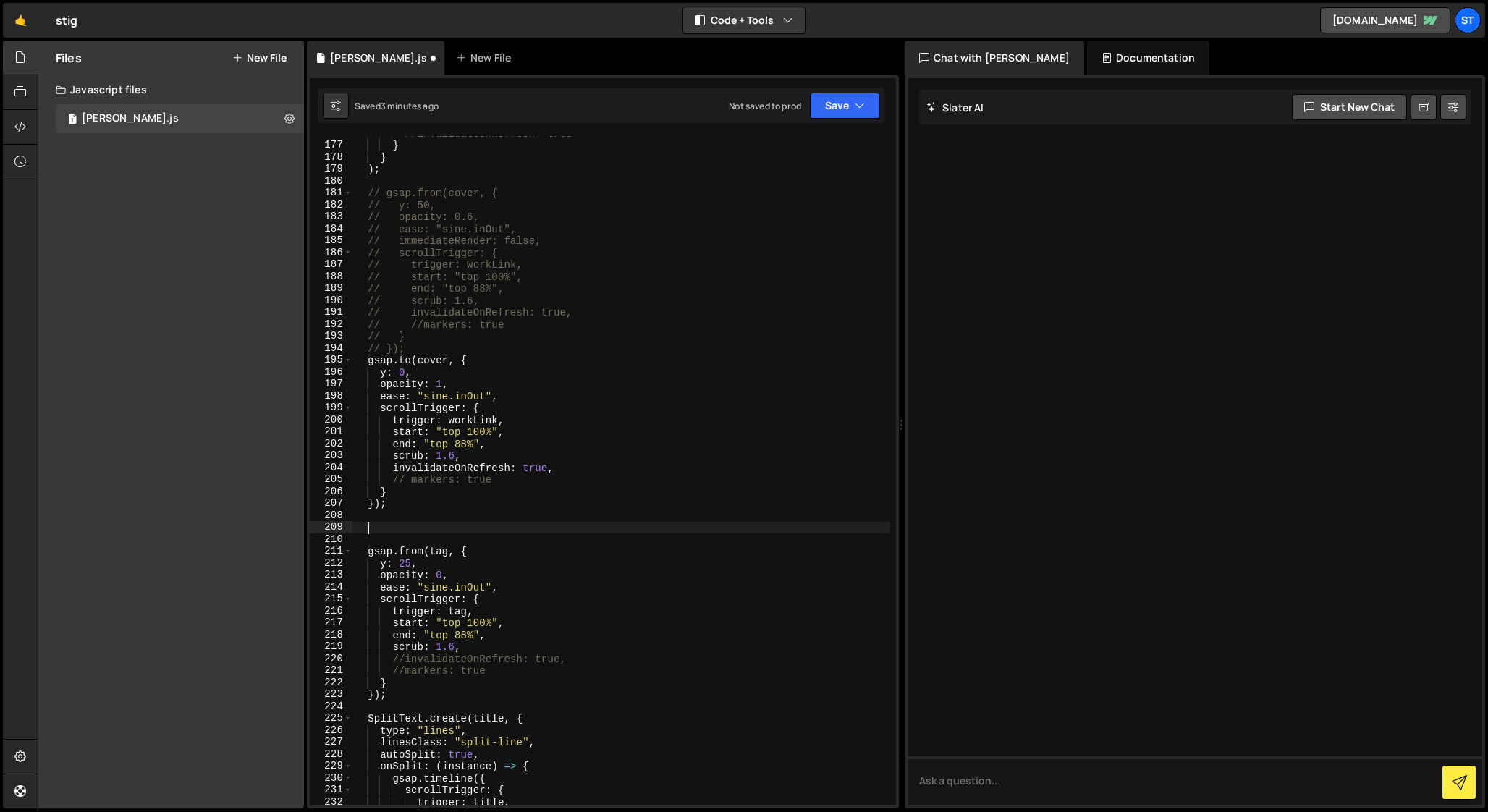
paste textarea "});"
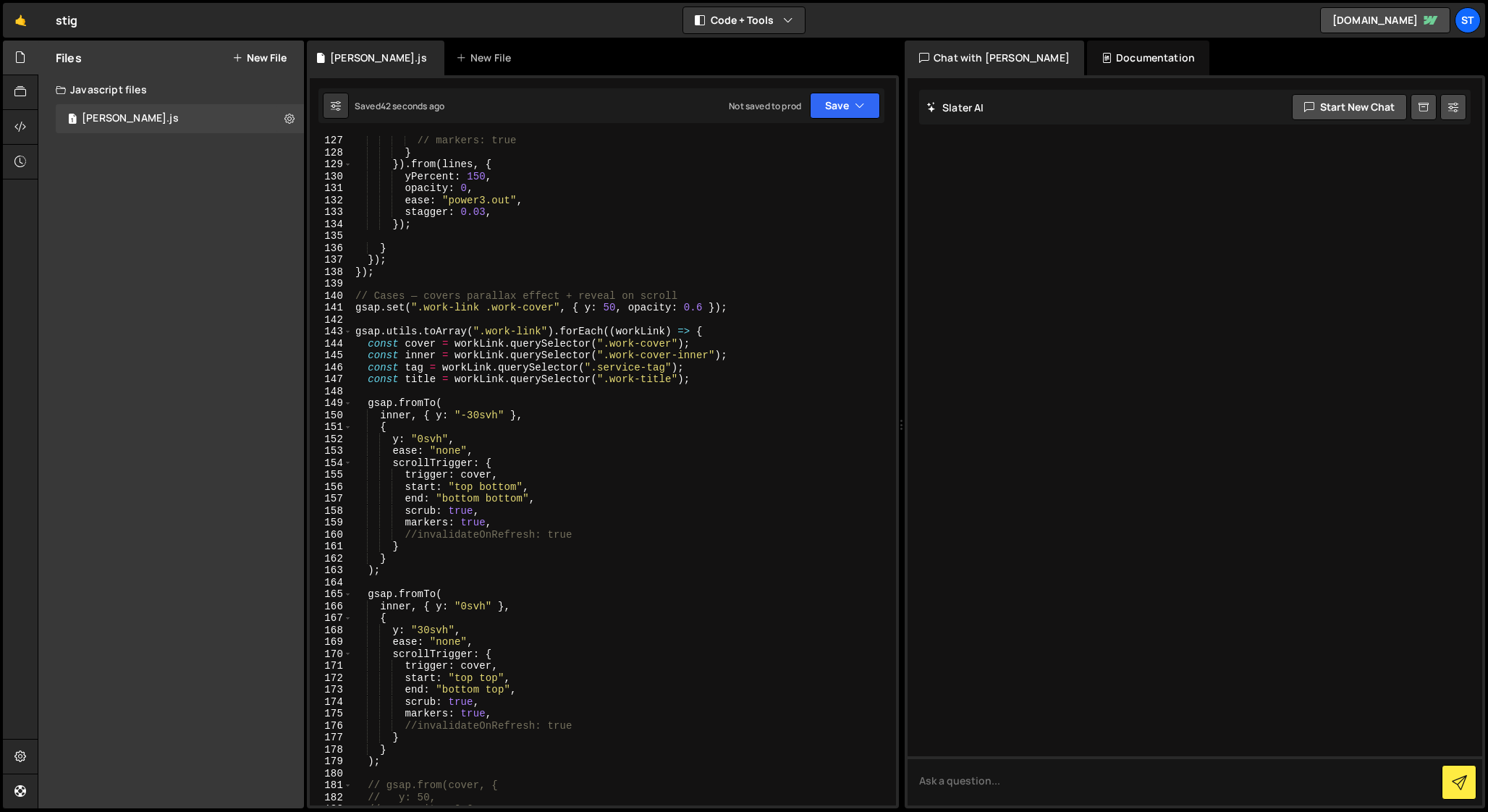
scroll to position [1503, 0]
drag, startPoint x: 486, startPoint y: 309, endPoint x: 418, endPoint y: 306, distance: 68.1
click at [418, 306] on div "scrub : 2 , // markers: true } }) . from ( lines , { yPercent : 150 , opacity :…" at bounding box center [621, 471] width 537 height 693
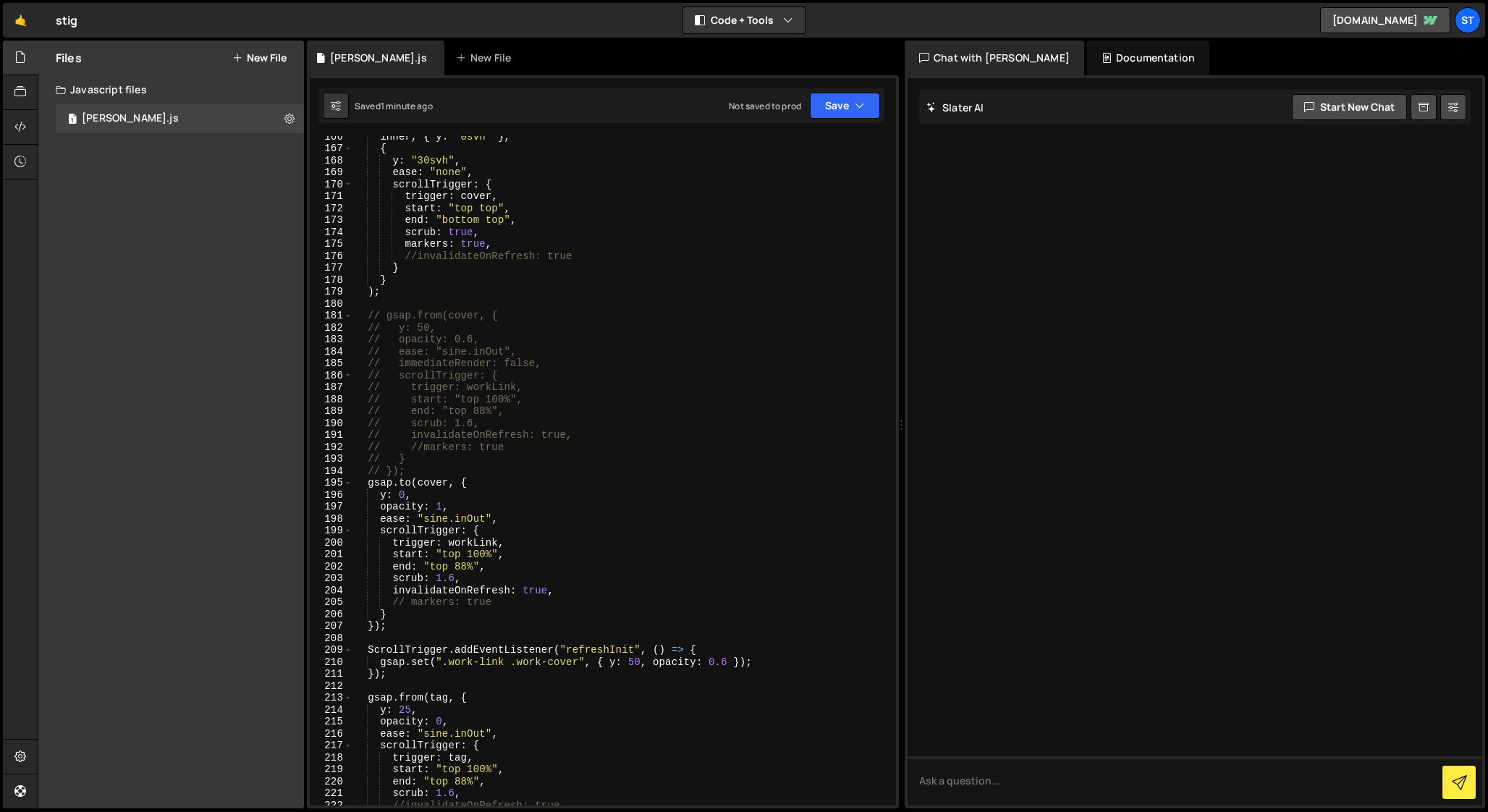
scroll to position [1991, 0]
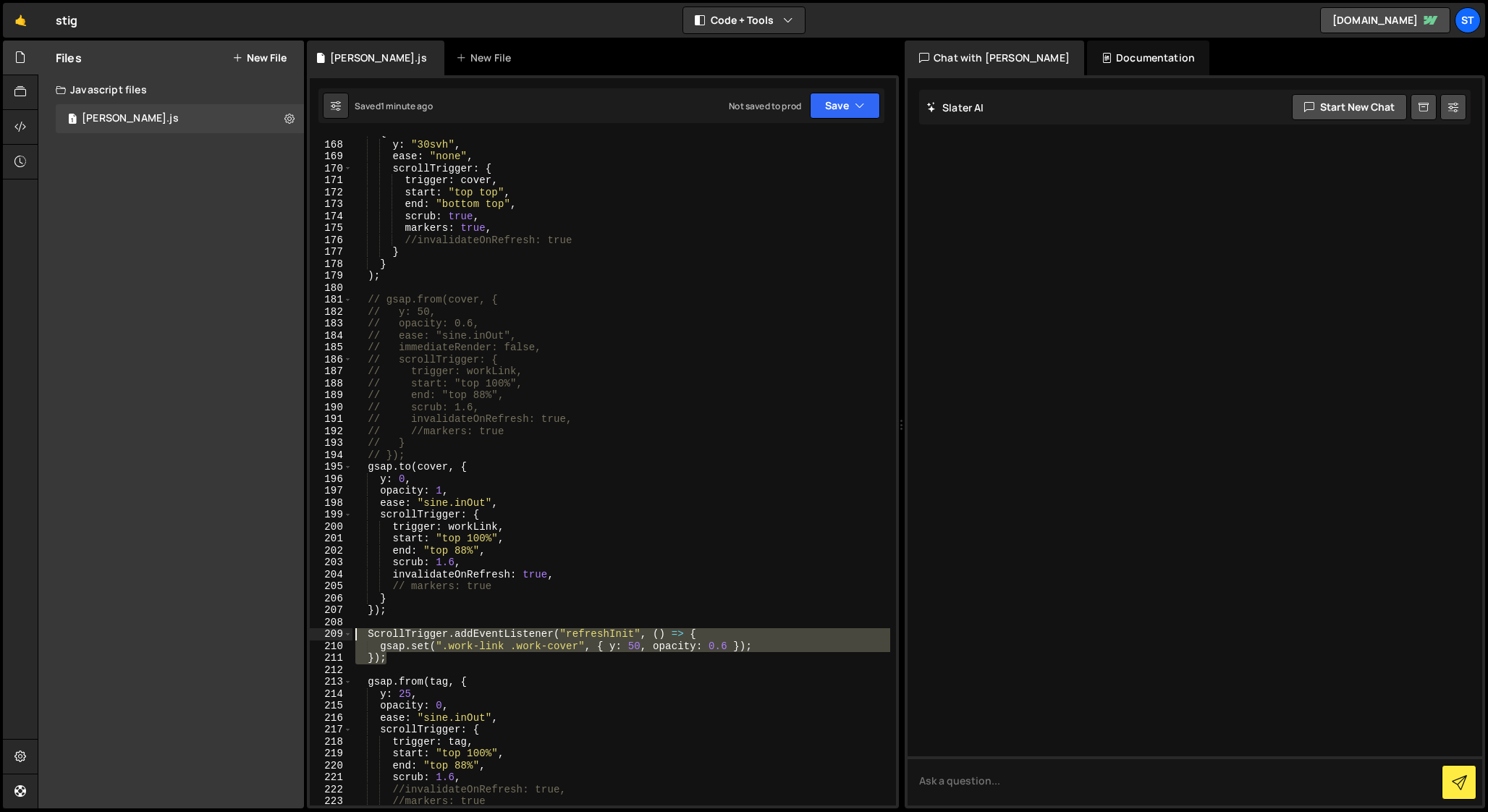
drag, startPoint x: 394, startPoint y: 660, endPoint x: 335, endPoint y: 637, distance: 63.3
click at [335, 637] on div "gsap.set(".work-cover", { y: 50, opacity: 0.6 }); 167 168 169 170 171 172 173 1…" at bounding box center [603, 470] width 586 height 669
drag, startPoint x: 418, startPoint y: 657, endPoint x: 316, endPoint y: 632, distance: 105.0
click at [316, 632] on div "// ScrollTrigger.addEventListener("refreshInit", () => { 167 168 169 170 171 17…" at bounding box center [603, 470] width 586 height 669
drag, startPoint x: 398, startPoint y: 657, endPoint x: 324, endPoint y: 635, distance: 77.2
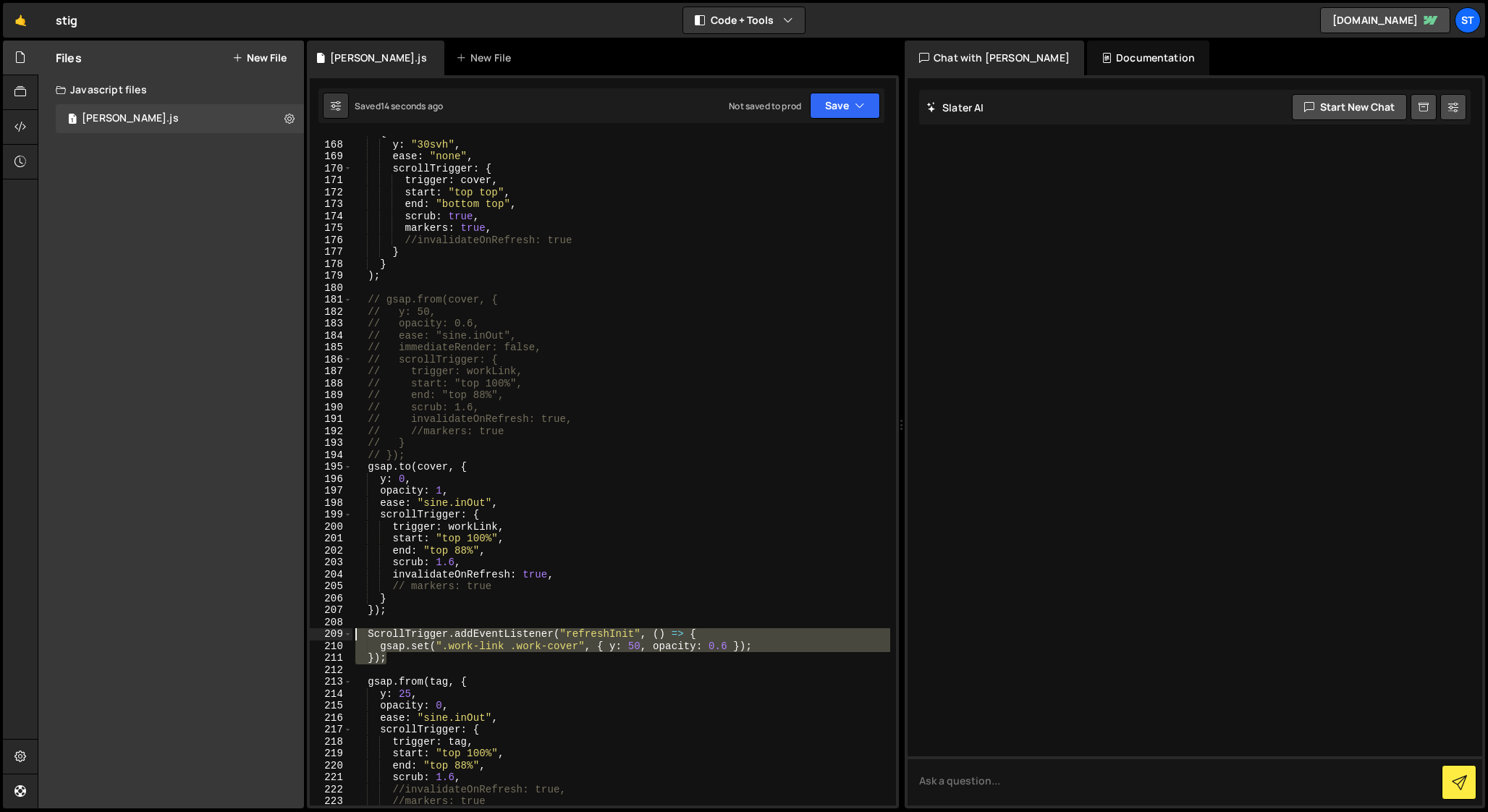
click at [324, 635] on div "ScrollTrigger.addEventListener("refreshInit", () => { 167 168 169 170 171 172 1…" at bounding box center [603, 470] width 586 height 669
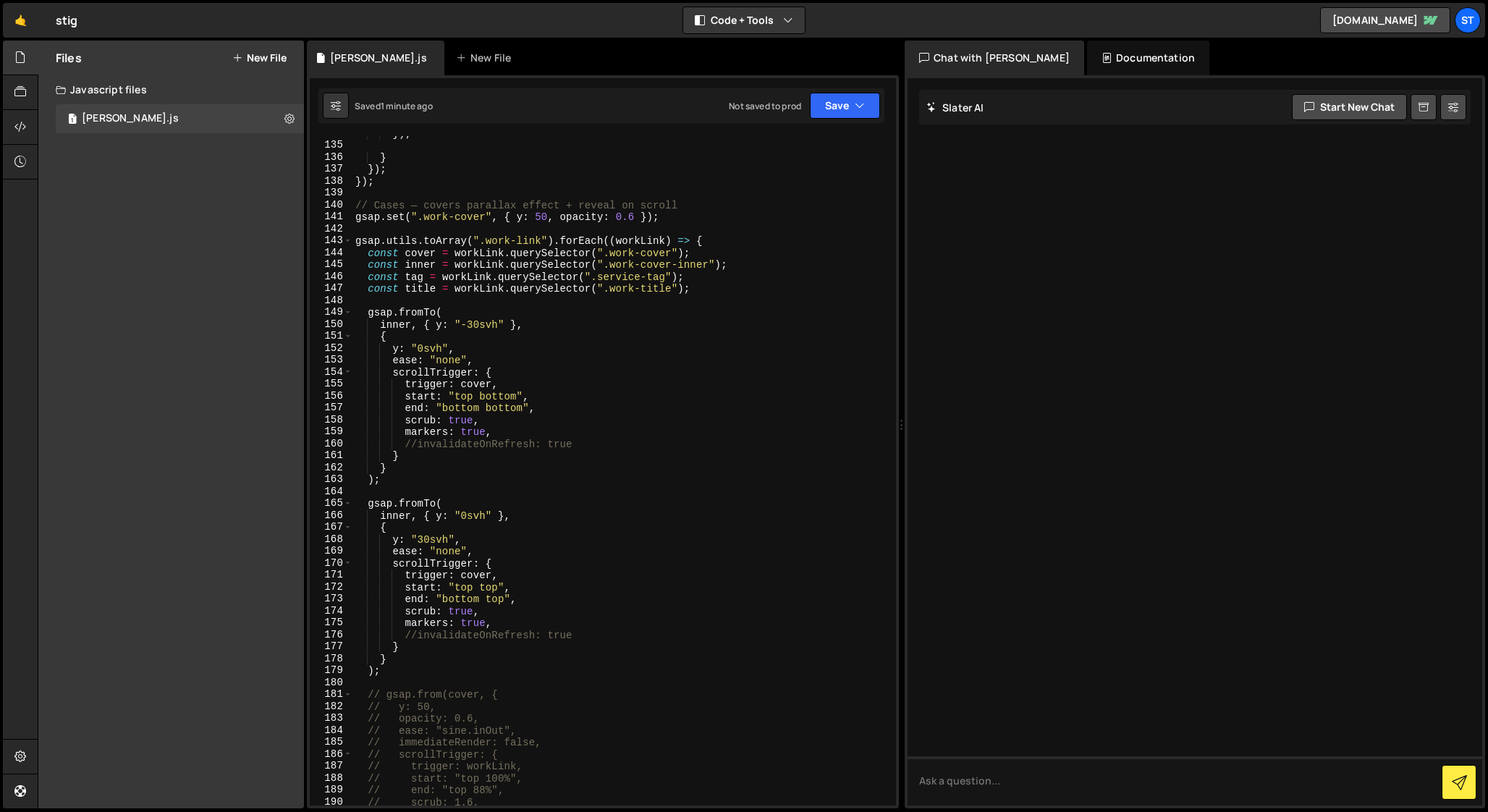
scroll to position [1544, 0]
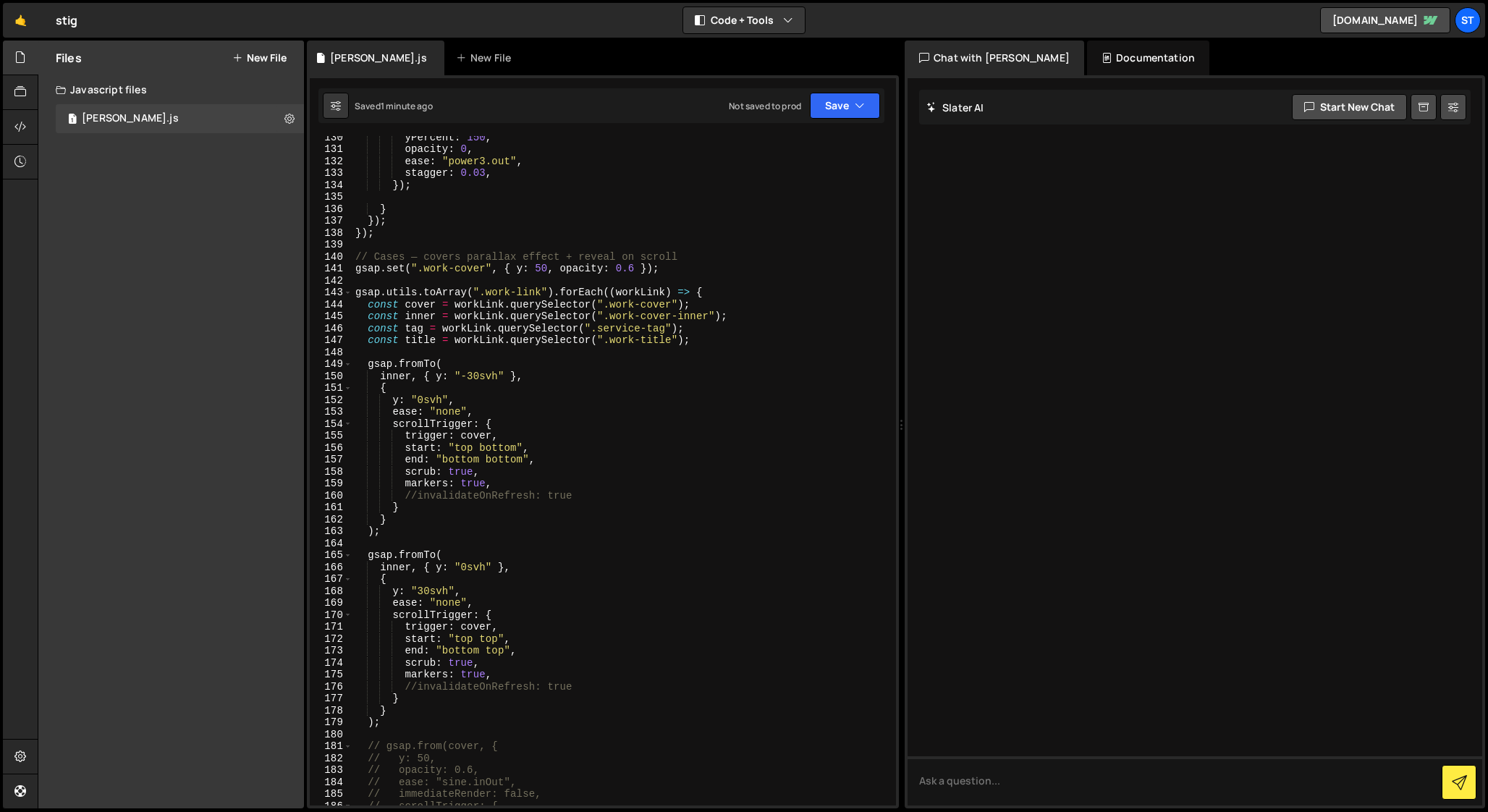
click at [355, 270] on div "yPercent : 150 , opacity : 0 , ease : "power3.out" , stagger : 0.03 , }) ; } })…" at bounding box center [621, 478] width 537 height 693
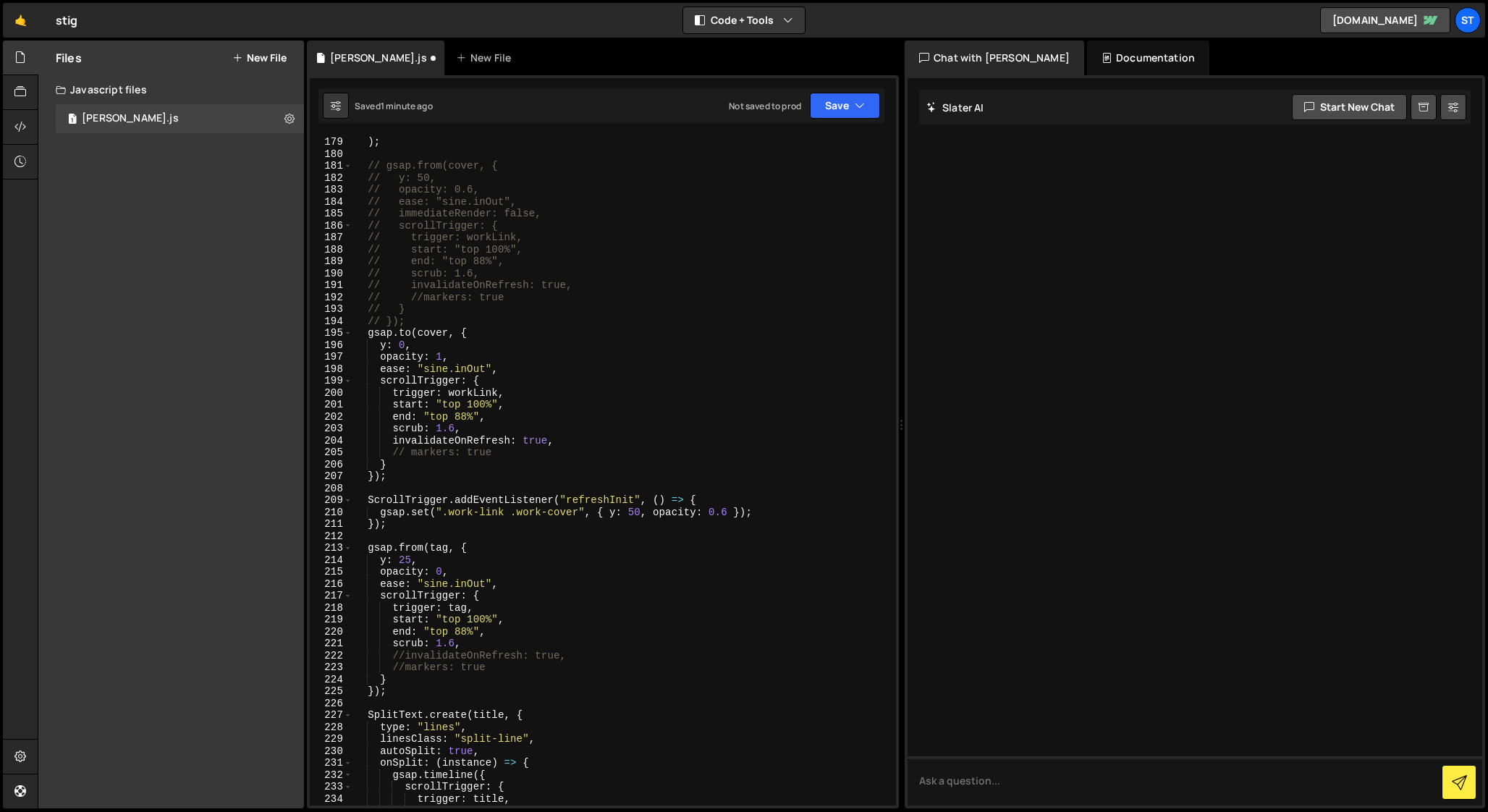
scroll to position [2111, 0]
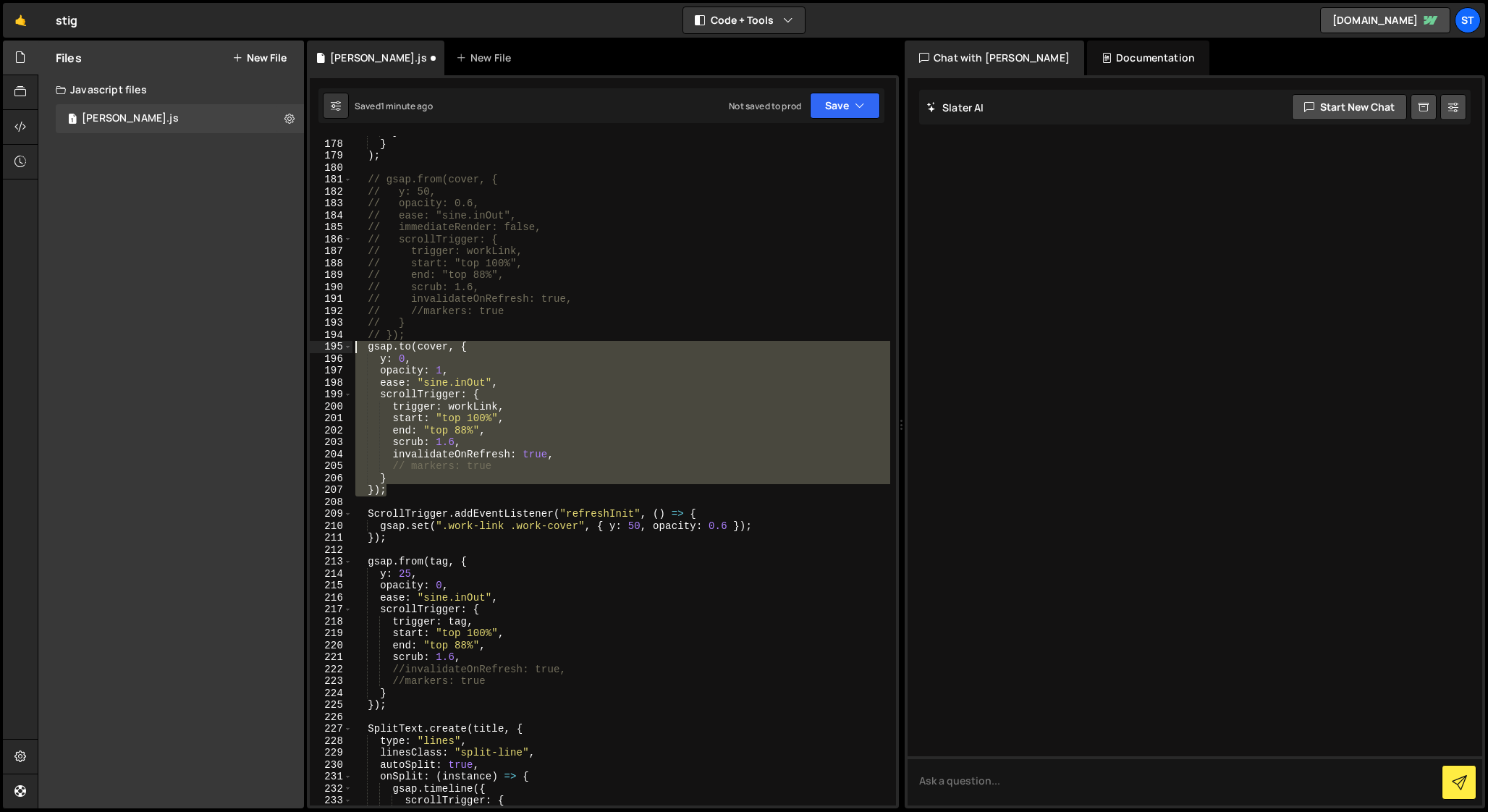
drag, startPoint x: 392, startPoint y: 490, endPoint x: 291, endPoint y: 350, distance: 172.6
click at [291, 350] on div "Files New File Javascript files 1 [PERSON_NAME].js 0 CSS files Copy share link …" at bounding box center [763, 425] width 1450 height 769
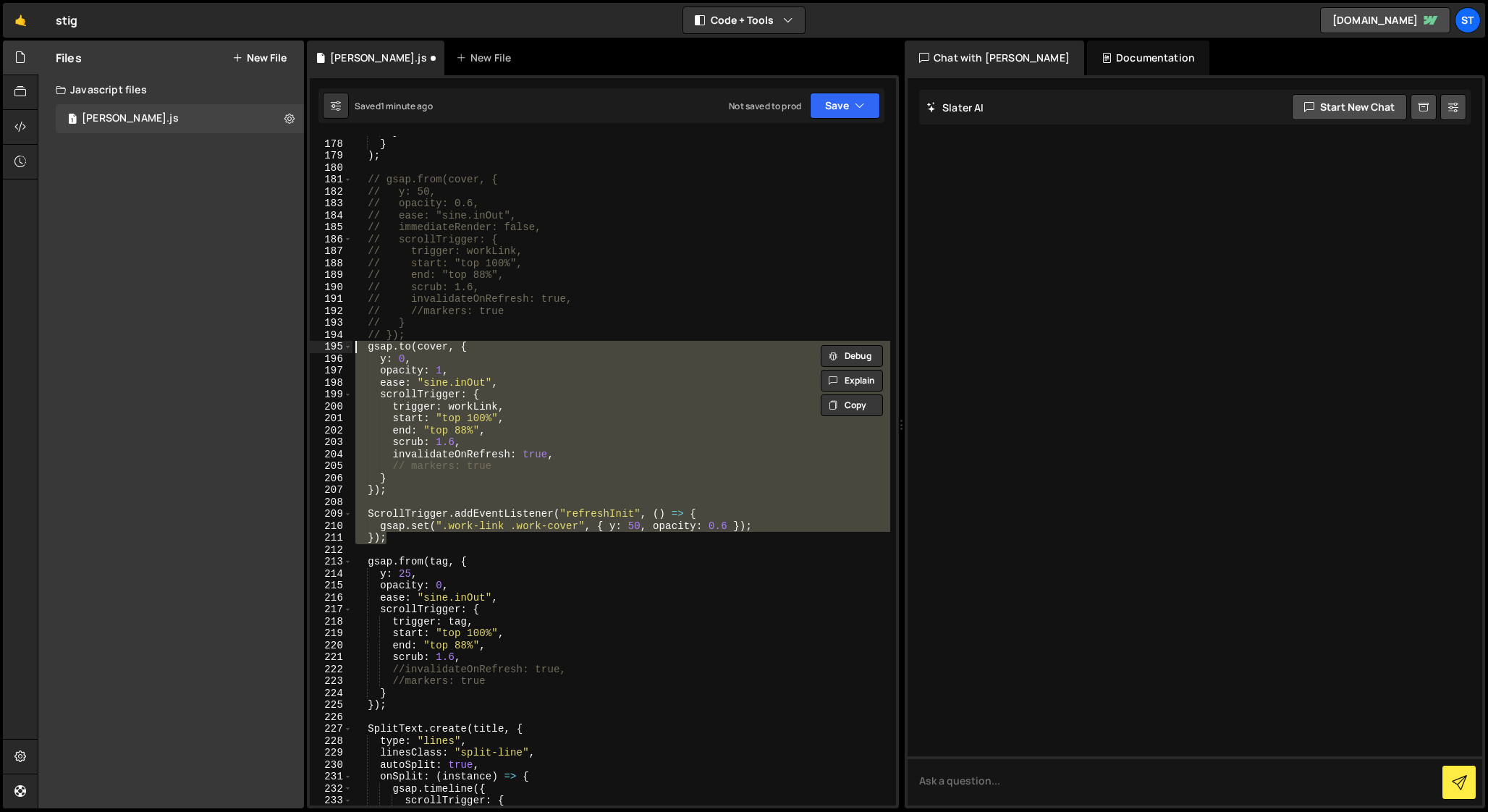
drag, startPoint x: 392, startPoint y: 536, endPoint x: 296, endPoint y: 347, distance: 212.0
click at [296, 347] on div "Files New File Javascript files 1 [PERSON_NAME].js 0 CSS files Copy share link …" at bounding box center [763, 425] width 1450 height 769
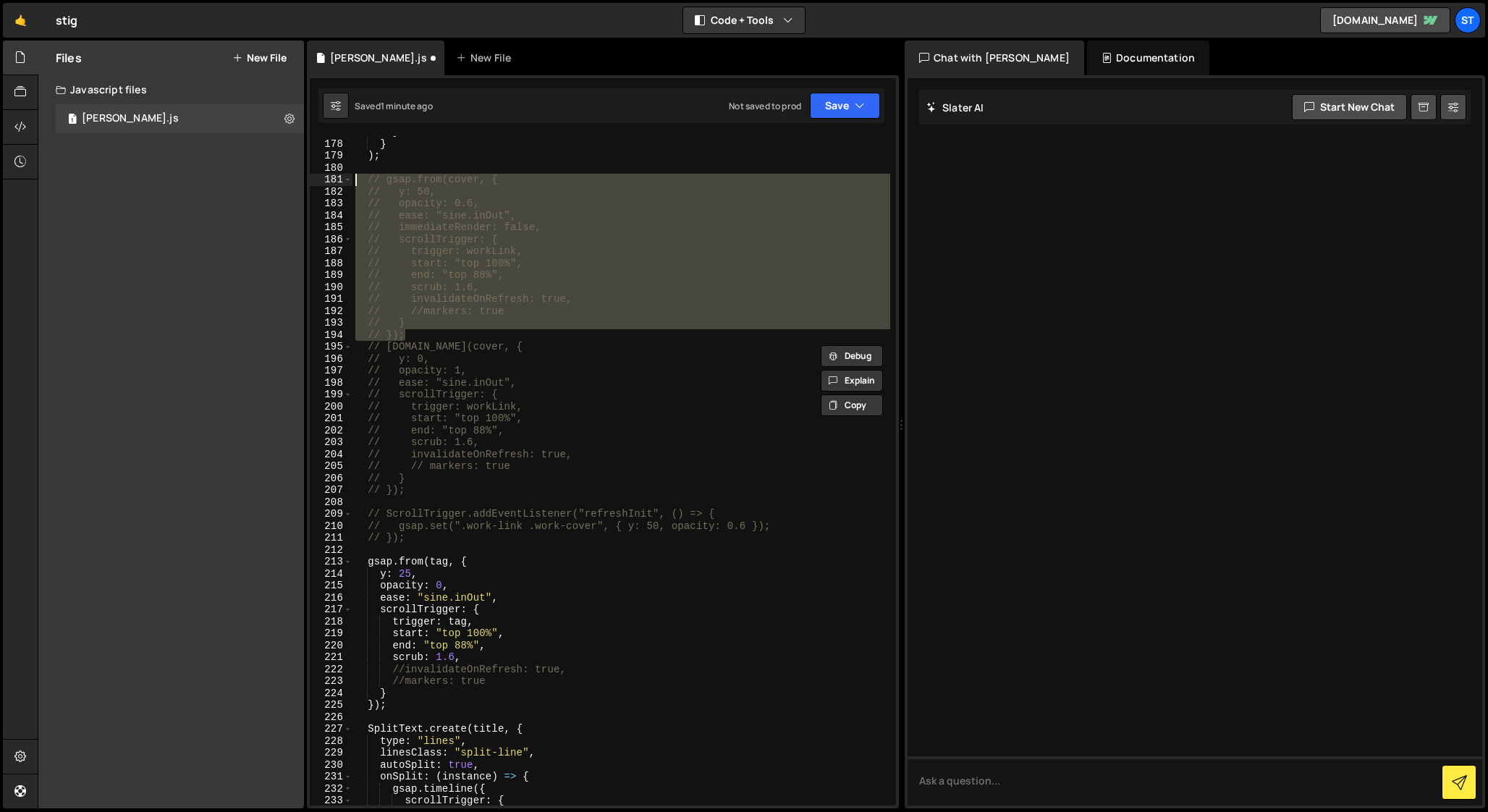
drag, startPoint x: 415, startPoint y: 334, endPoint x: 307, endPoint y: 185, distance: 184.0
click at [307, 185] on div "// [DOMAIN_NAME](cover, { // y: 0, 177 178 179 180 181 182 183 184 185 186 187 …" at bounding box center [603, 442] width 592 height 733
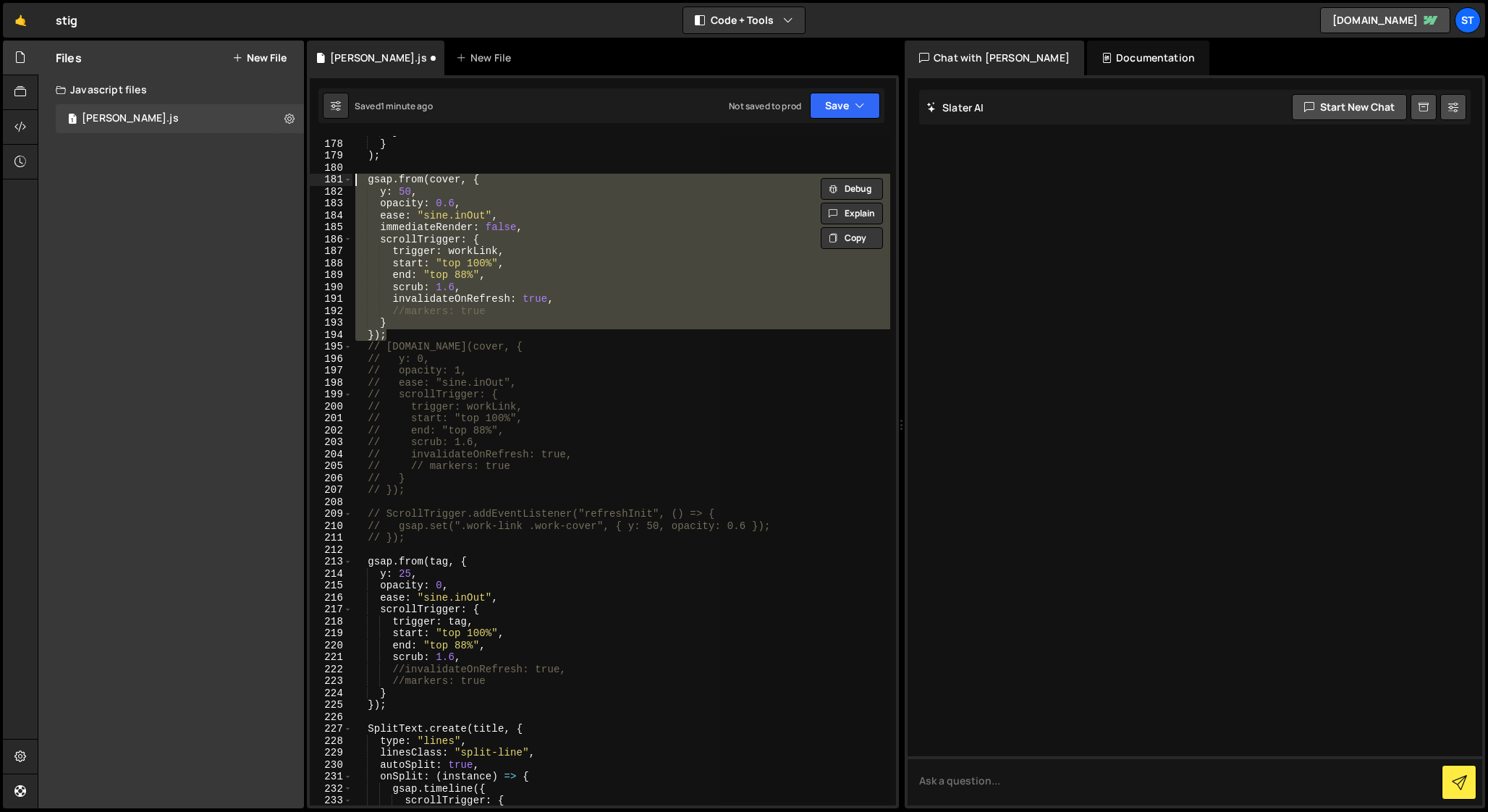
click at [480, 206] on div "} } ) ; gsap . from ( cover , { y : 50 , opacity : 0.6 , ease : "sine.inOut" , …" at bounding box center [621, 470] width 537 height 669
type textarea "opacity: 0.6,"
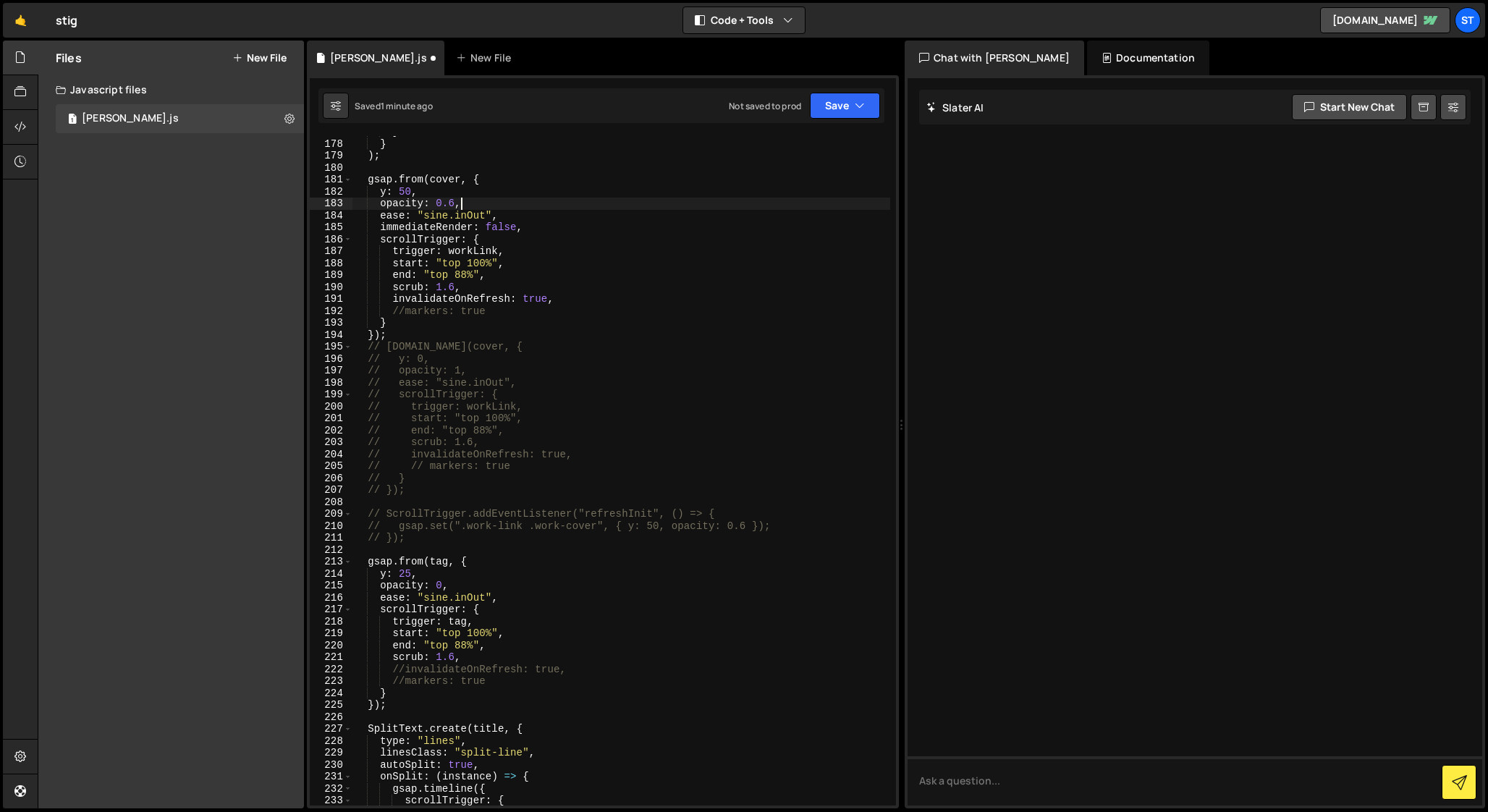
scroll to position [0, 1]
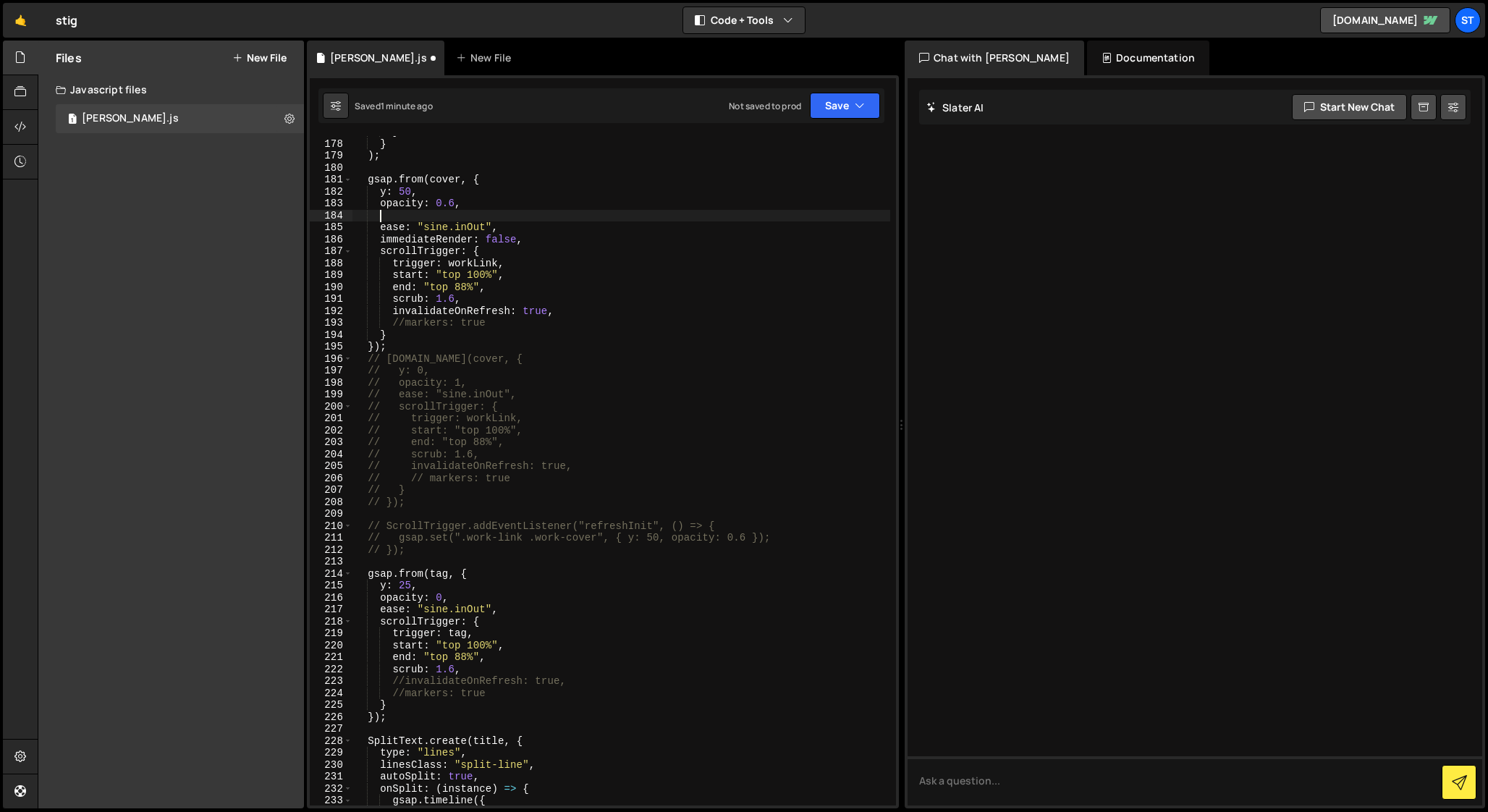
paste textarea "immediateRender: true,"
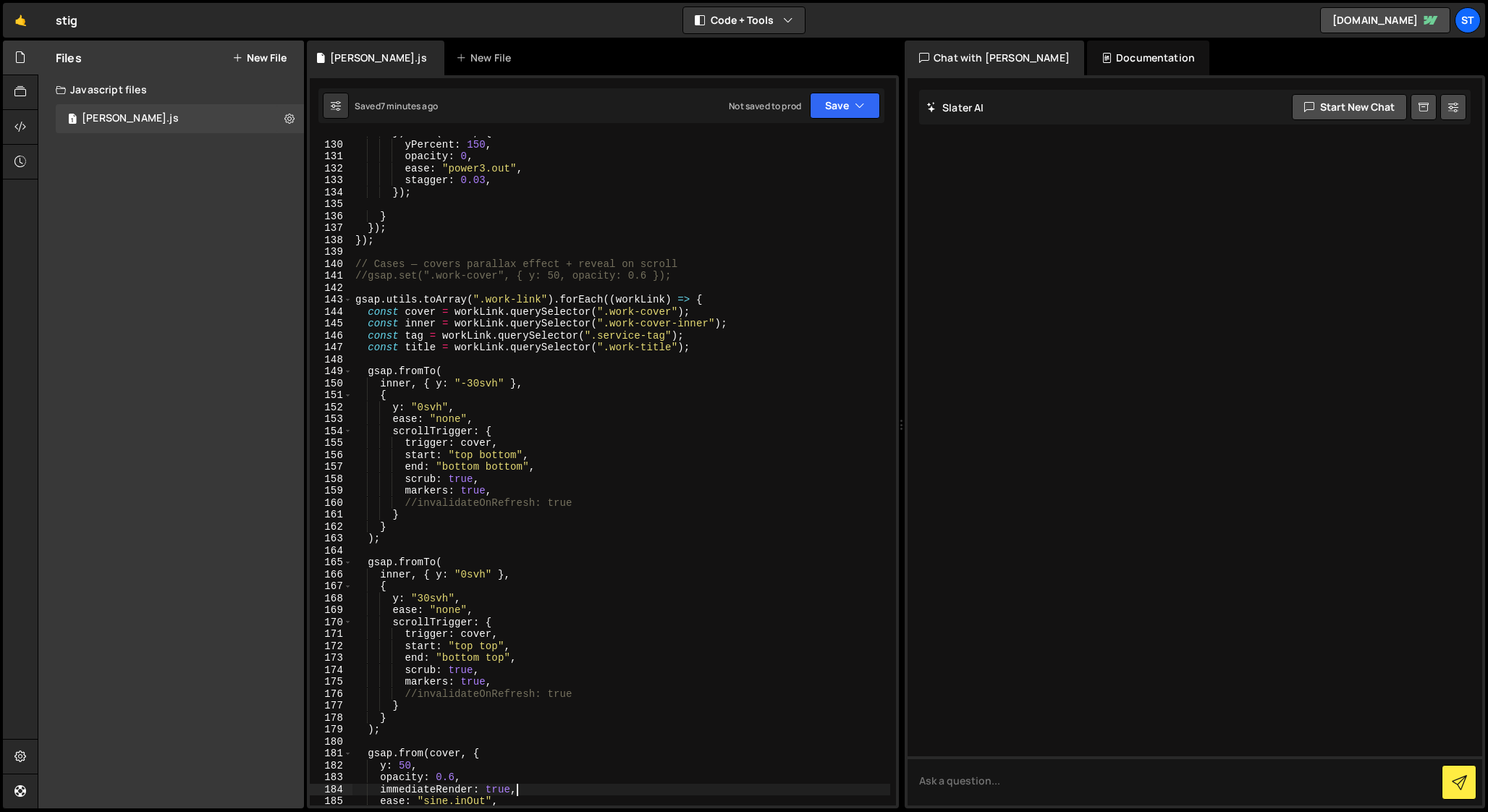
scroll to position [1417, 0]
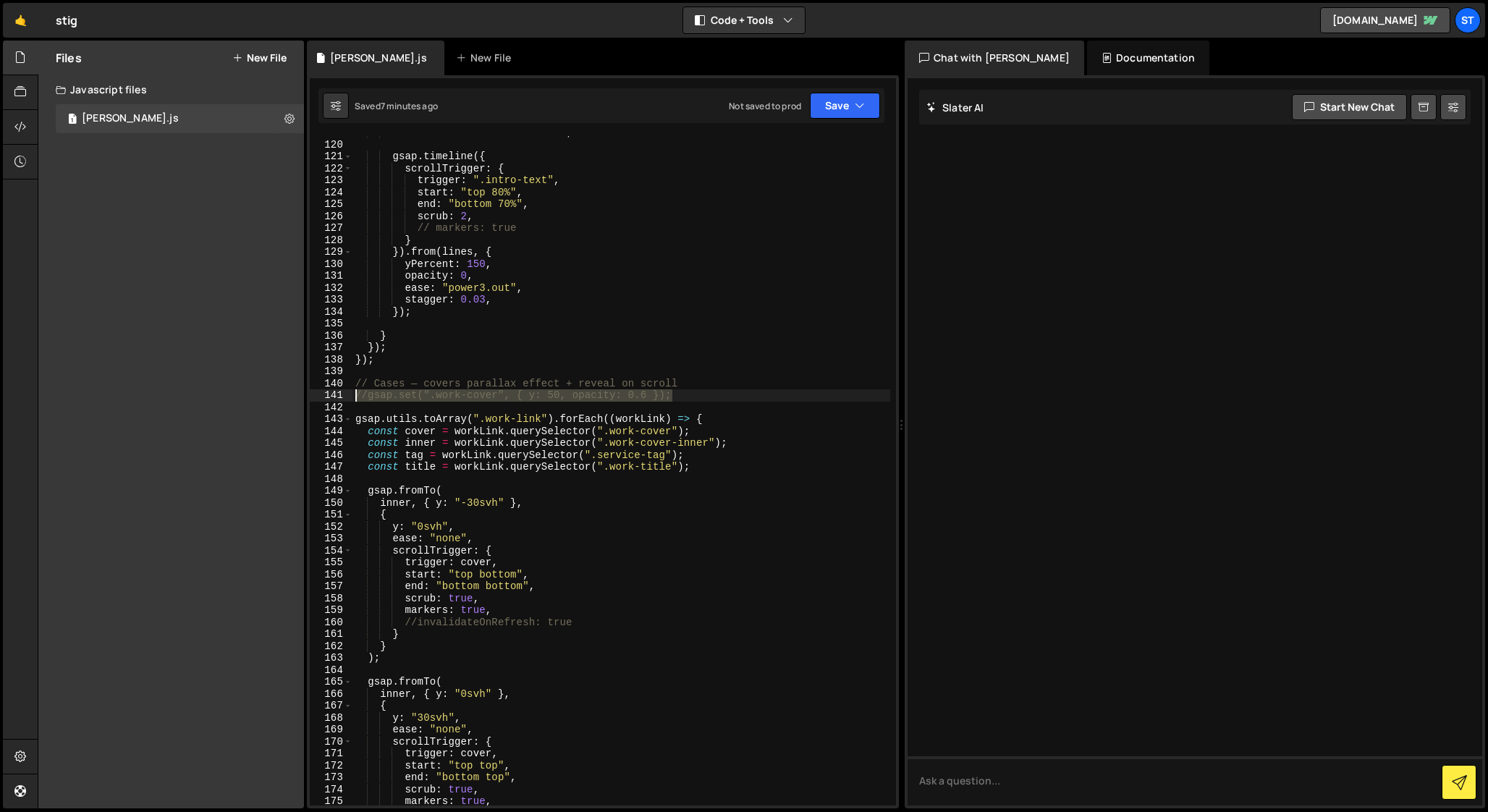
drag, startPoint x: 685, startPoint y: 395, endPoint x: 272, endPoint y: 396, distance: 413.0
click at [272, 396] on div "Files New File Javascript files 1 [PERSON_NAME].js 0 CSS files Copy share link …" at bounding box center [763, 425] width 1450 height 769
paste textarea "}"
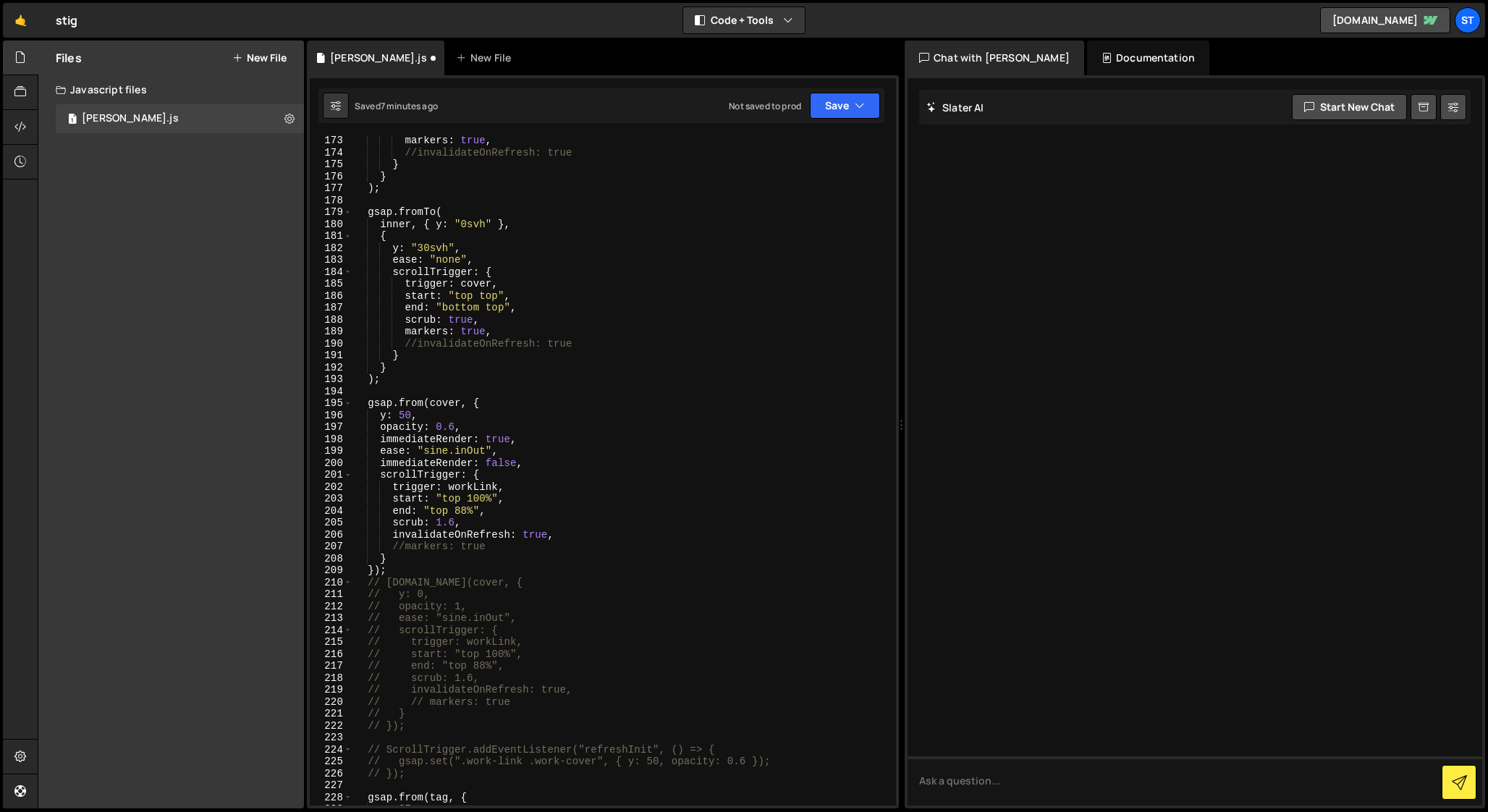
scroll to position [2058, 0]
click at [535, 452] on div "markers : true , //invalidateOnRefresh: true } } ) ; gsap . fromTo ( inner , { …" at bounding box center [621, 478] width 537 height 693
click at [530, 437] on div "markers : true , //invalidateOnRefresh: true } } ) ; gsap . fromTo ( inner , { …" at bounding box center [621, 478] width 537 height 693
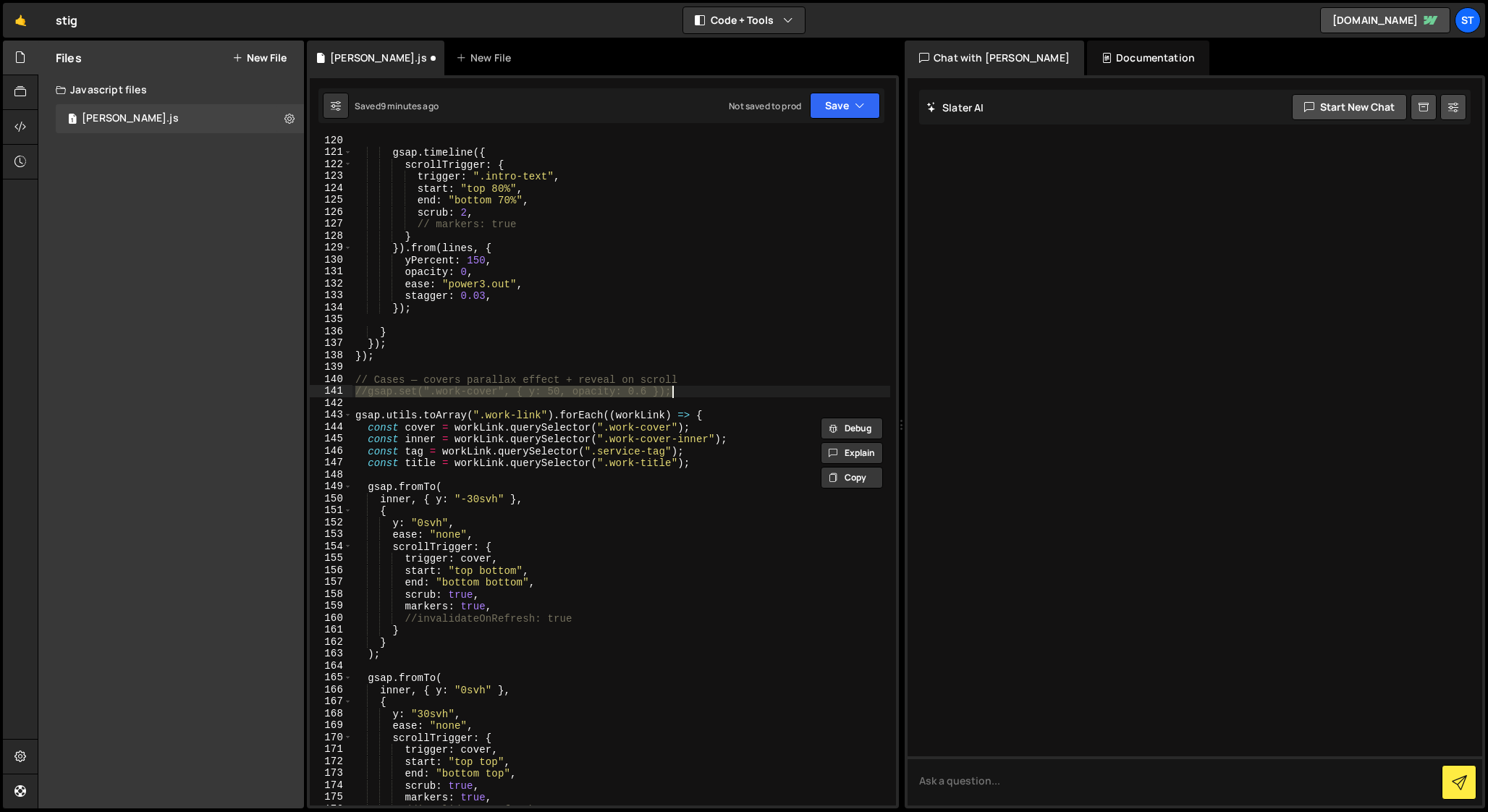
scroll to position [1507, 0]
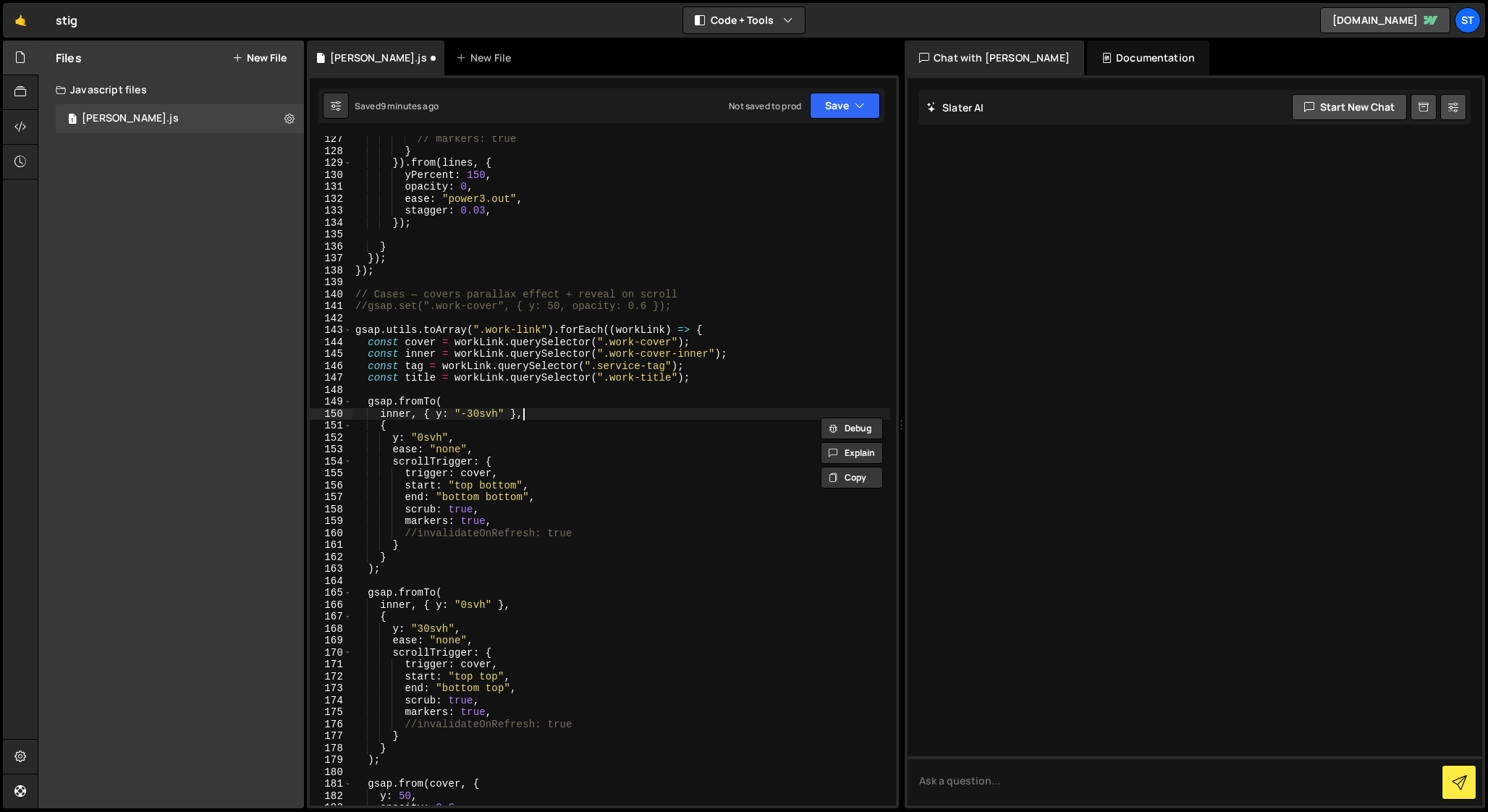
click at [543, 419] on div "// markers: true } }) . from ( lines , { yPercent : 150 , opacity : 0 , ease : …" at bounding box center [621, 480] width 537 height 693
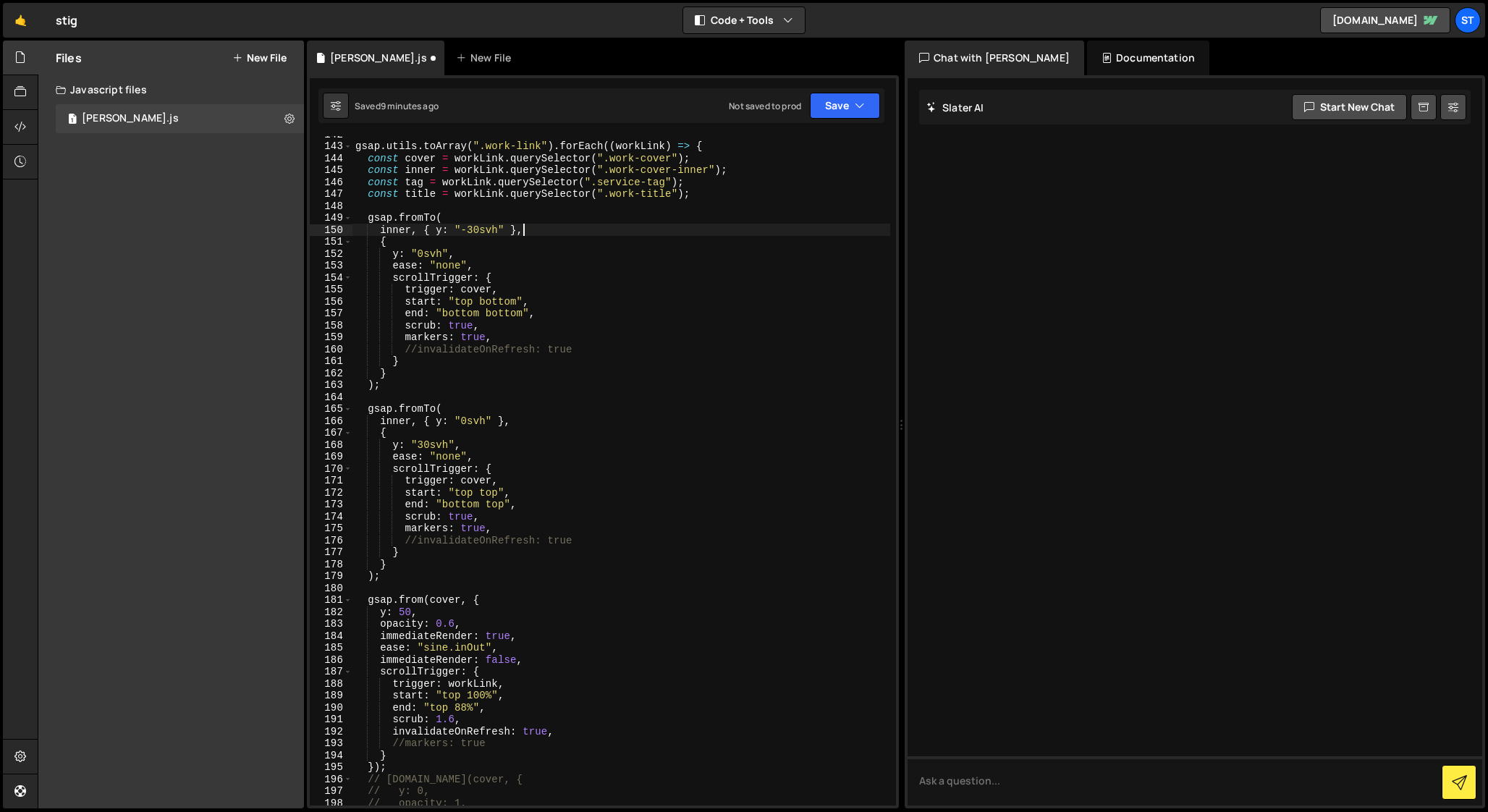
scroll to position [1888, 0]
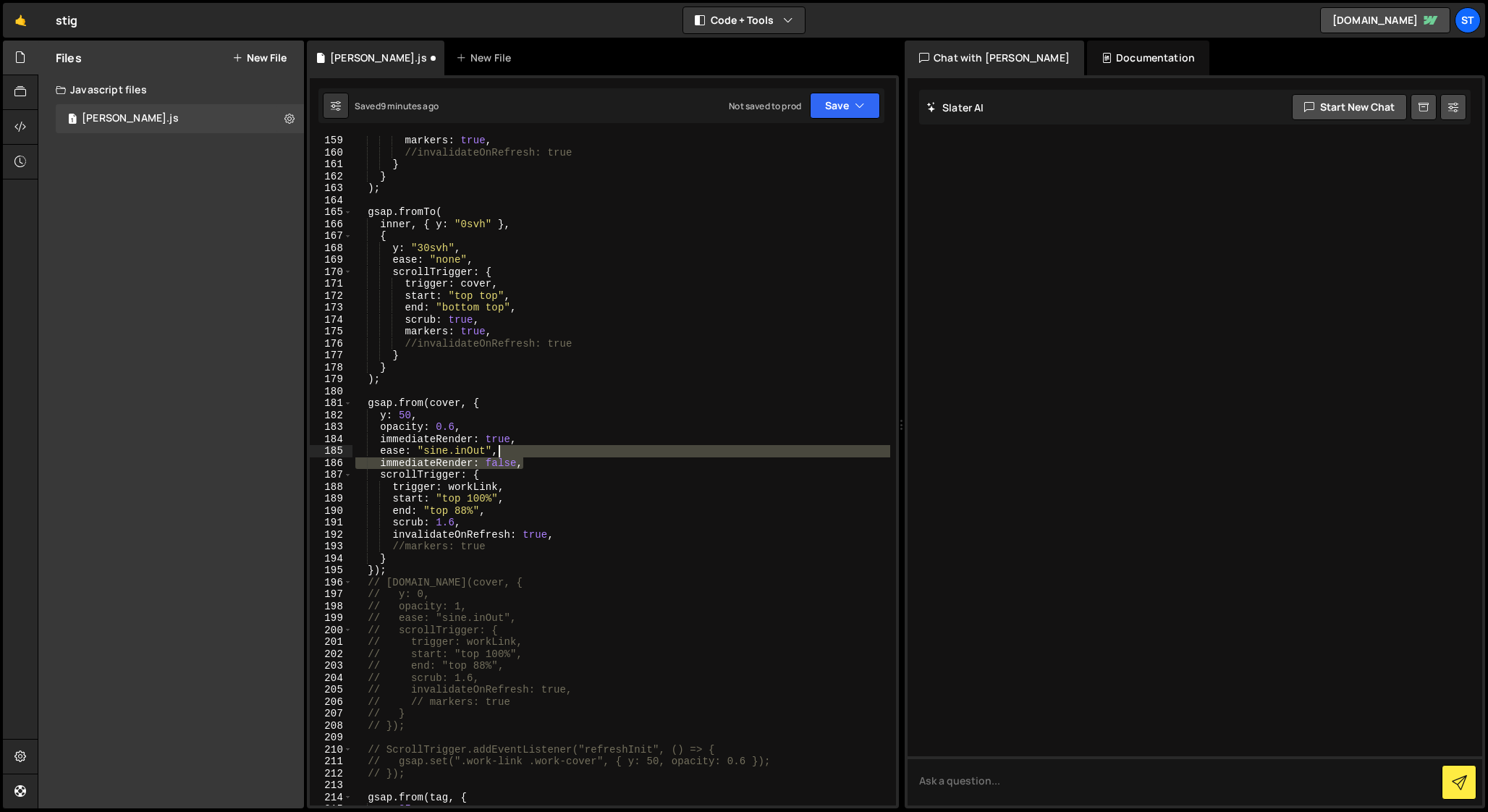
drag, startPoint x: 532, startPoint y: 462, endPoint x: 532, endPoint y: 452, distance: 10.0
click at [532, 452] on div "markers : true , //invalidateOnRefresh: true } } ) ; gsap . fromTo ( inner , { …" at bounding box center [621, 481] width 537 height 693
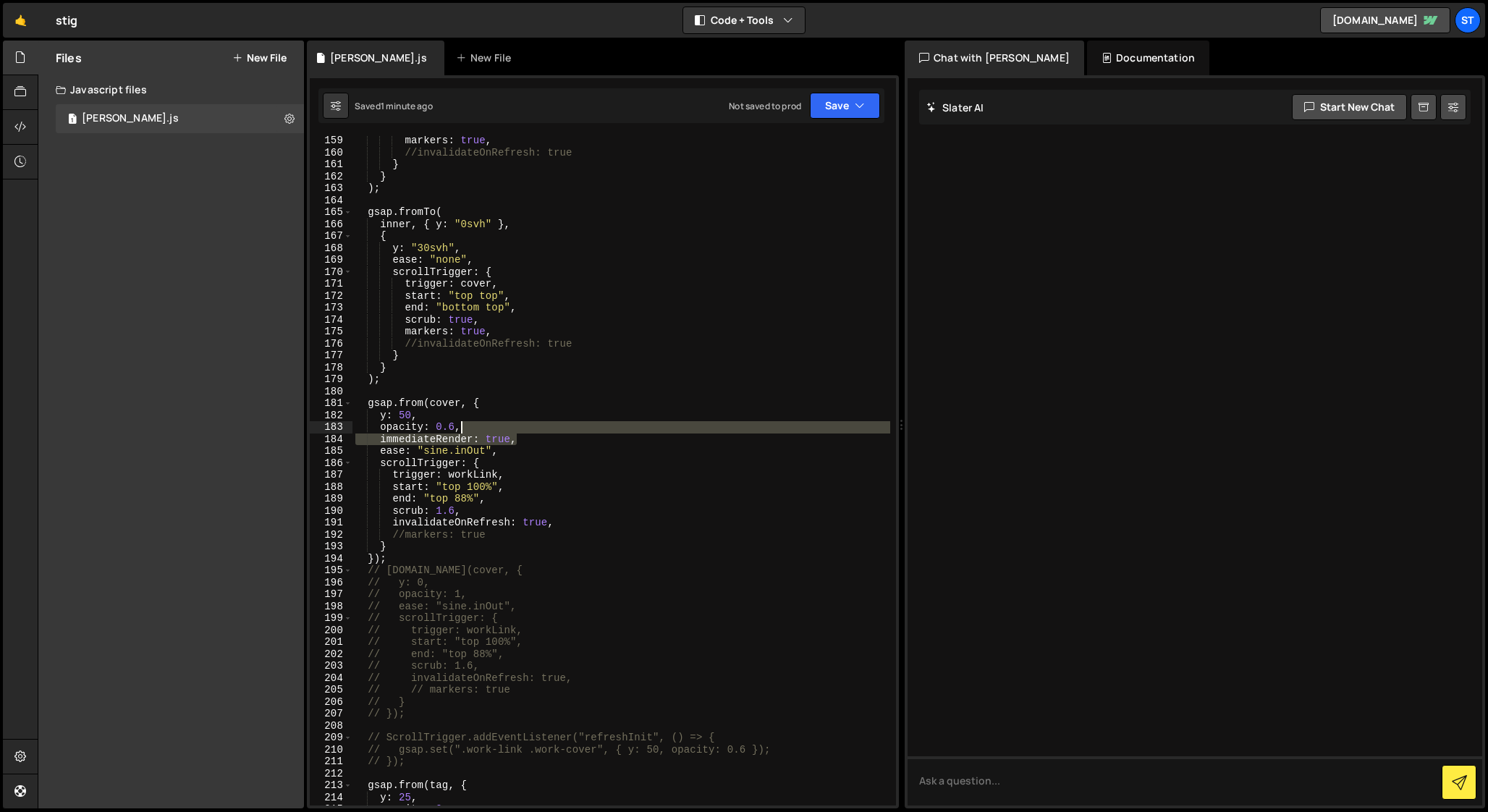
drag, startPoint x: 526, startPoint y: 437, endPoint x: 519, endPoint y: 428, distance: 11.4
click at [519, 428] on div "markers : true , //invalidateOnRefresh: true } } ) ; gsap . fromTo ( inner , { …" at bounding box center [621, 481] width 537 height 693
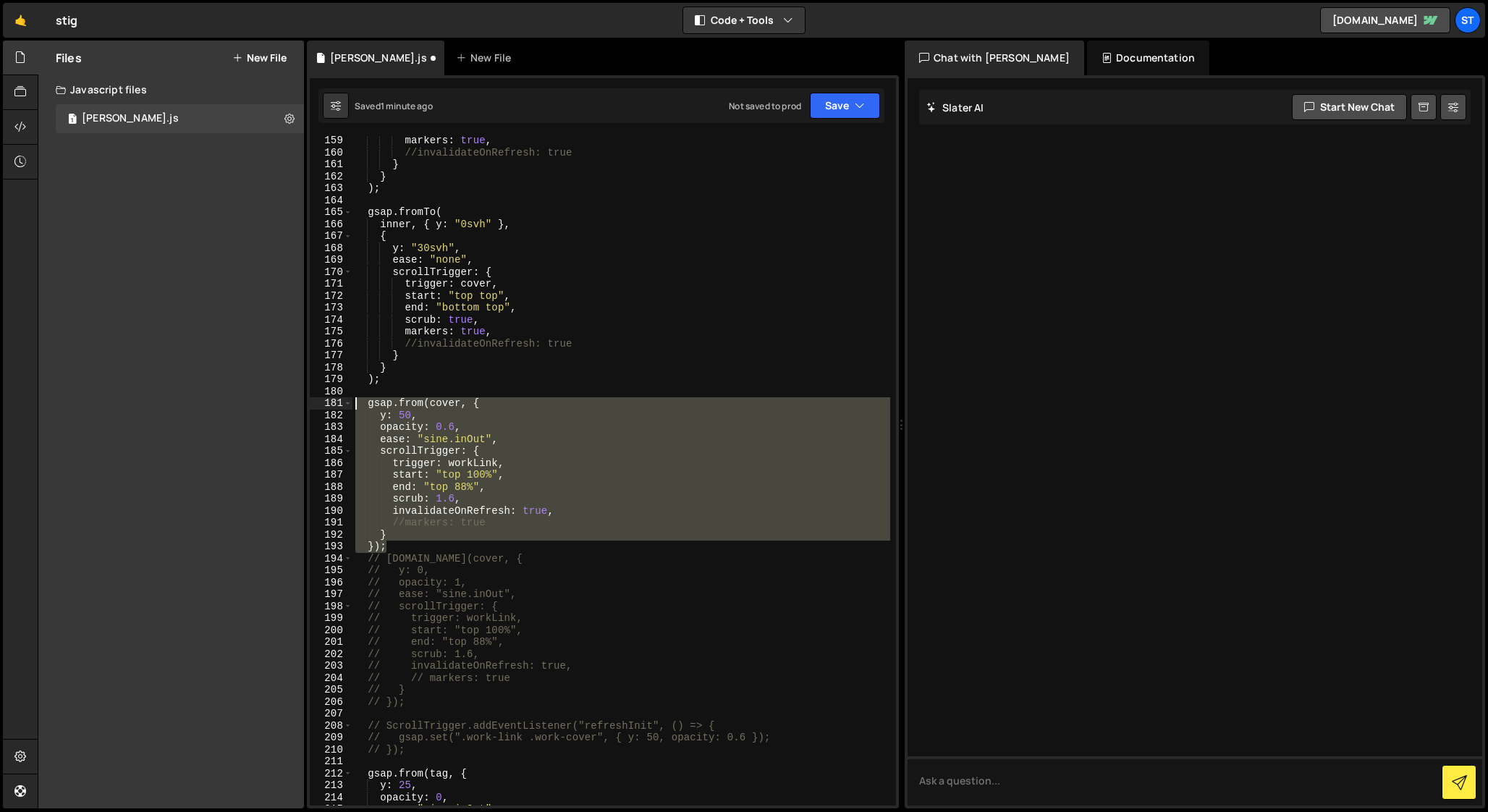
drag, startPoint x: 395, startPoint y: 546, endPoint x: 314, endPoint y: 400, distance: 167.0
click at [314, 400] on div "opacity: 0.6, 159 160 161 162 163 164 165 166 167 168 169 170 171 172 173 174 1…" at bounding box center [603, 470] width 586 height 669
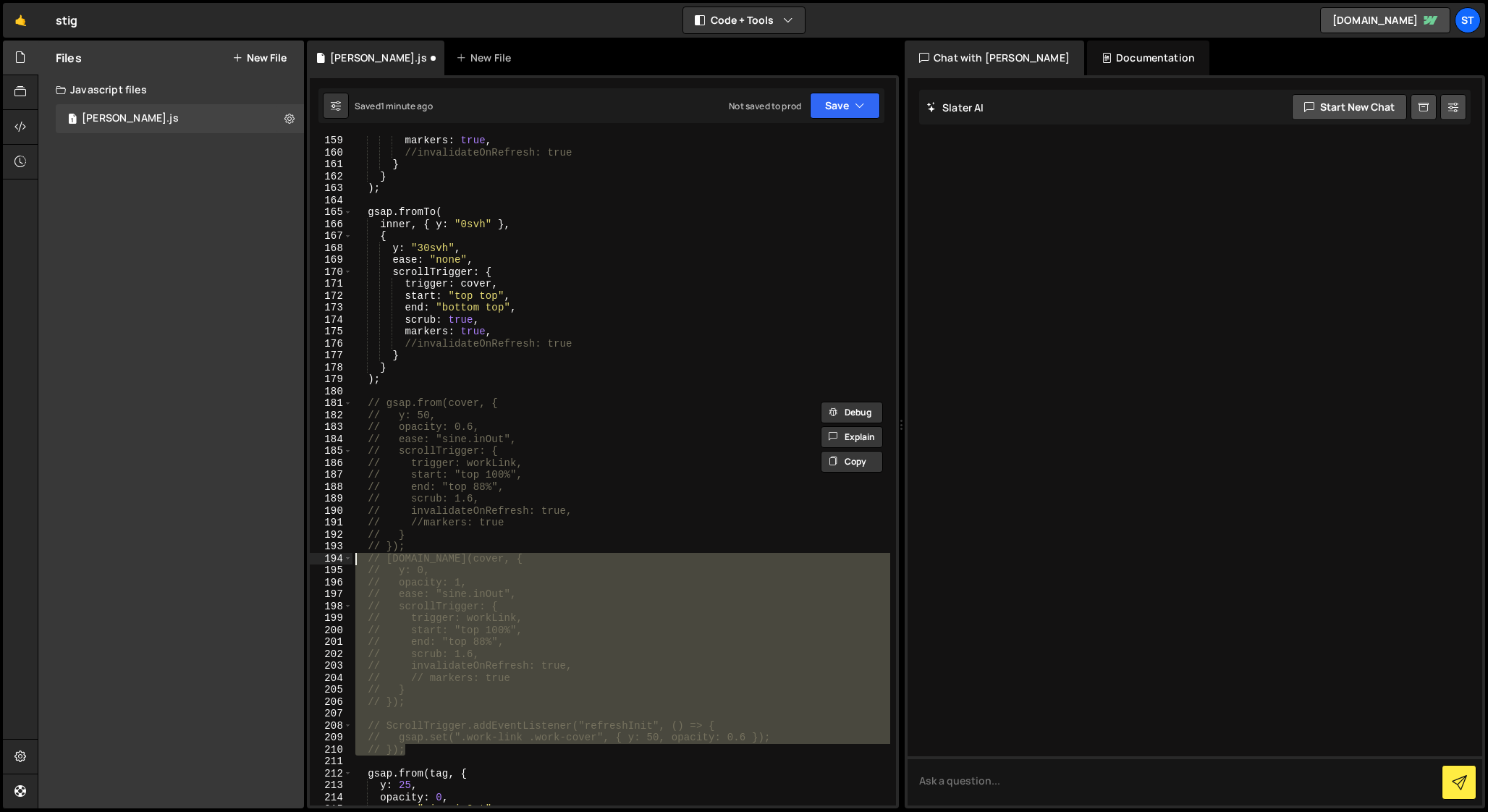
drag, startPoint x: 409, startPoint y: 749, endPoint x: 339, endPoint y: 556, distance: 205.3
click at [339, 556] on div "// gsap.from(cover, { // y: 50, 159 160 161 162 163 164 165 166 167 168 169 170…" at bounding box center [603, 470] width 586 height 669
paste textarea "});"
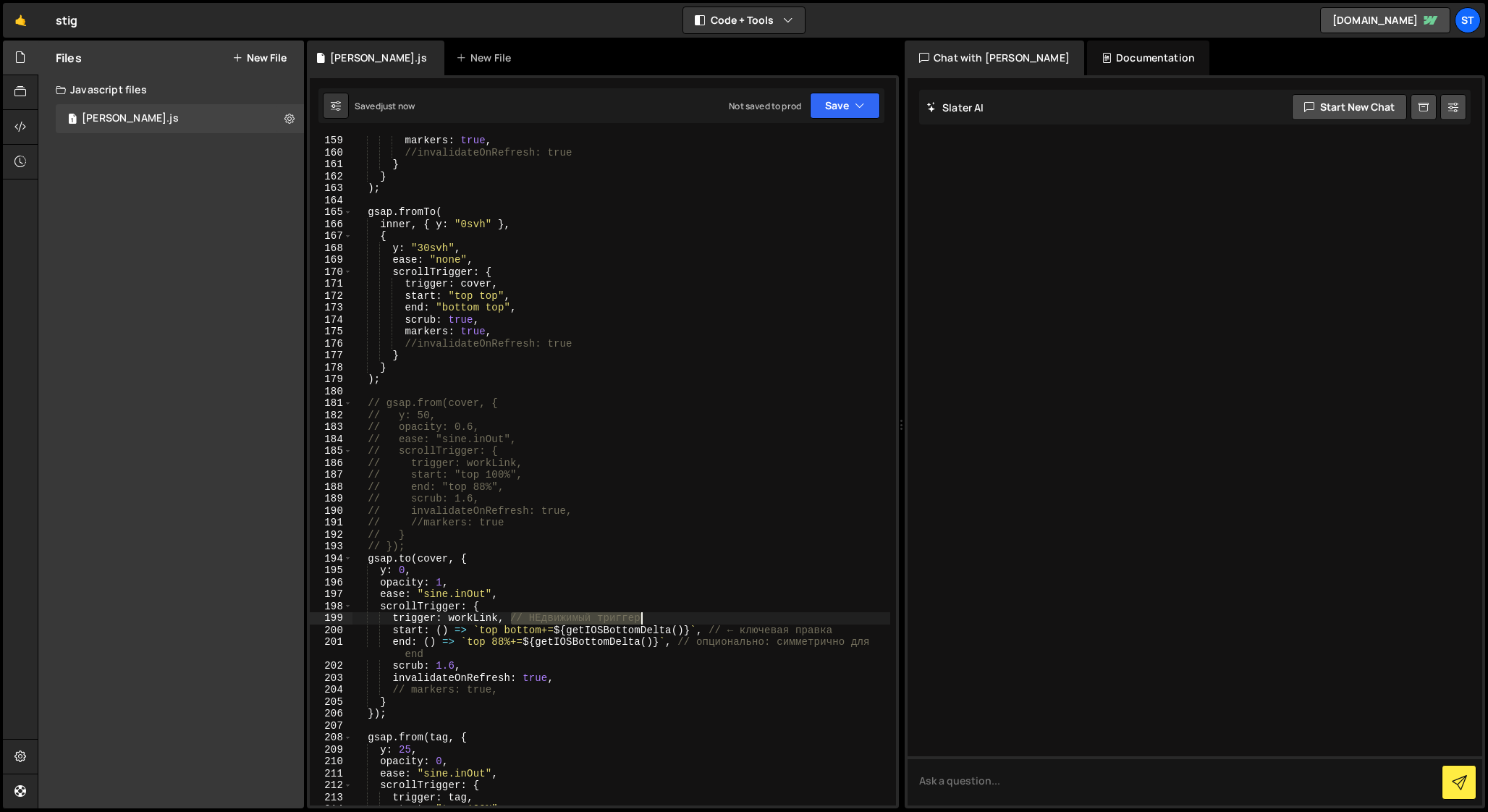
drag, startPoint x: 512, startPoint y: 615, endPoint x: 649, endPoint y: 615, distance: 137.0
click at [649, 615] on div "markers : true , //invalidateOnRefresh: true } } ) ; gsap . fromTo ( inner , { …" at bounding box center [621, 481] width 537 height 693
drag, startPoint x: 707, startPoint y: 629, endPoint x: 836, endPoint y: 629, distance: 129.0
click at [836, 629] on div "markers : true , //invalidateOnRefresh: true } } ) ; gsap . fromTo ( inner , { …" at bounding box center [621, 481] width 537 height 693
click at [485, 593] on div "markers : true , //invalidateOnRefresh: true } } ) ; gsap . fromTo ( inner , { …" at bounding box center [621, 481] width 537 height 693
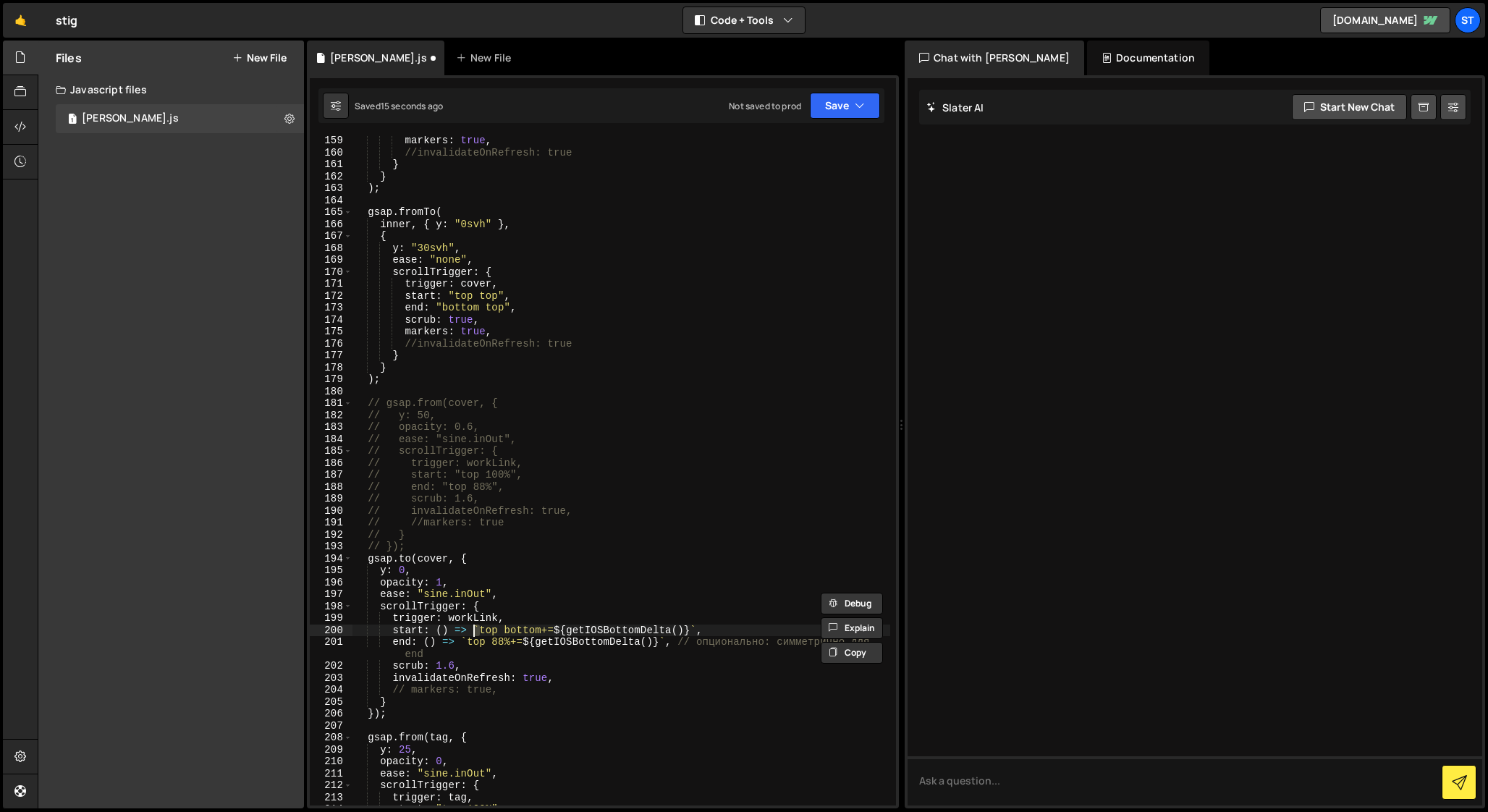
click at [474, 629] on div "markers : true , //invalidateOnRefresh: true } } ) ; gsap . fromTo ( inner , { …" at bounding box center [621, 481] width 537 height 693
paste textarea """
click at [461, 643] on div "markers : true , //invalidateOnRefresh: true } } ) ; gsap . fromTo ( inner , { …" at bounding box center [621, 481] width 537 height 693
paste textarea """
click at [664, 643] on div "markers : true , //invalidateOnRefresh: true } } ) ; gsap . fromTo ( inner , { …" at bounding box center [621, 481] width 537 height 693
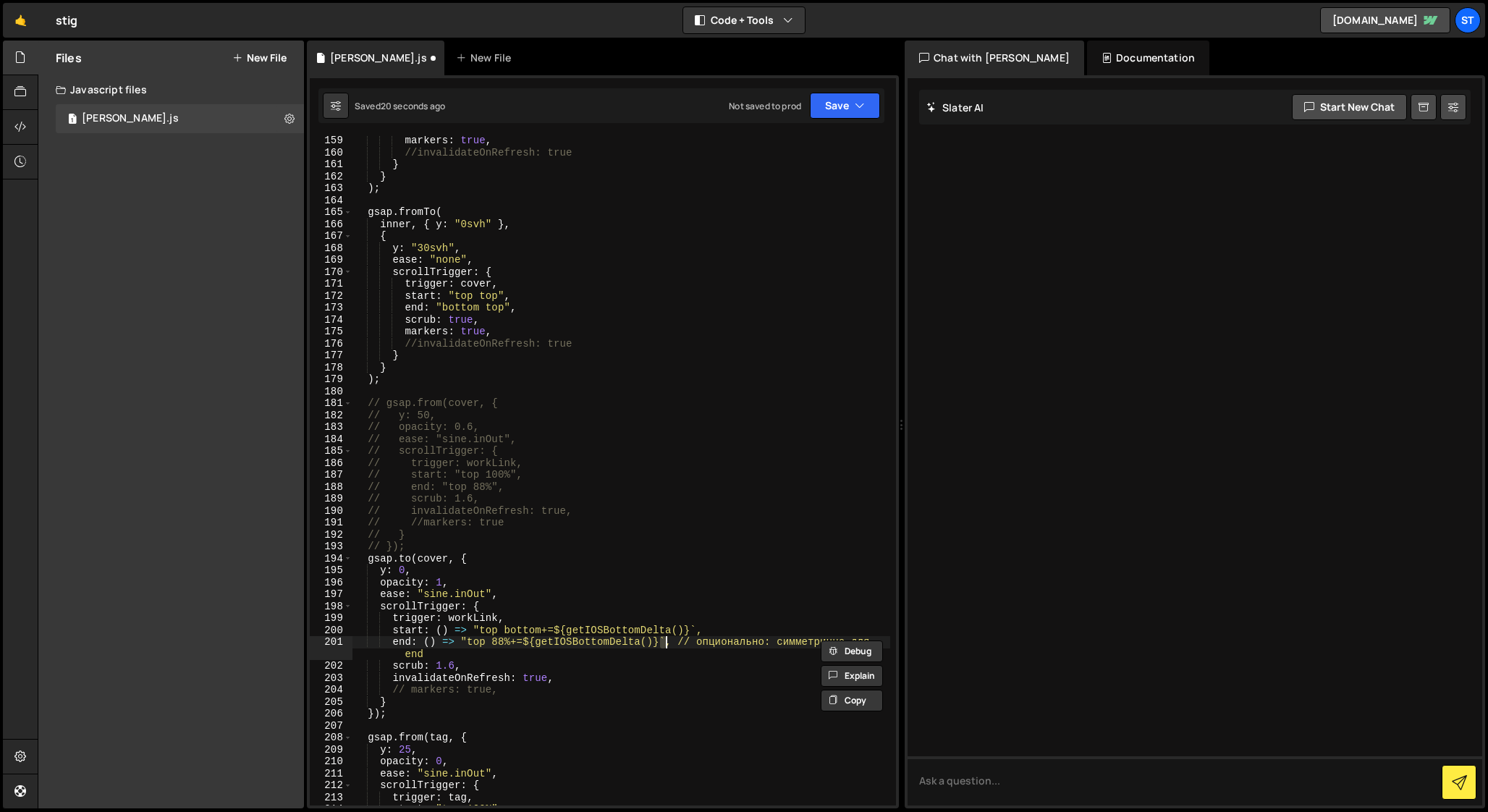
paste textarea """
click at [695, 629] on div "markers : true , //invalidateOnRefresh: true } } ) ; gsap . fromTo ( inner , { …" at bounding box center [621, 481] width 537 height 693
paste textarea """
drag, startPoint x: 673, startPoint y: 642, endPoint x: 881, endPoint y: 643, distance: 208.0
click at [881, 643] on div "markers : true , //invalidateOnRefresh: true } } ) ; gsap . fromTo ( inner , { …" at bounding box center [621, 481] width 537 height 693
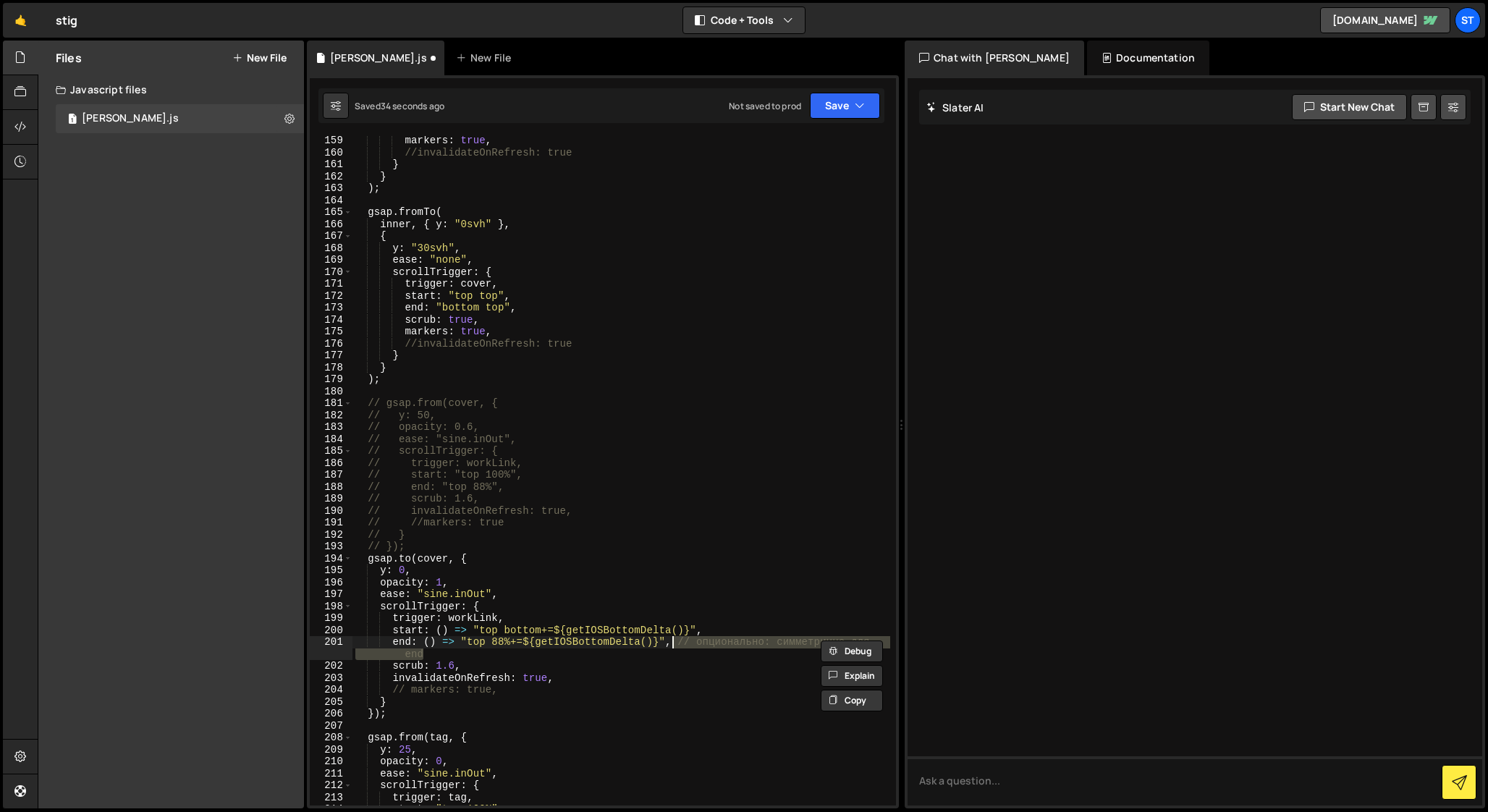
drag, startPoint x: 446, startPoint y: 650, endPoint x: 674, endPoint y: 644, distance: 228.1
click at [674, 644] on div "markers : true , //invalidateOnRefresh: true } } ) ; gsap . fromTo ( inner , { …" at bounding box center [621, 481] width 537 height 693
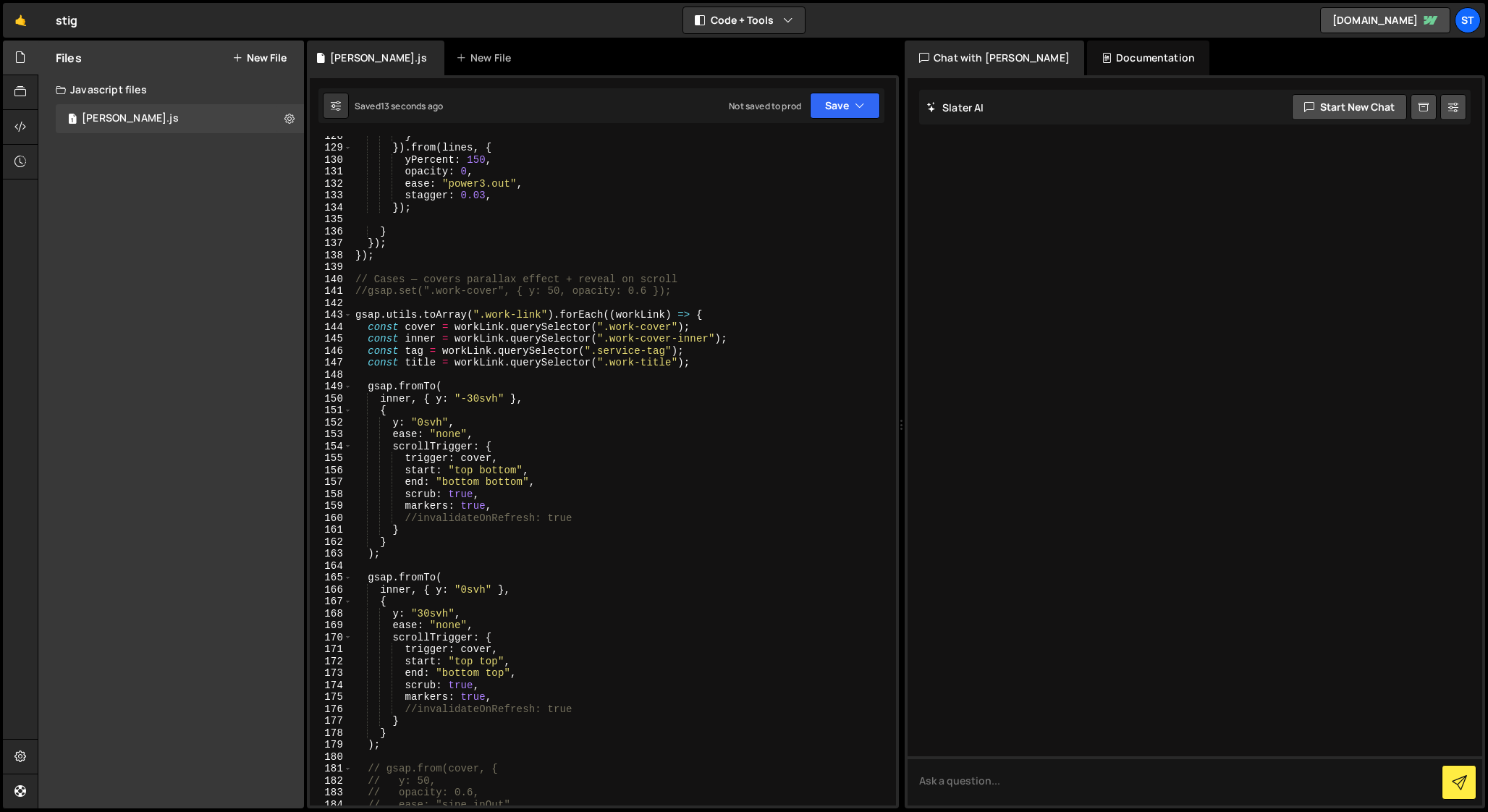
scroll to position [1451, 0]
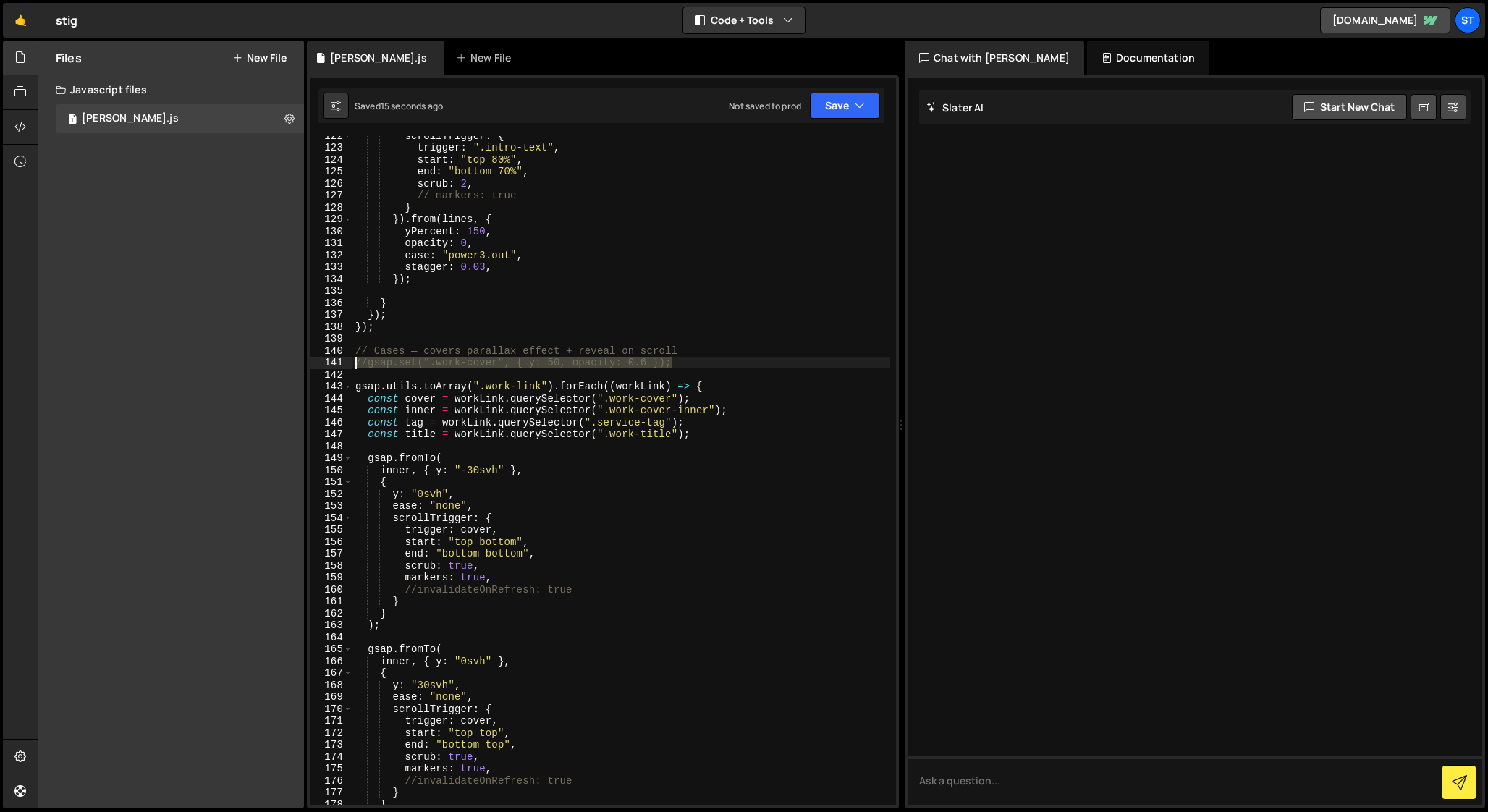
drag, startPoint x: 683, startPoint y: 361, endPoint x: 306, endPoint y: 360, distance: 377.0
click at [306, 360] on div "Files New File Javascript files 1 [PERSON_NAME].js 0 CSS files Copy share link …" at bounding box center [763, 425] width 1450 height 769
paste textarea "}"
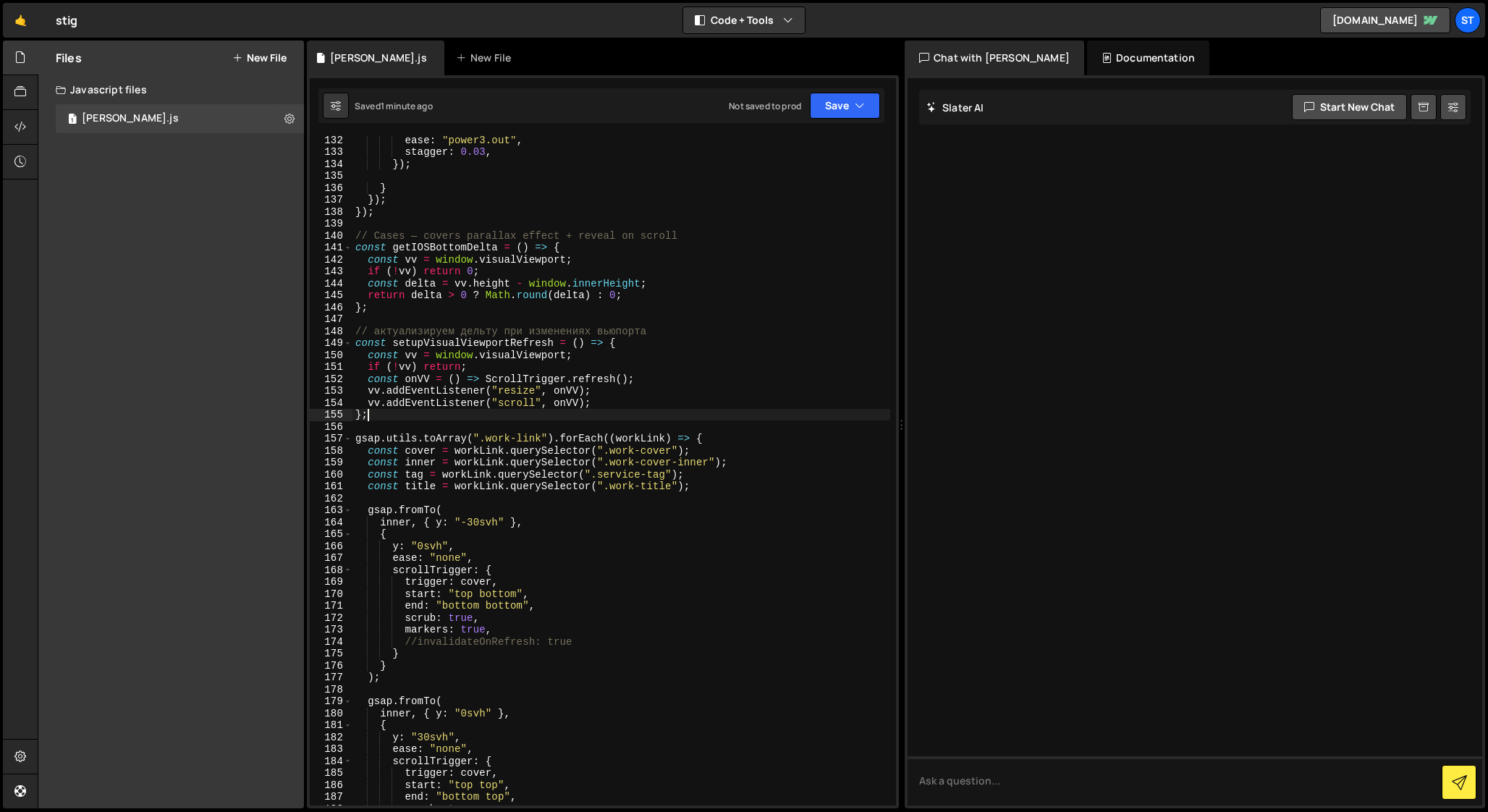
scroll to position [1559, 0]
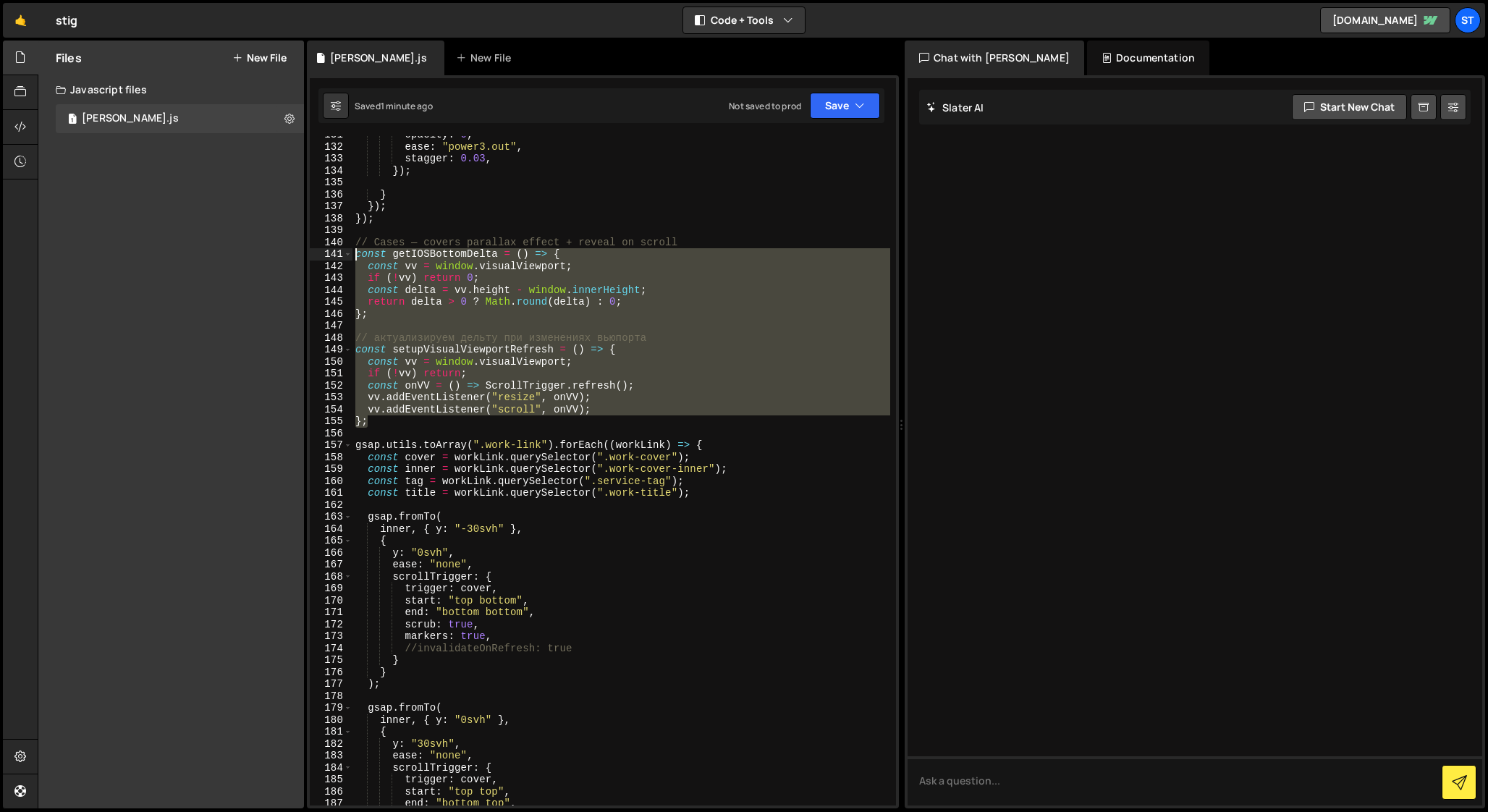
drag, startPoint x: 376, startPoint y: 423, endPoint x: 311, endPoint y: 258, distance: 177.3
click at [311, 258] on div "}; 131 132 133 134 135 136 137 138 139 140 141 142 143 144 145 146 147 148 149 …" at bounding box center [603, 470] width 586 height 669
type textarea "const getIOSBottomDelta = () => { const vv = window.visualViewport;"
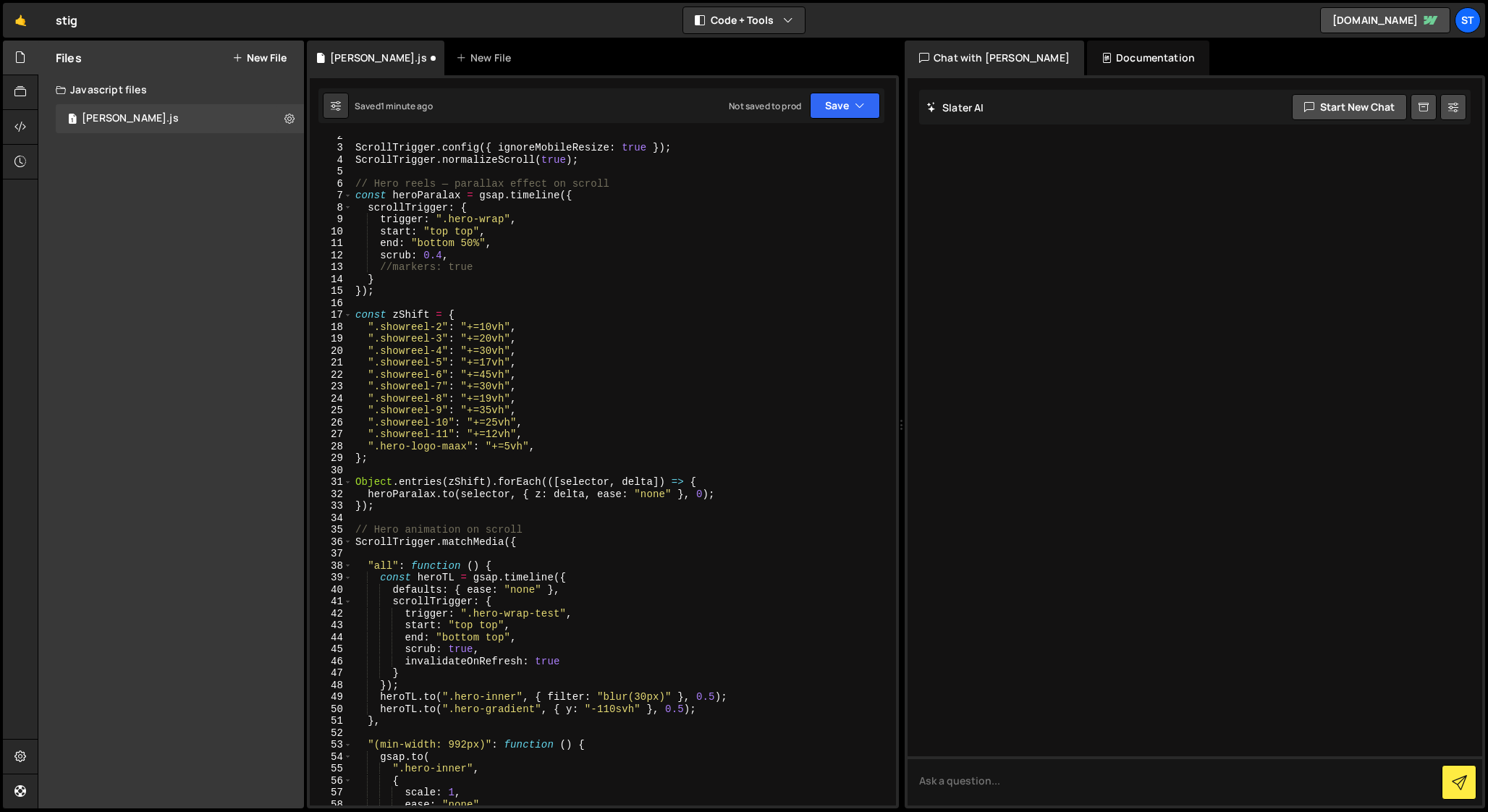
scroll to position [0, 0]
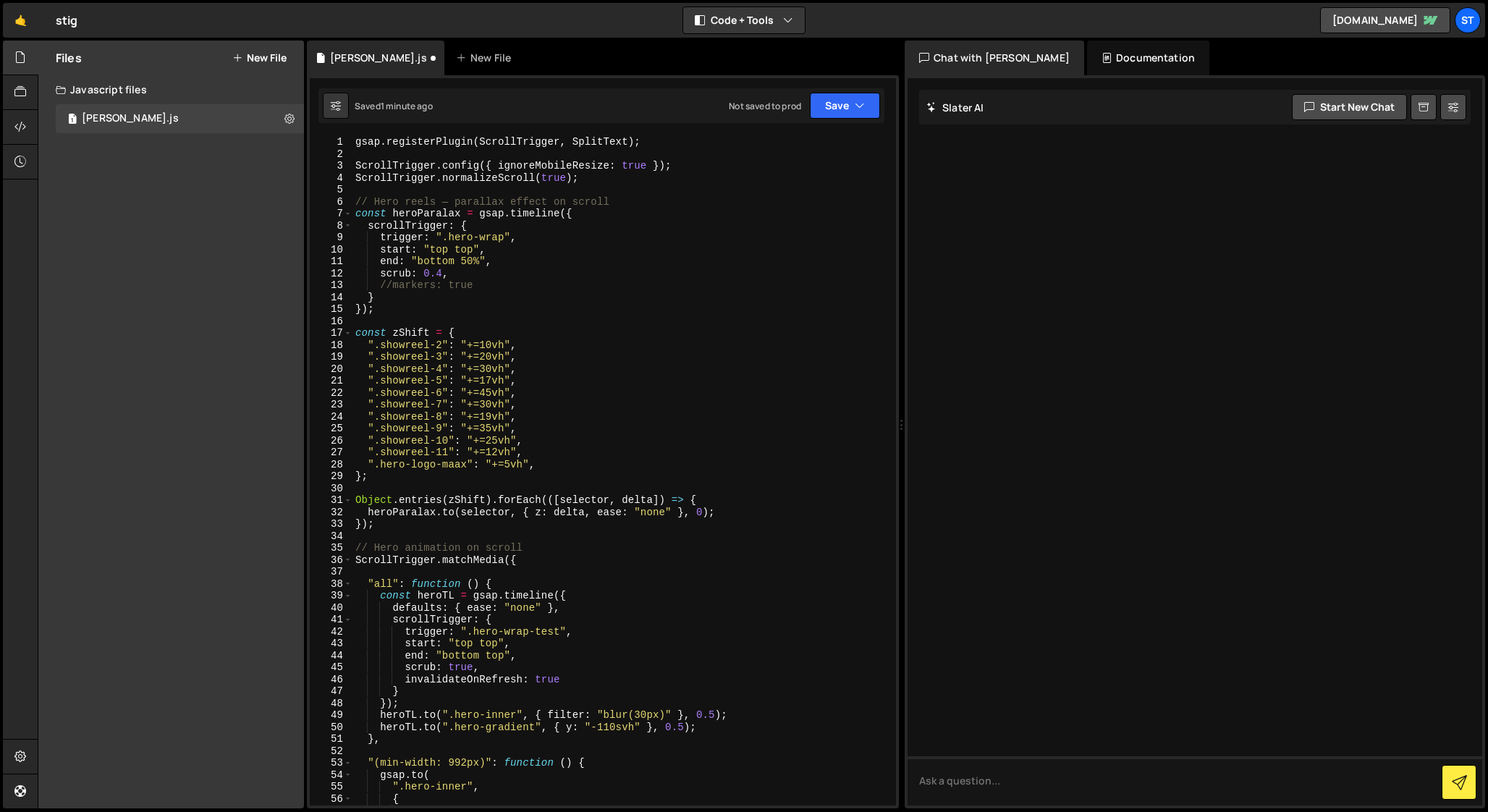
click at [357, 145] on div "gsap . registerPlugin ( ScrollTrigger , SplitText ) ; ScrollTrigger . config ({…" at bounding box center [621, 483] width 537 height 693
type textarea "gsap.registerPlugin(ScrollTrigger, SplitText);"
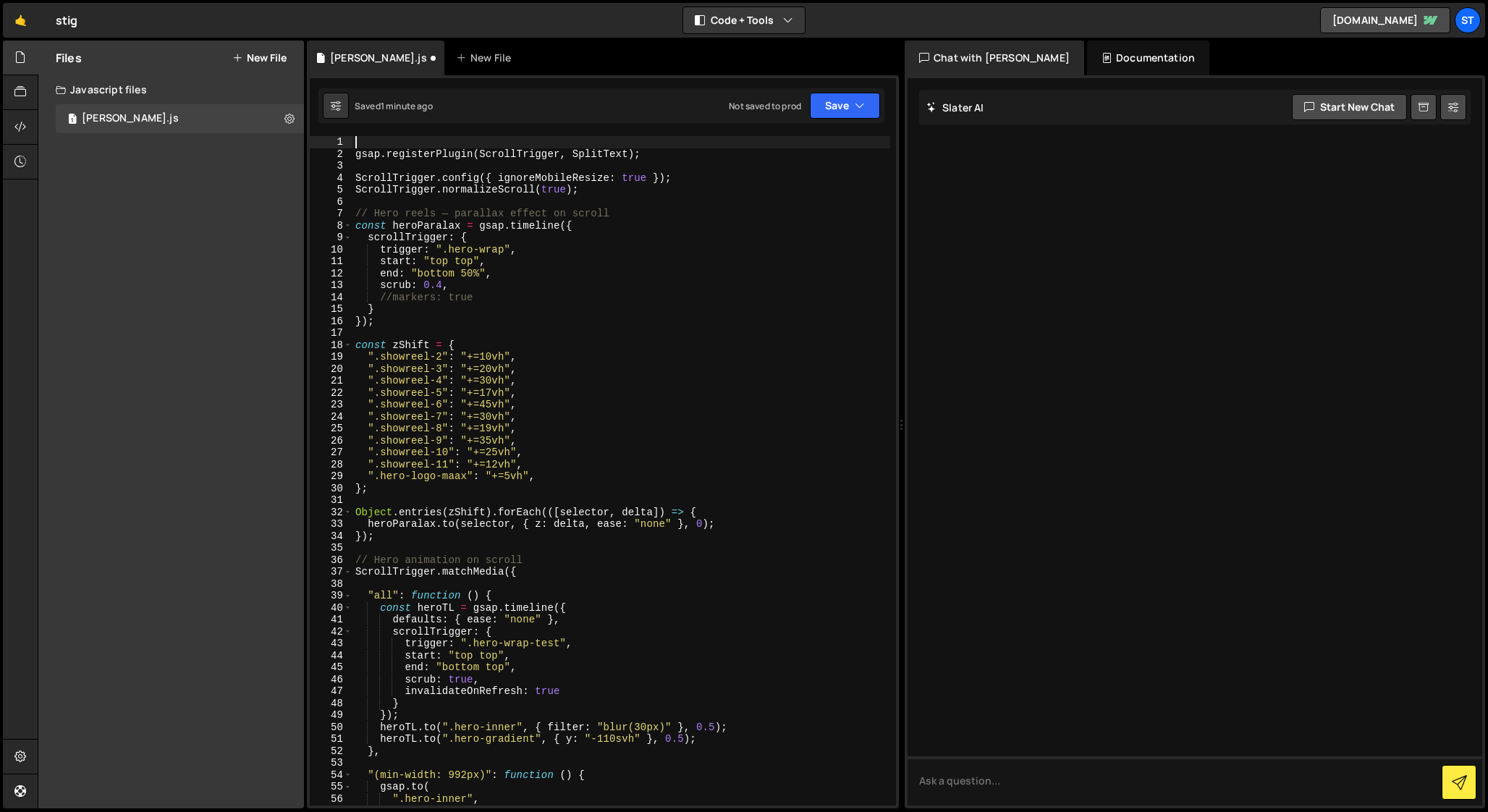
paste textarea "};"
type textarea "};"
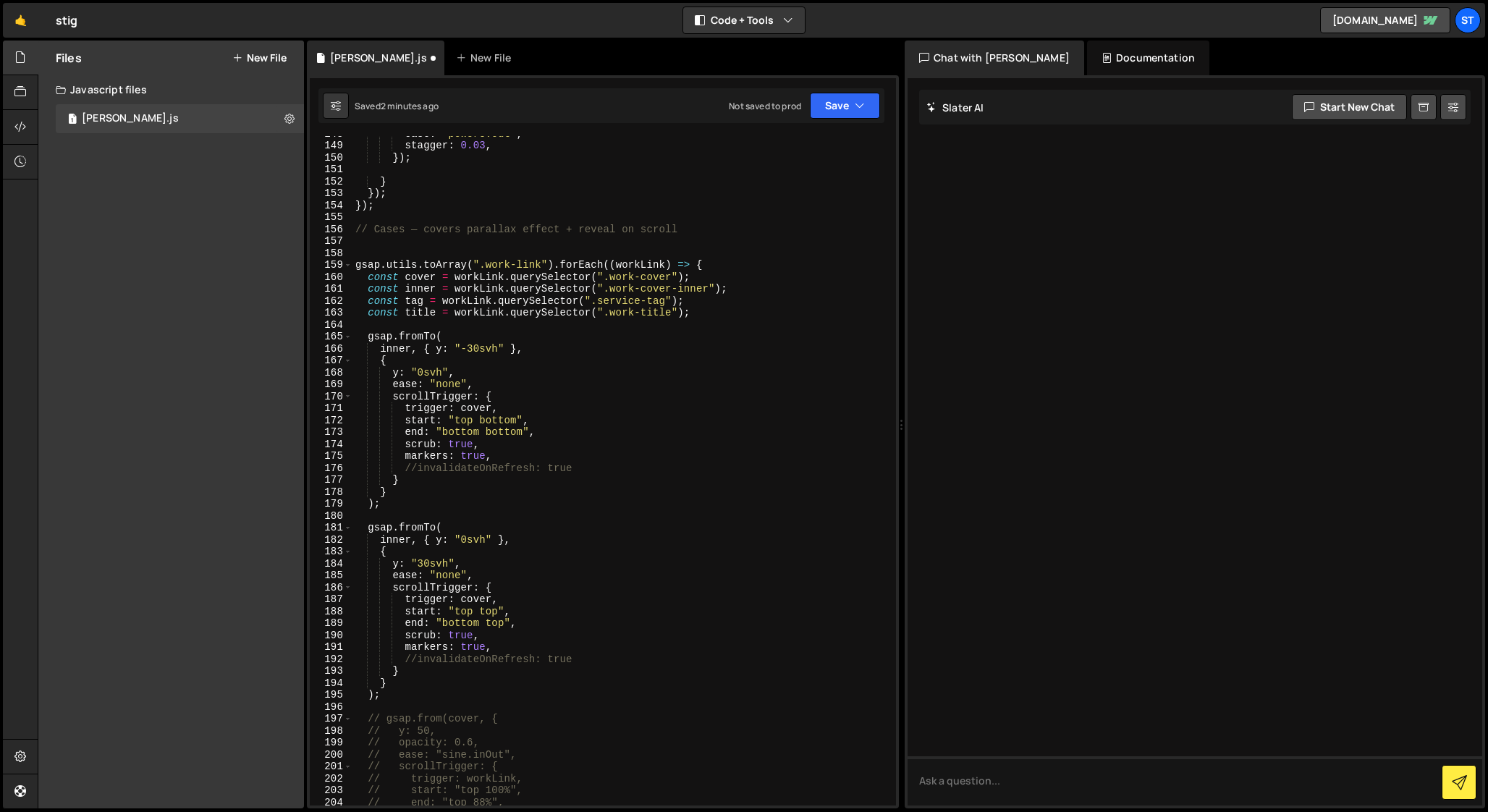
scroll to position [1763, 0]
click at [382, 244] on div "ease : "power3.out" , stagger : 0.03 , }) ; } }) ; }) ; // Cases — covers paral…" at bounding box center [621, 474] width 537 height 693
paste textarea "});"
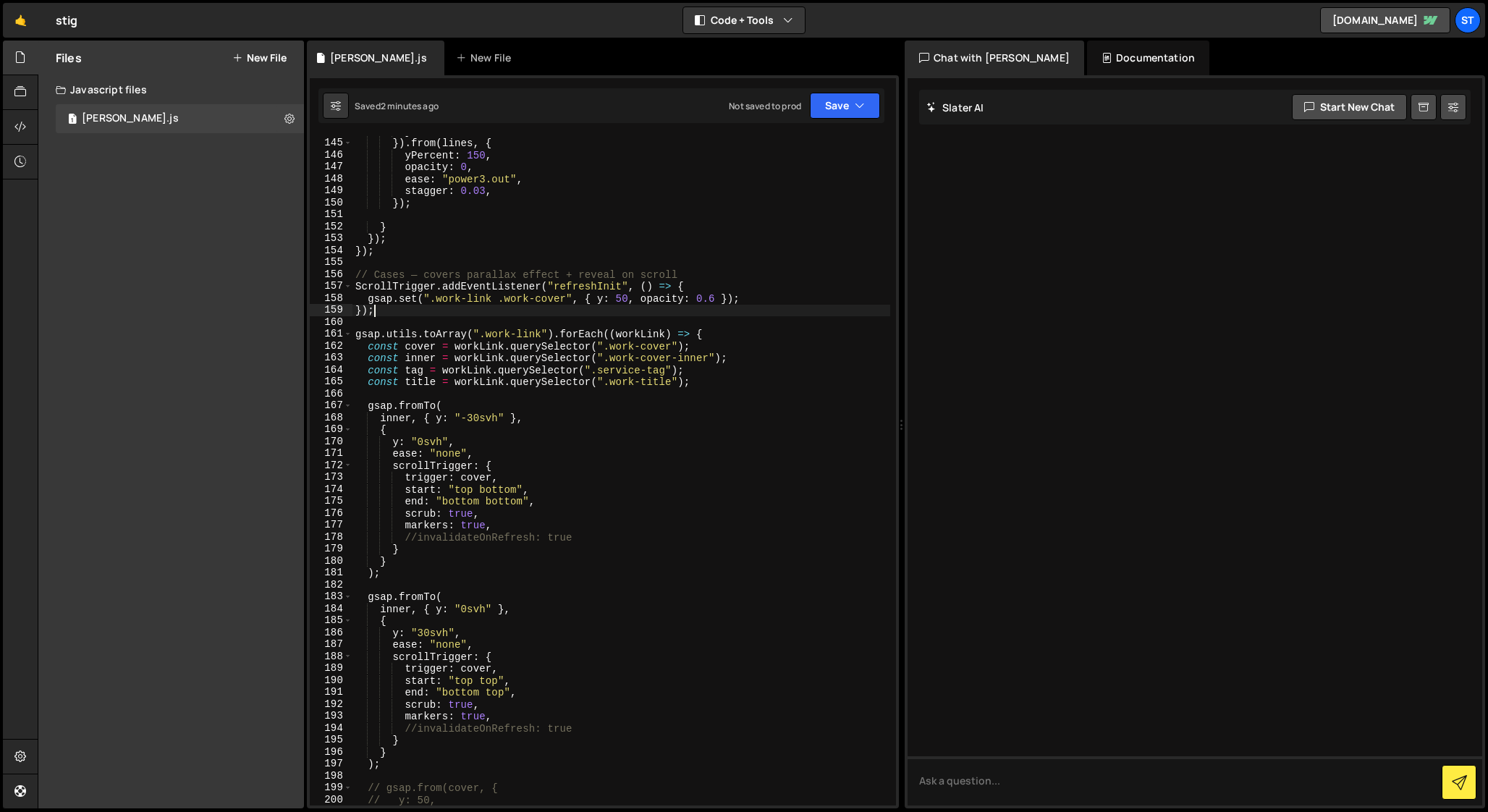
scroll to position [1648, 0]
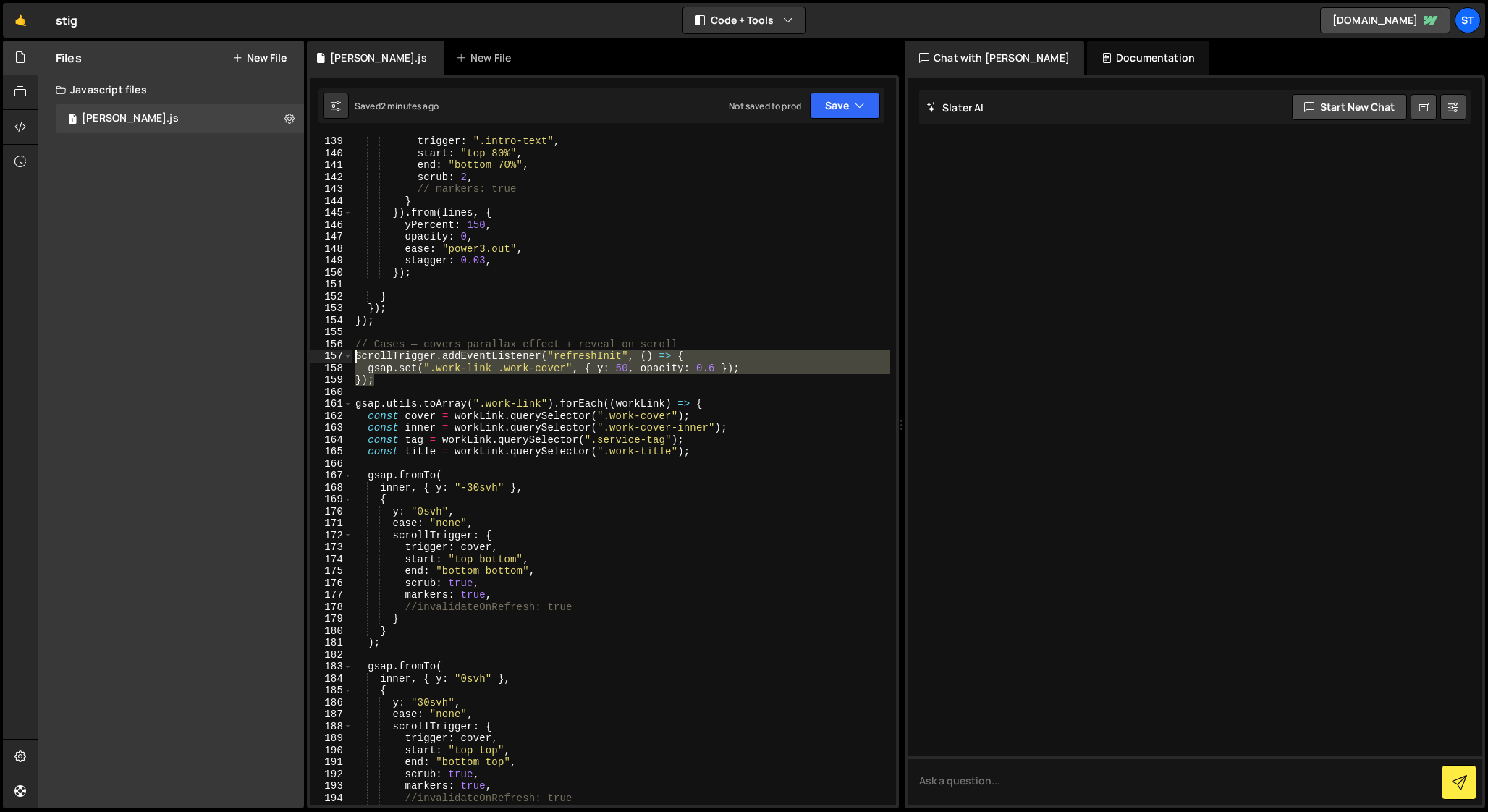
drag, startPoint x: 388, startPoint y: 380, endPoint x: 321, endPoint y: 357, distance: 70.8
click at [321, 357] on div "}); 139 140 141 142 143 144 145 146 147 148 149 150 151 152 153 154 155 156 157…" at bounding box center [603, 470] width 586 height 669
type textarea "ScrollTrigger.addEventListener("refreshInit", () => { gsap.set(".work-link .wor…"
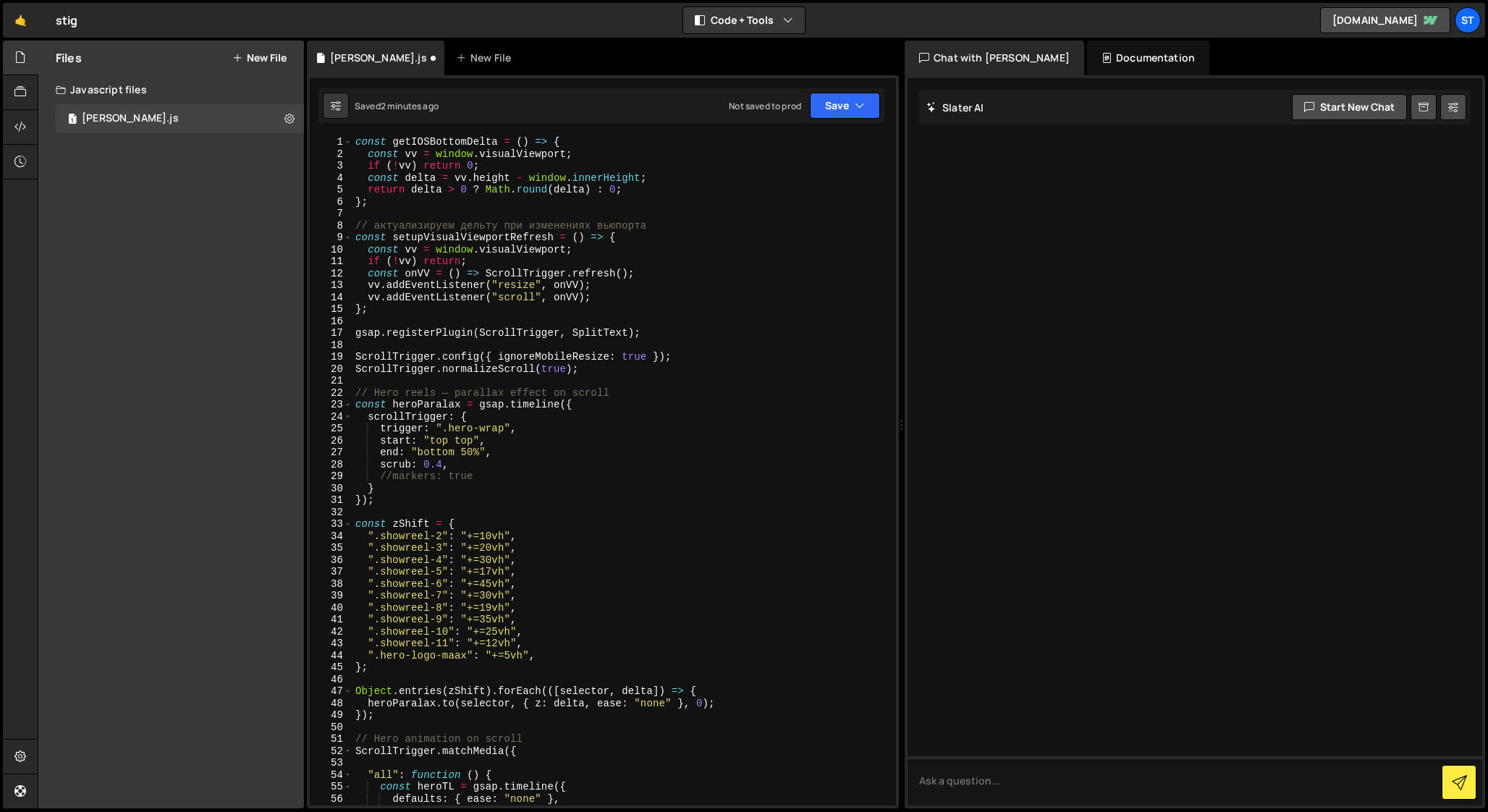
scroll to position [0, 0]
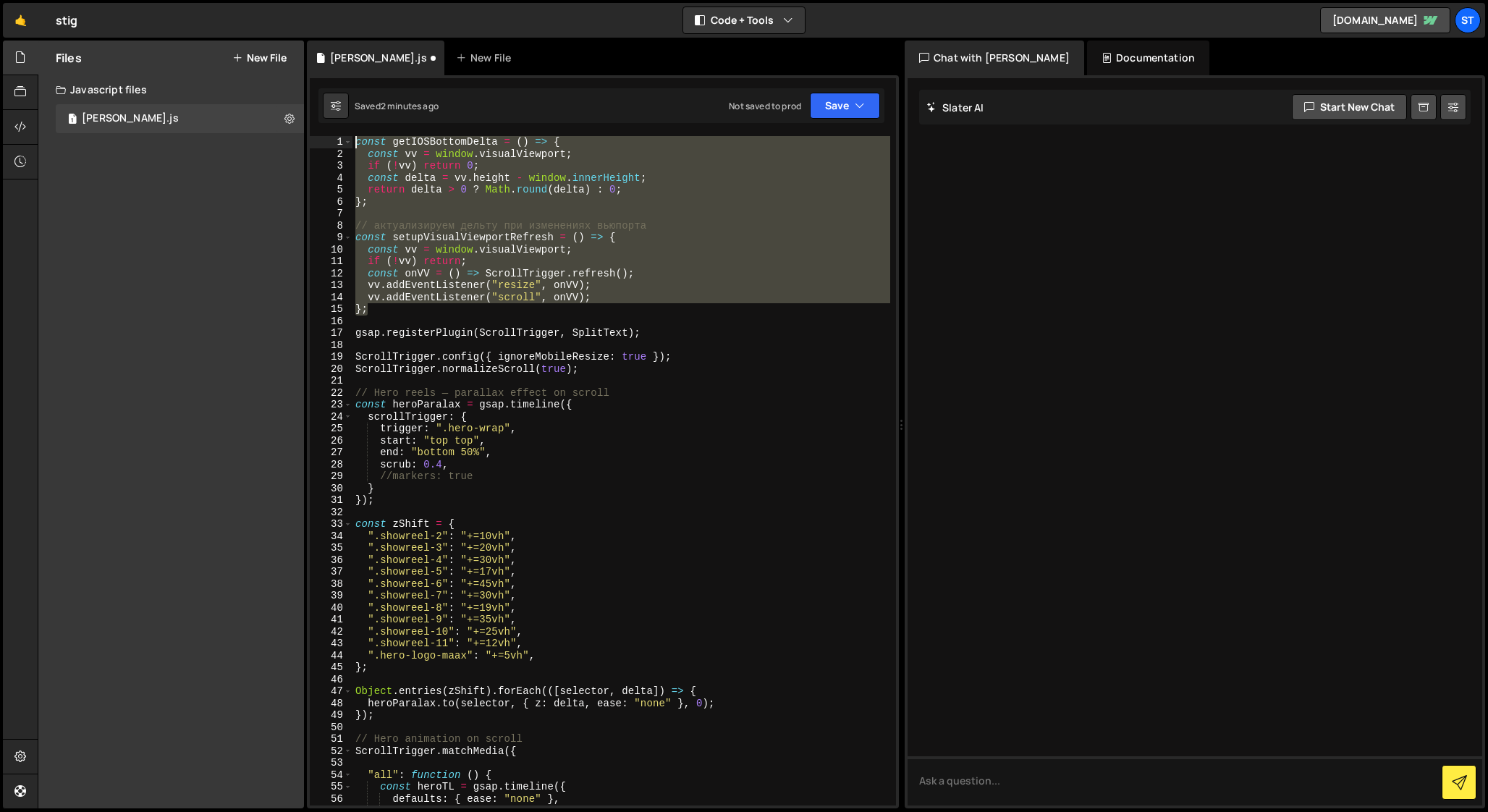
drag, startPoint x: 375, startPoint y: 309, endPoint x: 307, endPoint y: 141, distance: 181.2
click at [307, 141] on div "// Cases — covers parallax effect + reveal on scroll 1 2 3 4 5 6 7 8 9 10 11 12…" at bounding box center [603, 442] width 592 height 733
type textarea "const getIOSBottomDelta = () => { const vv = window.visualViewport;"
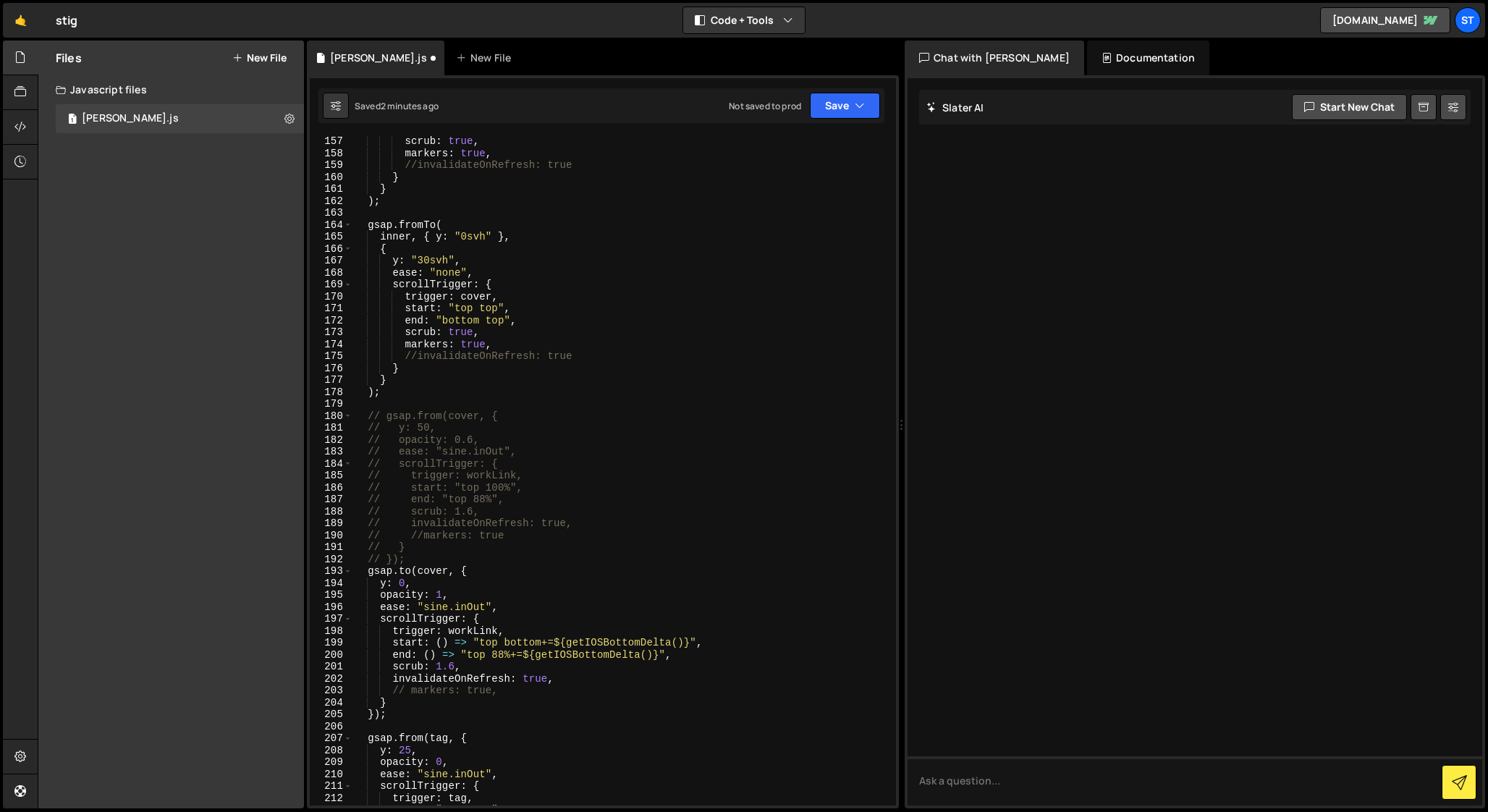
scroll to position [1883, 0]
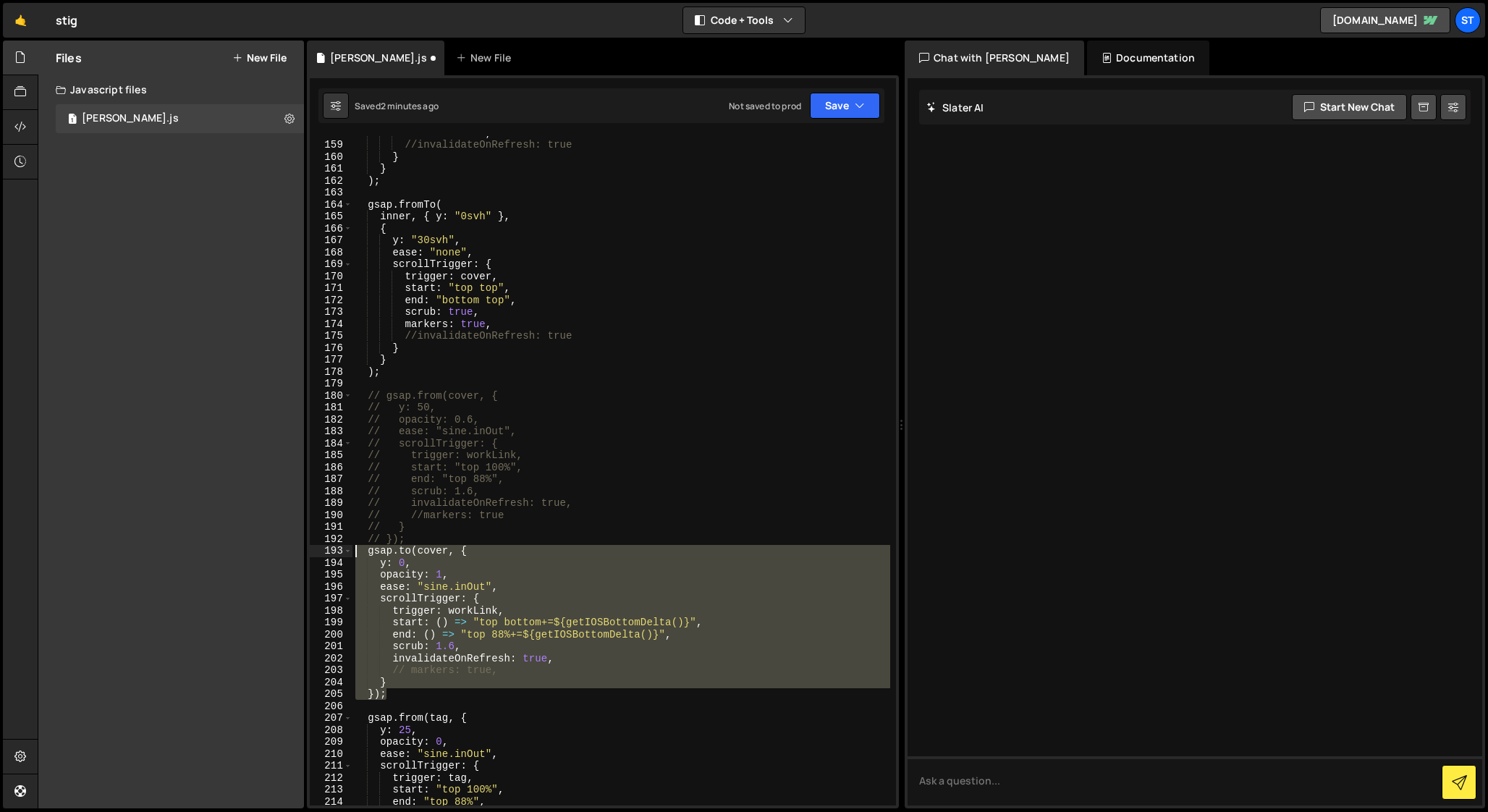
drag, startPoint x: 391, startPoint y: 694, endPoint x: 230, endPoint y: 557, distance: 211.4
click at [230, 557] on div "Files New File Javascript files 1 [PERSON_NAME].js 0 CSS files Copy share link …" at bounding box center [763, 425] width 1450 height 769
type textarea "[DOMAIN_NAME](cover, { y: 0,"
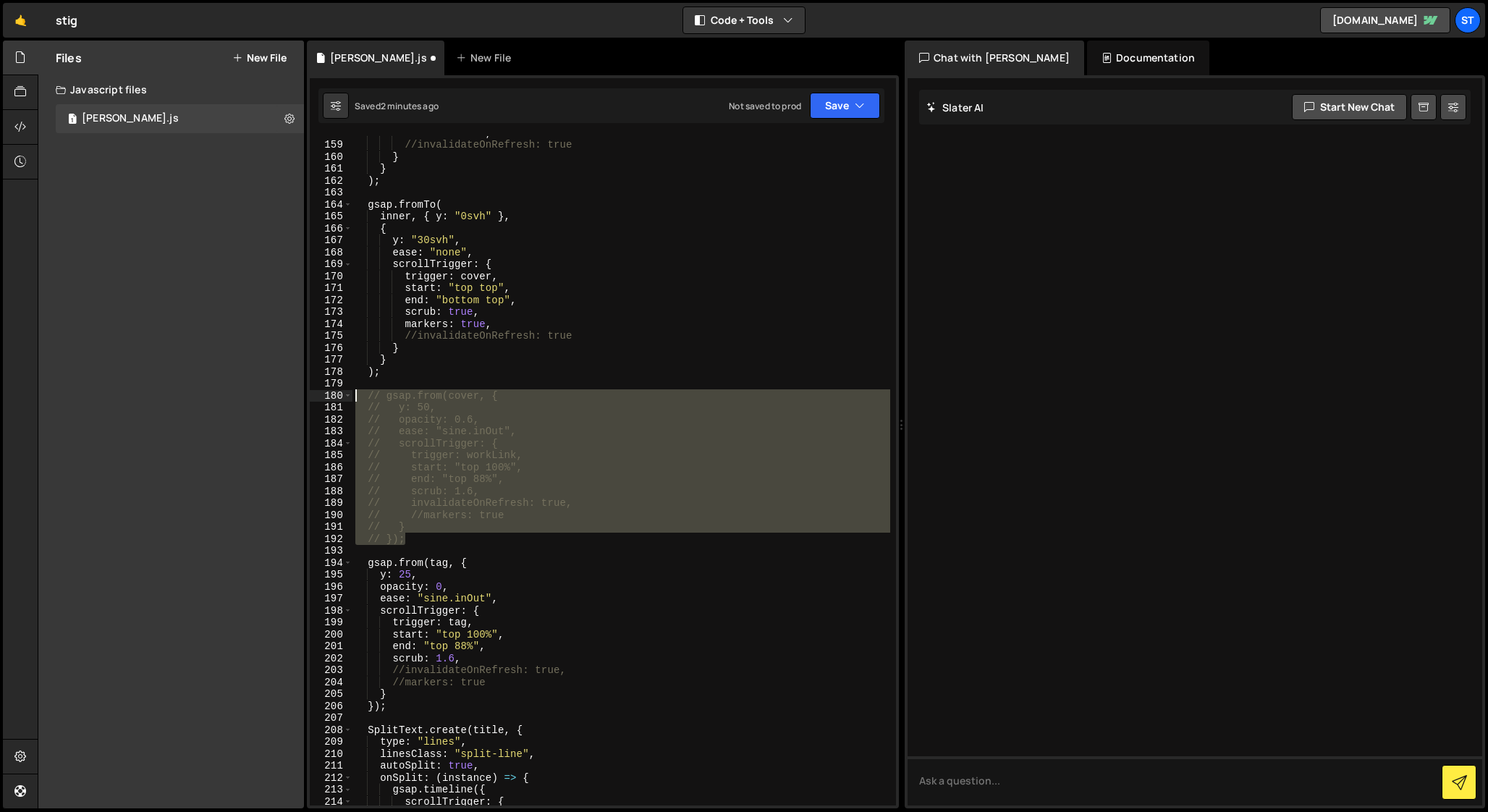
drag, startPoint x: 419, startPoint y: 537, endPoint x: 289, endPoint y: 396, distance: 191.8
click at [289, 396] on div "Files New File Javascript files 1 [PERSON_NAME].js 0 CSS files Copy share link …" at bounding box center [763, 425] width 1450 height 769
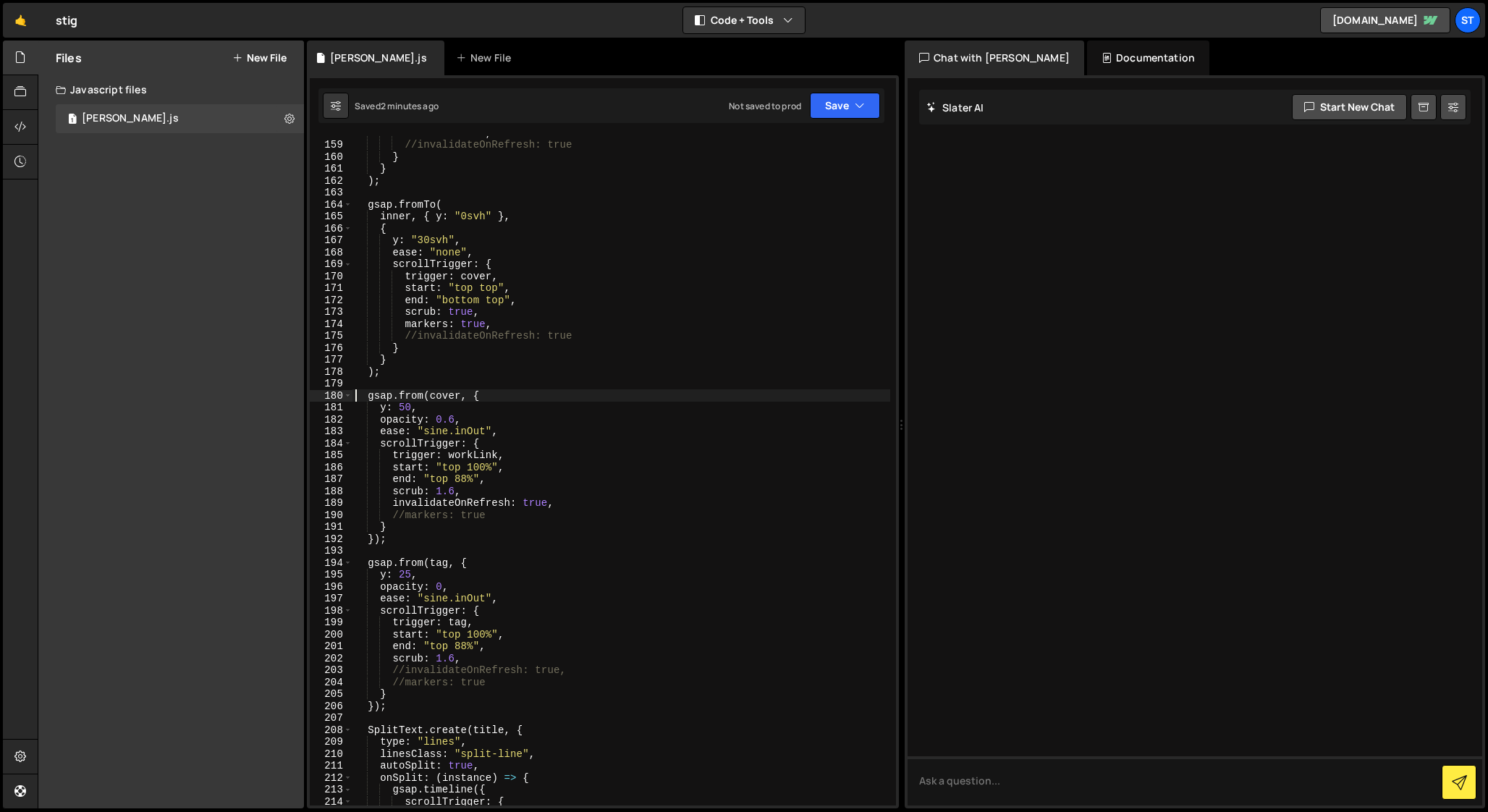
scroll to position [1877, 0]
click at [518, 438] on div "markers : true , //invalidateOnRefresh: true } } ) ; gsap . fromTo ( inner , { …" at bounding box center [621, 480] width 537 height 693
type textarea "ease: "sine.inOut","
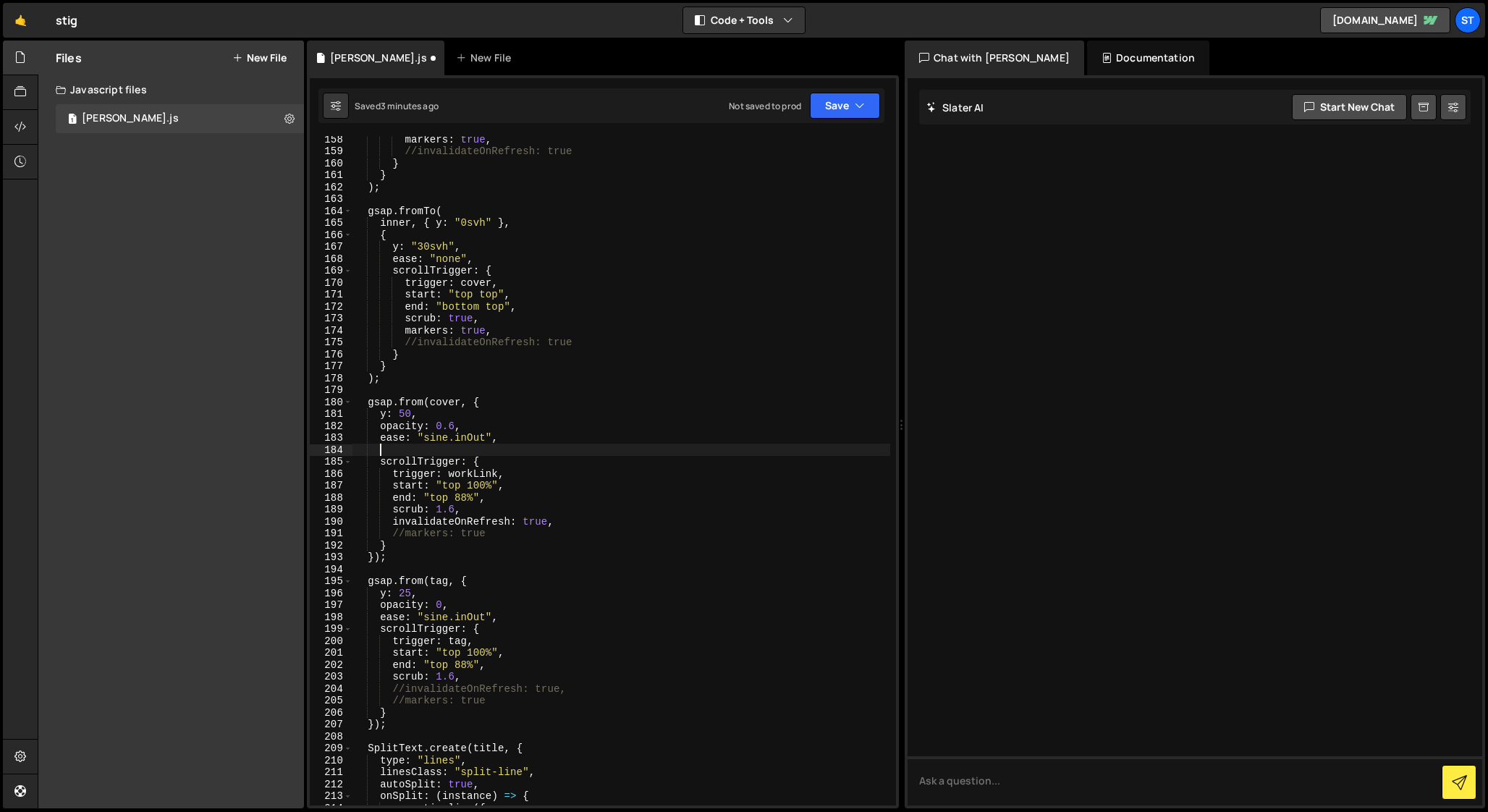
paste textarea "immediateRender: false,"
click at [381, 450] on div "markers : true , //invalidateOnRefresh: true } } ) ; gsap . fromTo ( inner , { …" at bounding box center [621, 480] width 537 height 693
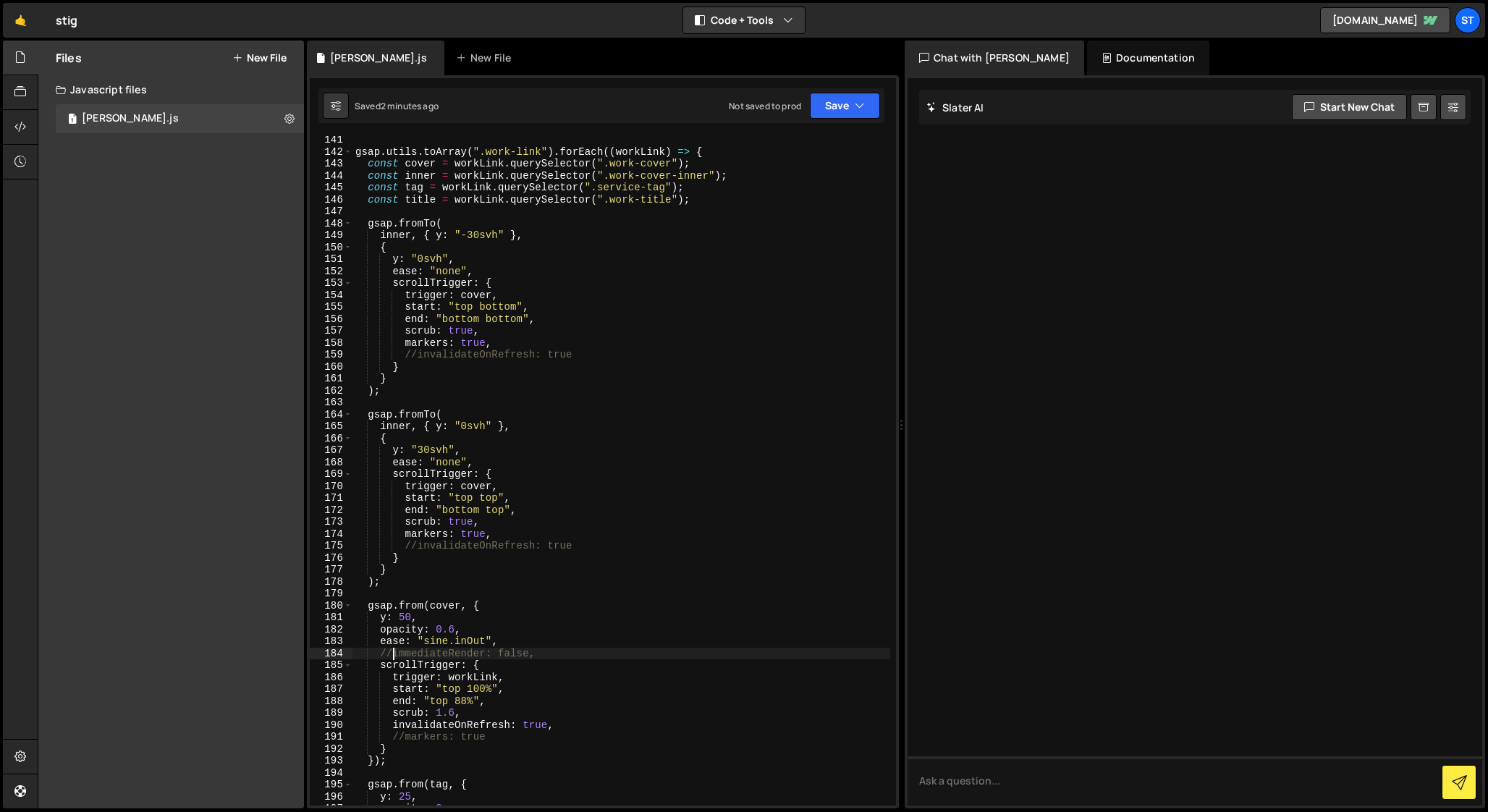
scroll to position [1673, 0]
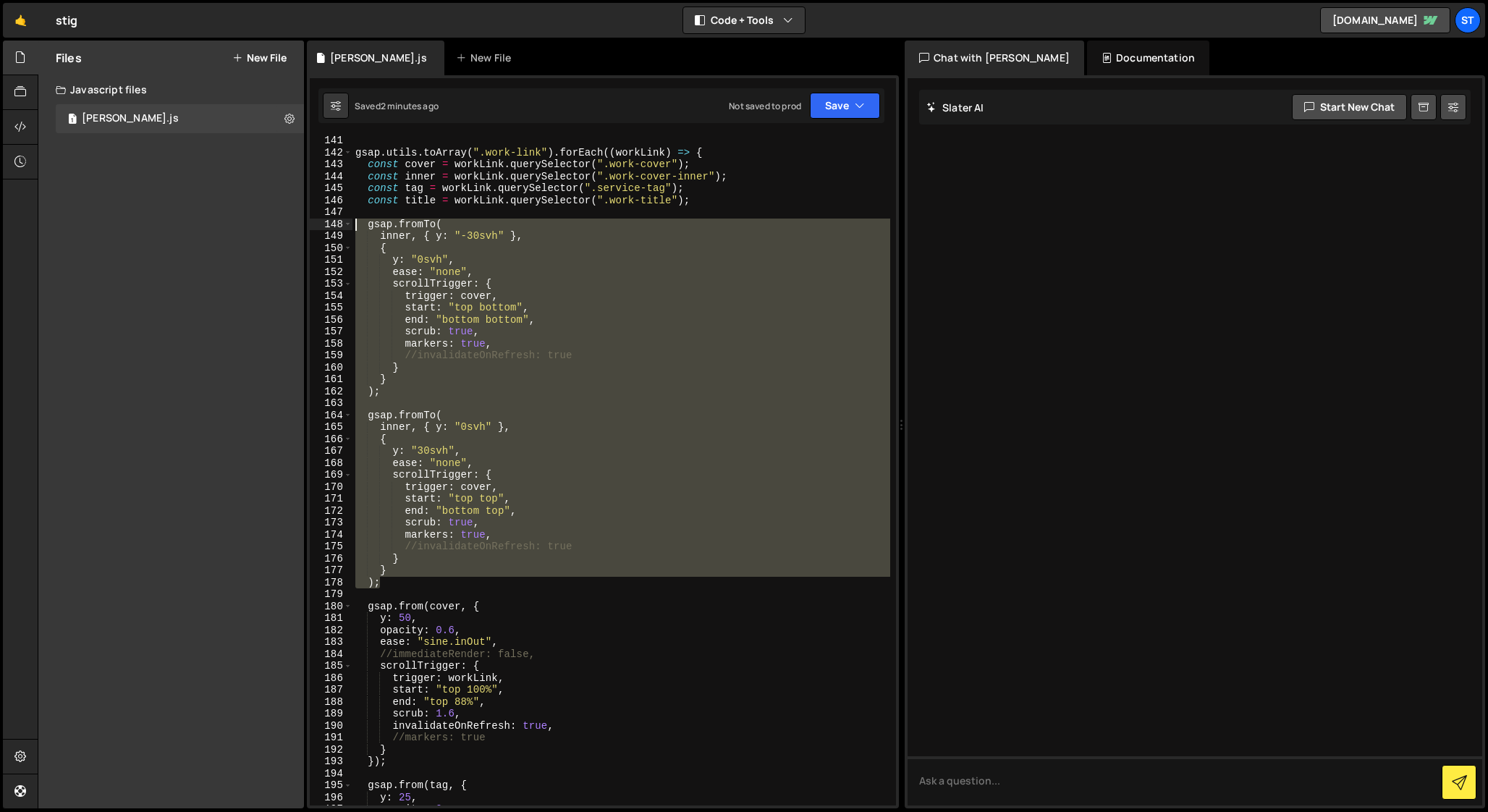
drag, startPoint x: 383, startPoint y: 582, endPoint x: 342, endPoint y: 219, distance: 365.3
click at [342, 219] on div "//immediateRender: false, 141 142 143 144 145 146 147 148 149 150 151 152 153 1…" at bounding box center [603, 470] width 586 height 669
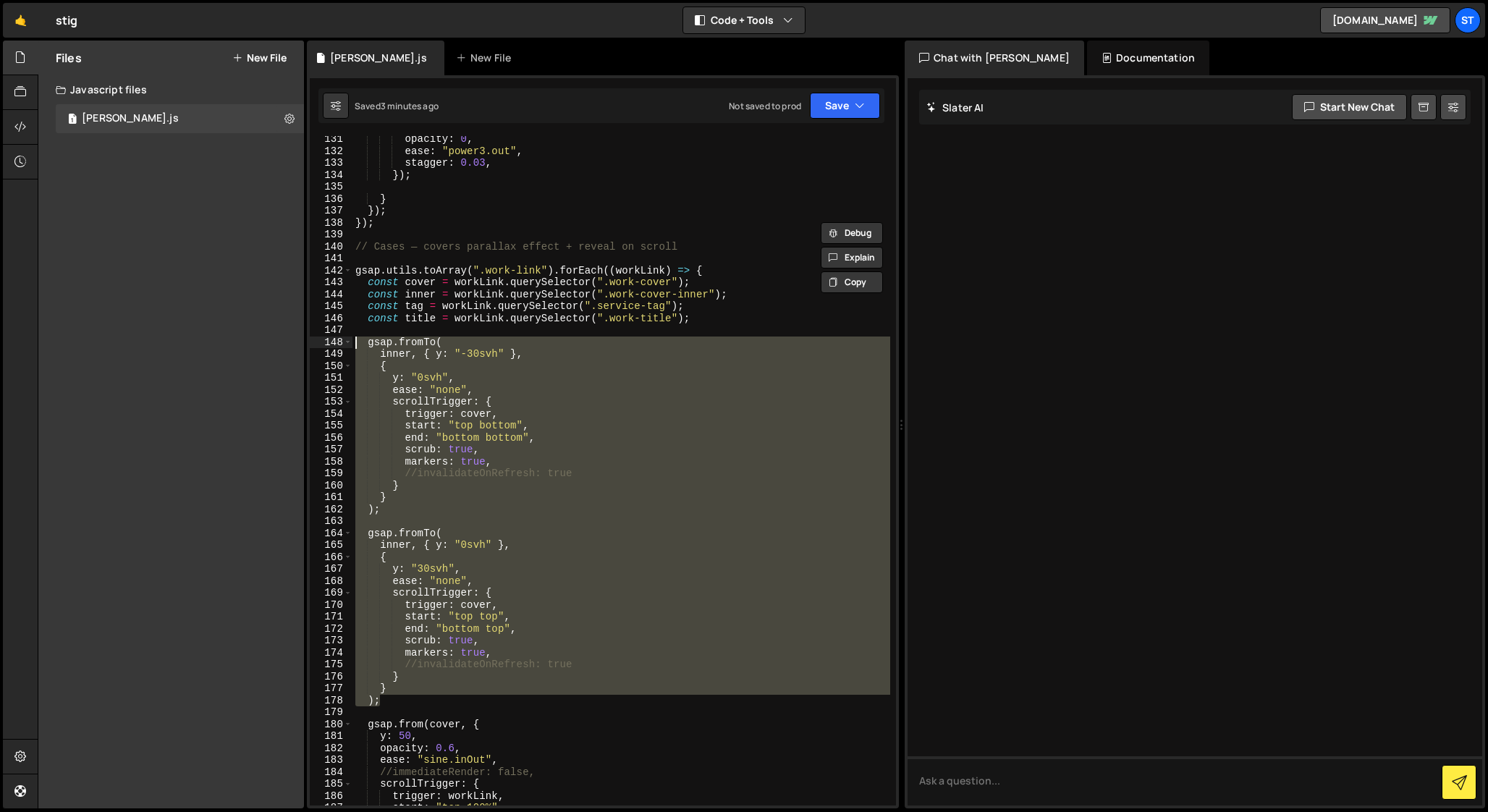
scroll to position [1558, 0]
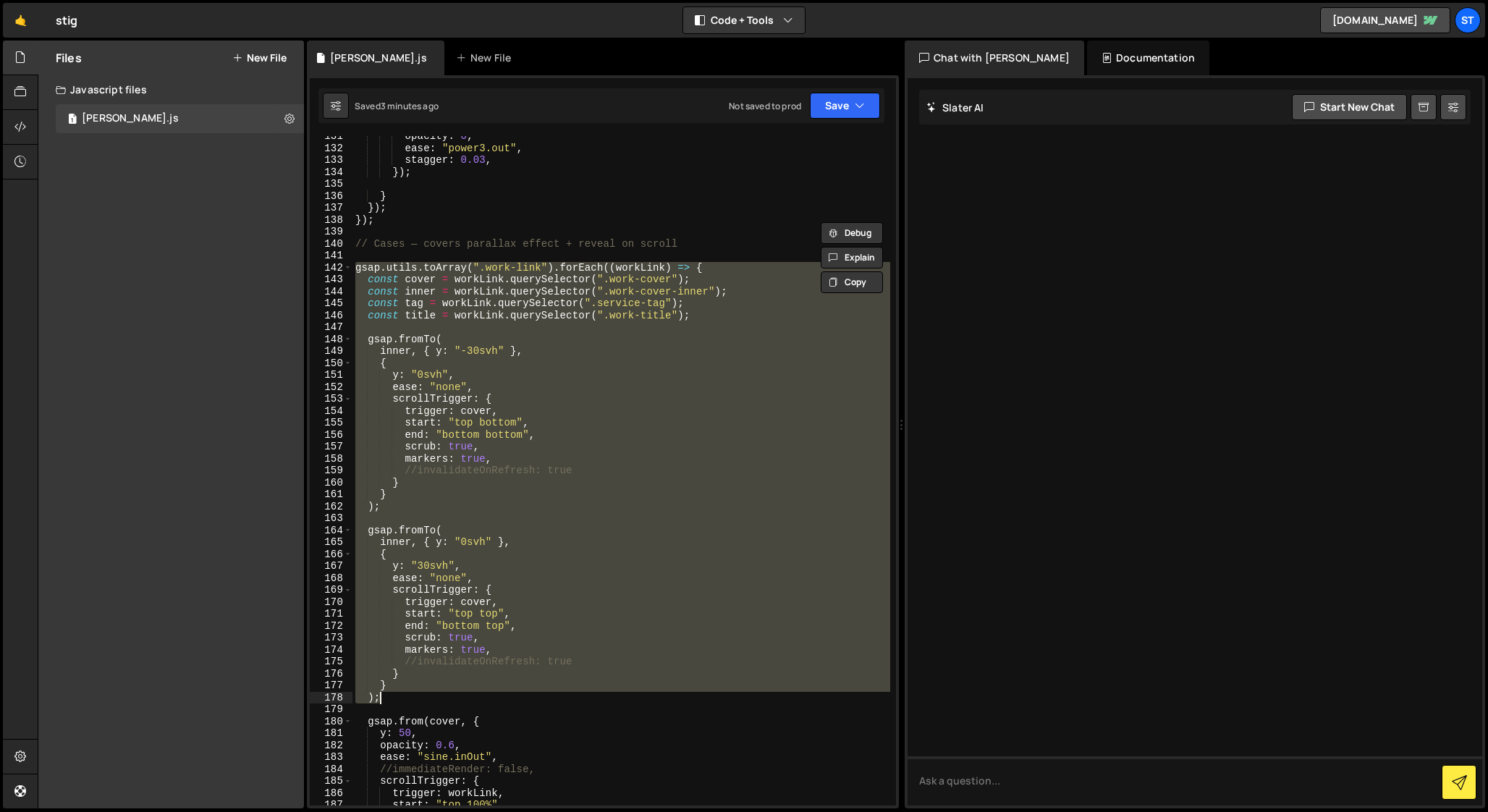
drag, startPoint x: 355, startPoint y: 266, endPoint x: 422, endPoint y: 695, distance: 434.2
click at [422, 695] on div "opacity : 0 , ease : "power3.out" , stagger : 0.03 , }) ; } }) ; }) ; // Cases …" at bounding box center [621, 477] width 537 height 693
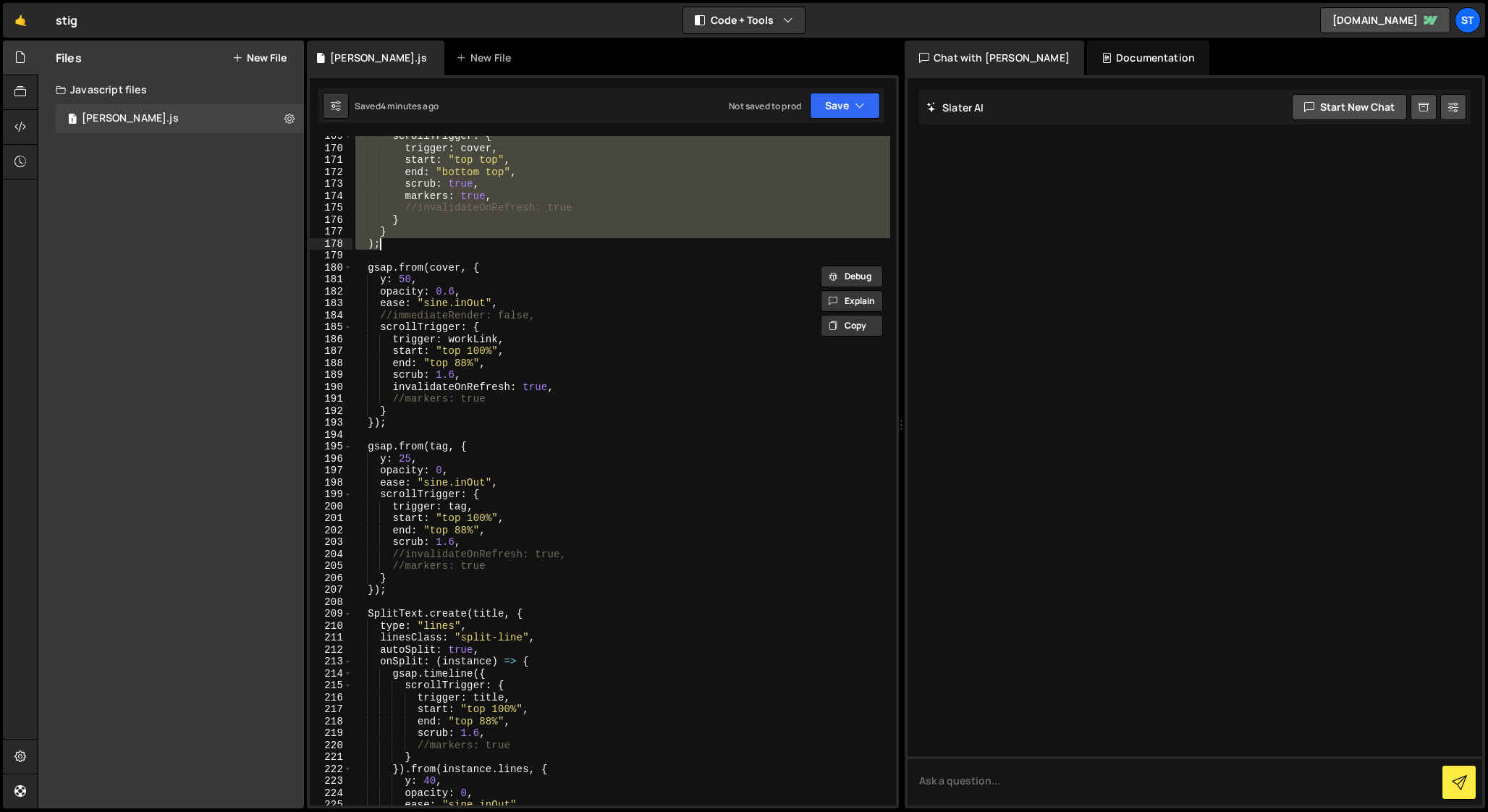
scroll to position [2012, 0]
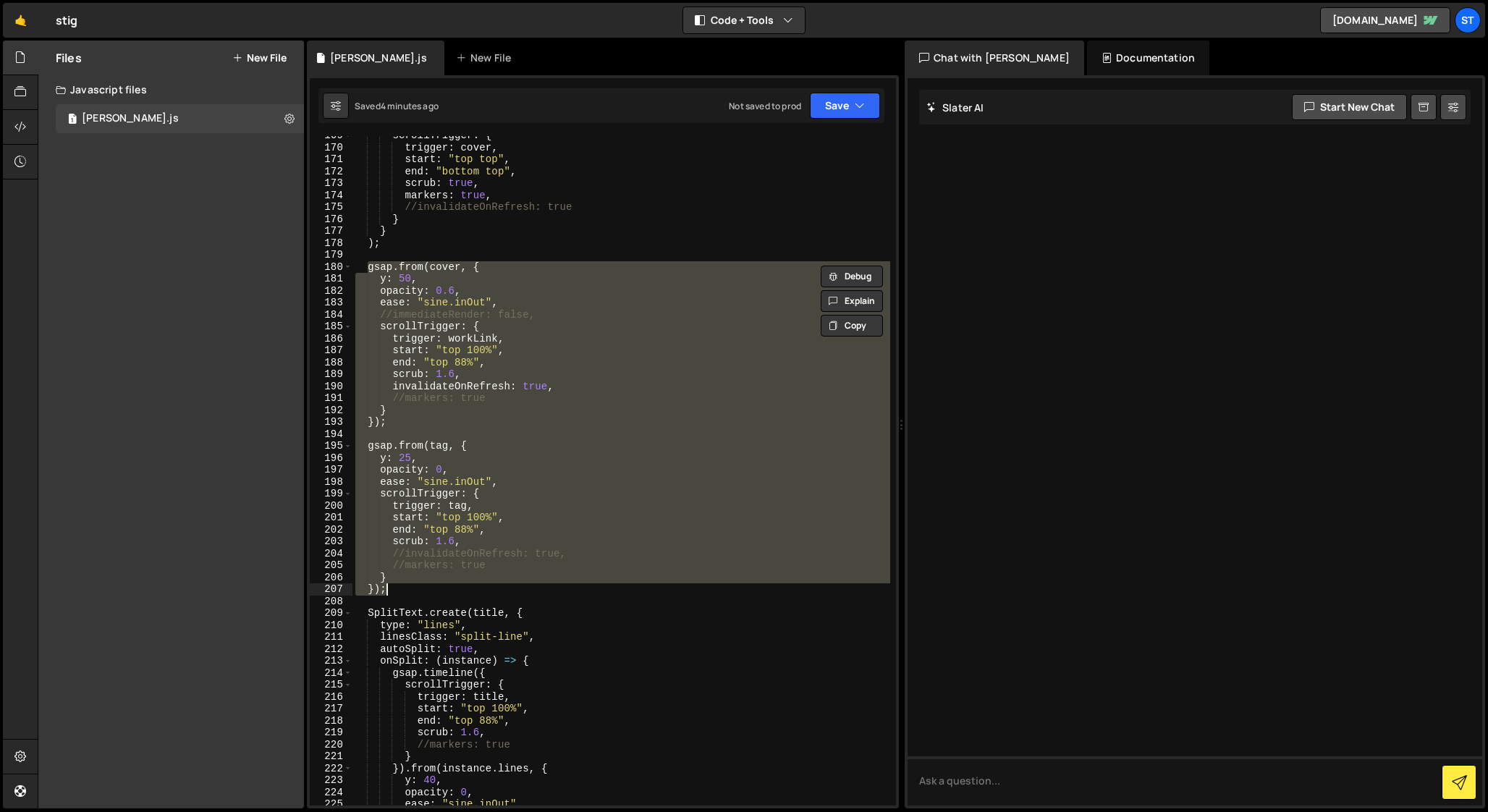
drag, startPoint x: 368, startPoint y: 269, endPoint x: 401, endPoint y: 593, distance: 325.7
click at [401, 593] on div "scrollTrigger : { trigger : cover , start : "top top" , end : "bottom top" , sc…" at bounding box center [621, 476] width 537 height 693
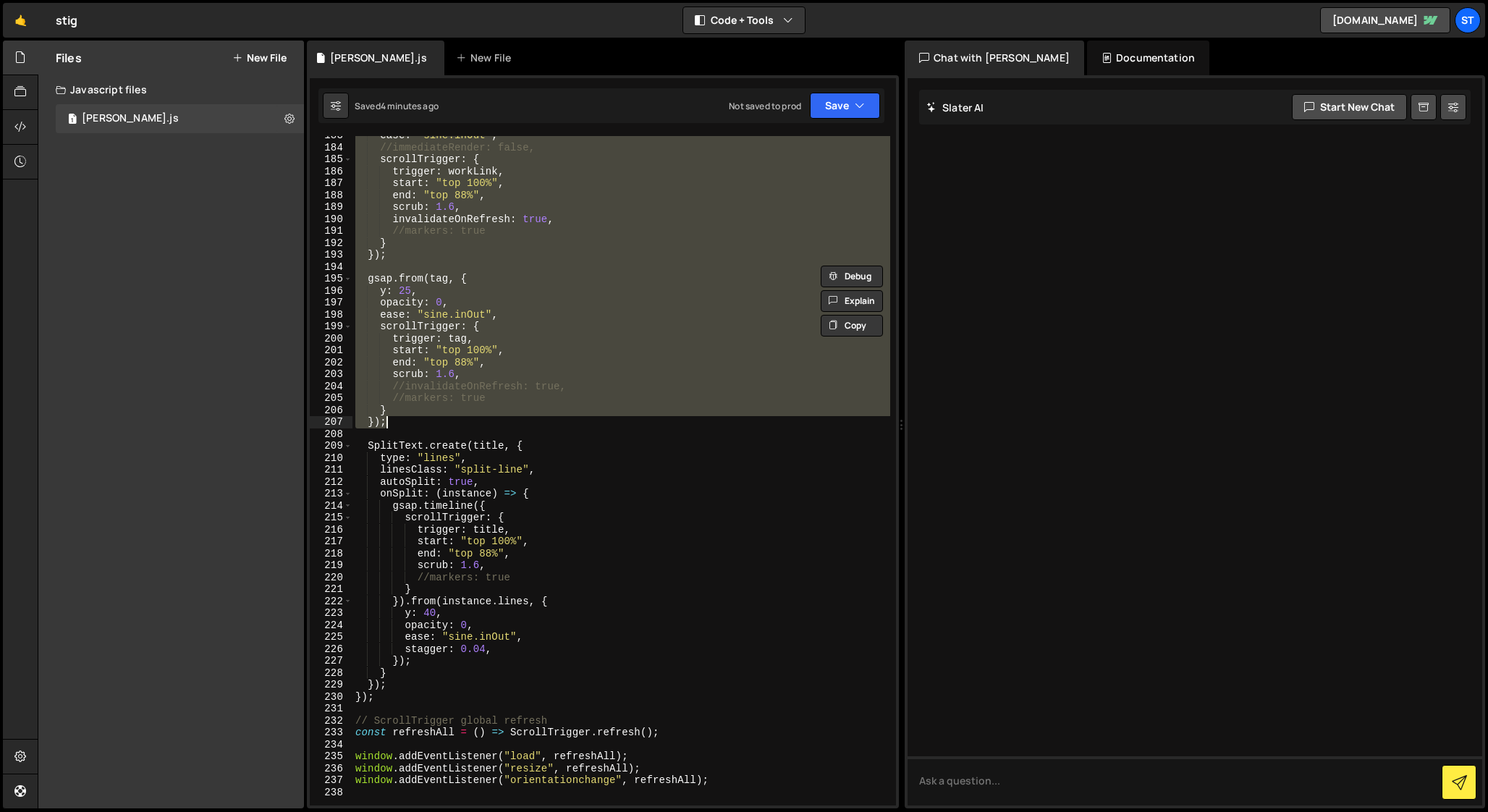
scroll to position [2198, 0]
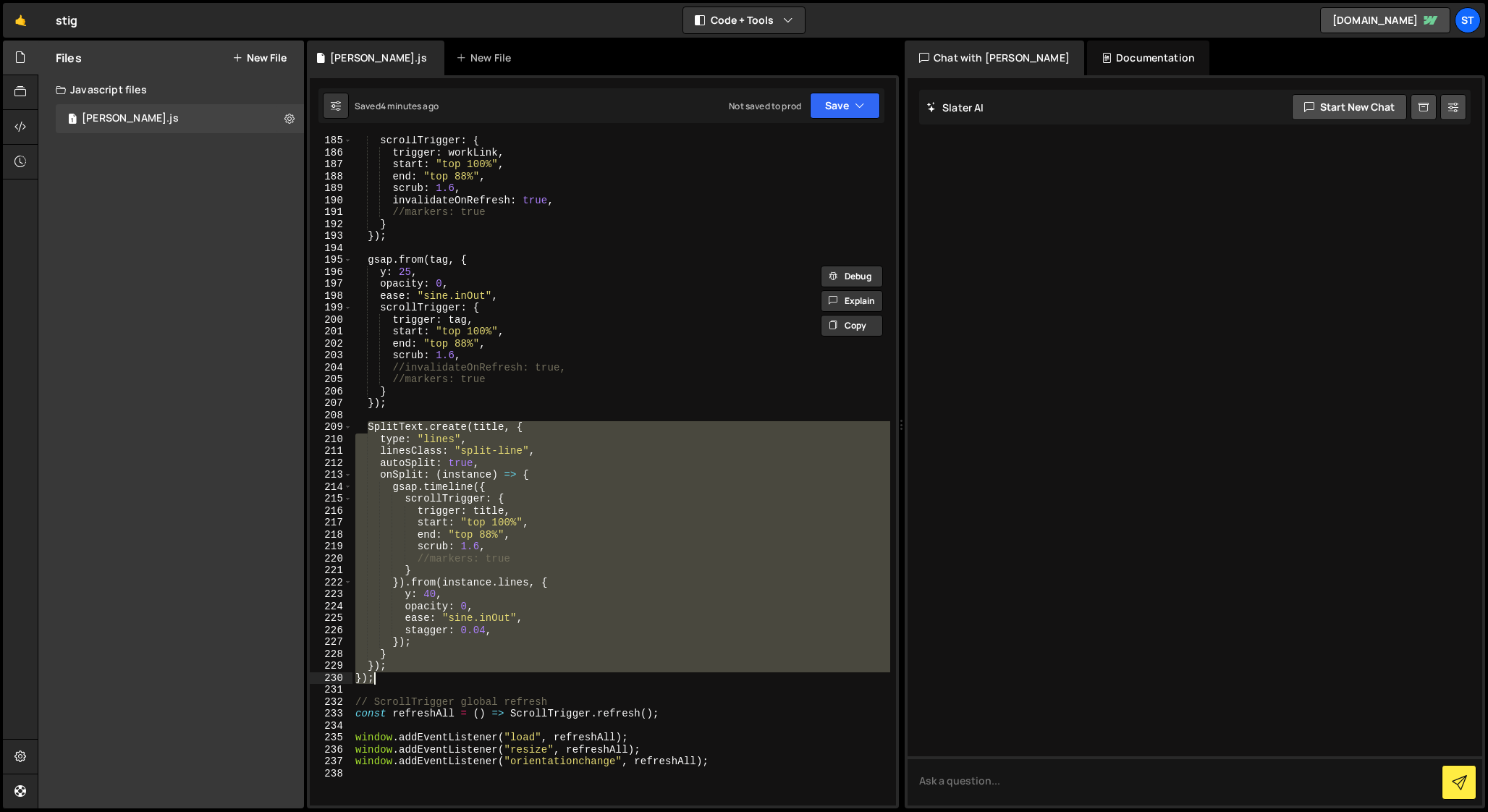
drag, startPoint x: 367, startPoint y: 426, endPoint x: 402, endPoint y: 675, distance: 251.4
click at [402, 676] on div "scrollTrigger : { trigger : workLink , start : "top 100%" , end : "top 88%" , s…" at bounding box center [621, 481] width 537 height 693
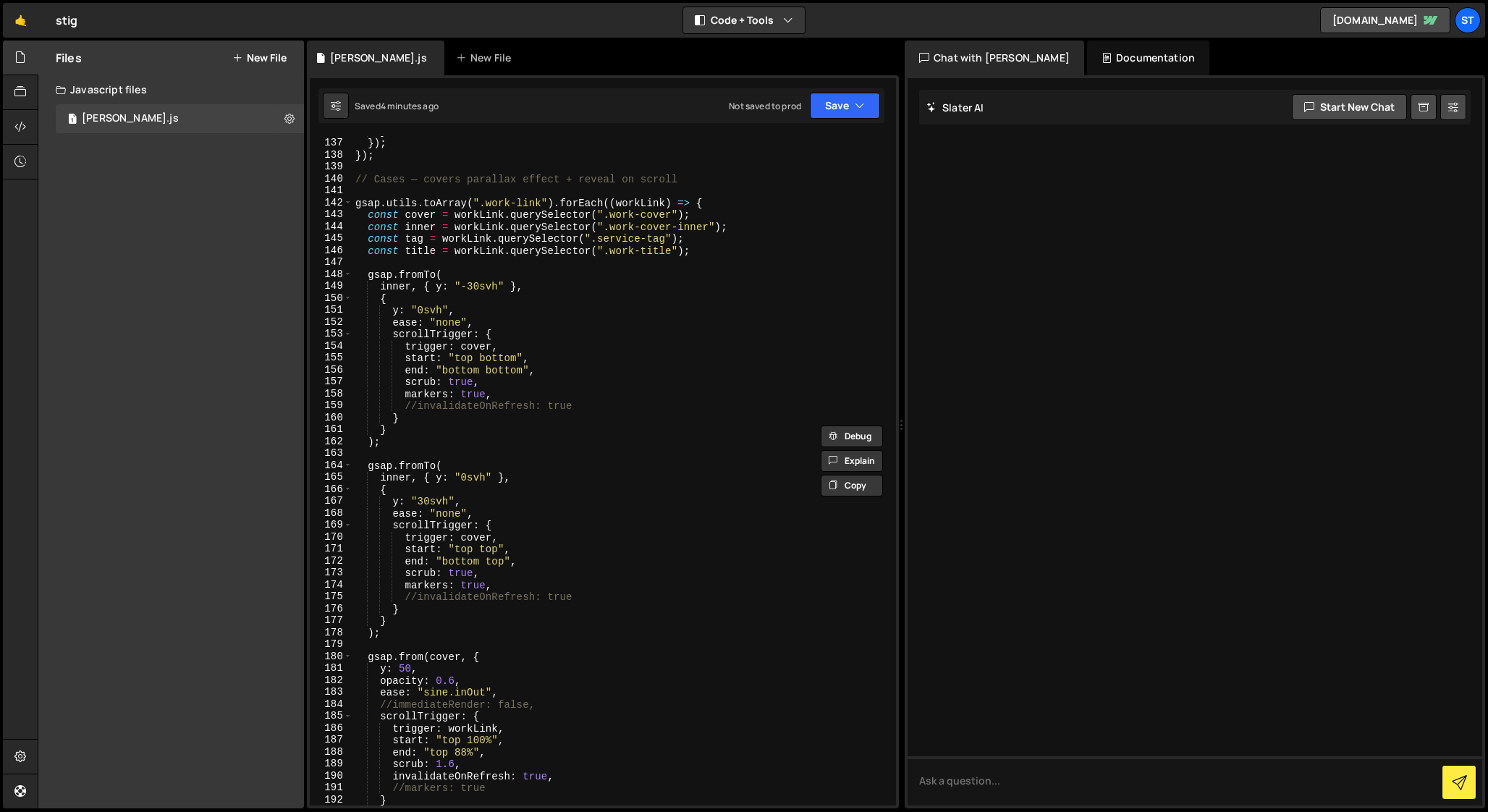
scroll to position [1603, 0]
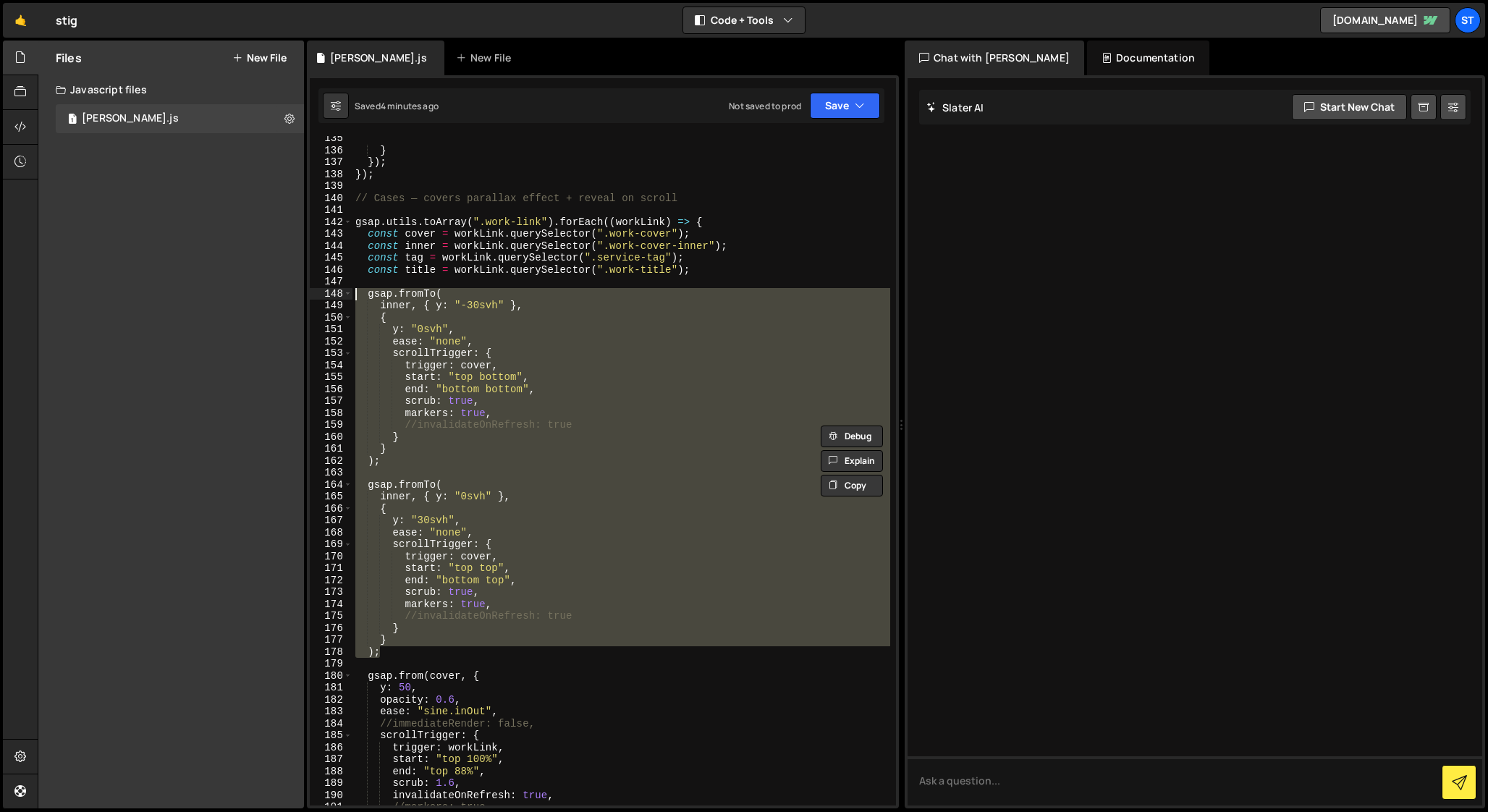
drag, startPoint x: 387, startPoint y: 651, endPoint x: 299, endPoint y: 292, distance: 369.6
click at [299, 292] on div "Files New File Javascript files 1 [PERSON_NAME].js 0 CSS files Copy share link …" at bounding box center [763, 425] width 1450 height 769
click at [588, 534] on div "} }) ; }) ; // Cases — covers parallax effect + reveal on scroll gsap . utils .…" at bounding box center [621, 470] width 537 height 669
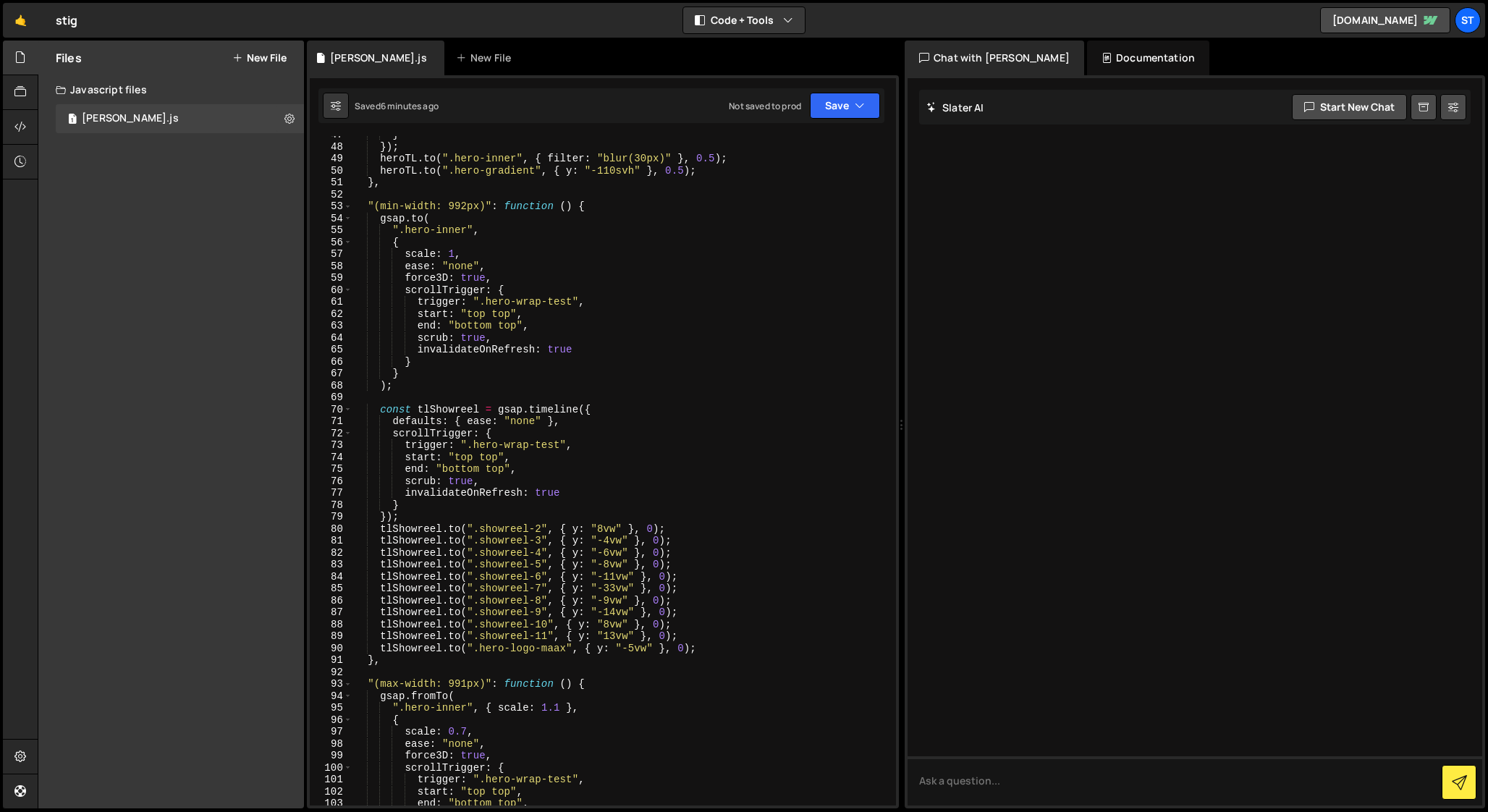
scroll to position [549, 0]
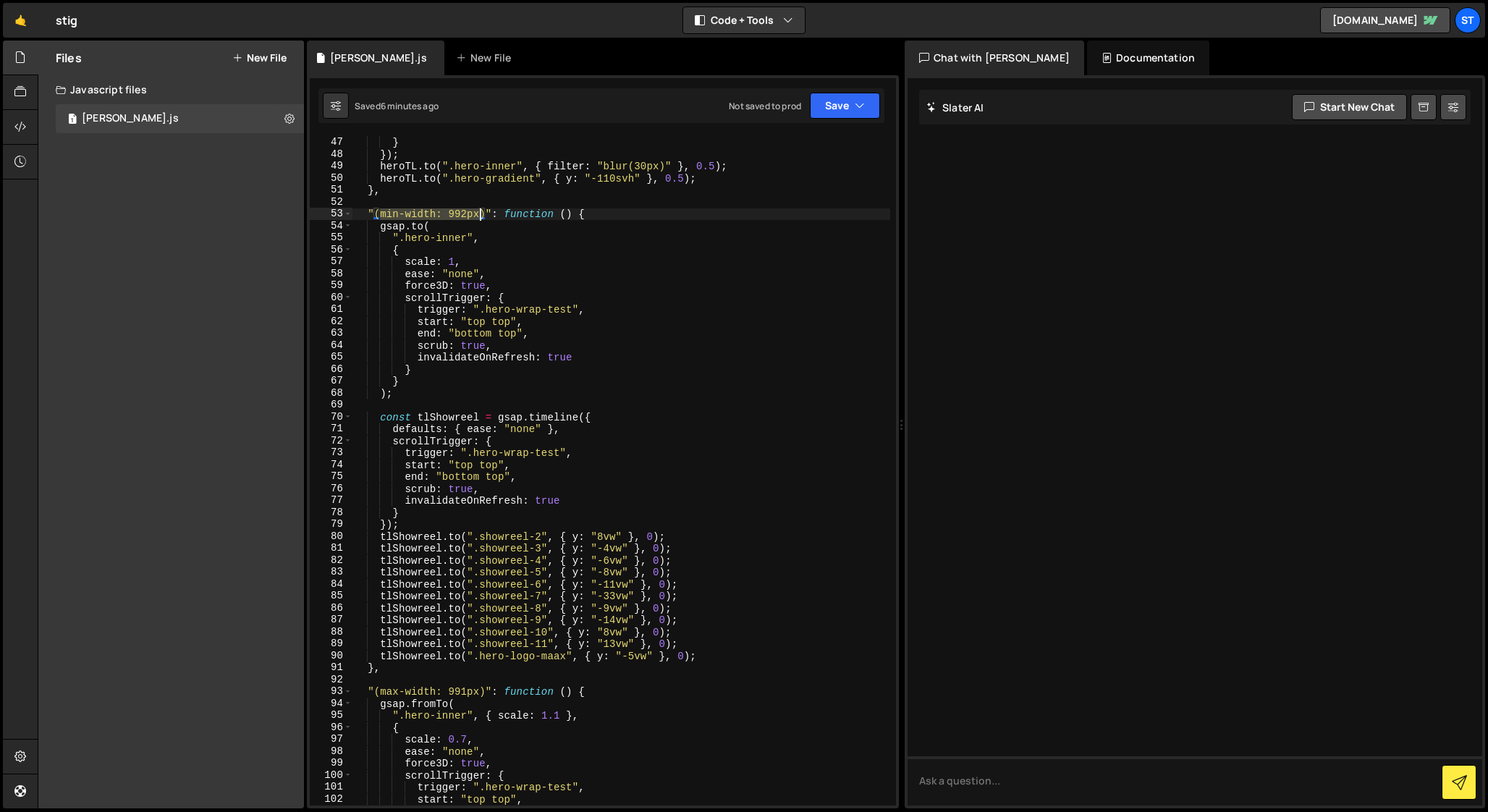
drag, startPoint x: 380, startPoint y: 216, endPoint x: 479, endPoint y: 210, distance: 99.2
click at [479, 210] on div "invalidateOnRefresh : true } }) ; heroTL . to ( ".hero-inner" , { filter : "blu…" at bounding box center [621, 471] width 537 height 693
type textarea ""(min-width: 992px)": function () {"
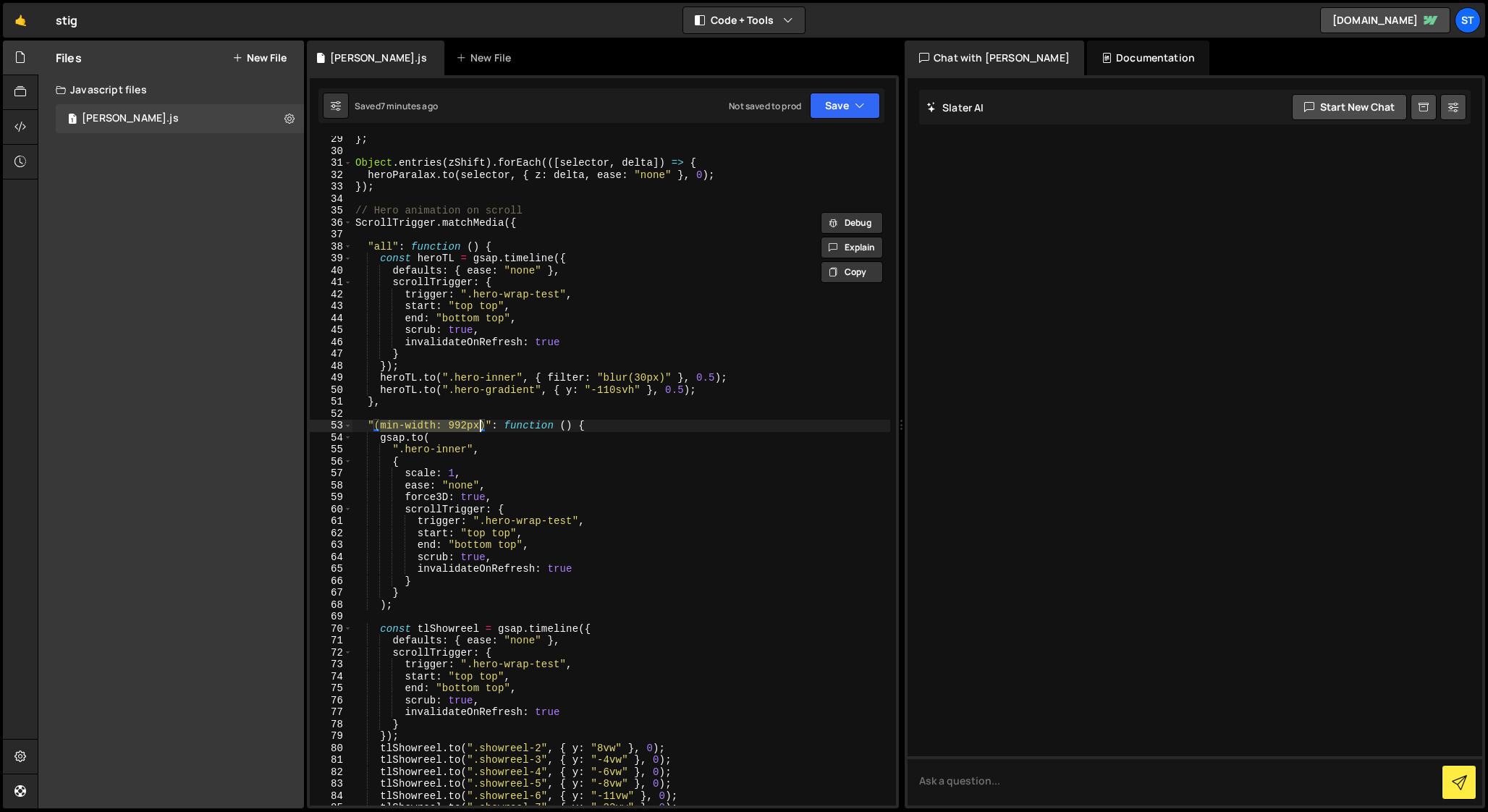
scroll to position [320, 0]
